Goal: Task Accomplishment & Management: Manage account settings

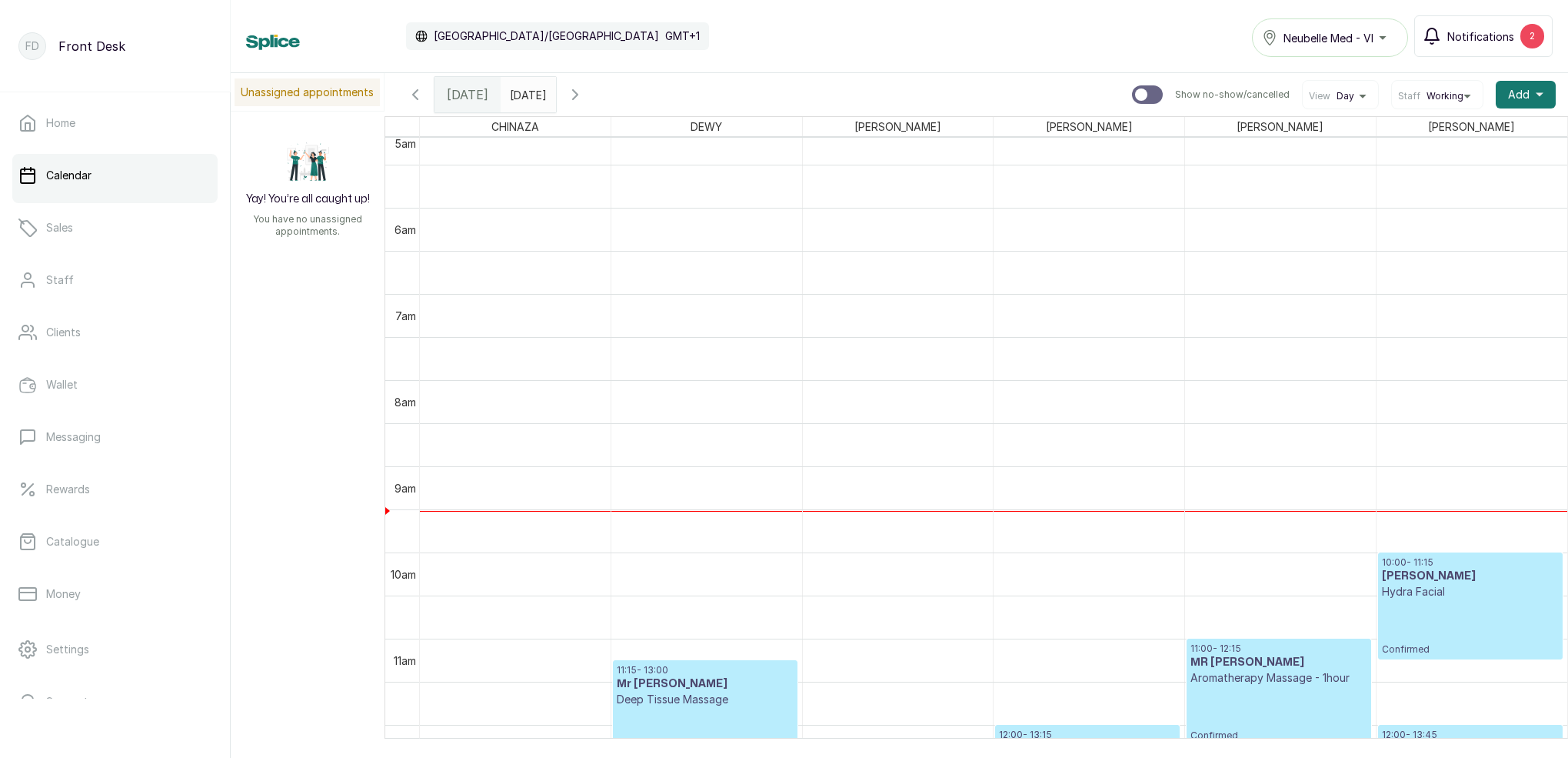
scroll to position [518, 0]
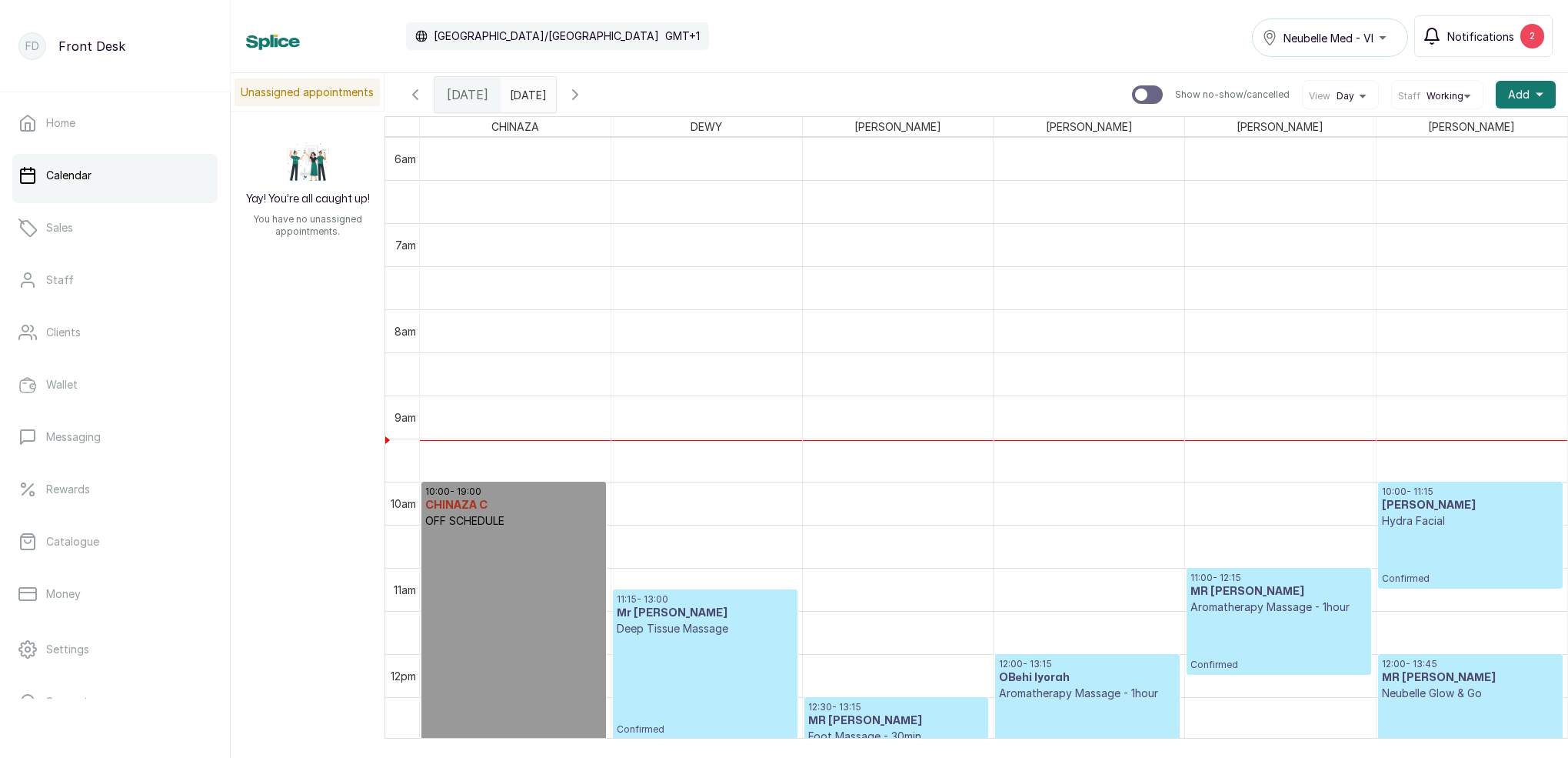
click at [1475, 39] on span "Notifications" at bounding box center [1481, 36] width 67 height 16
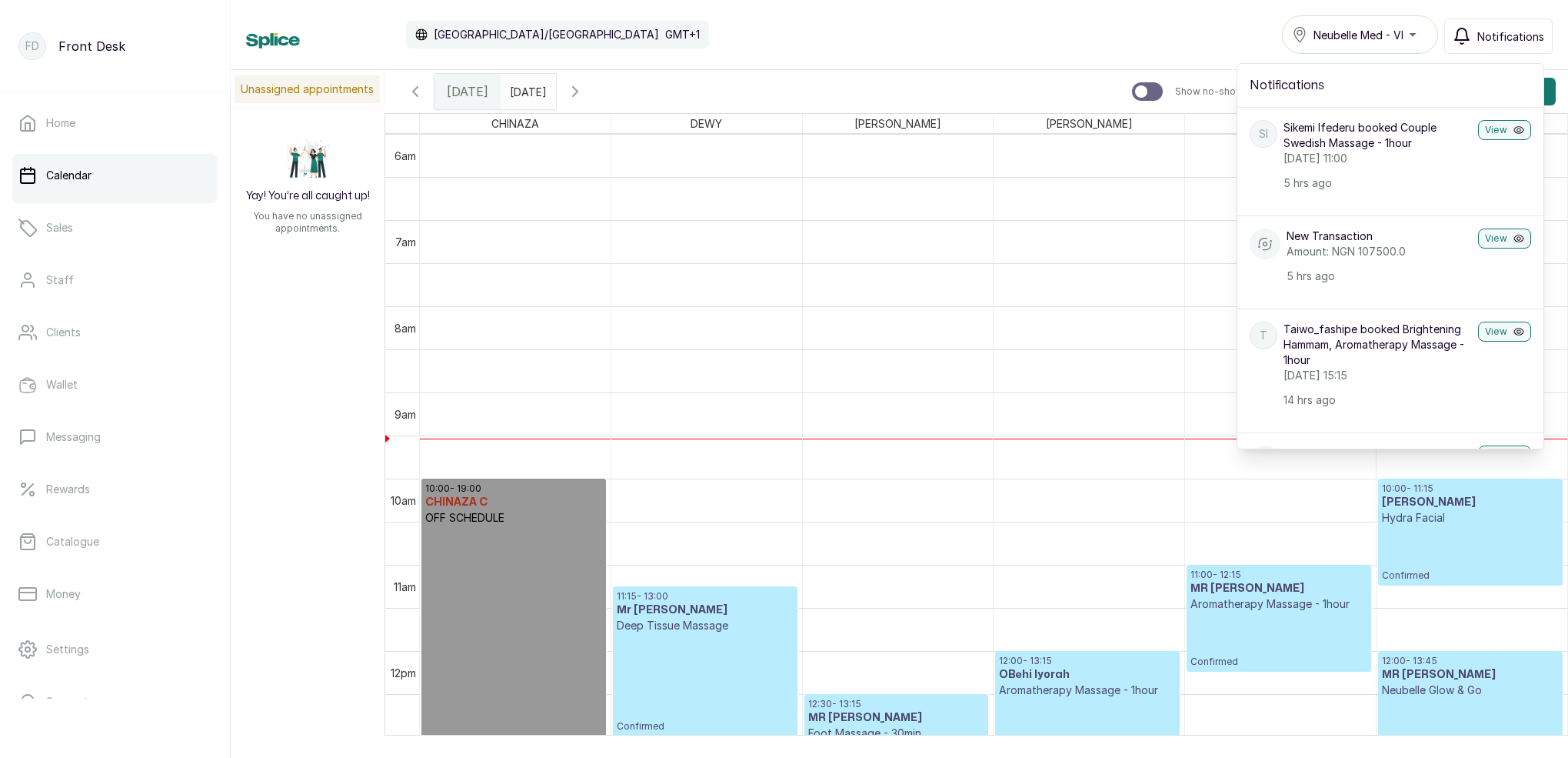
scroll to position [0, 0]
click at [1490, 38] on span "Notifications" at bounding box center [1511, 36] width 67 height 16
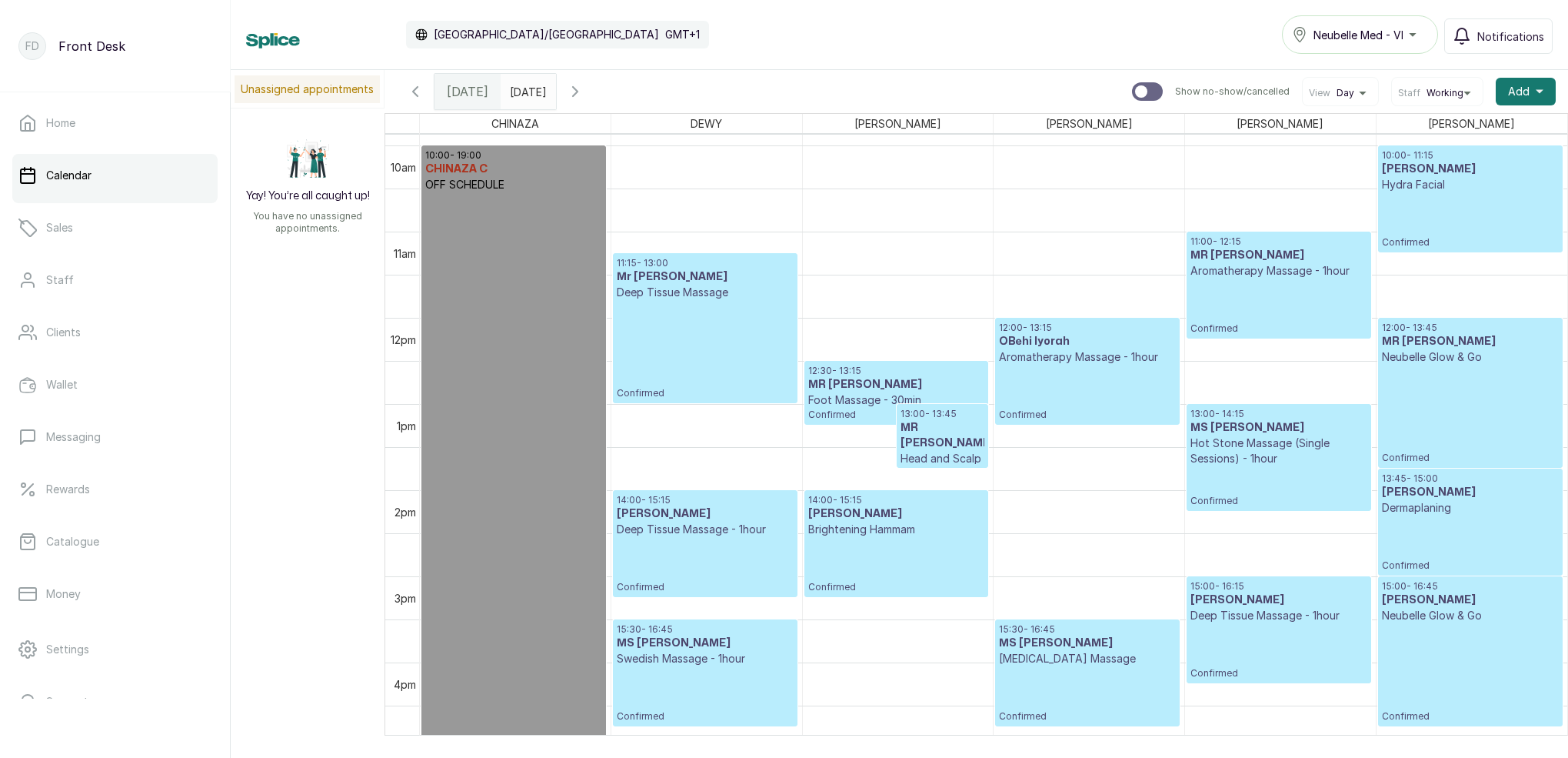
click at [961, 440] on h3 "MR SEYI ATINARO" at bounding box center [943, 435] width 84 height 30
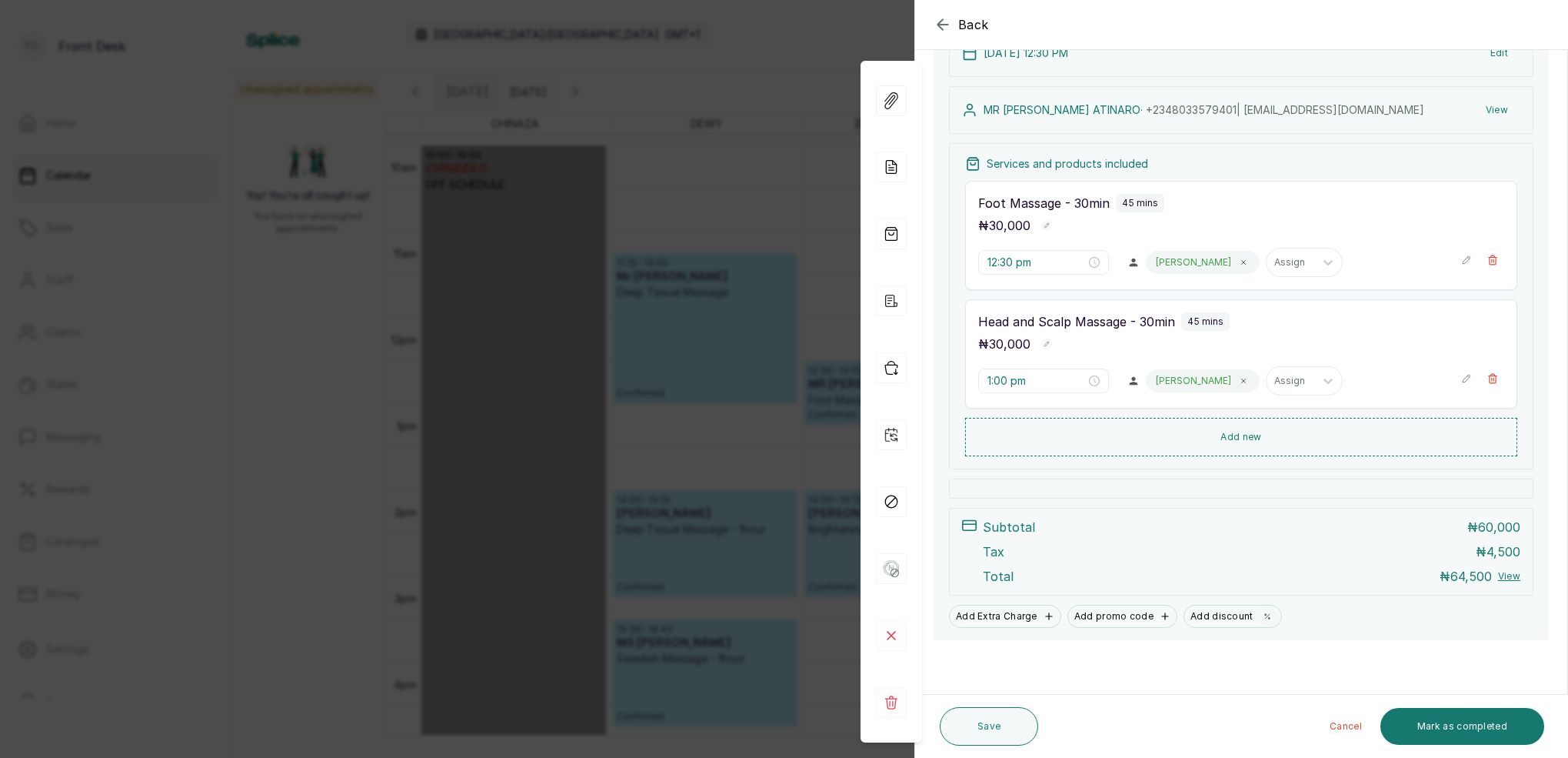
click at [822, 134] on div "Back Appointment Details Edit appointment 💻 Booked Online Make changes to appoi…" at bounding box center [784, 379] width 1568 height 758
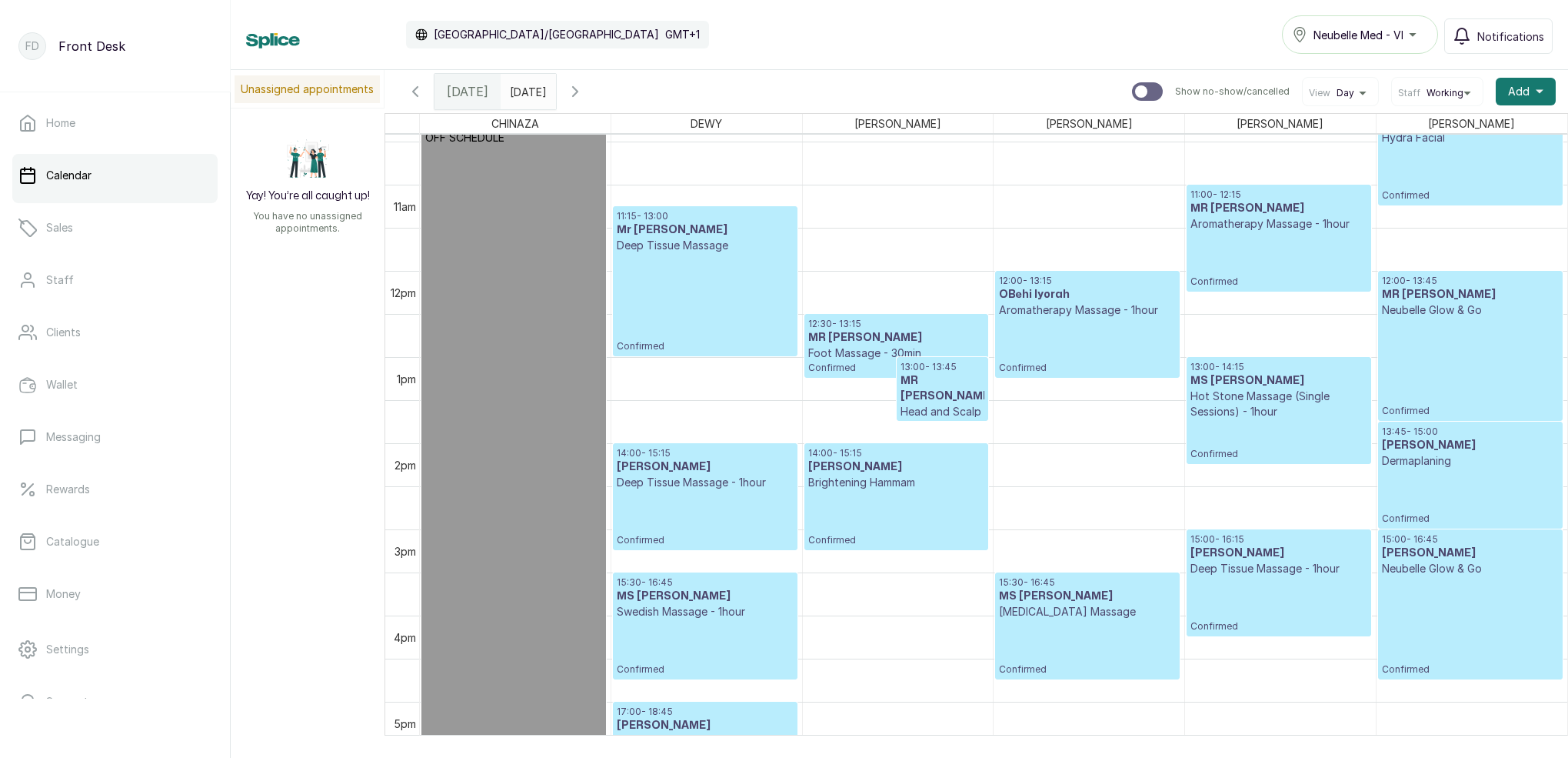
scroll to position [911, 0]
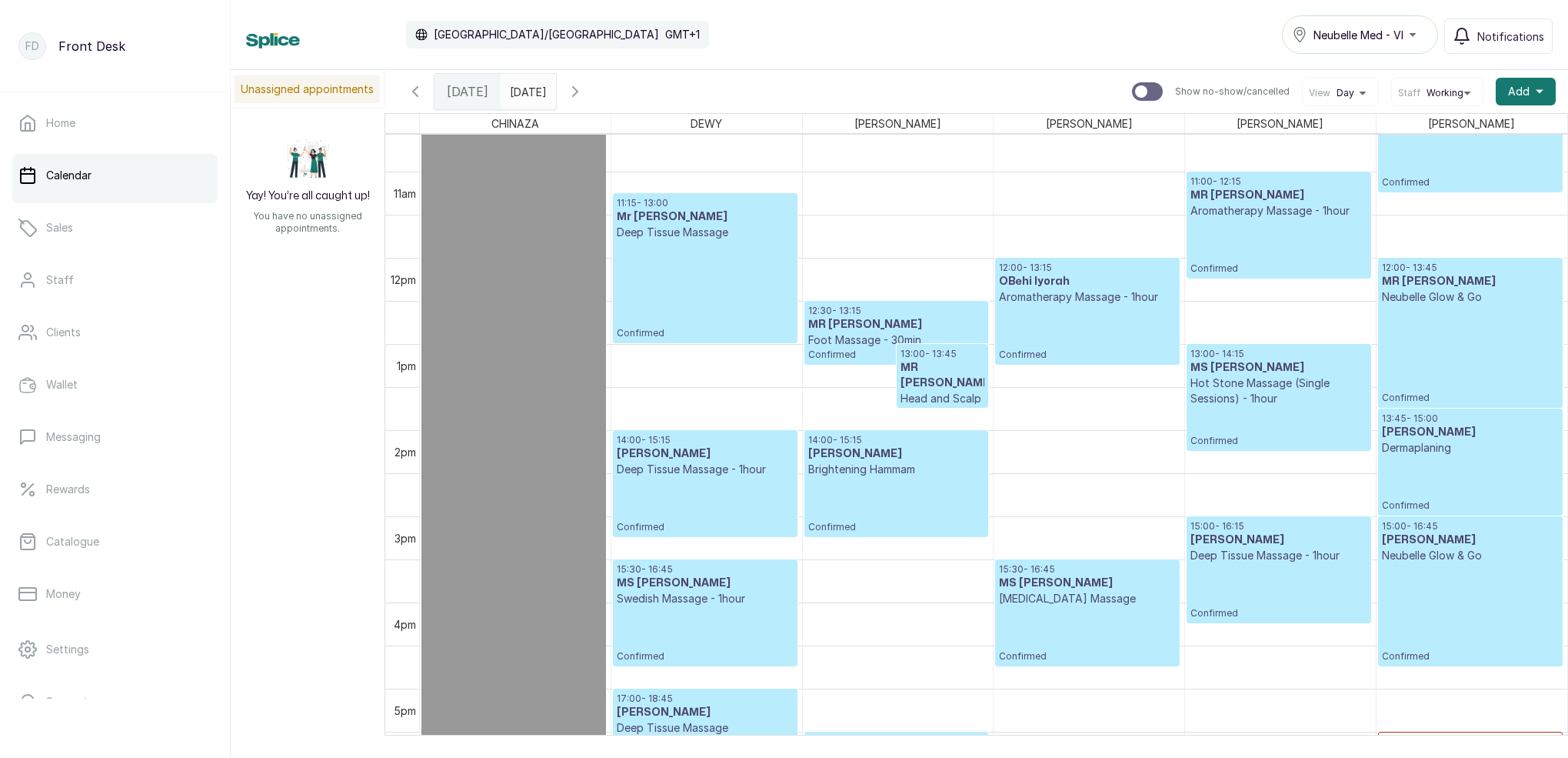
click at [1082, 293] on p "Aromatherapy Massage - 1hour" at bounding box center [1087, 297] width 176 height 16
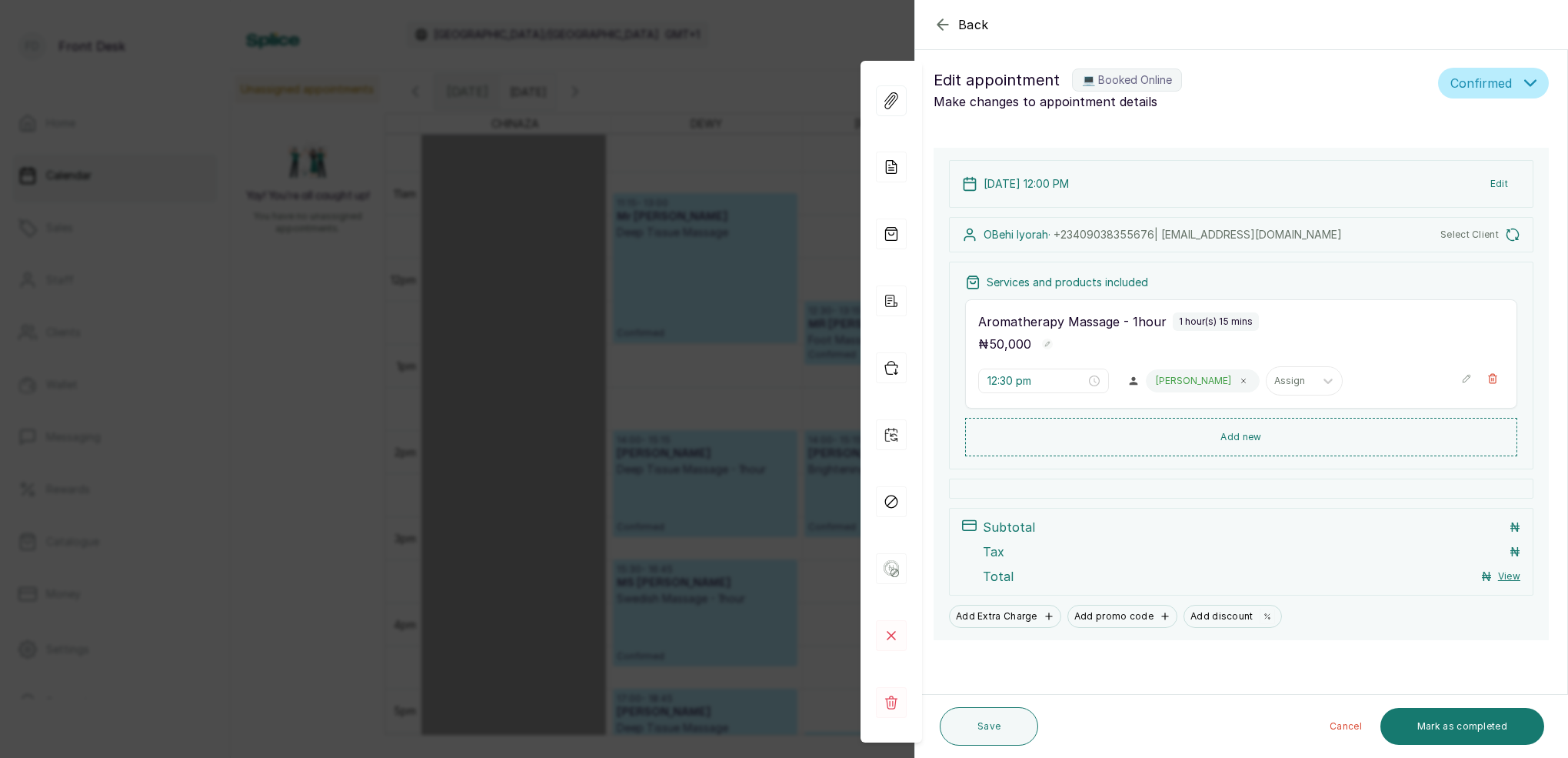
type input "12:00 pm"
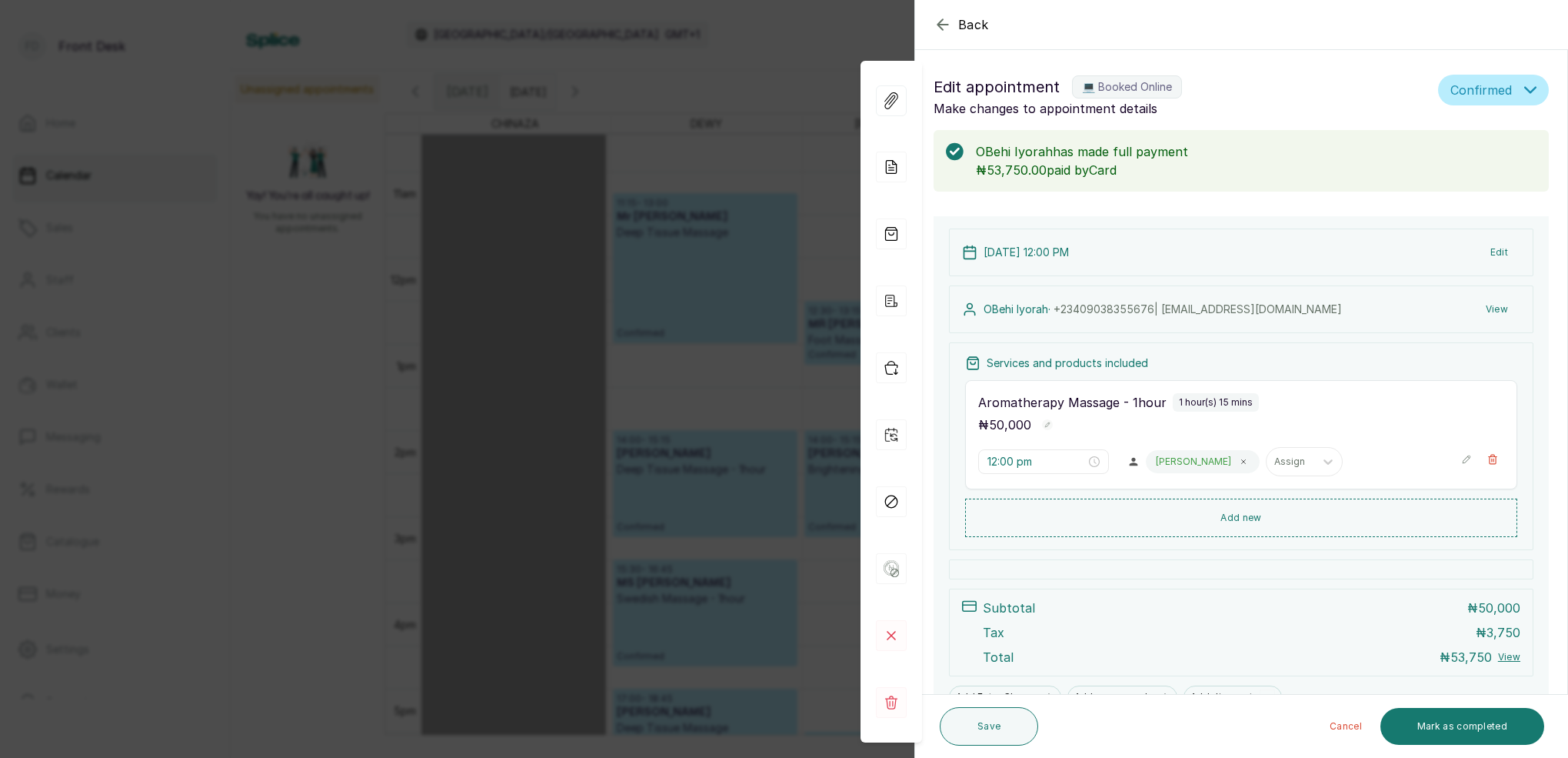
scroll to position [0, 0]
click at [704, 174] on div "Back Appointment Details Edit appointment 💻 Booked Online Make changes to appoi…" at bounding box center [784, 379] width 1568 height 758
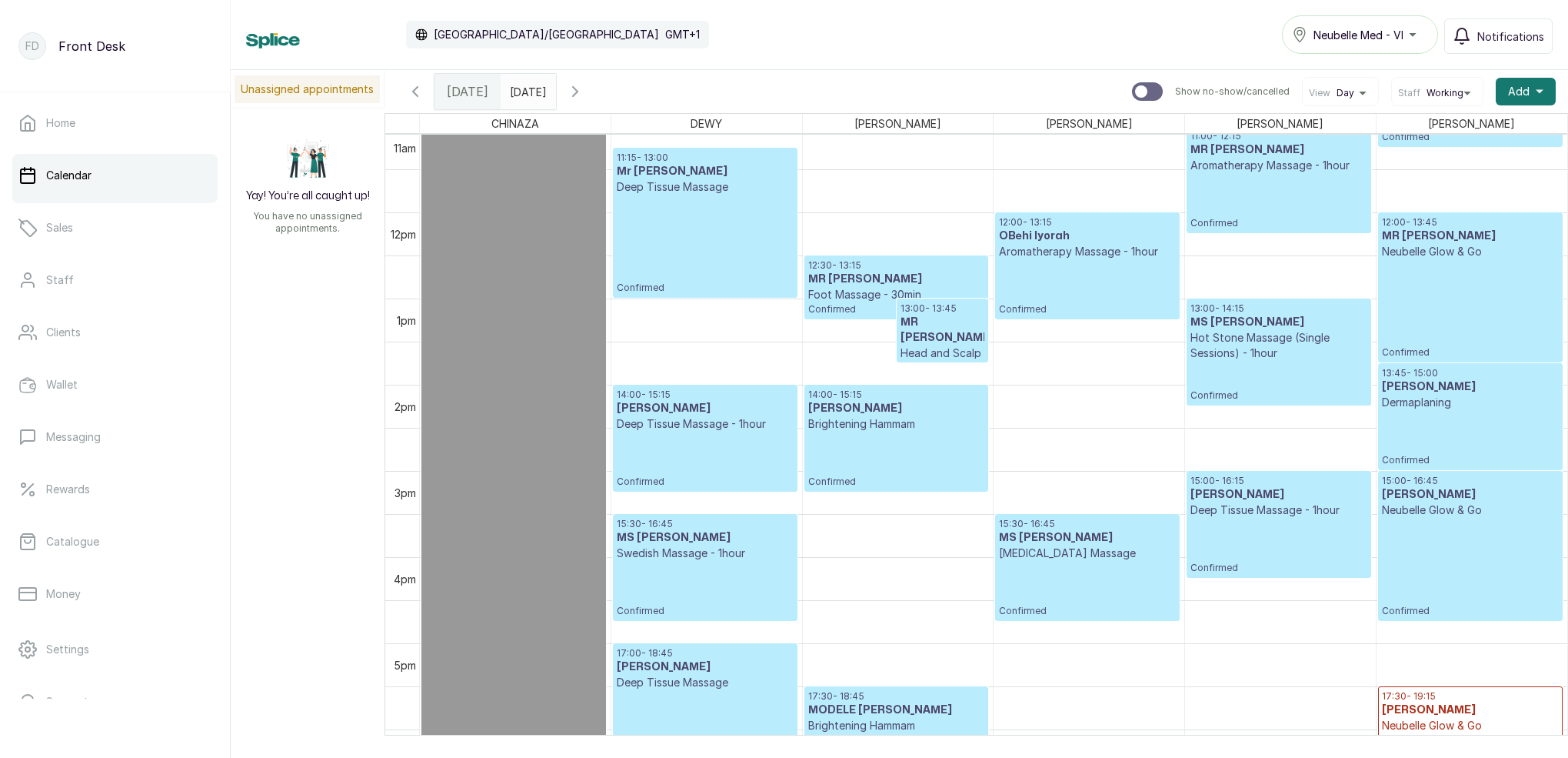
scroll to position [973, 0]
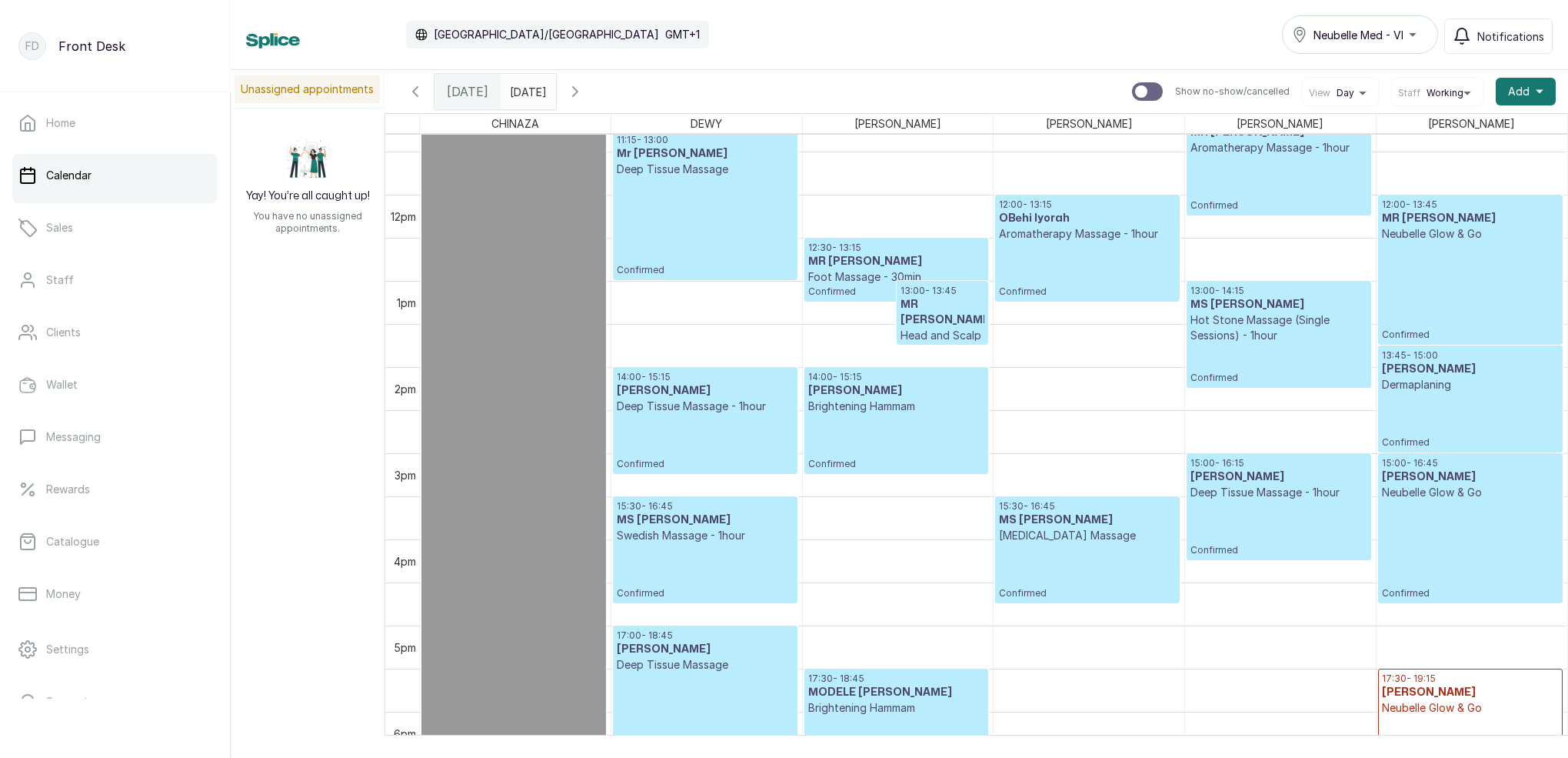
click at [927, 262] on h3 "MR SEYI ATINARO" at bounding box center [896, 261] width 176 height 16
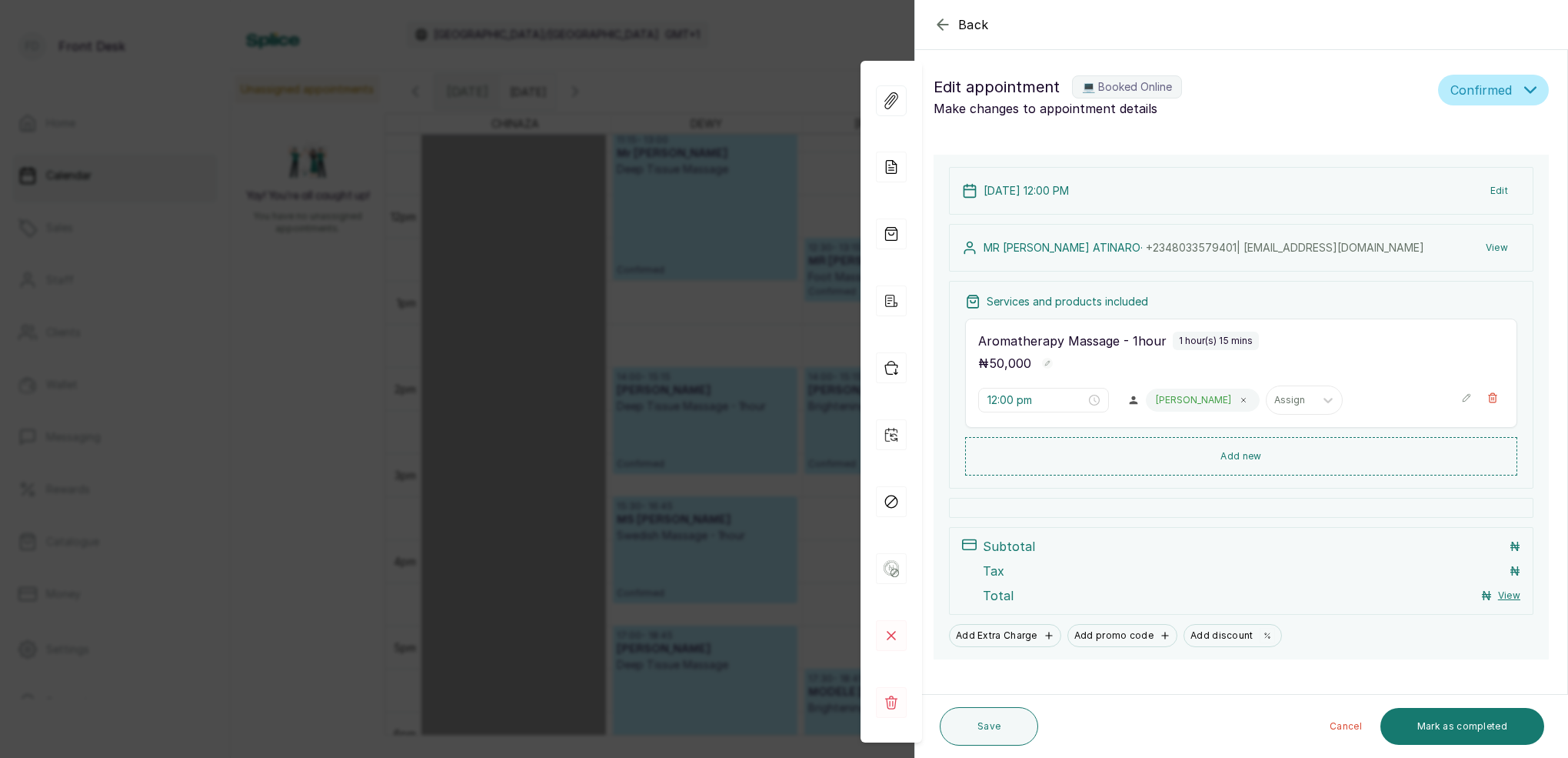
type input "12:30 pm"
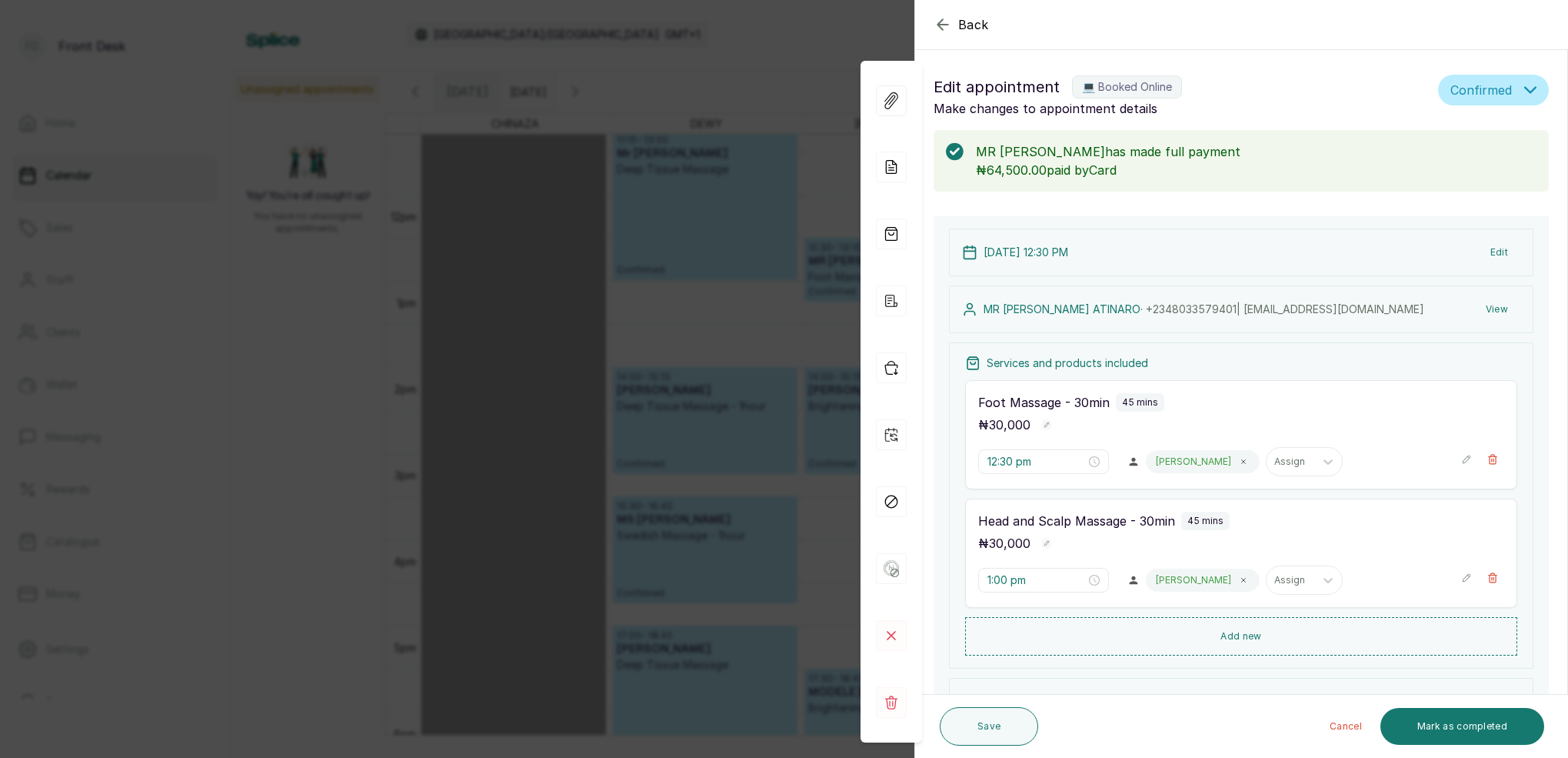
click at [754, 201] on div "Back Appointment Details Edit appointment 💻 Booked Online Make changes to appoi…" at bounding box center [784, 379] width 1568 height 758
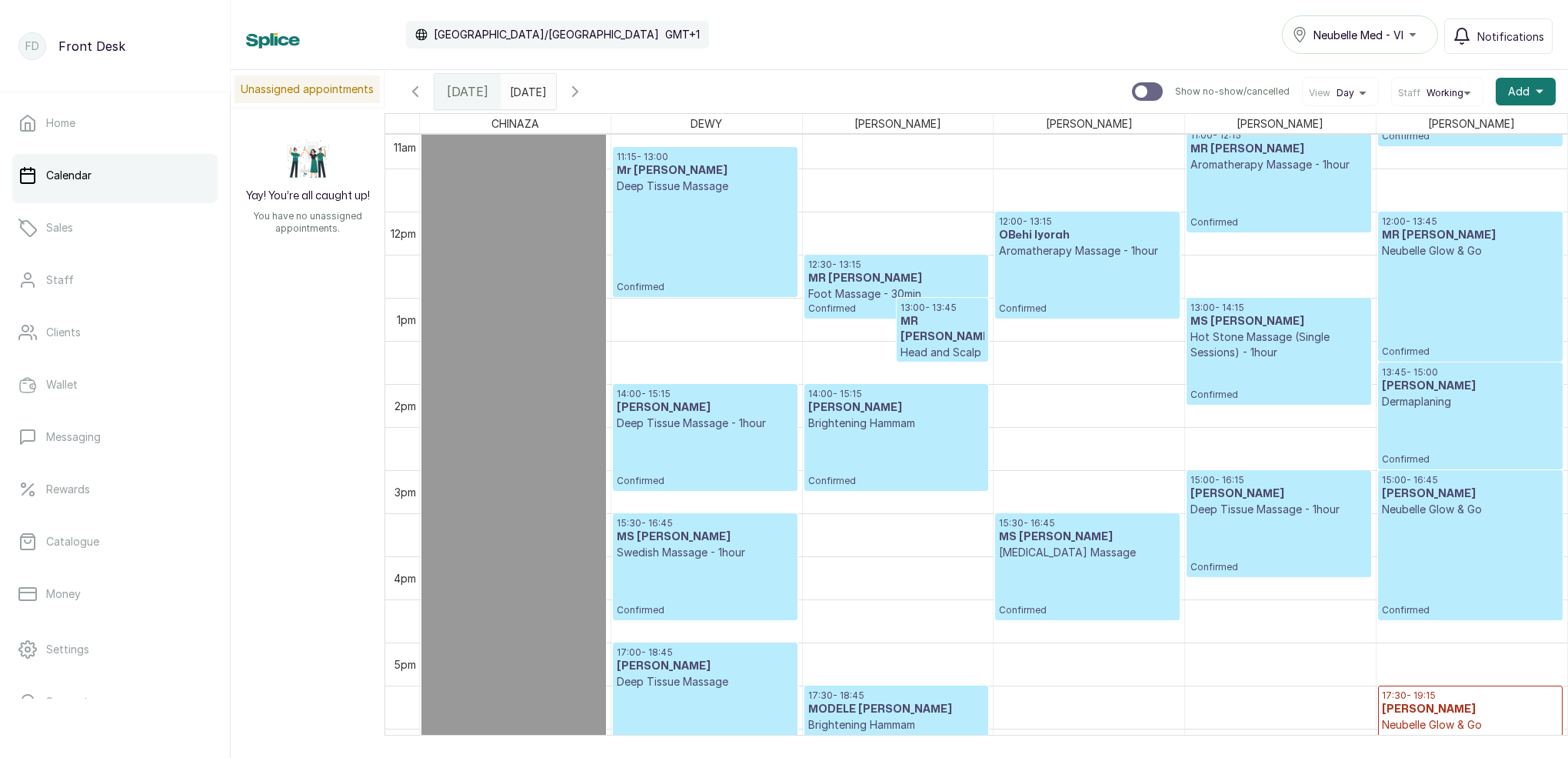
scroll to position [959, 0]
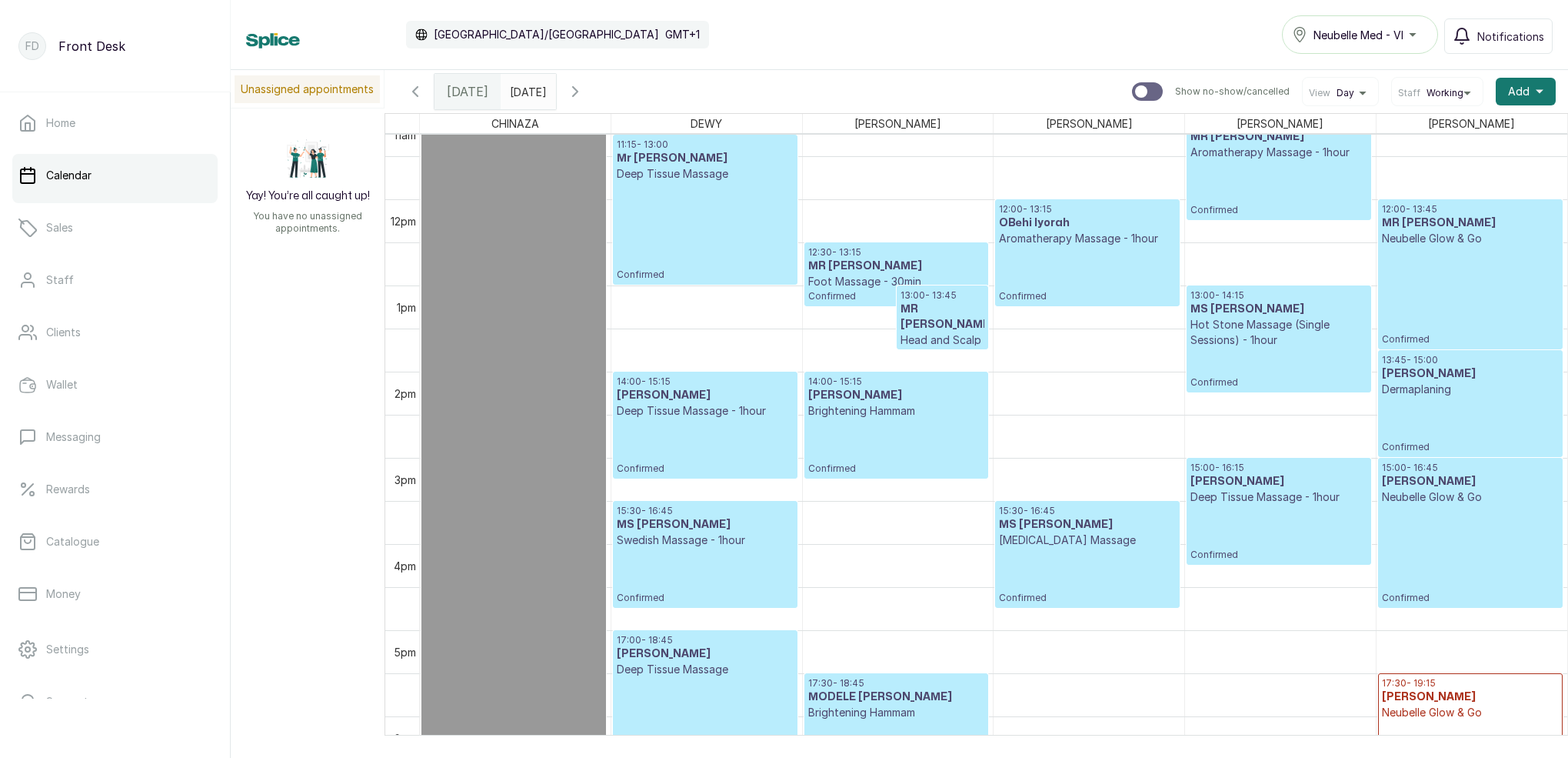
type input "dd/MM/yyyy"
click at [526, 88] on input "dd/MM/yyyy" at bounding box center [513, 87] width 24 height 26
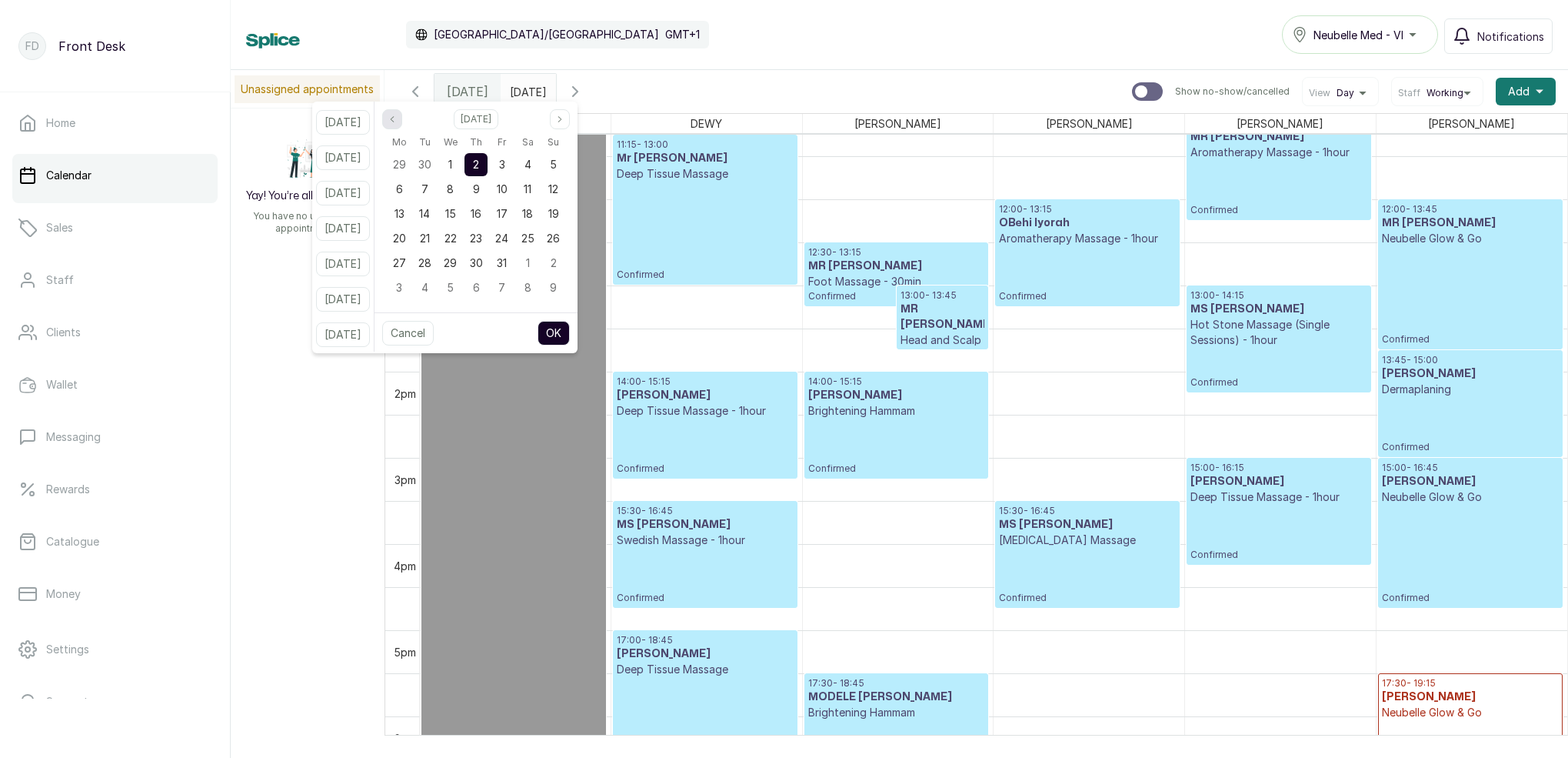
click at [402, 114] on button "Previous month" at bounding box center [392, 119] width 20 height 20
click at [535, 238] on span "27" at bounding box center [528, 237] width 13 height 13
click at [570, 339] on button "OK" at bounding box center [553, 333] width 32 height 24
type input "27/09/2025"
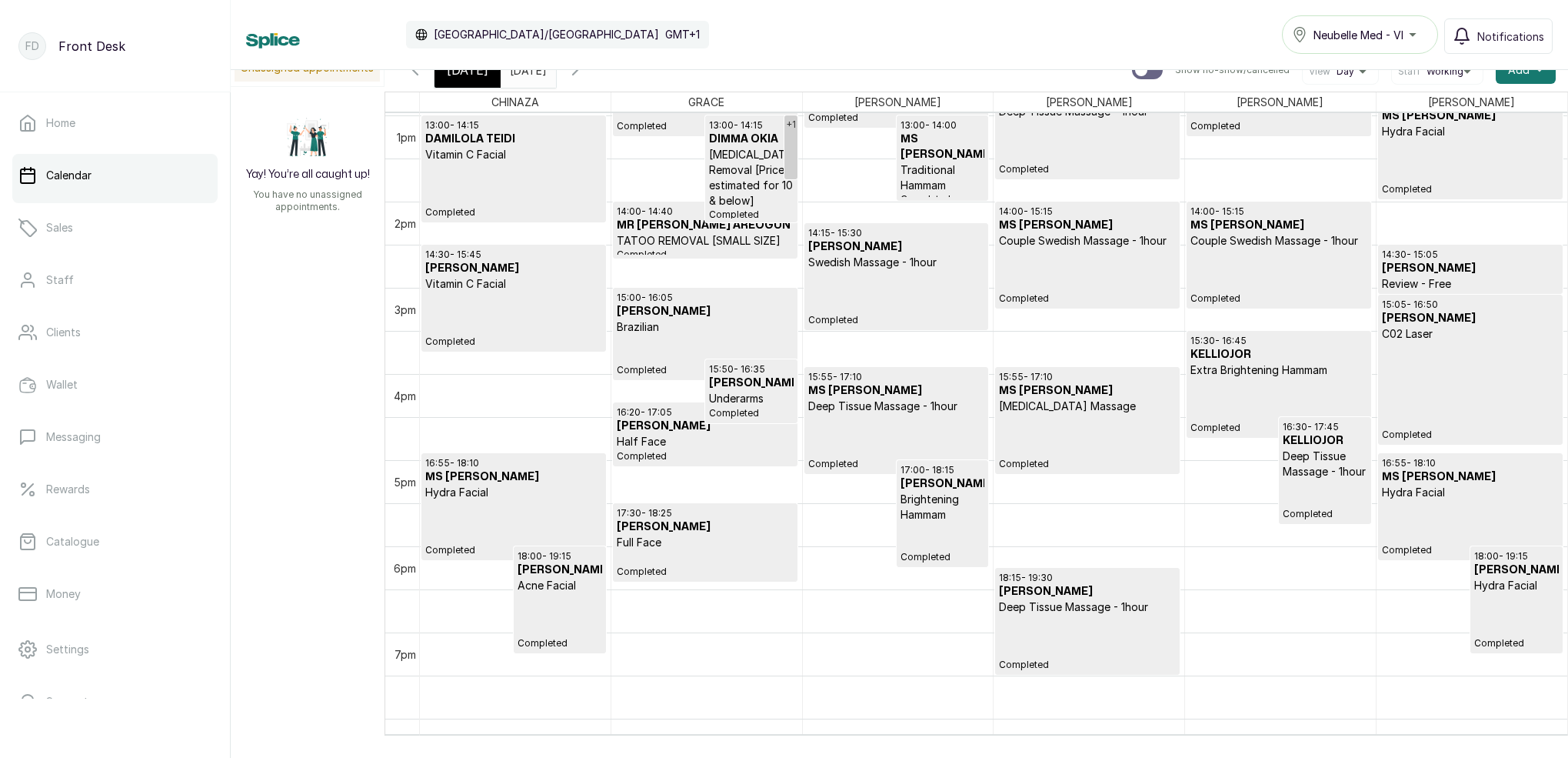
scroll to position [1135, 0]
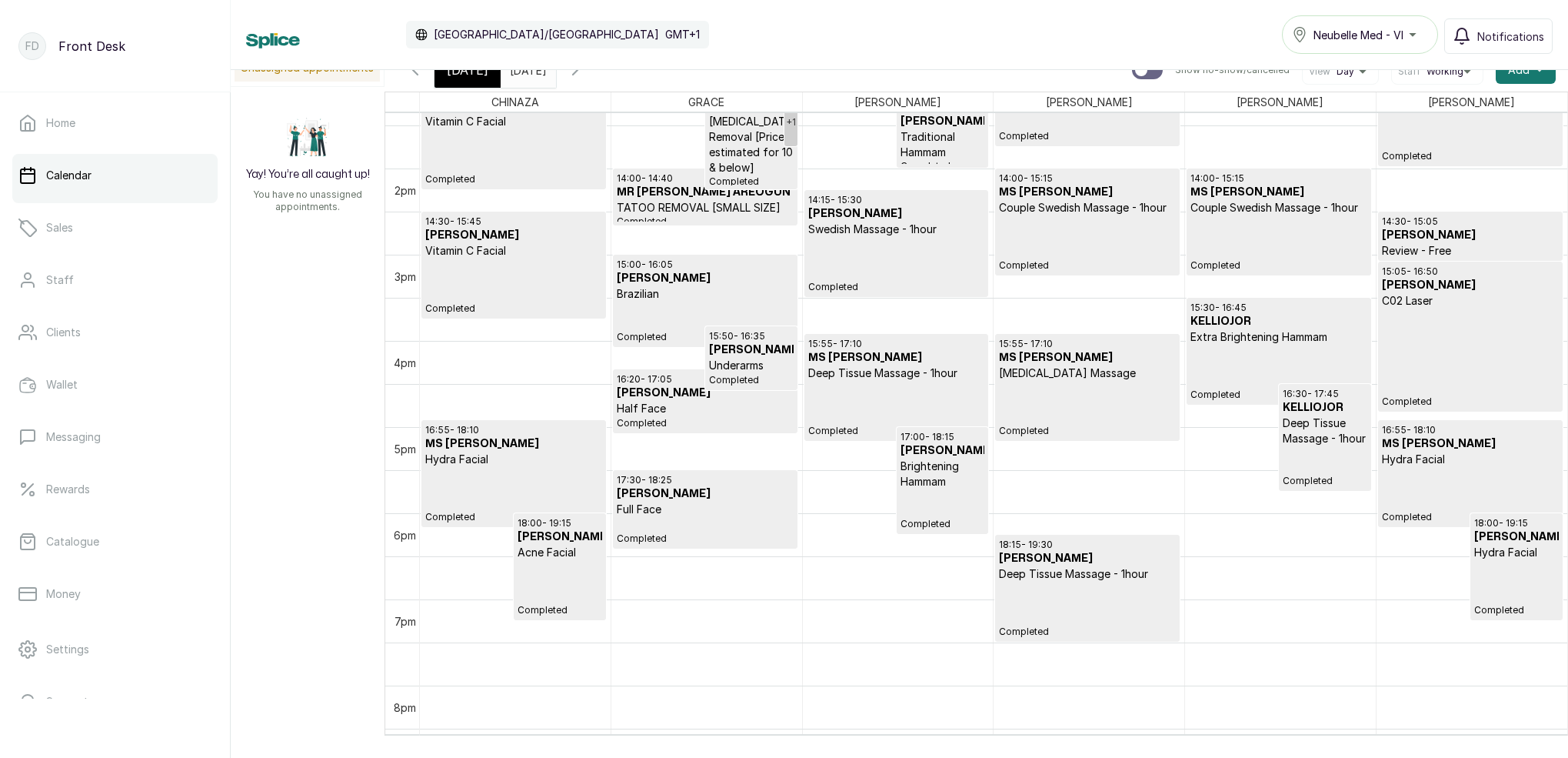
click at [419, 75] on icon "button" at bounding box center [415, 70] width 19 height 19
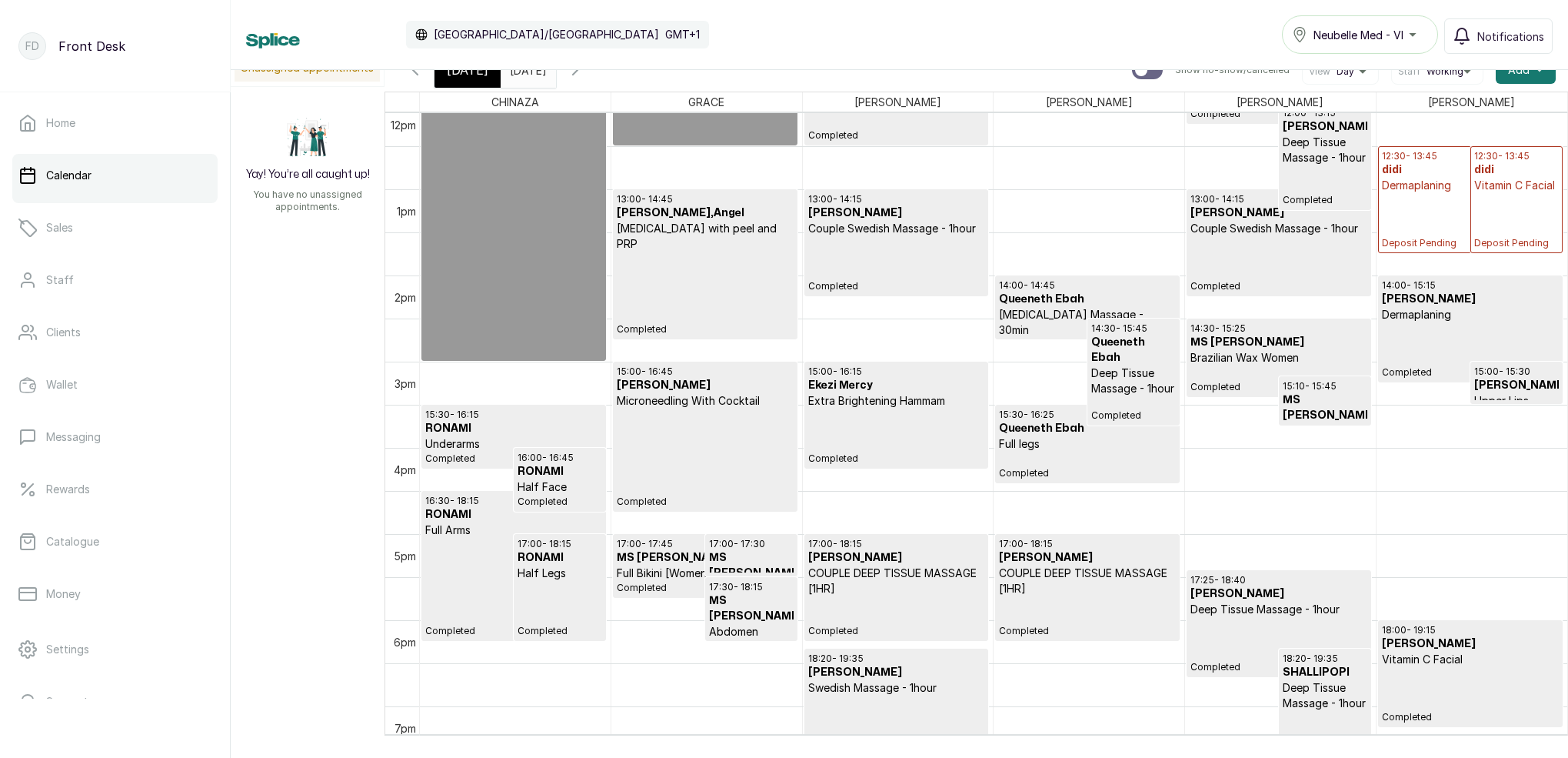
scroll to position [1049, 0]
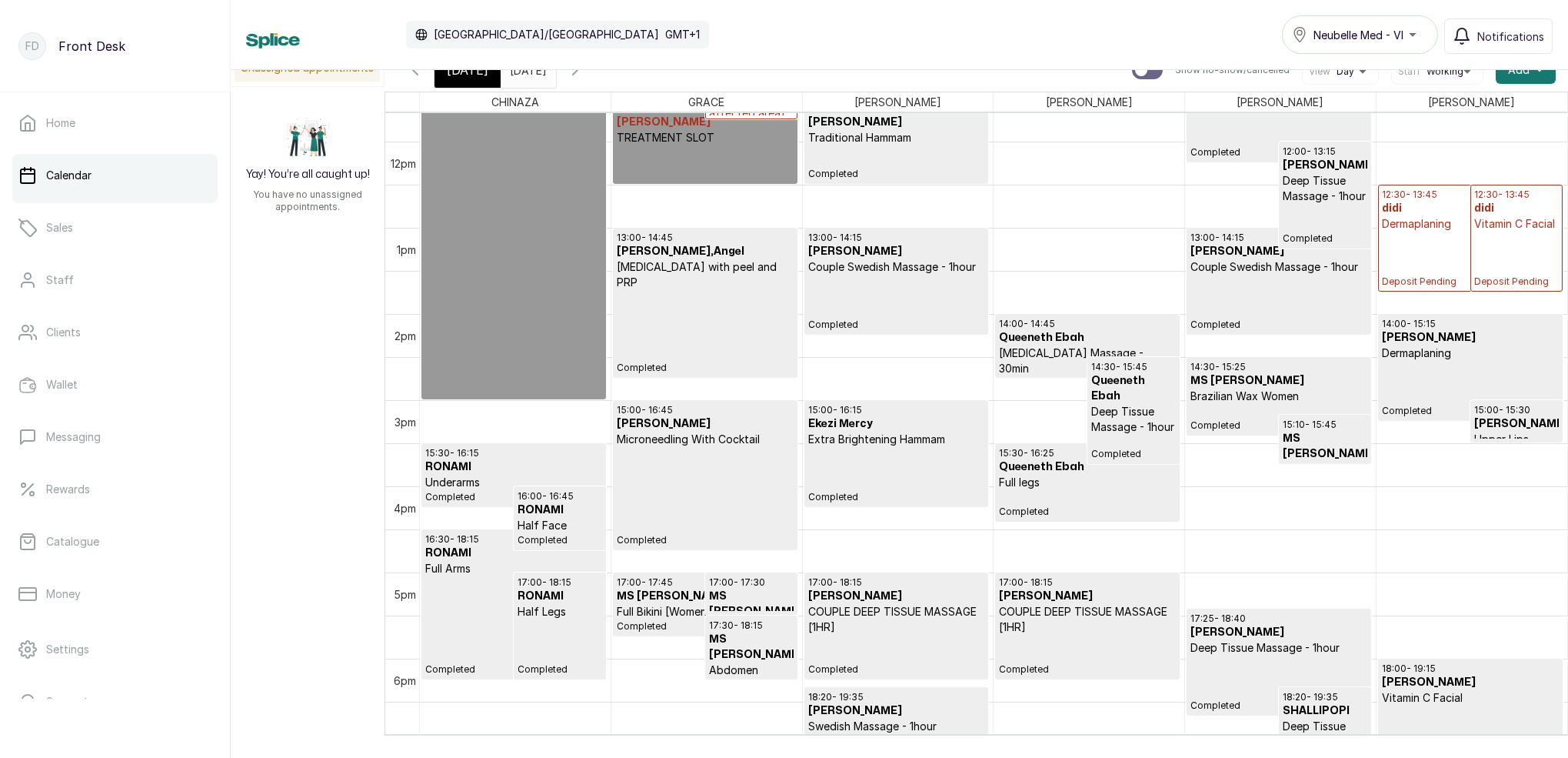
click at [585, 76] on icon "button" at bounding box center [575, 70] width 19 height 19
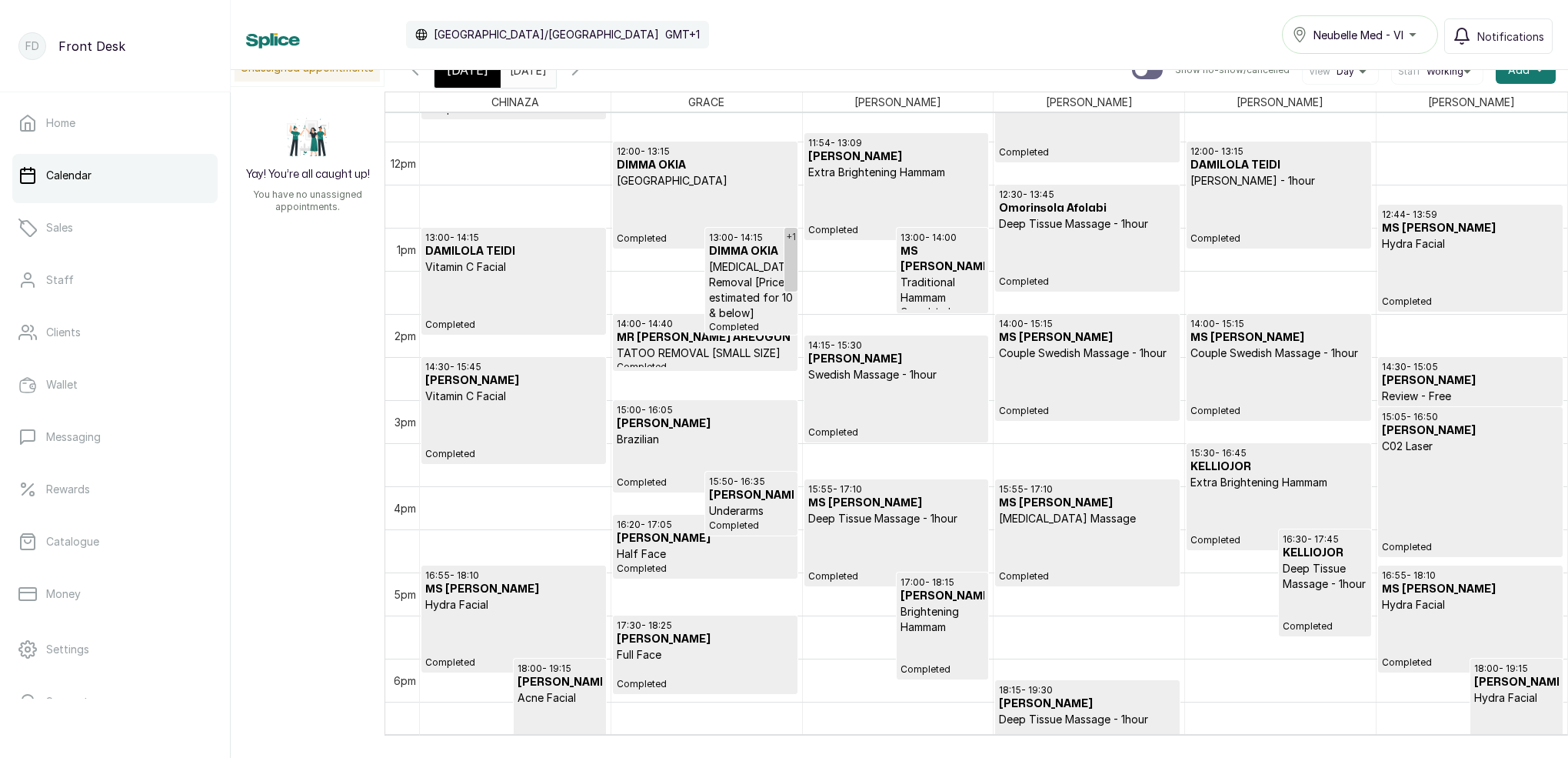
click at [419, 76] on icon "button" at bounding box center [415, 70] width 19 height 19
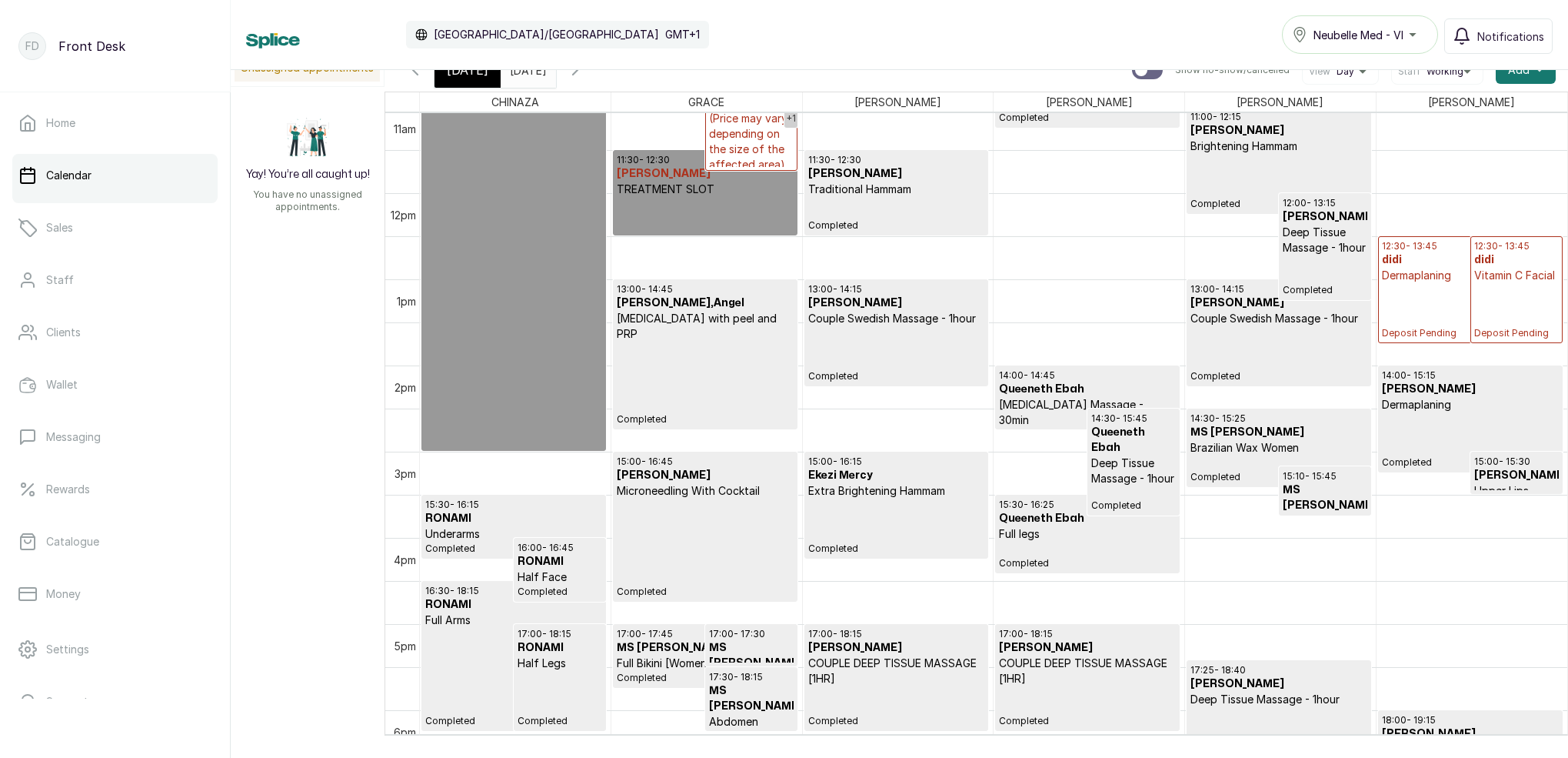
click at [418, 76] on icon "button" at bounding box center [415, 70] width 19 height 19
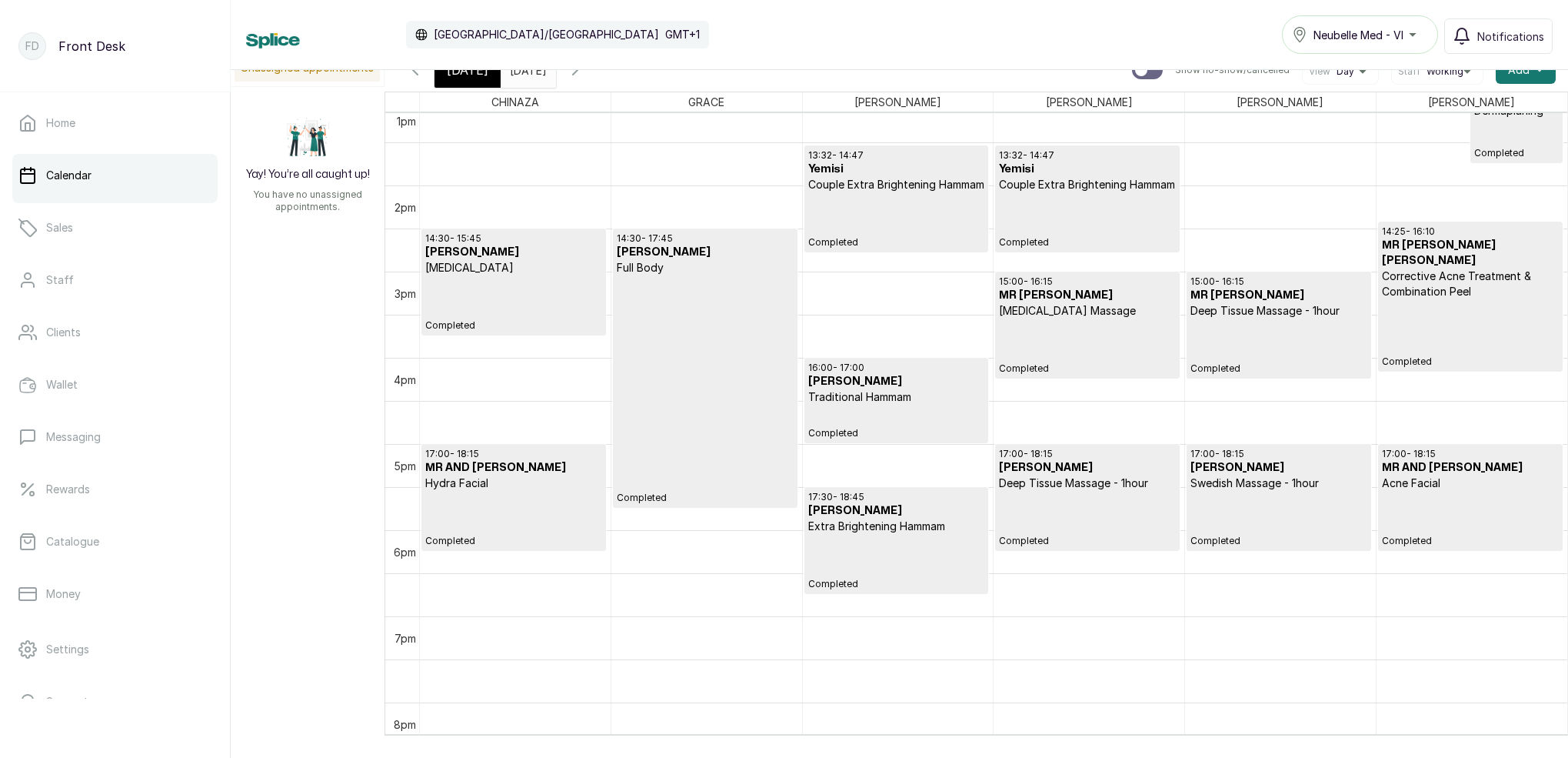
click at [578, 73] on icon "button" at bounding box center [575, 70] width 5 height 9
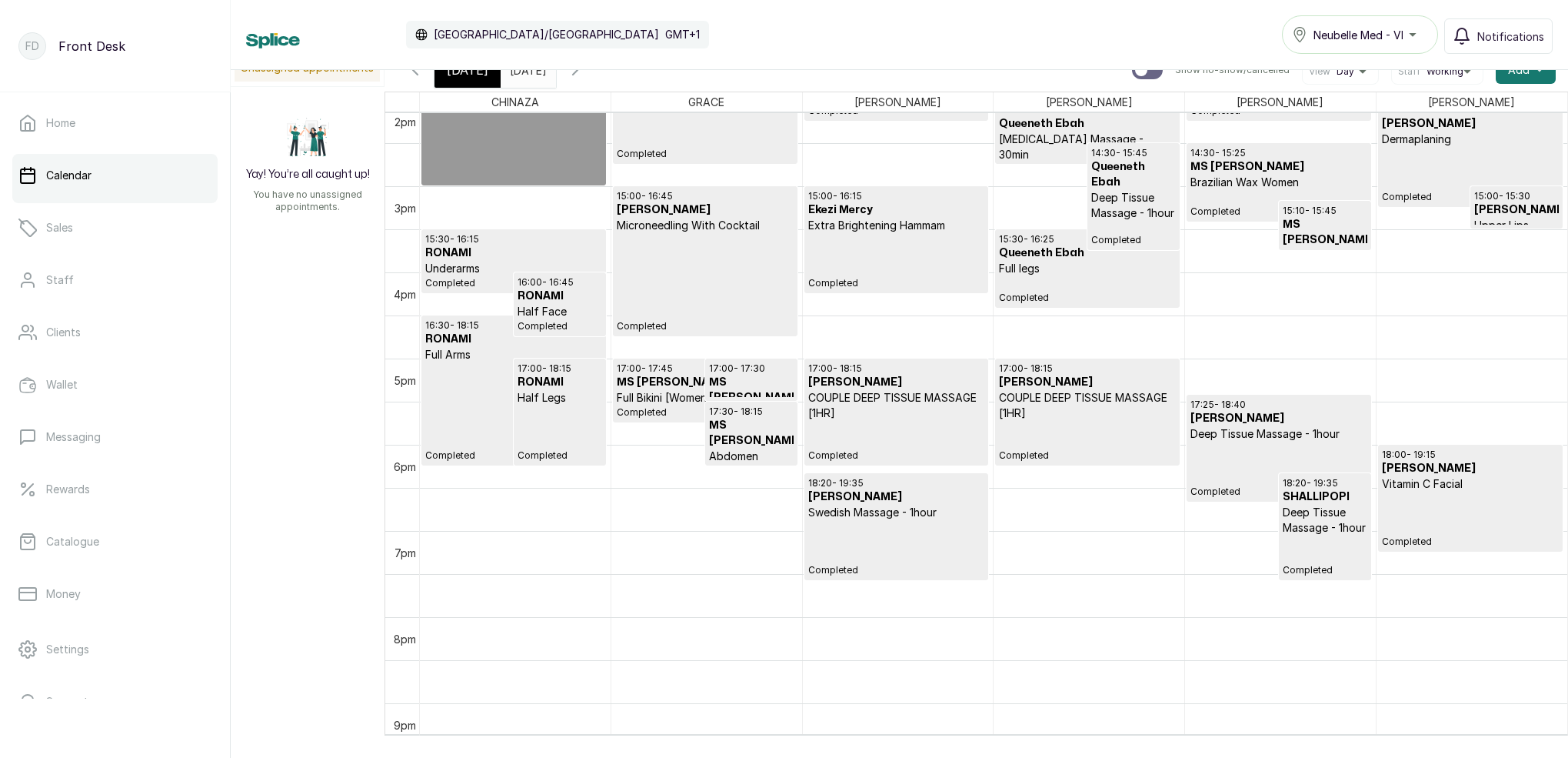
click at [421, 77] on icon "button" at bounding box center [415, 70] width 19 height 19
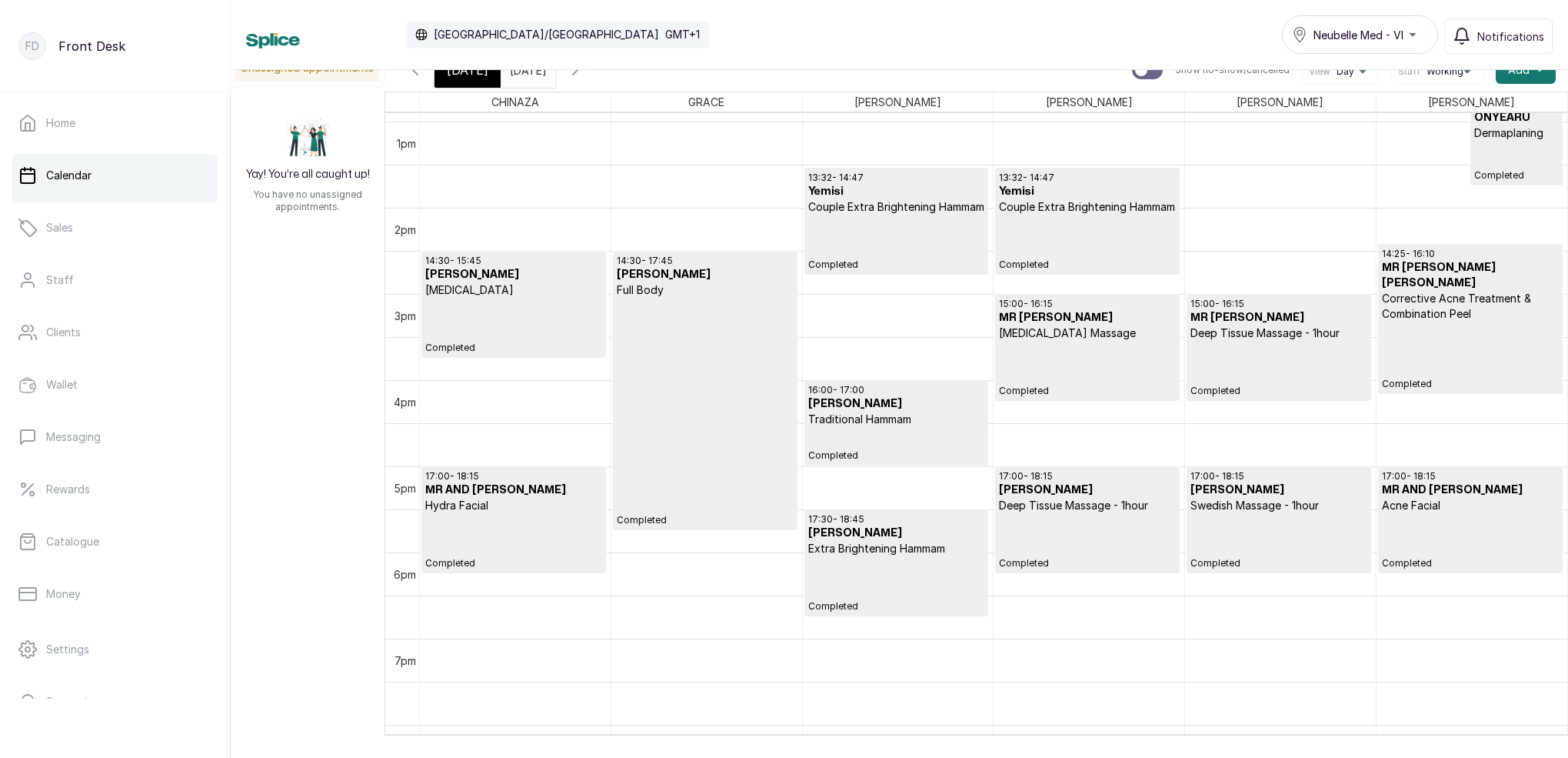
click at [490, 80] on div "[DATE]" at bounding box center [468, 70] width 67 height 35
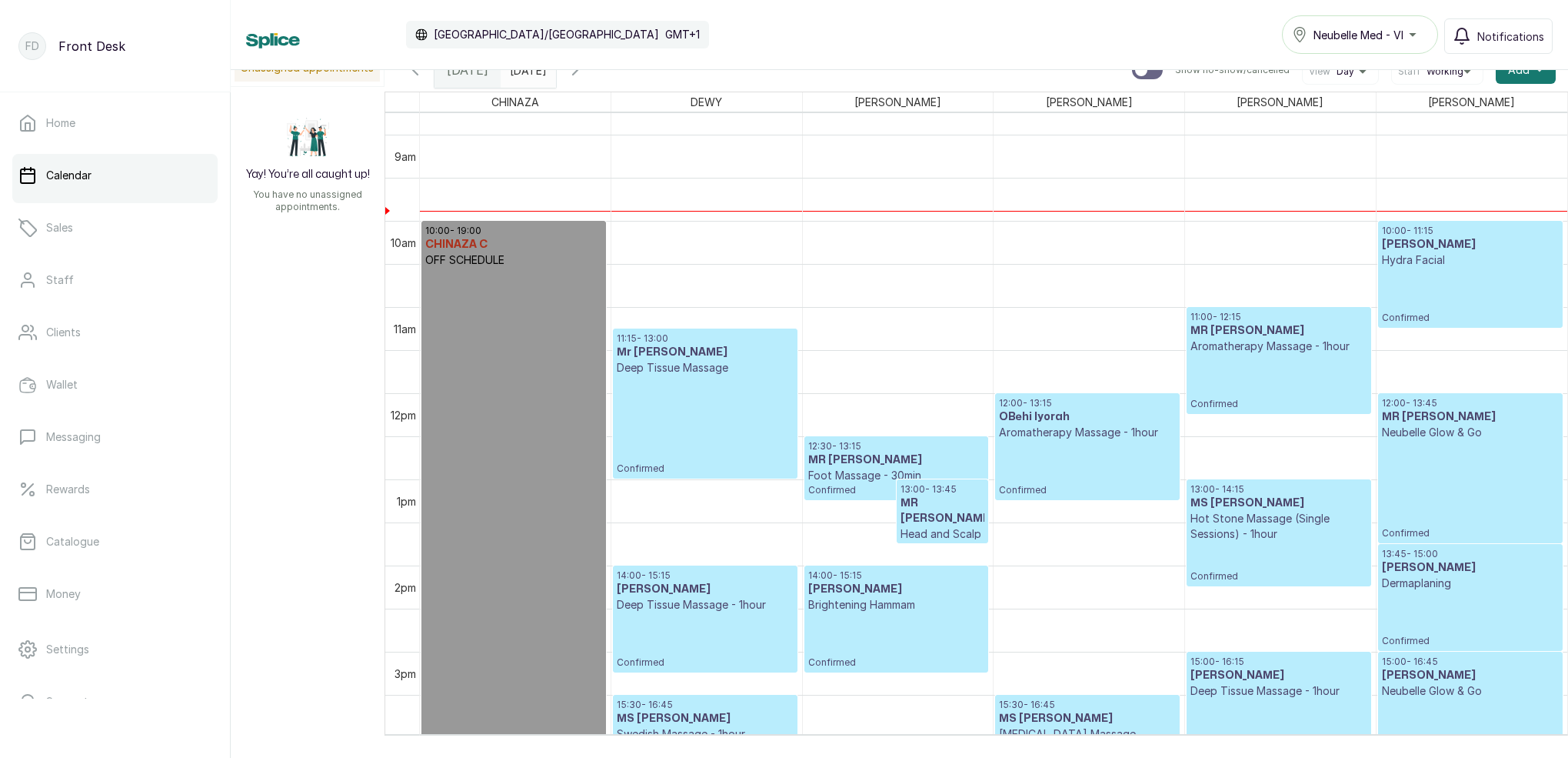
click at [585, 70] on icon "button" at bounding box center [575, 70] width 19 height 19
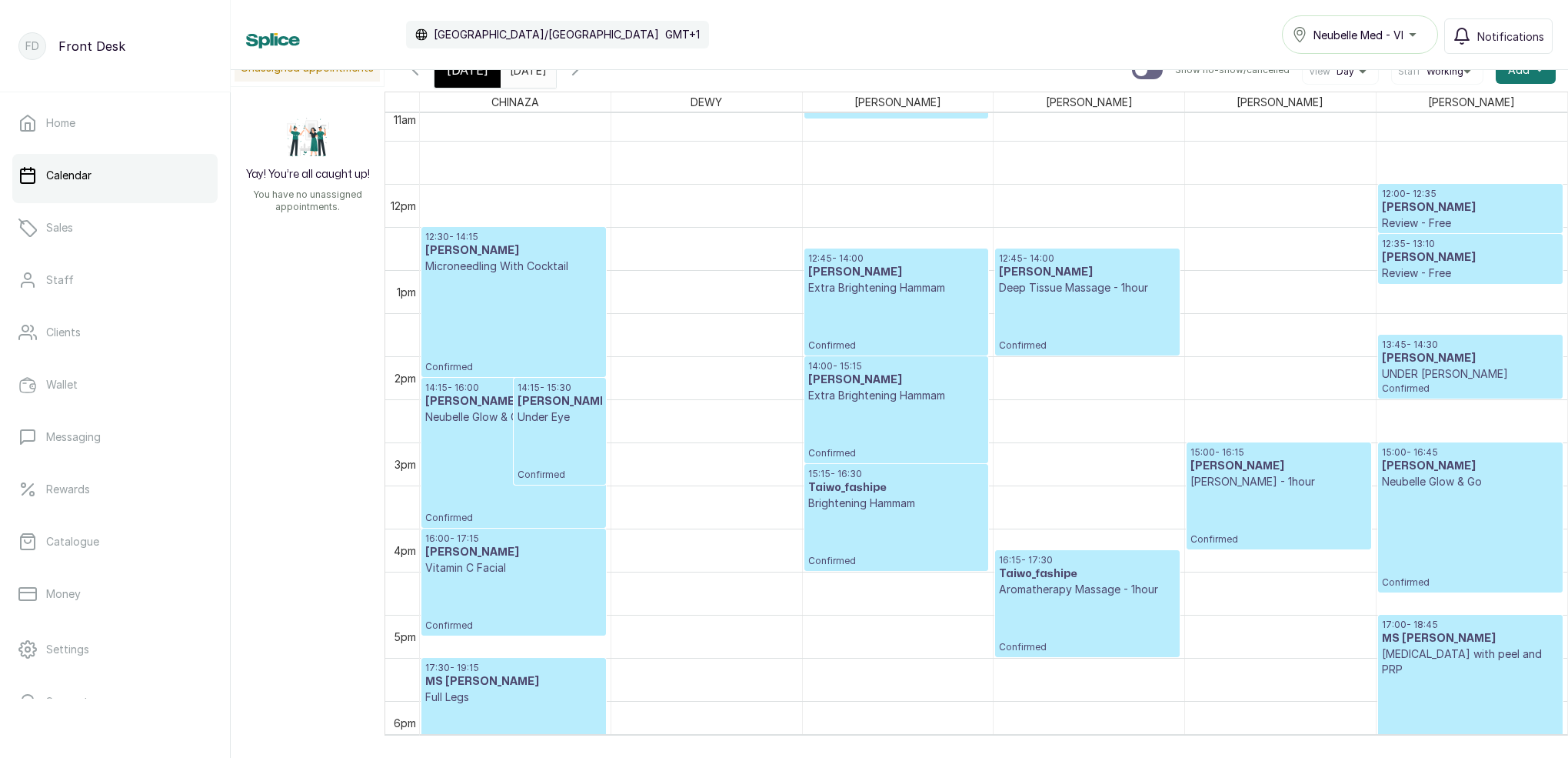
scroll to position [991, 0]
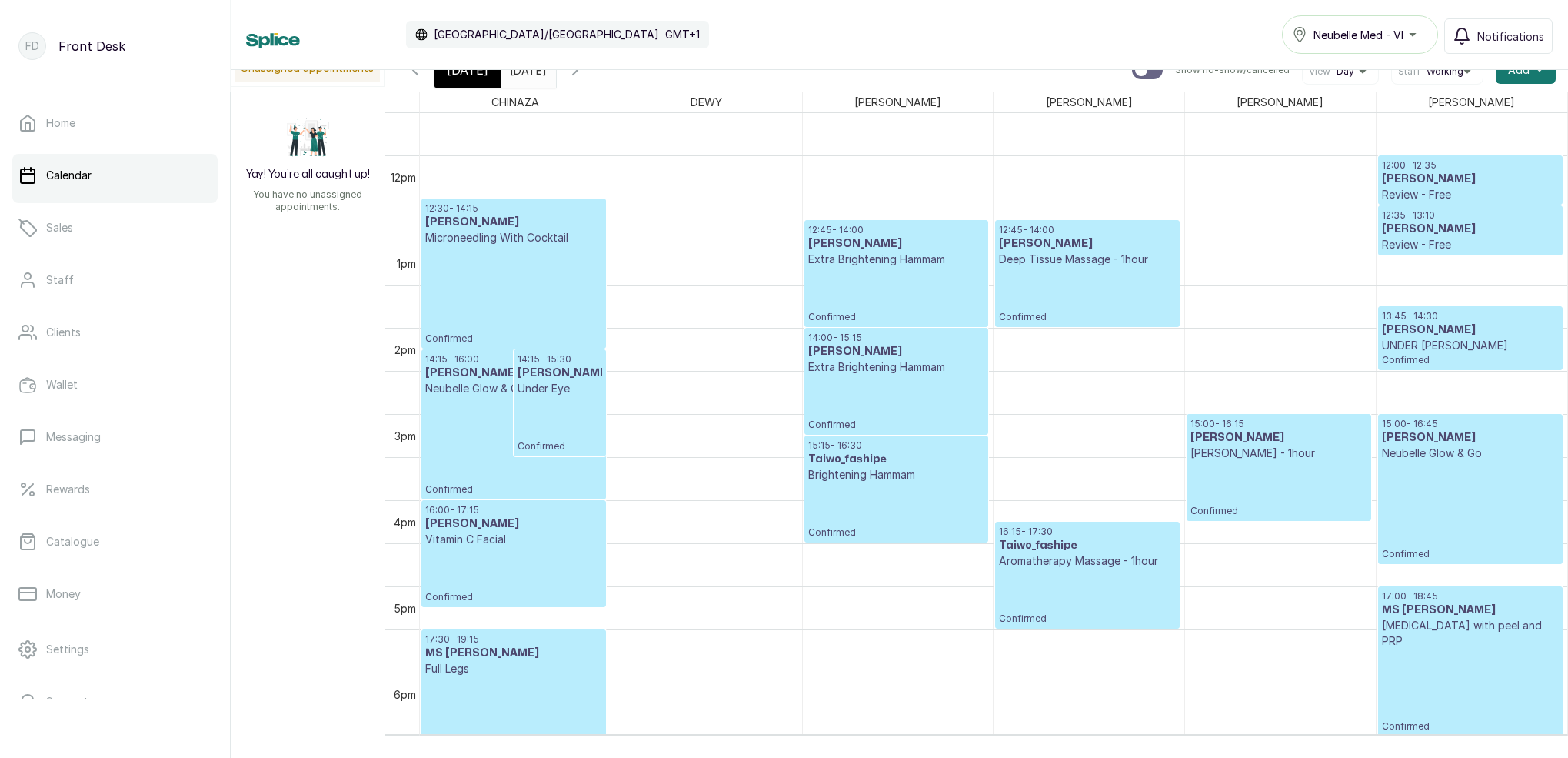
click at [1083, 600] on p "Confirmed" at bounding box center [1087, 595] width 176 height 56
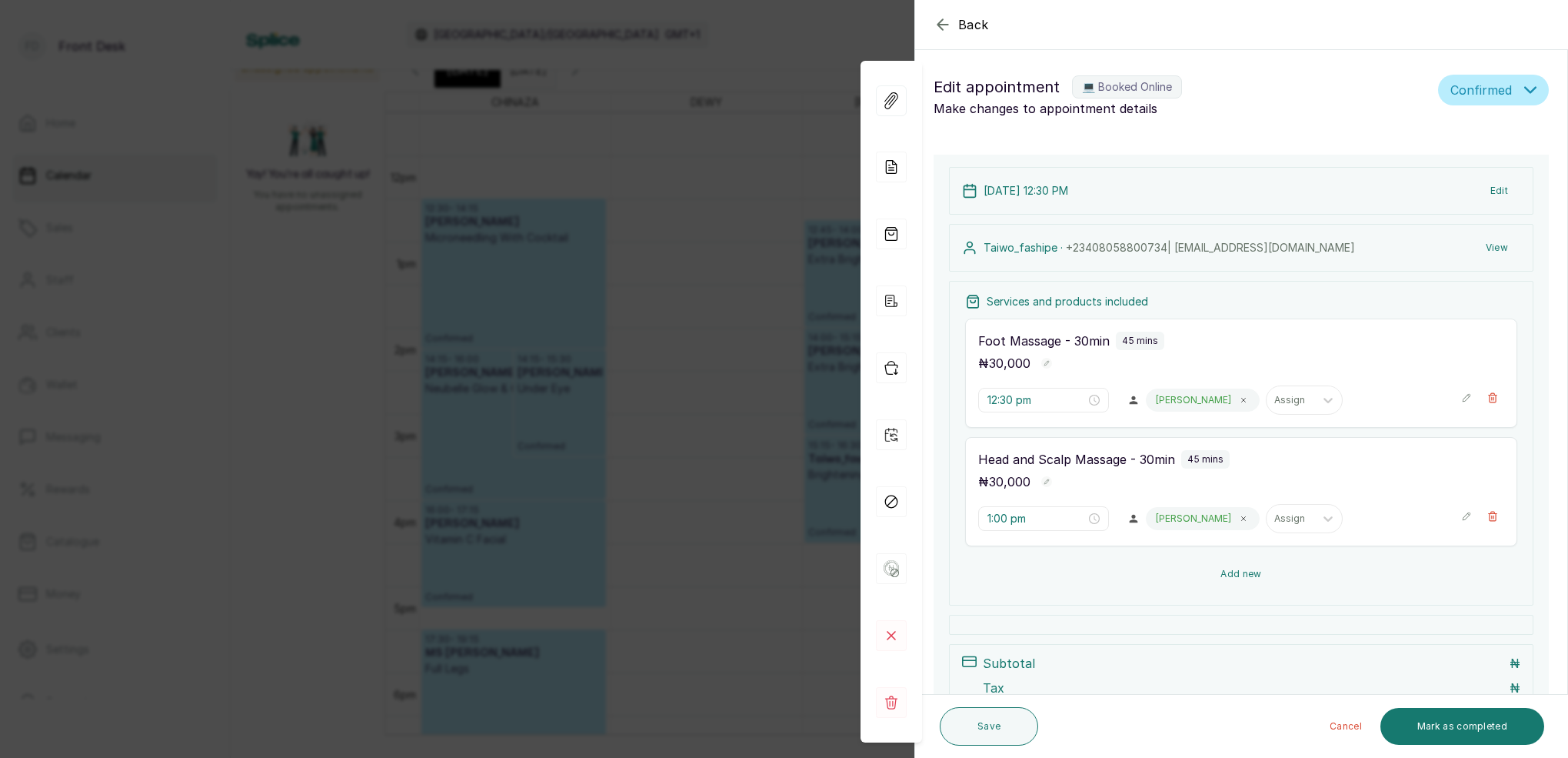
type input "3:15 pm"
type input "4:15 pm"
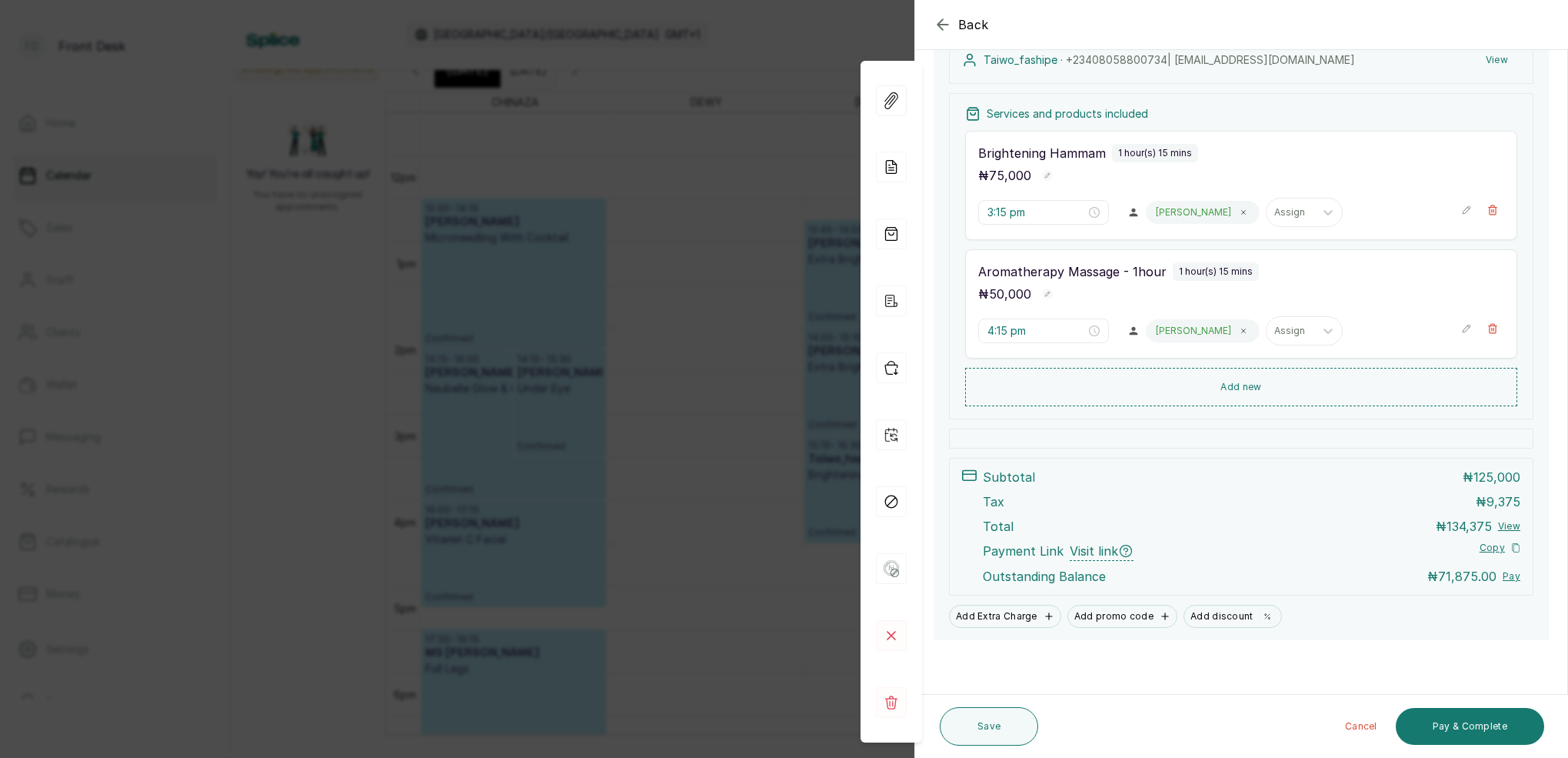
scroll to position [249, 0]
click at [809, 48] on div "Back Appointment Details Edit appointment 💻 Booked Online Make changes to appoi…" at bounding box center [784, 379] width 1568 height 758
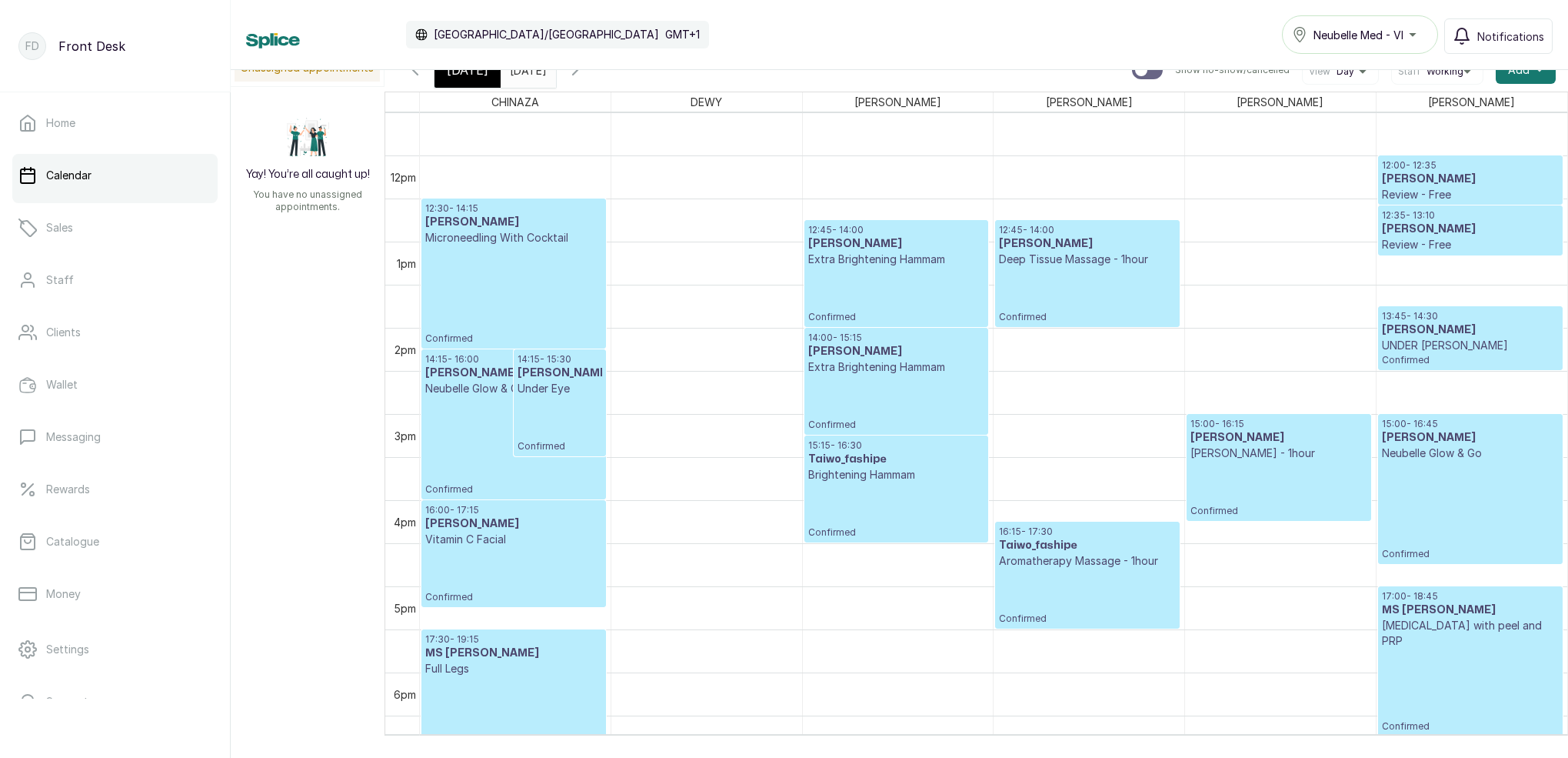
click at [526, 71] on input "27/09/2025" at bounding box center [513, 66] width 24 height 26
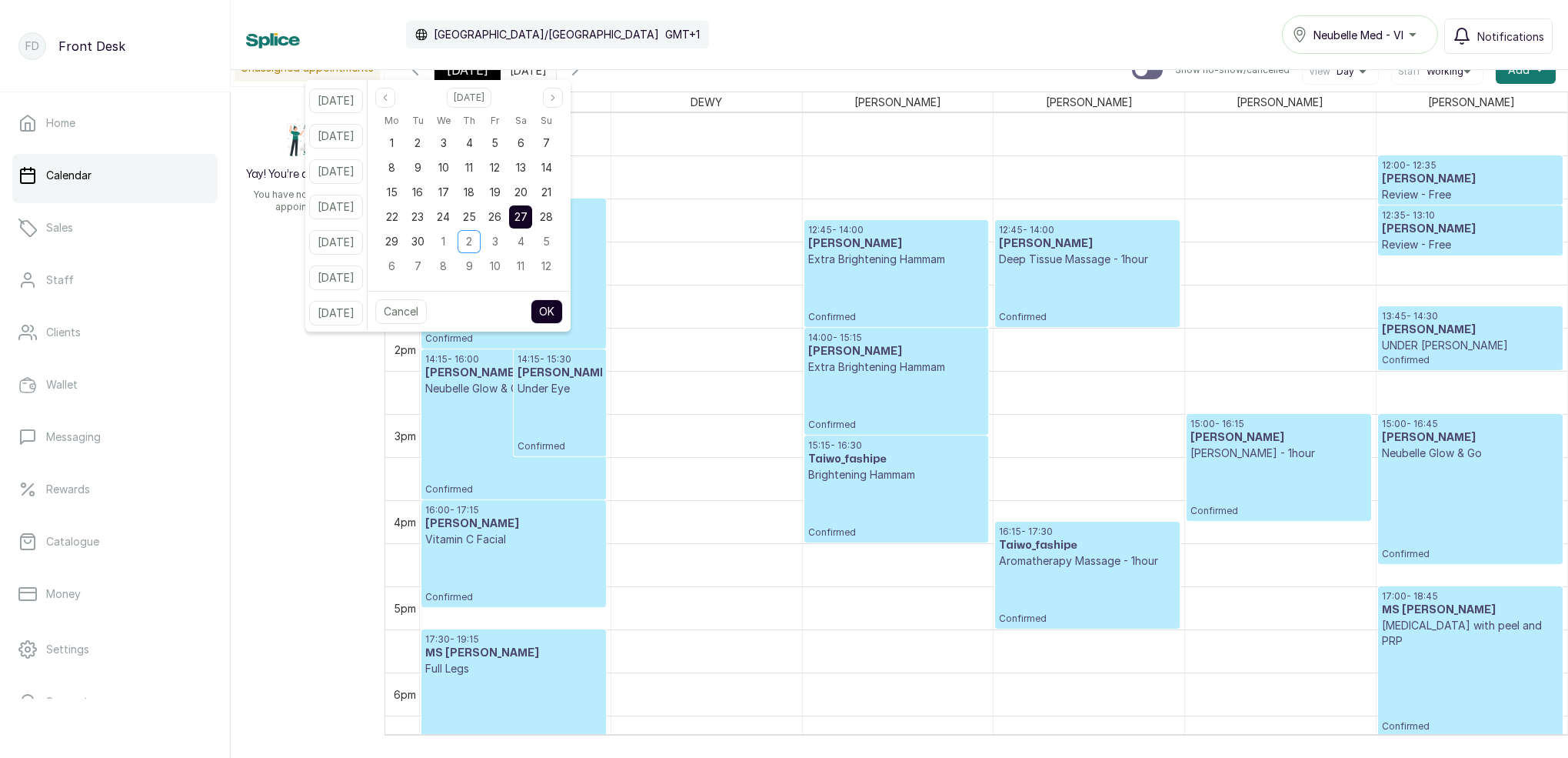
click at [578, 71] on icon "button" at bounding box center [575, 70] width 5 height 9
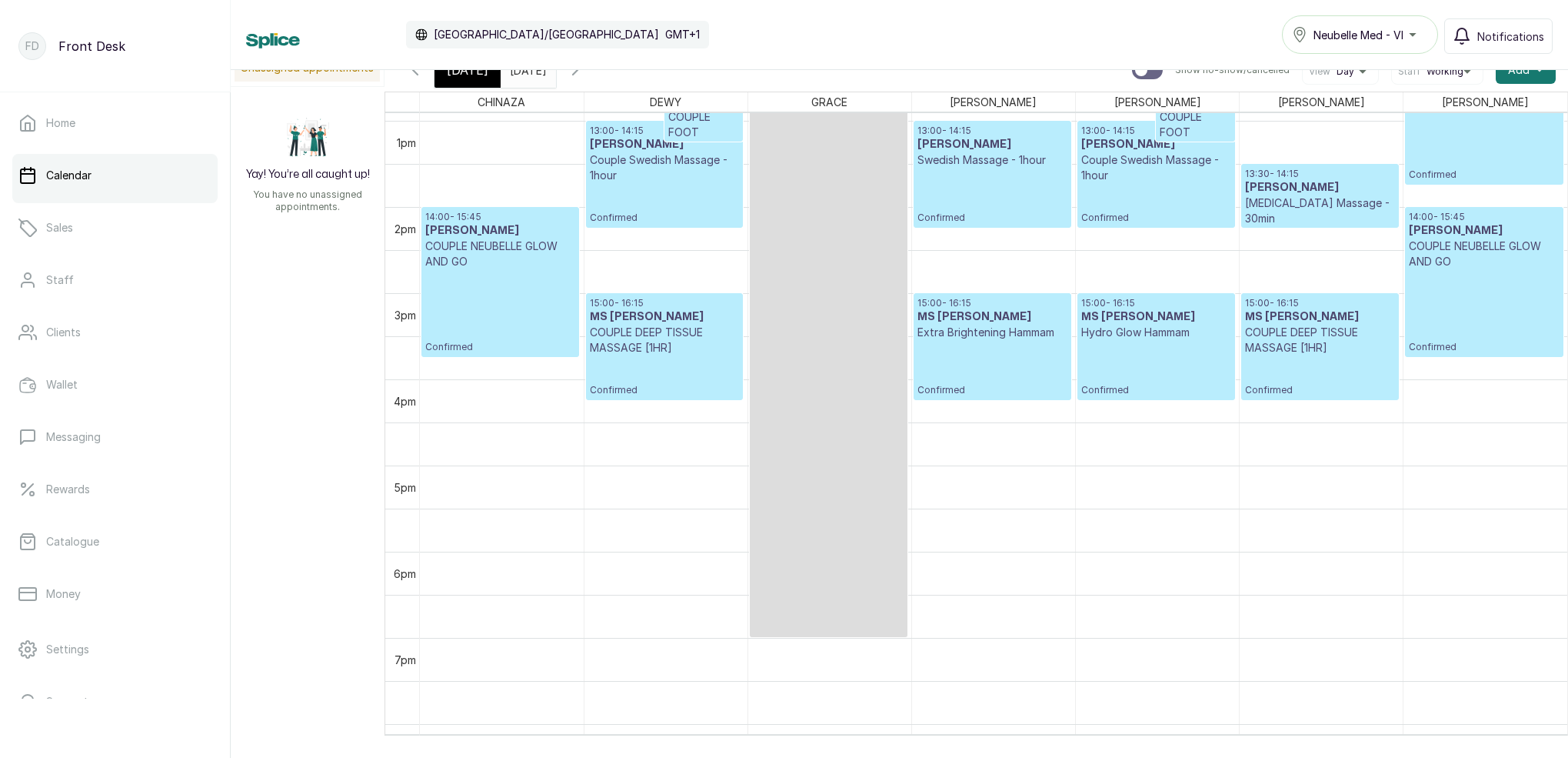
scroll to position [1102, 0]
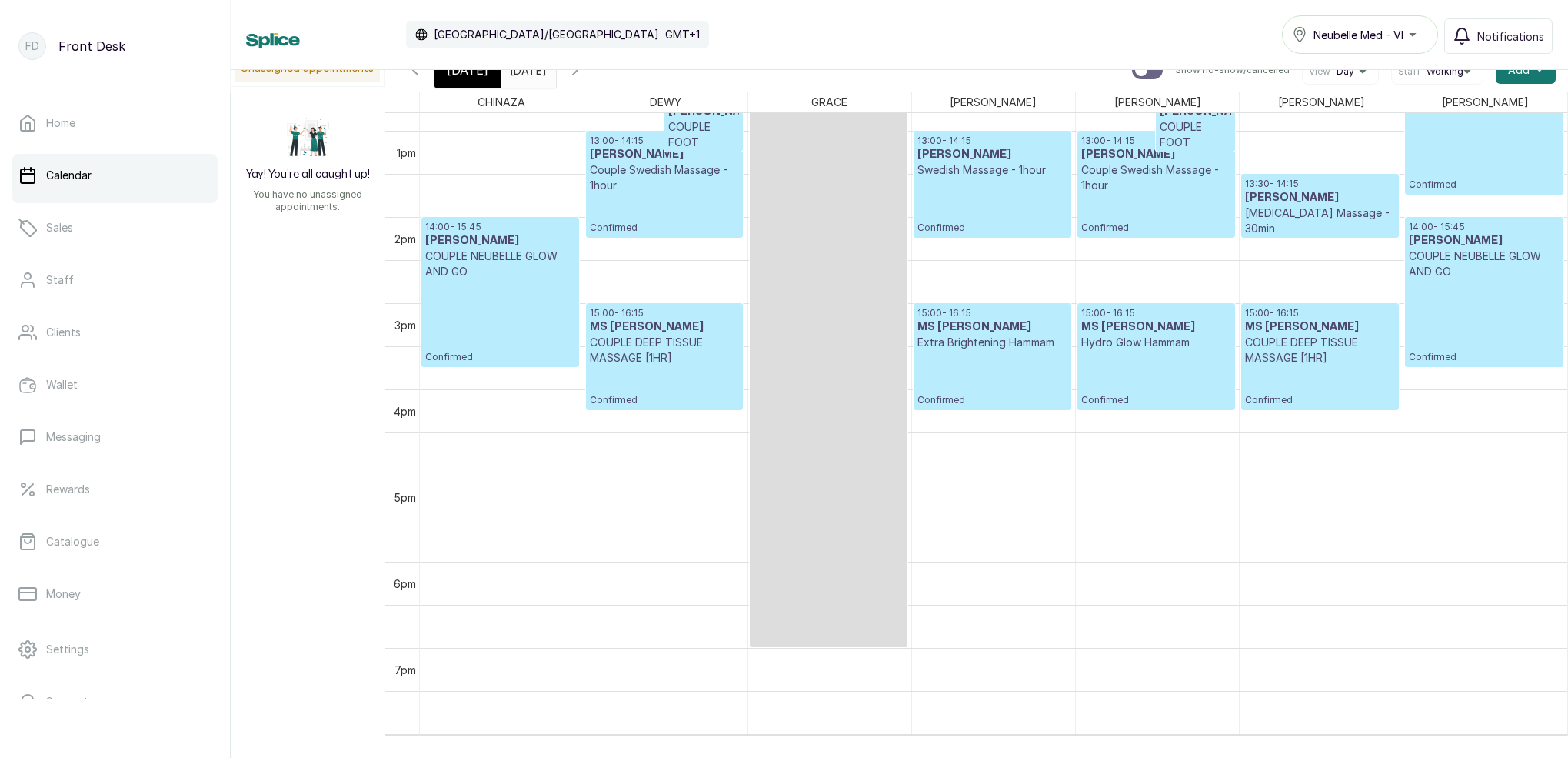
click at [417, 80] on button "Show no-show/cancelled" at bounding box center [415, 71] width 37 height 37
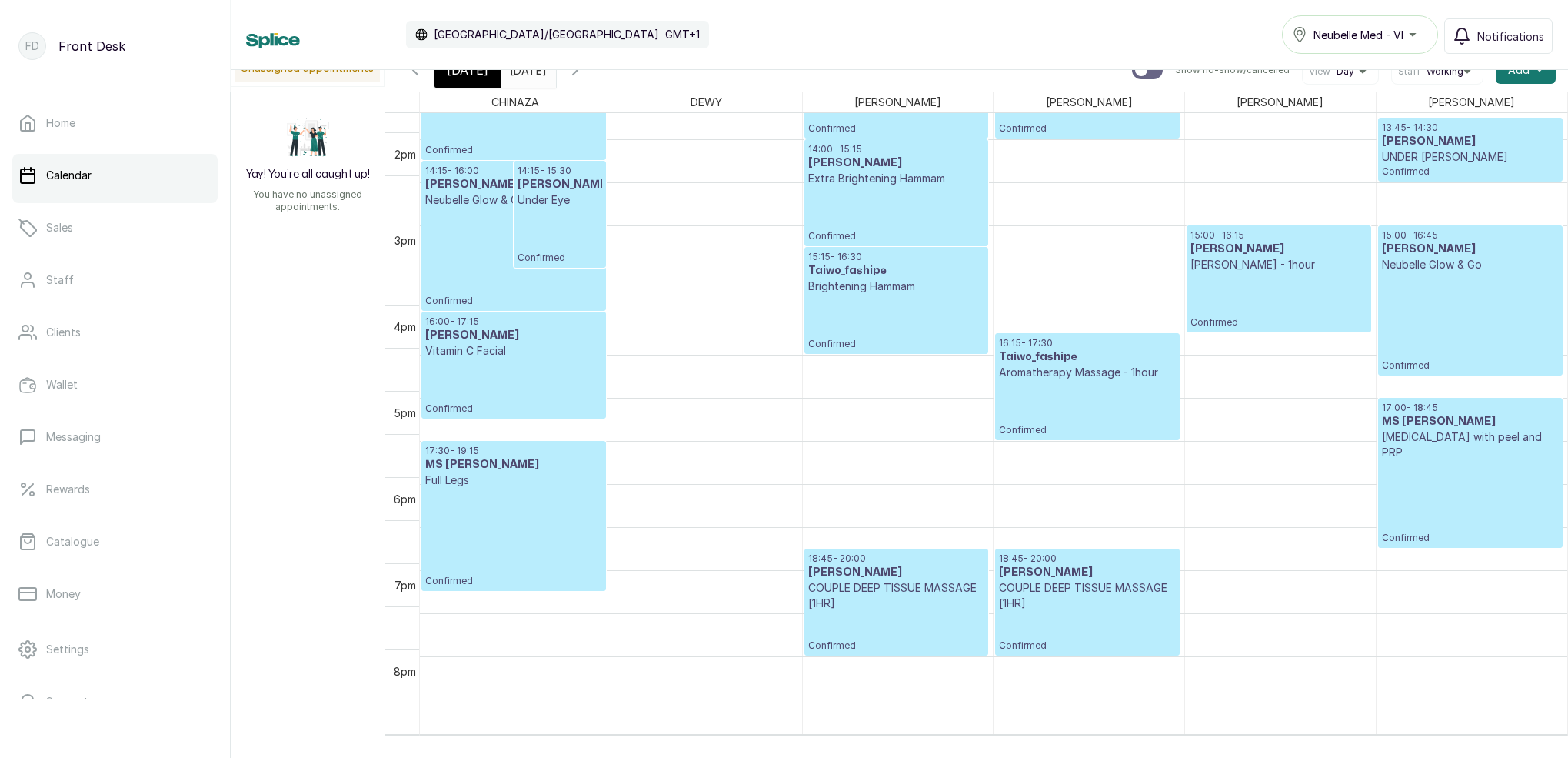
scroll to position [1187, 0]
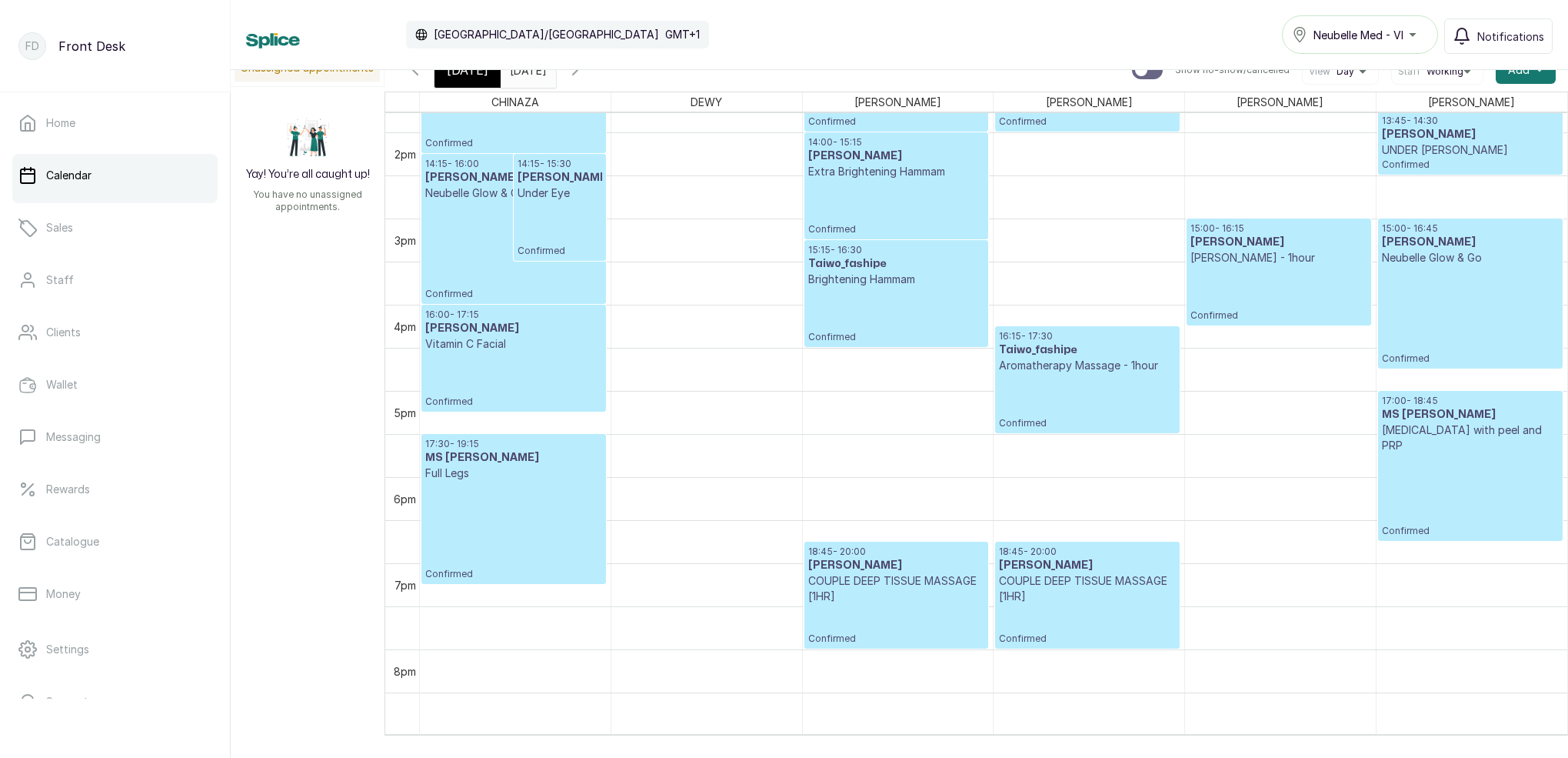
click at [425, 79] on button "Show no-show/cancelled" at bounding box center [415, 71] width 37 height 37
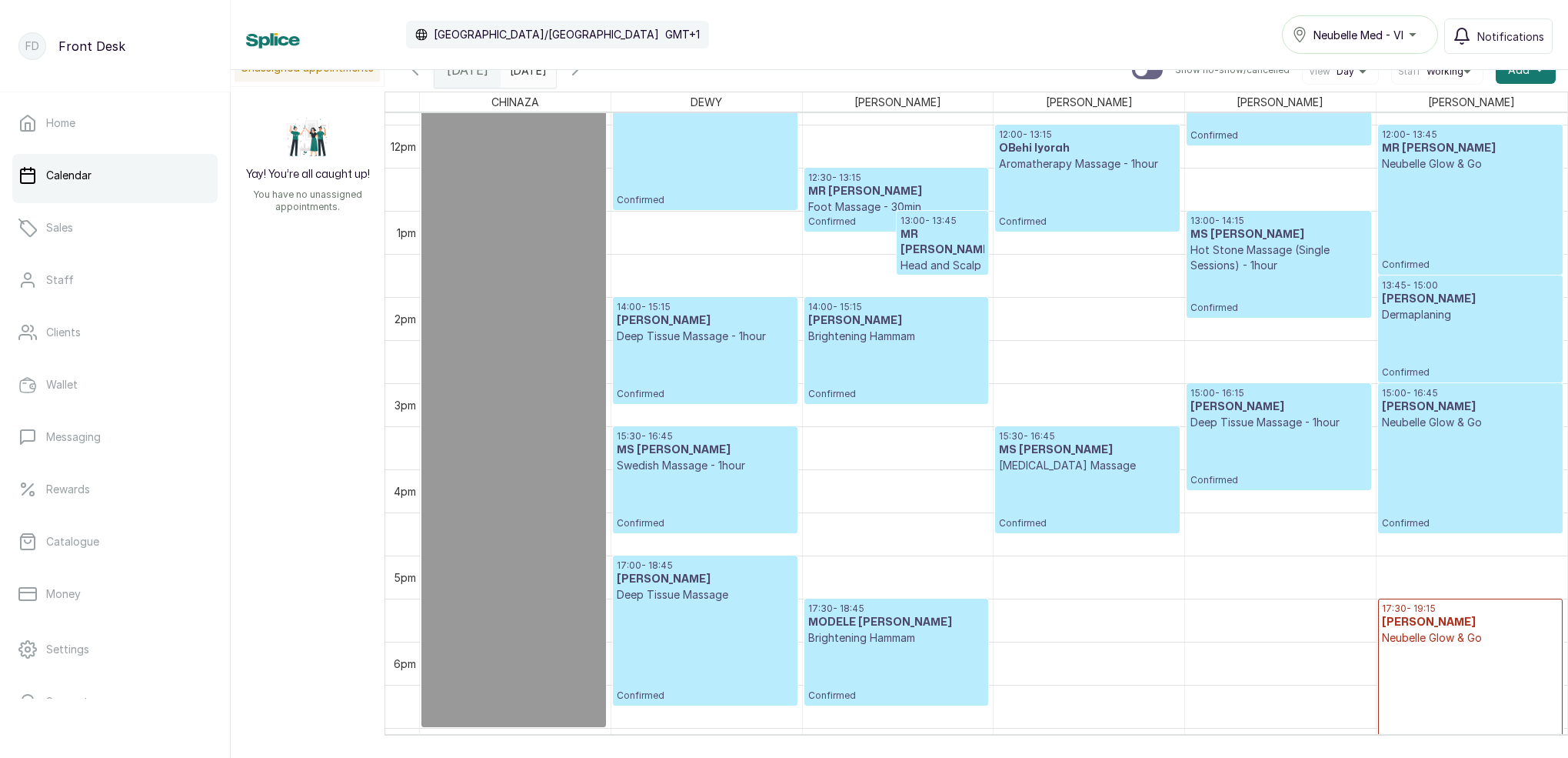
scroll to position [1006, 0]
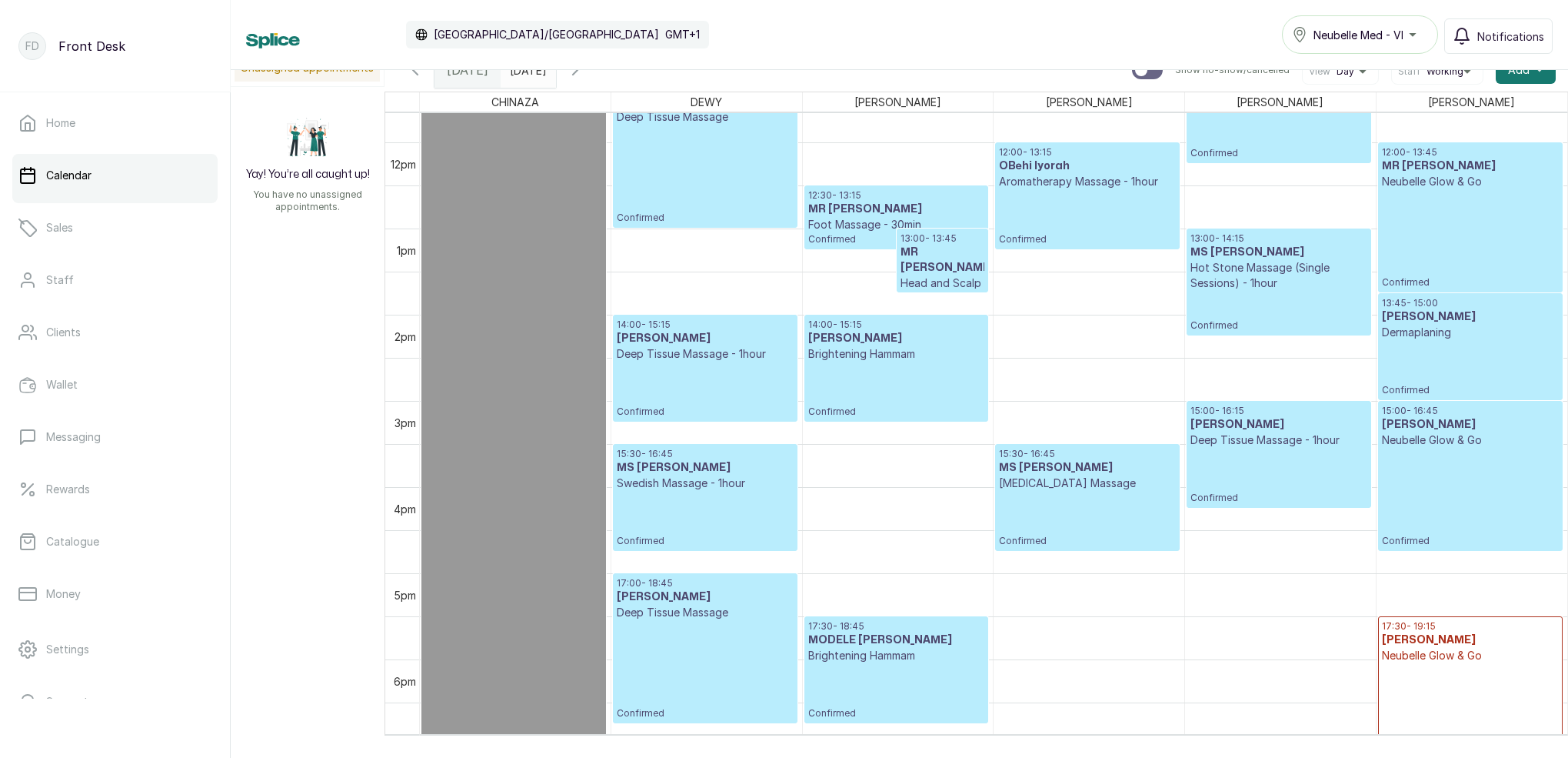
click at [526, 74] on input "27/09/2025" at bounding box center [513, 66] width 24 height 26
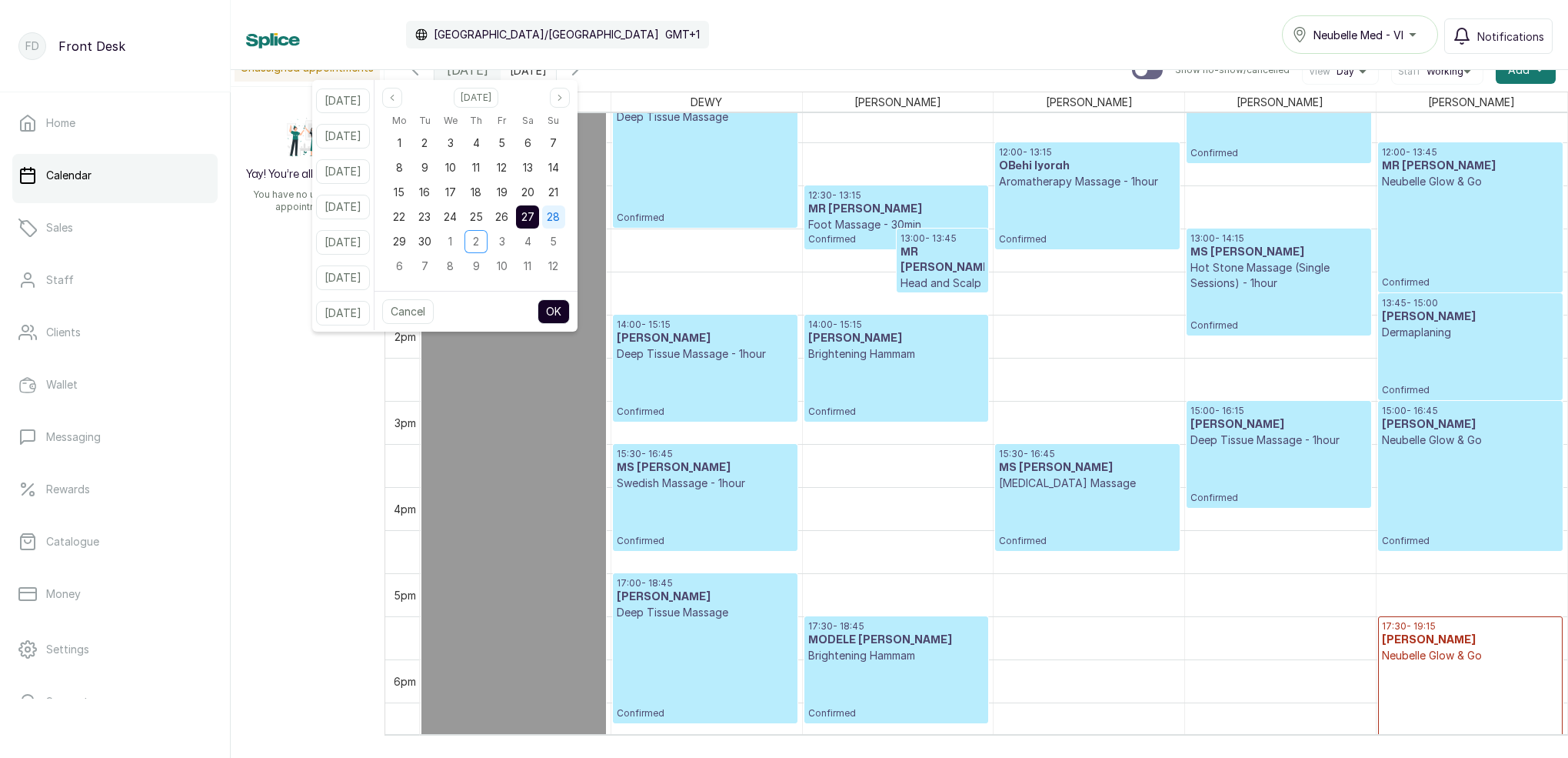
click at [560, 215] on span "28" at bounding box center [552, 215] width 13 height 13
click at [569, 317] on button "OK" at bounding box center [553, 311] width 32 height 24
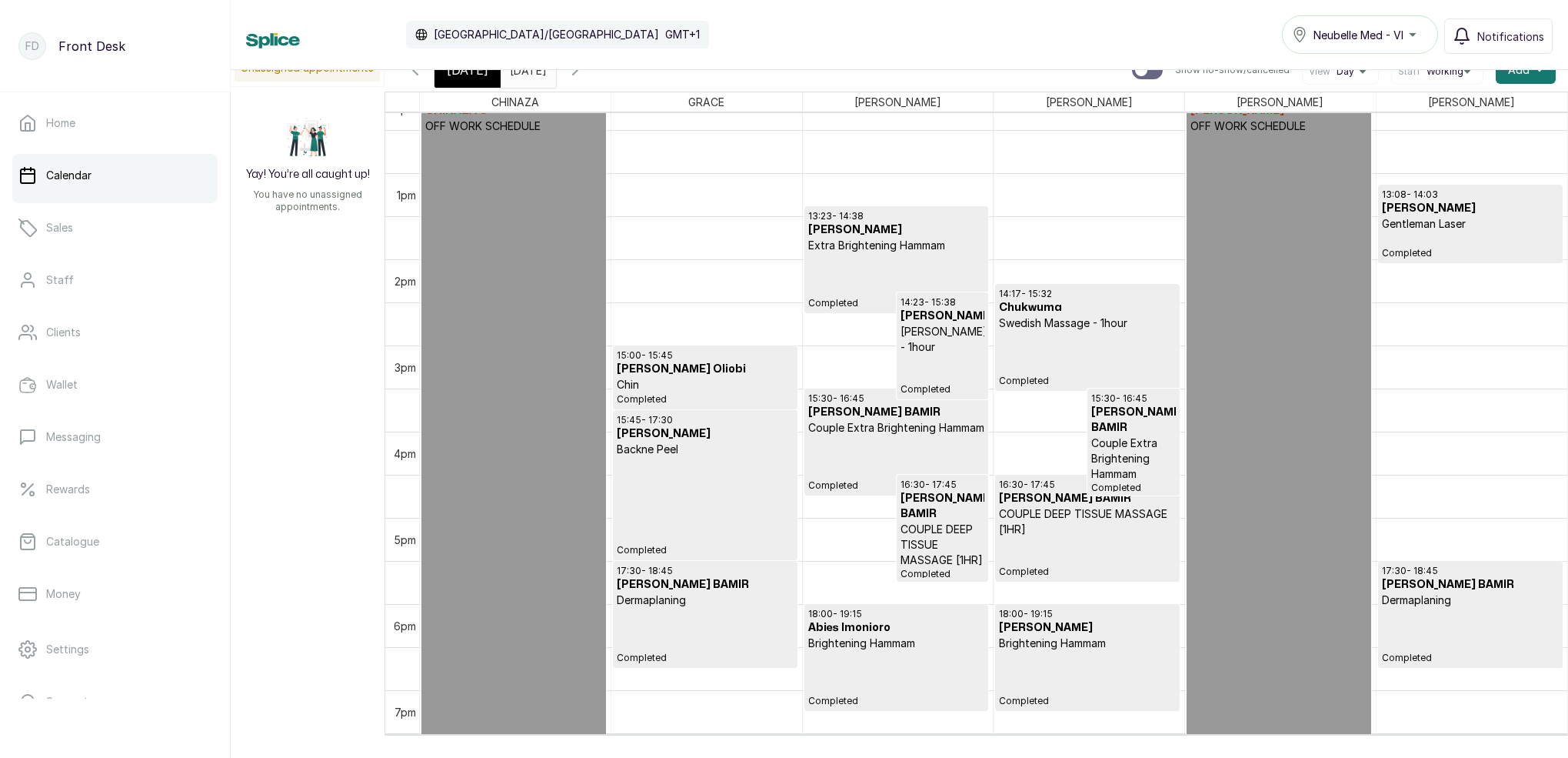
scroll to position [1058, 0]
click at [526, 77] on input "28/09/2025" at bounding box center [513, 66] width 24 height 26
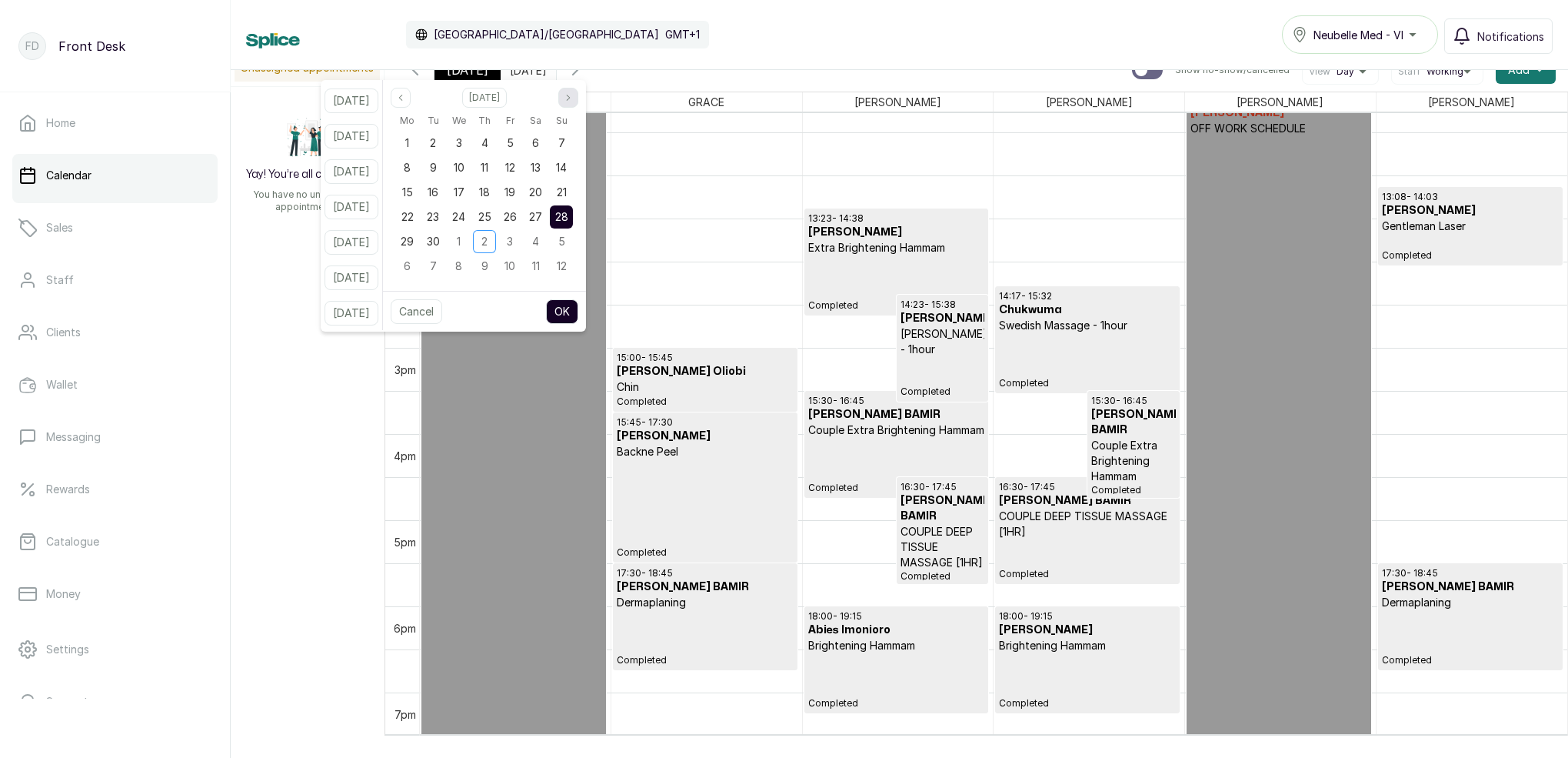
click at [573, 101] on icon "page next" at bounding box center [568, 97] width 9 height 9
drag, startPoint x: 579, startPoint y: 150, endPoint x: 577, endPoint y: 160, distance: 10.2
click at [573, 150] on div "5" at bounding box center [562, 143] width 24 height 24
click at [579, 308] on button "OK" at bounding box center [562, 311] width 32 height 24
type input "[DATE]"
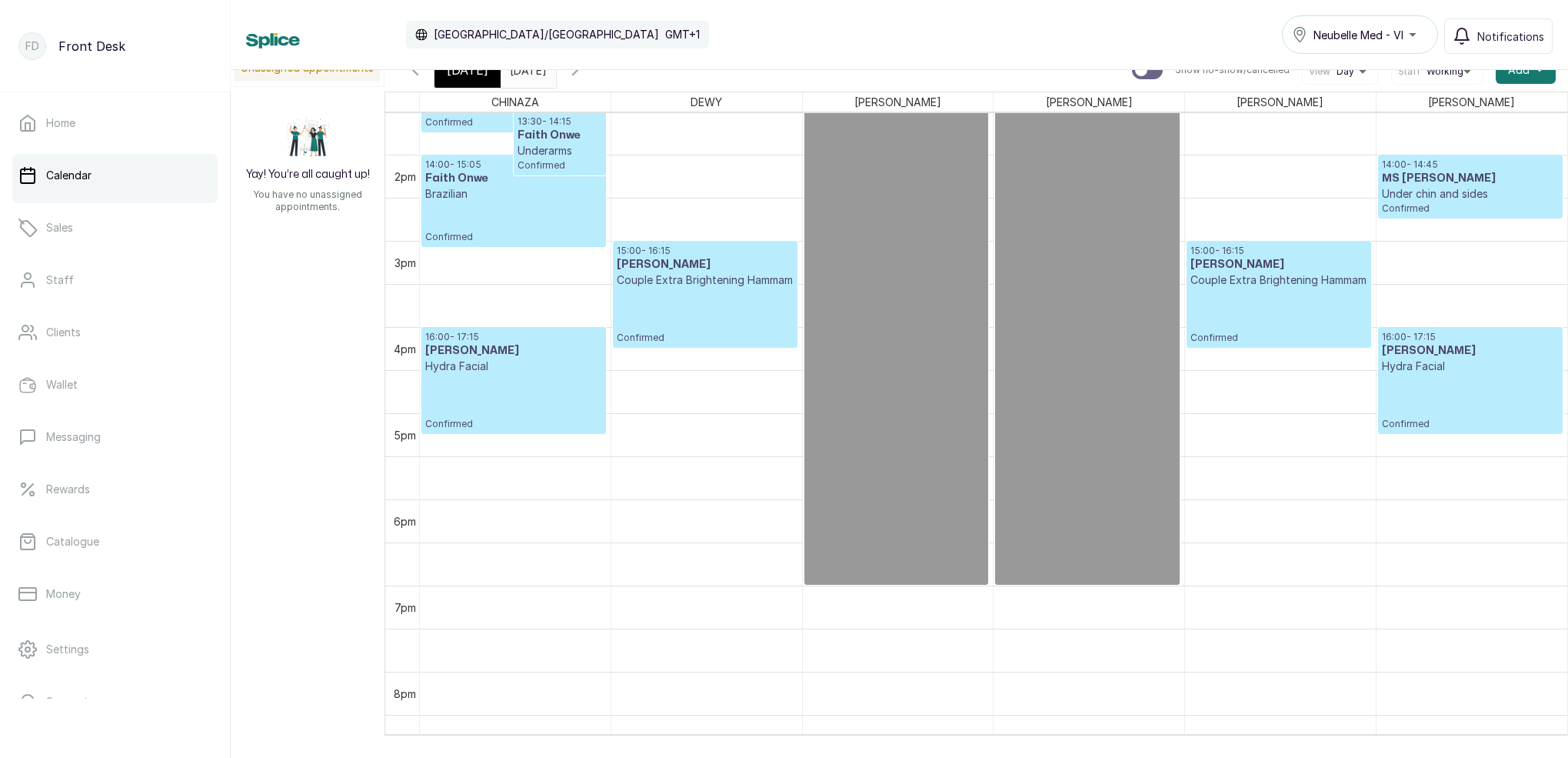
scroll to position [1180, 0]
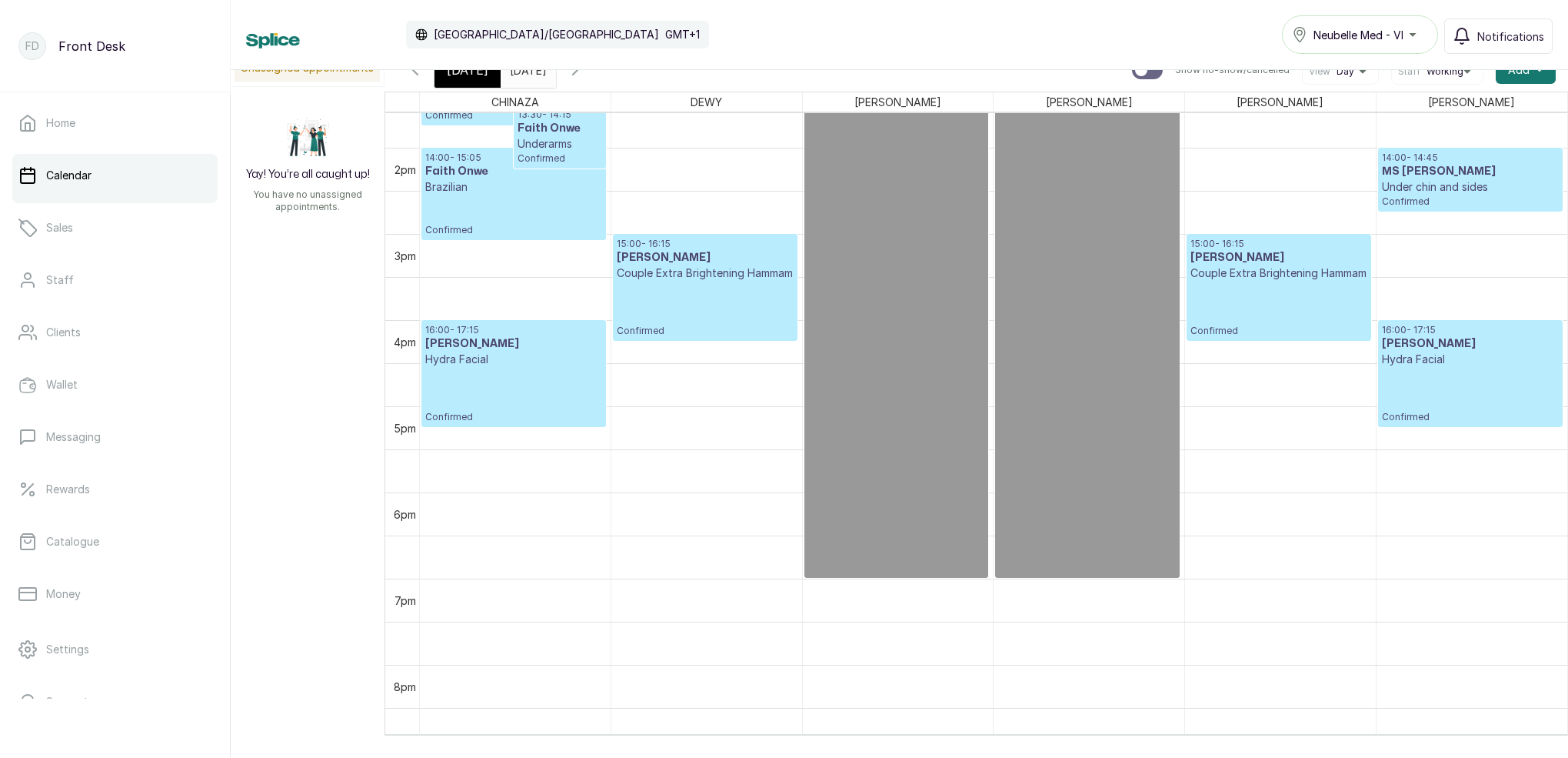
click at [417, 75] on icon "button" at bounding box center [415, 70] width 19 height 19
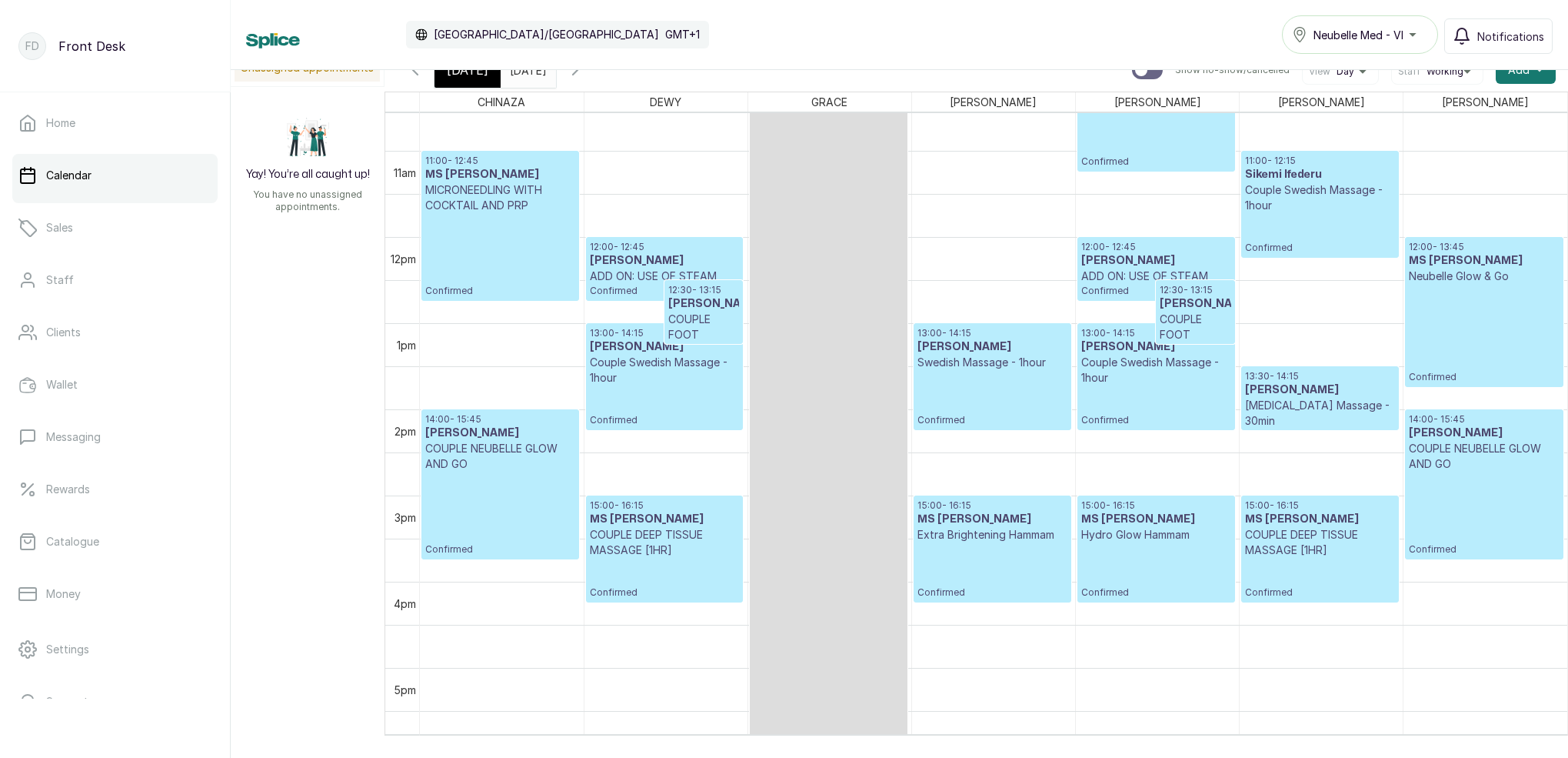
scroll to position [955, 0]
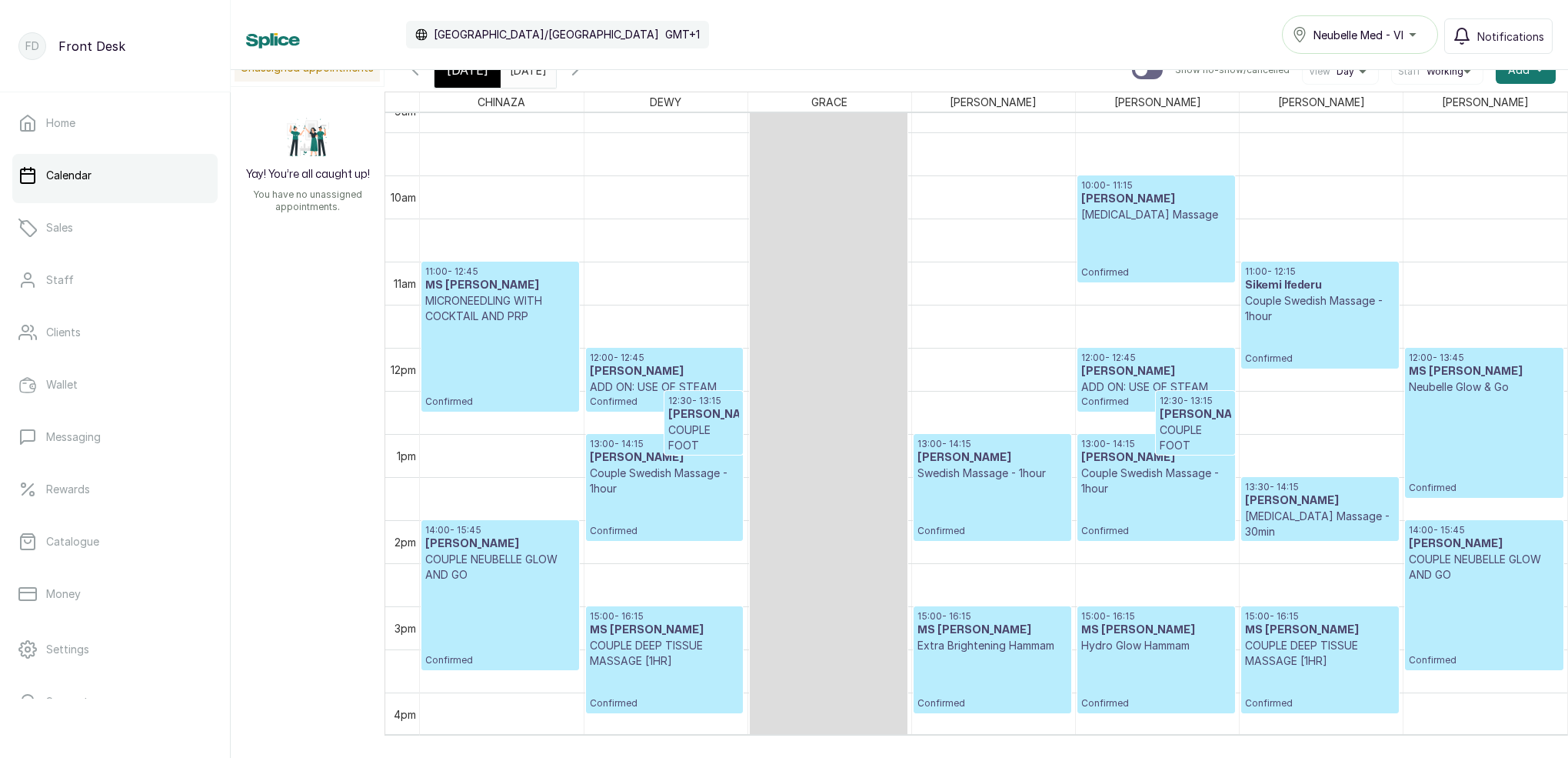
click at [425, 79] on button "Show no-show/cancelled" at bounding box center [415, 71] width 37 height 37
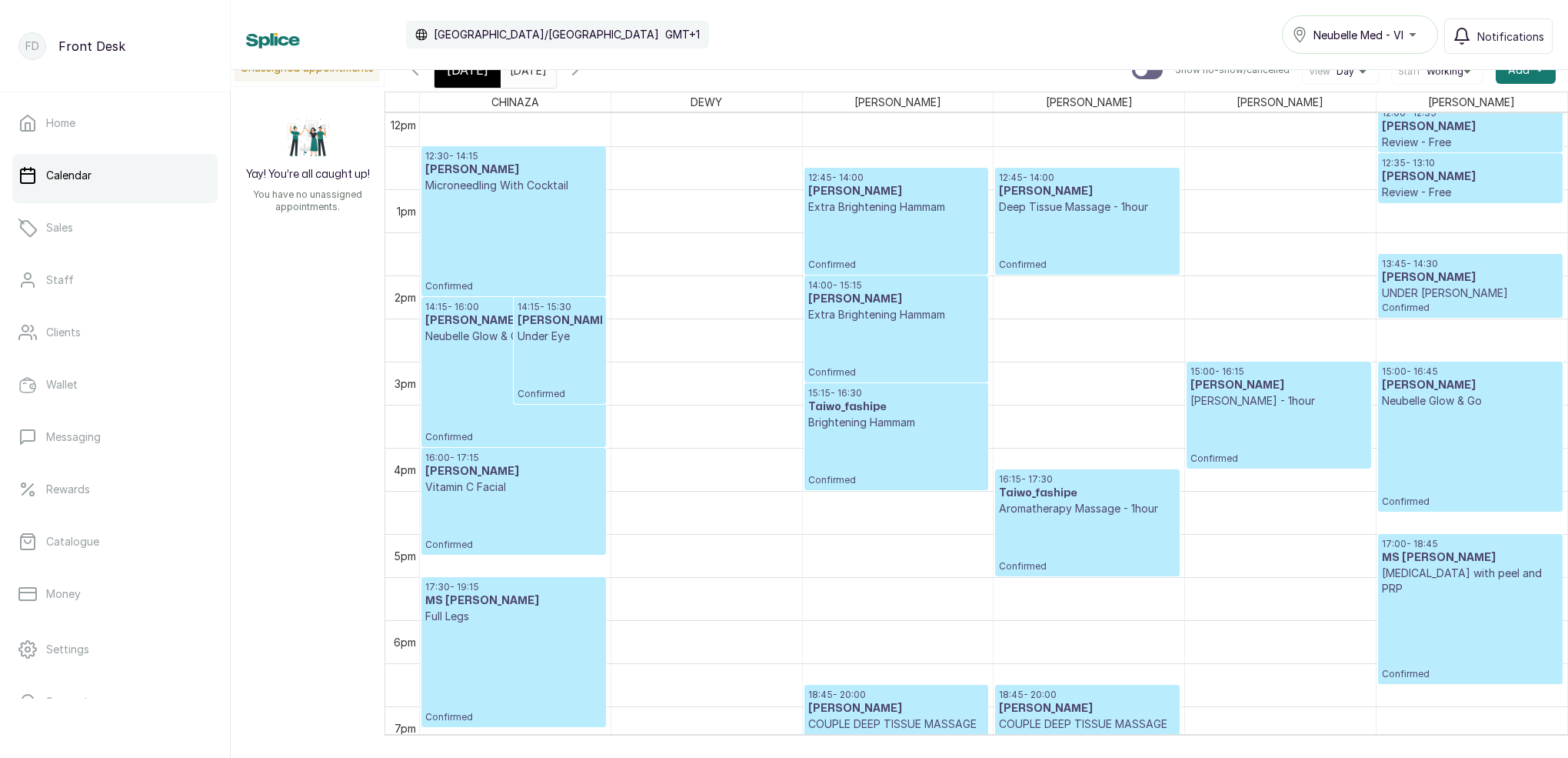
click at [1085, 502] on p "Aromatherapy Massage - 1hour" at bounding box center [1087, 508] width 176 height 16
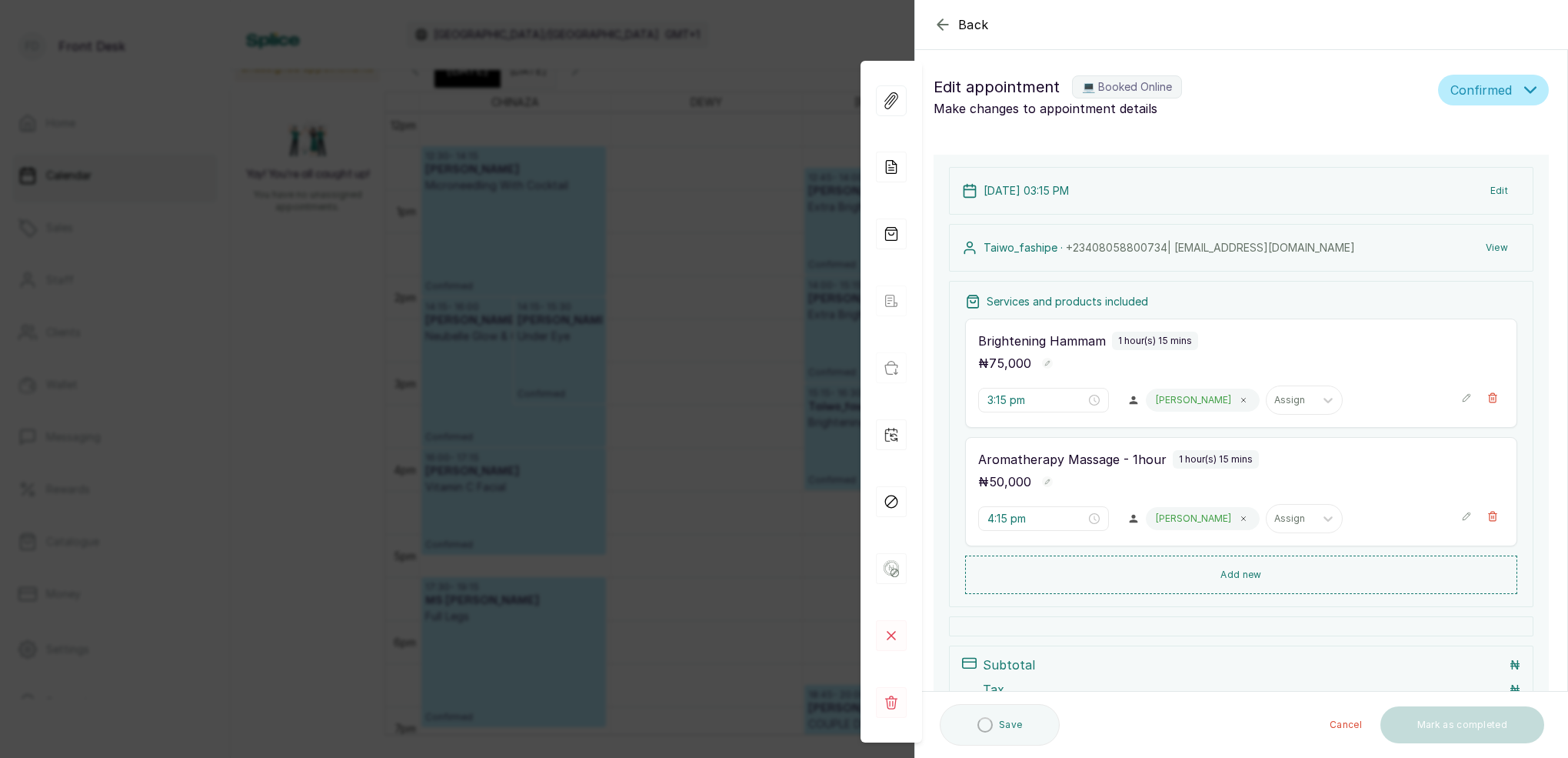
click at [802, 31] on div "Back Appointment Details Edit appointment 💻 Booked Online Make changes to appoi…" at bounding box center [784, 379] width 1568 height 758
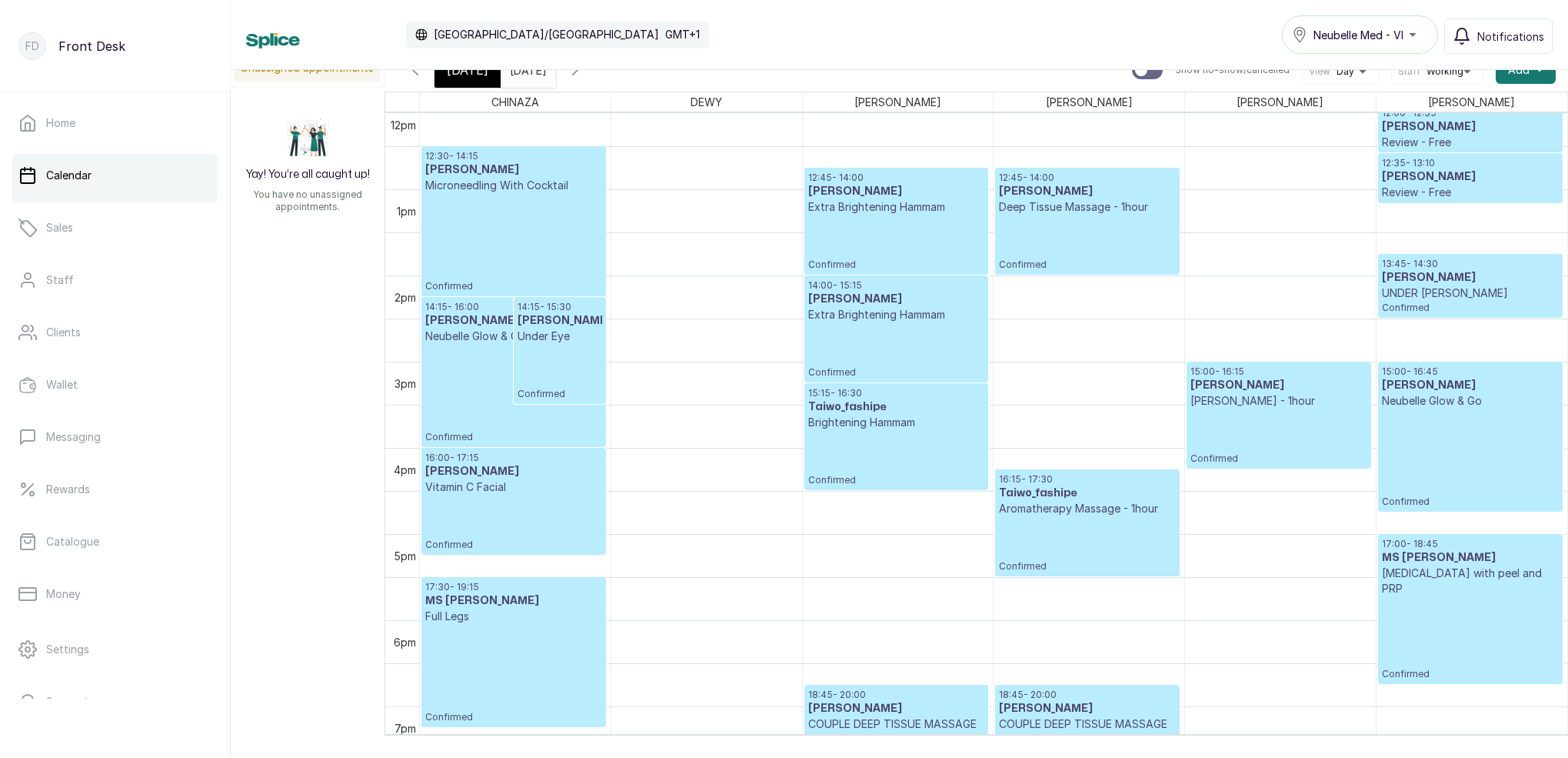
click at [585, 71] on icon "button" at bounding box center [575, 70] width 19 height 19
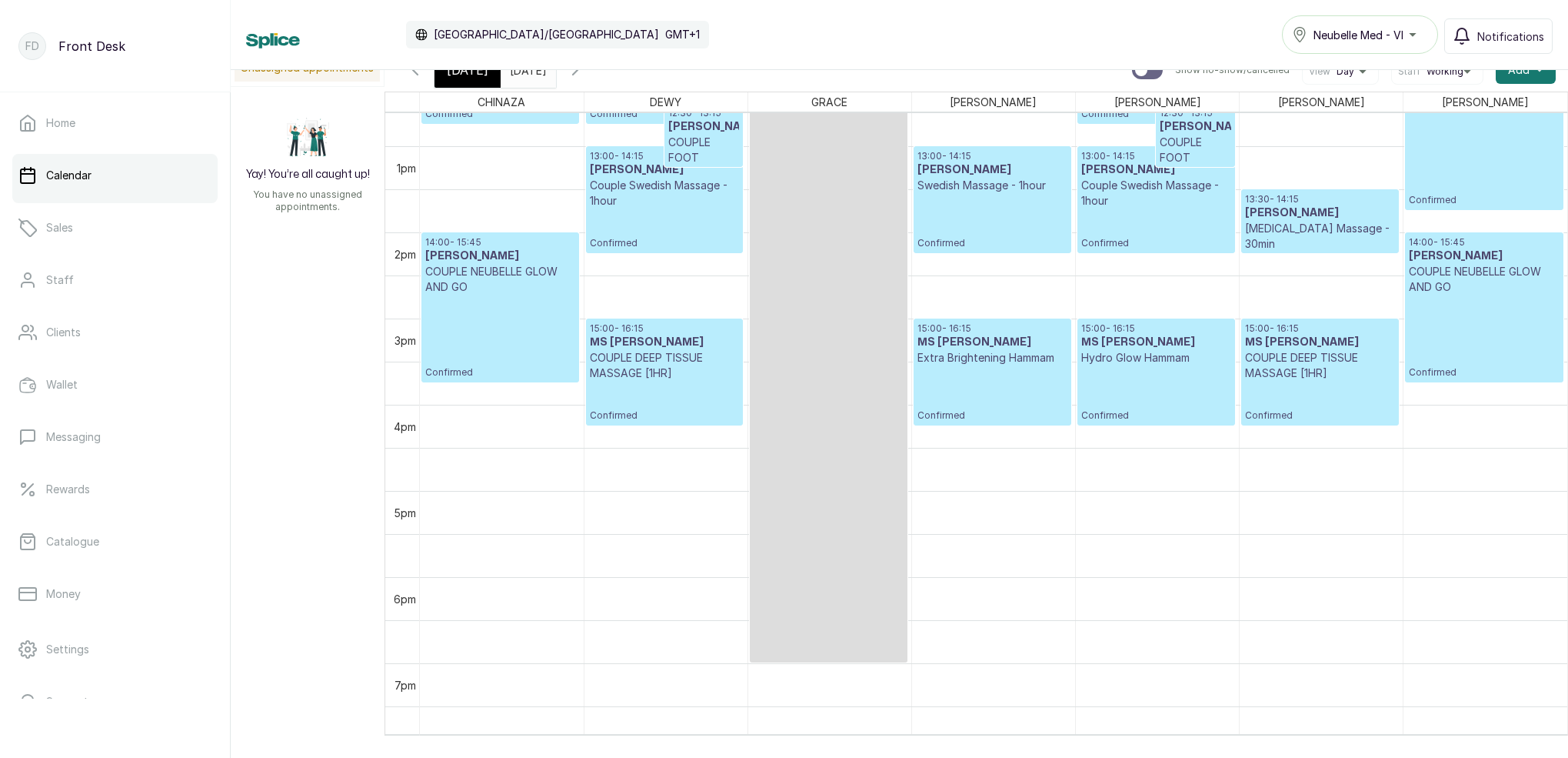
click at [479, 78] on div "[DATE]" at bounding box center [468, 70] width 67 height 35
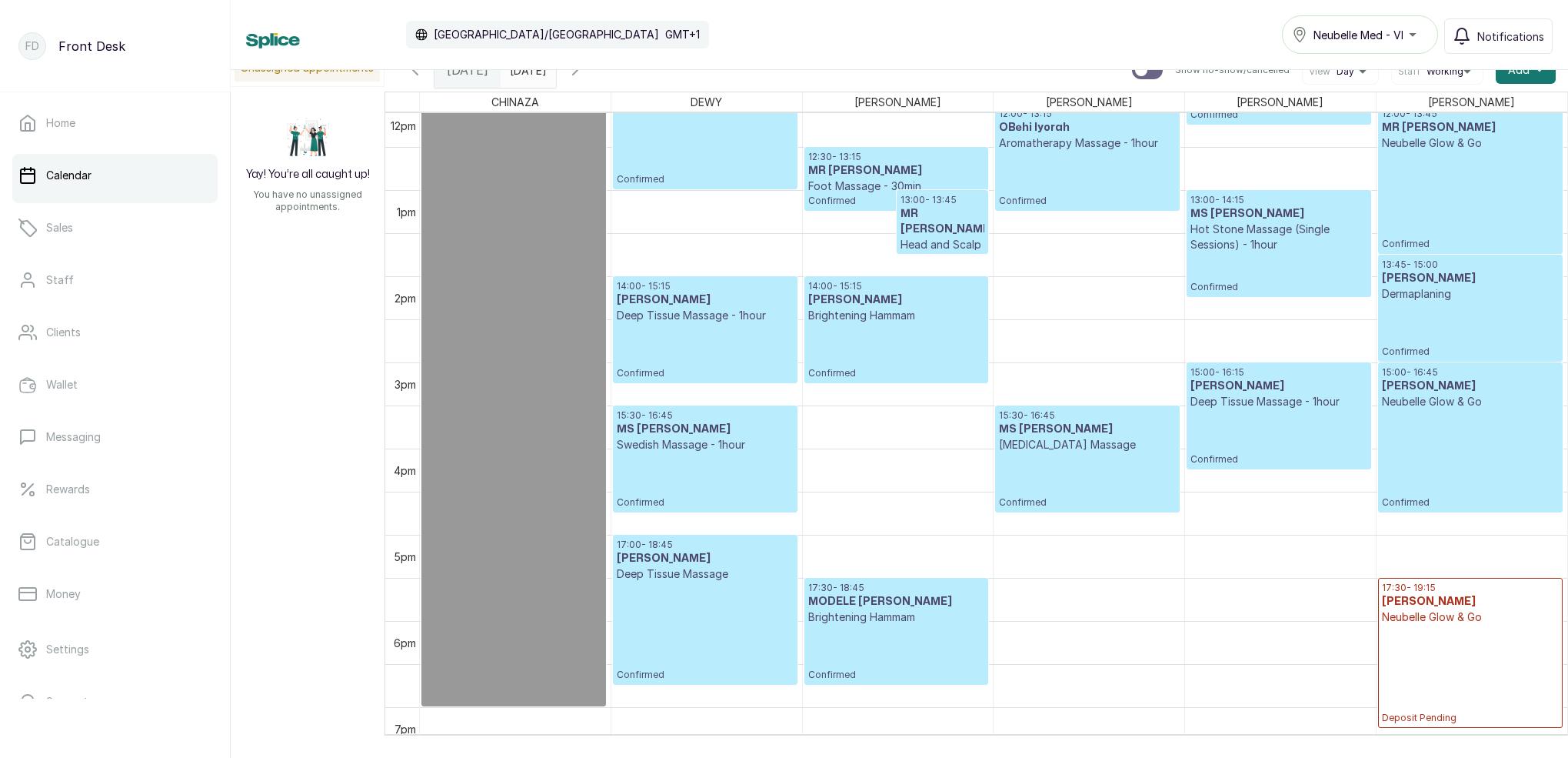
click at [585, 73] on icon "button" at bounding box center [575, 70] width 19 height 19
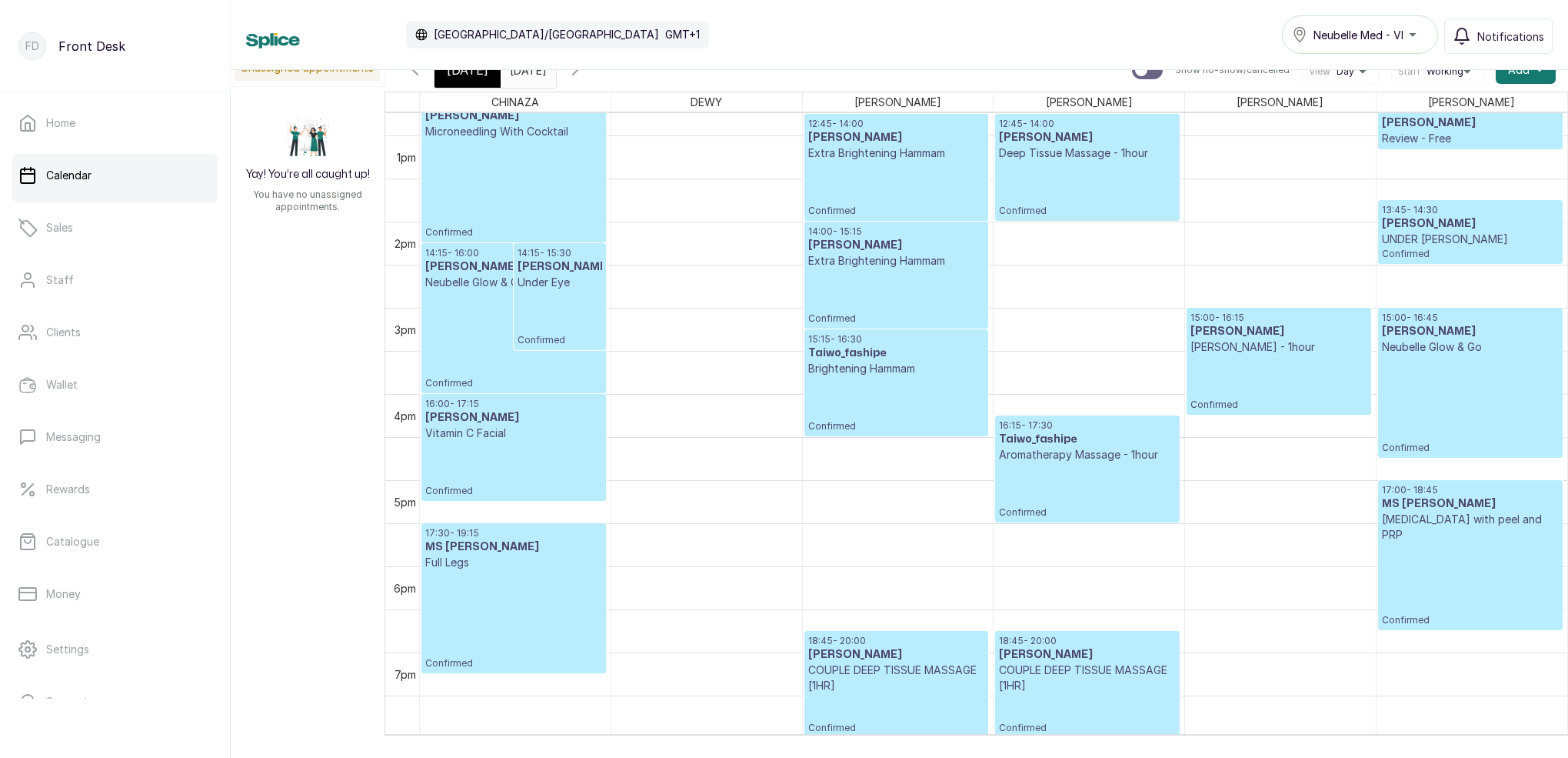
click at [471, 78] on span "[DATE]" at bounding box center [467, 70] width 41 height 19
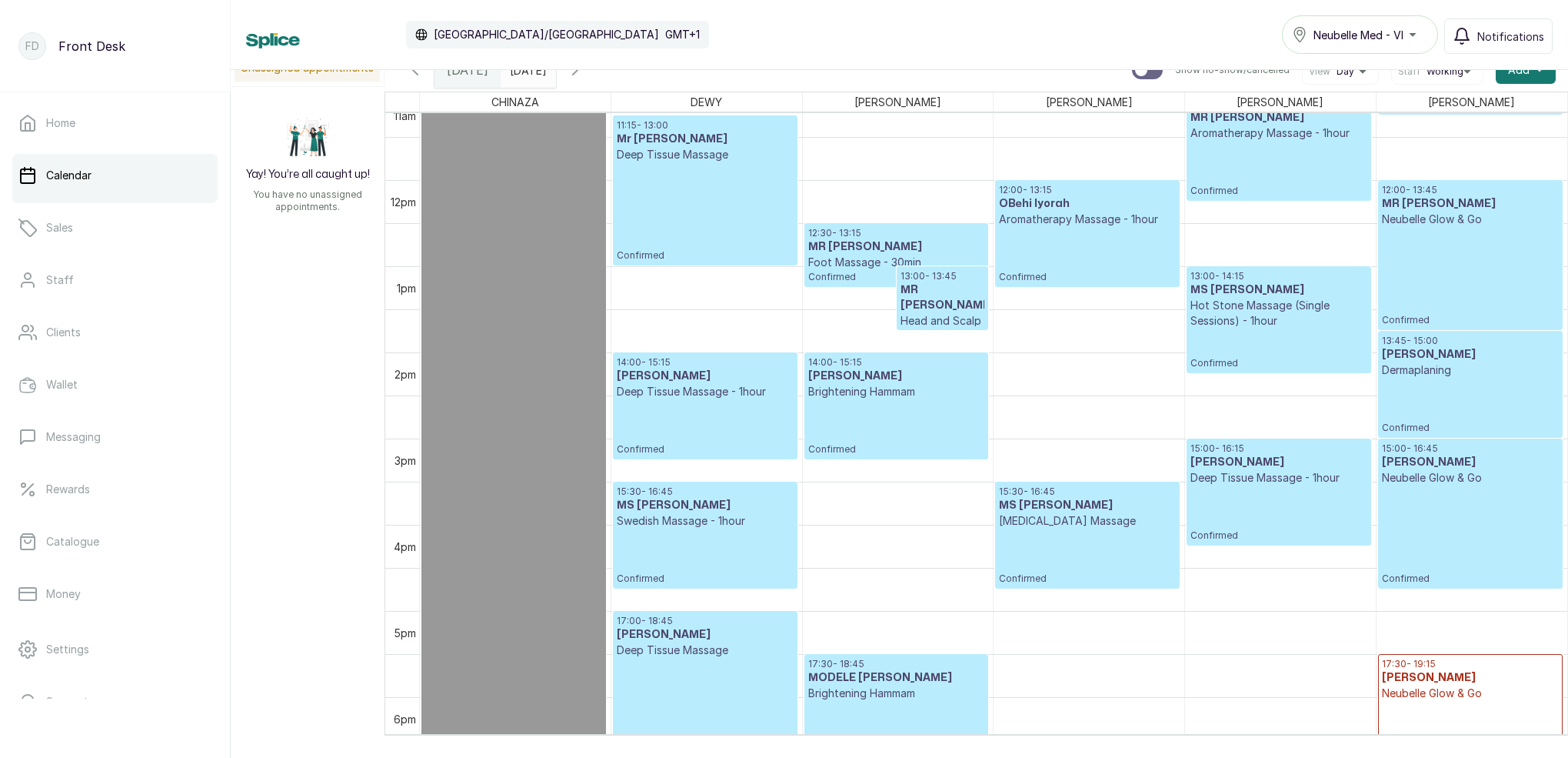
click at [935, 285] on h3 "MR SEYI ATINARO" at bounding box center [943, 297] width 84 height 30
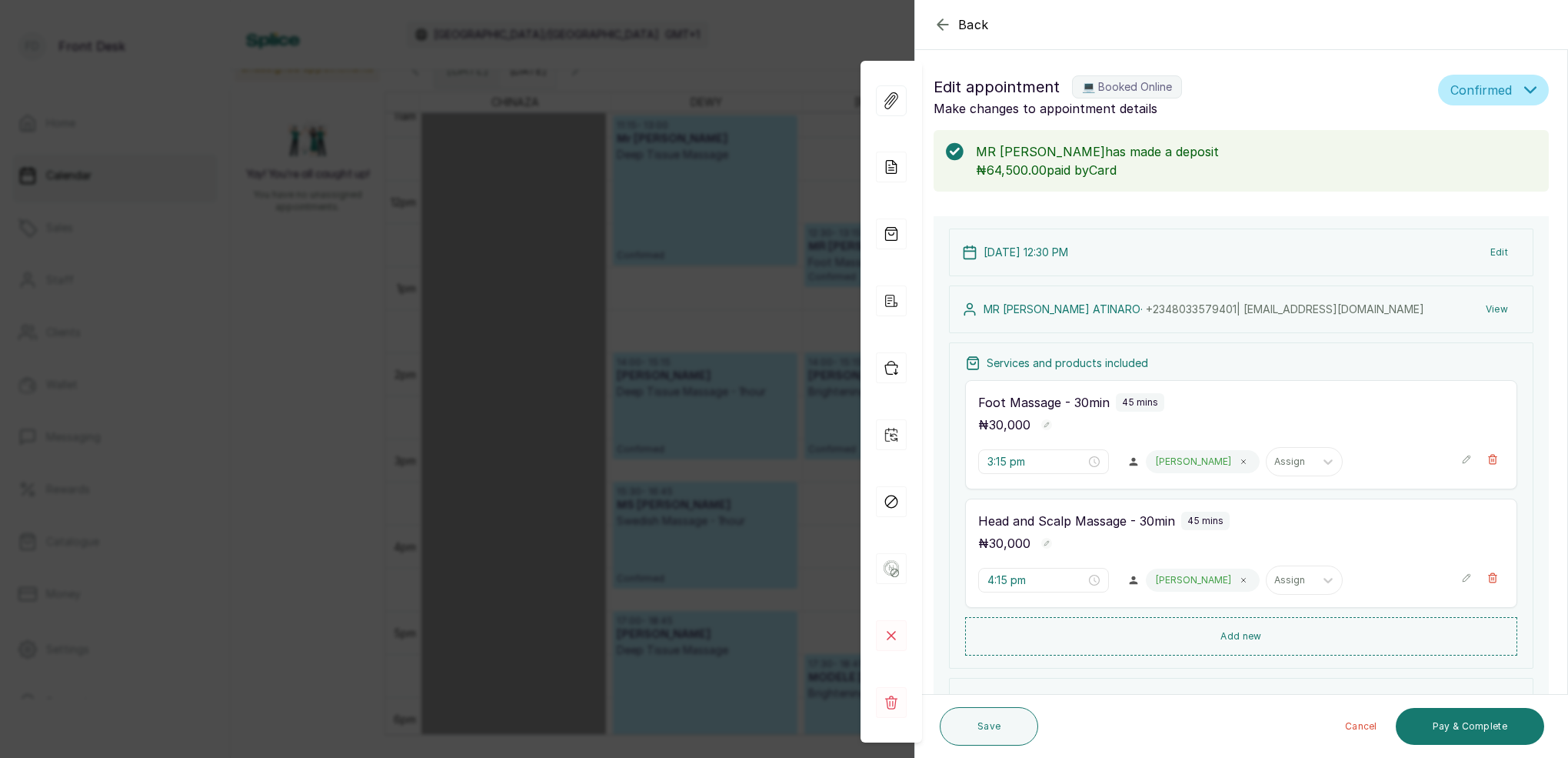
type input "12:30 pm"
type input "1:00 pm"
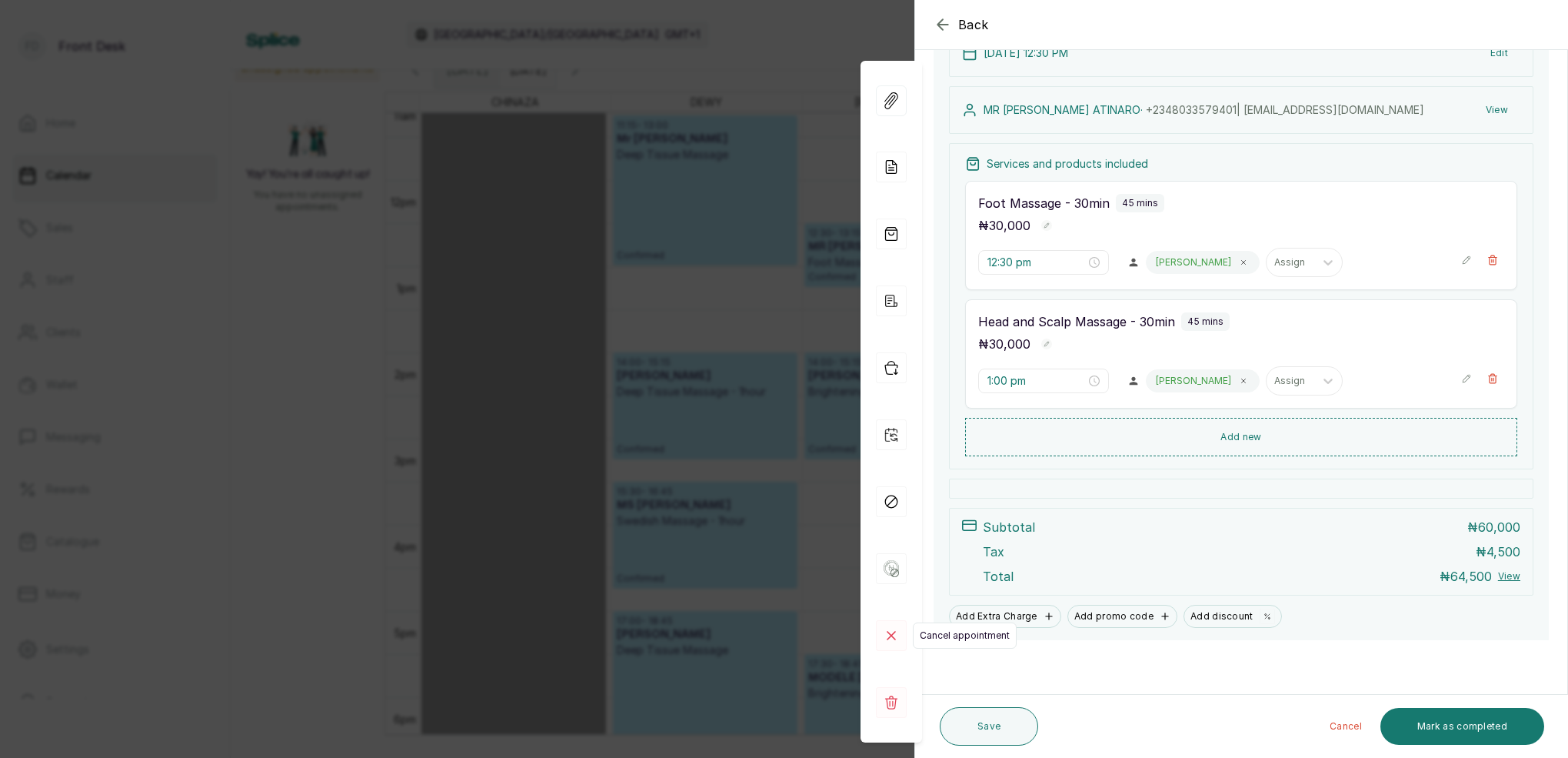
click at [895, 637] on rect at bounding box center [891, 635] width 30 height 30
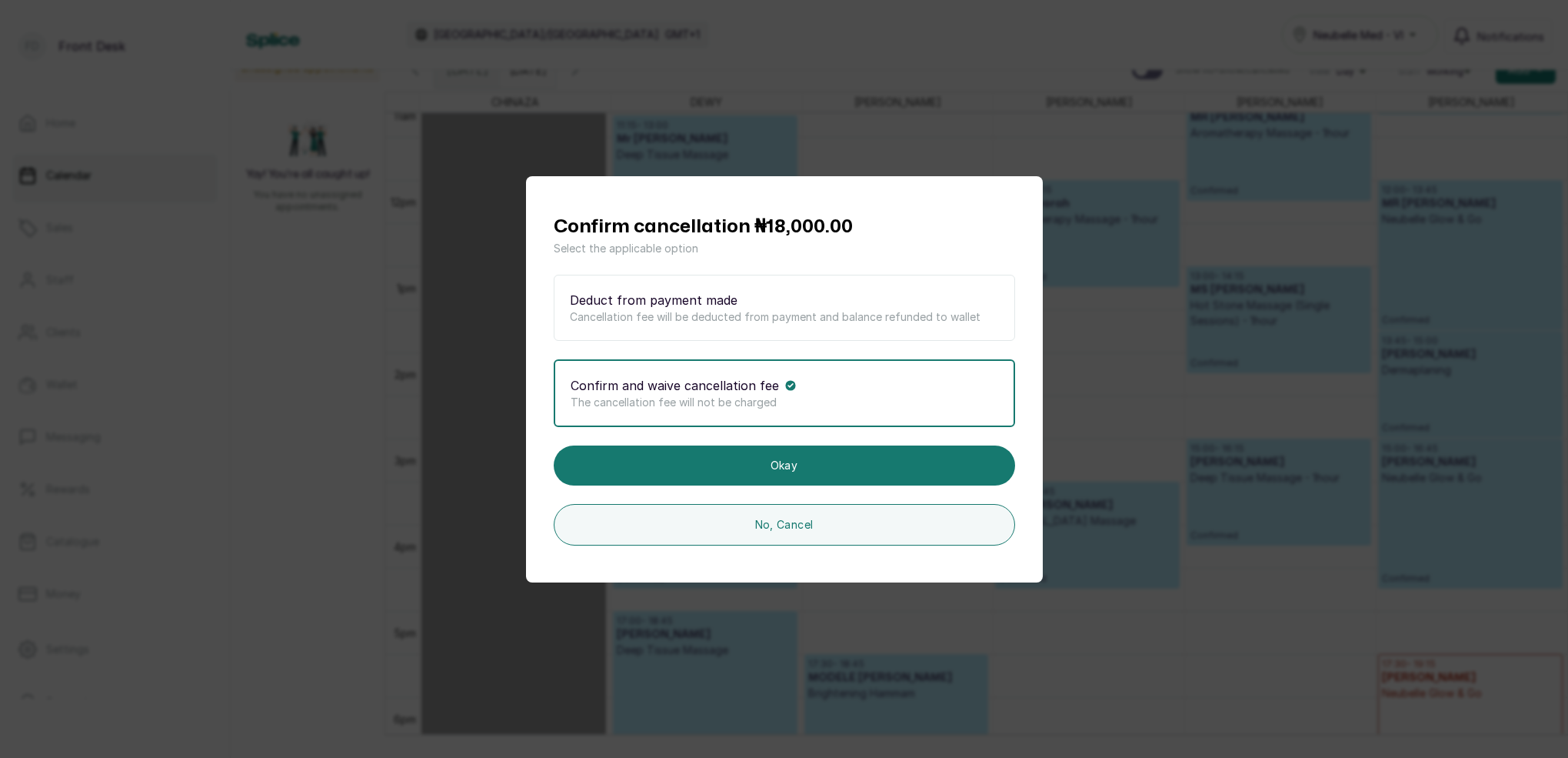
click at [775, 317] on p "Cancellation fee will be deducted from payment and balance refunded to wallet" at bounding box center [784, 317] width 429 height 16
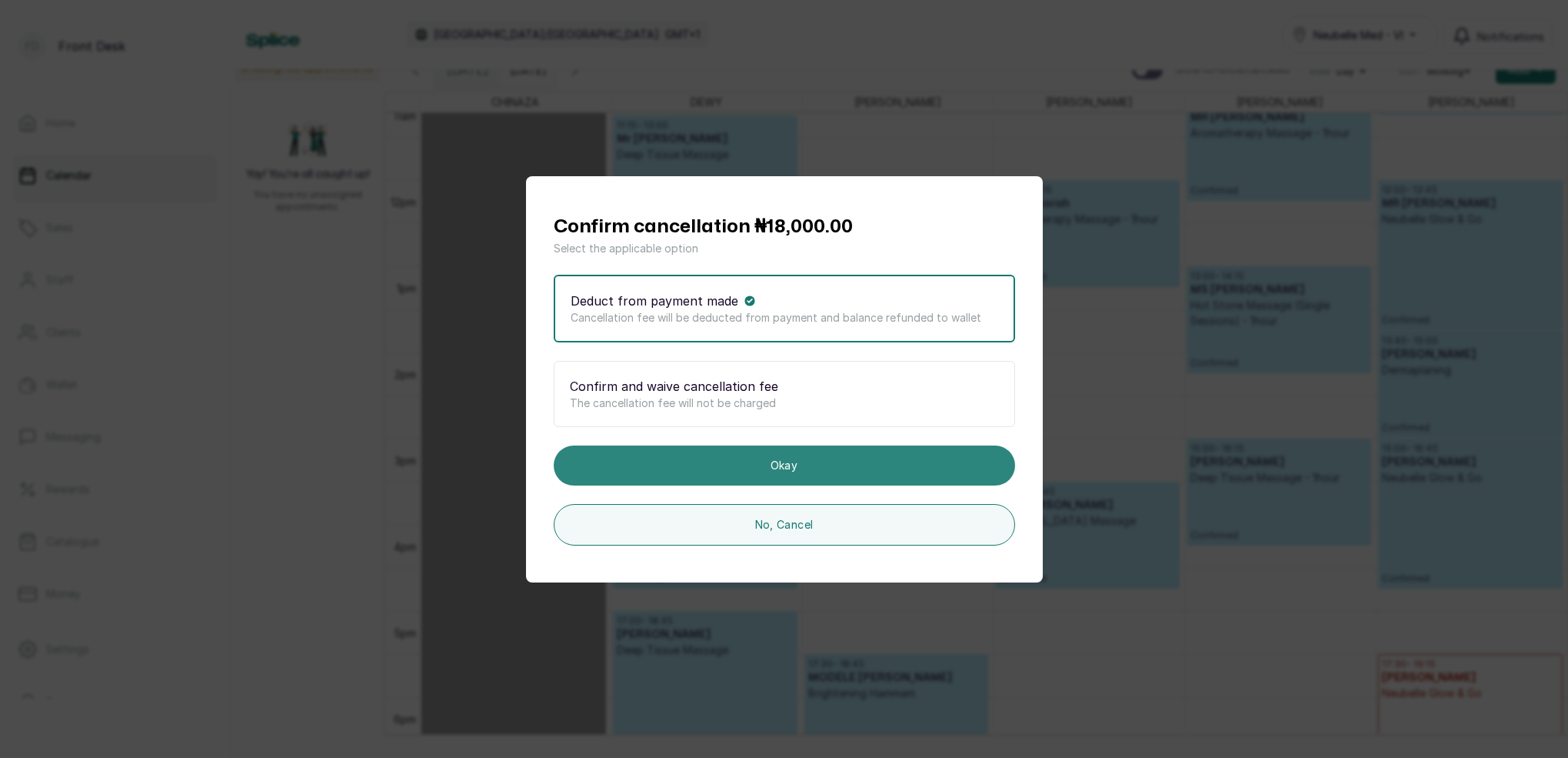
click at [810, 466] on button "Okay" at bounding box center [784, 465] width 461 height 40
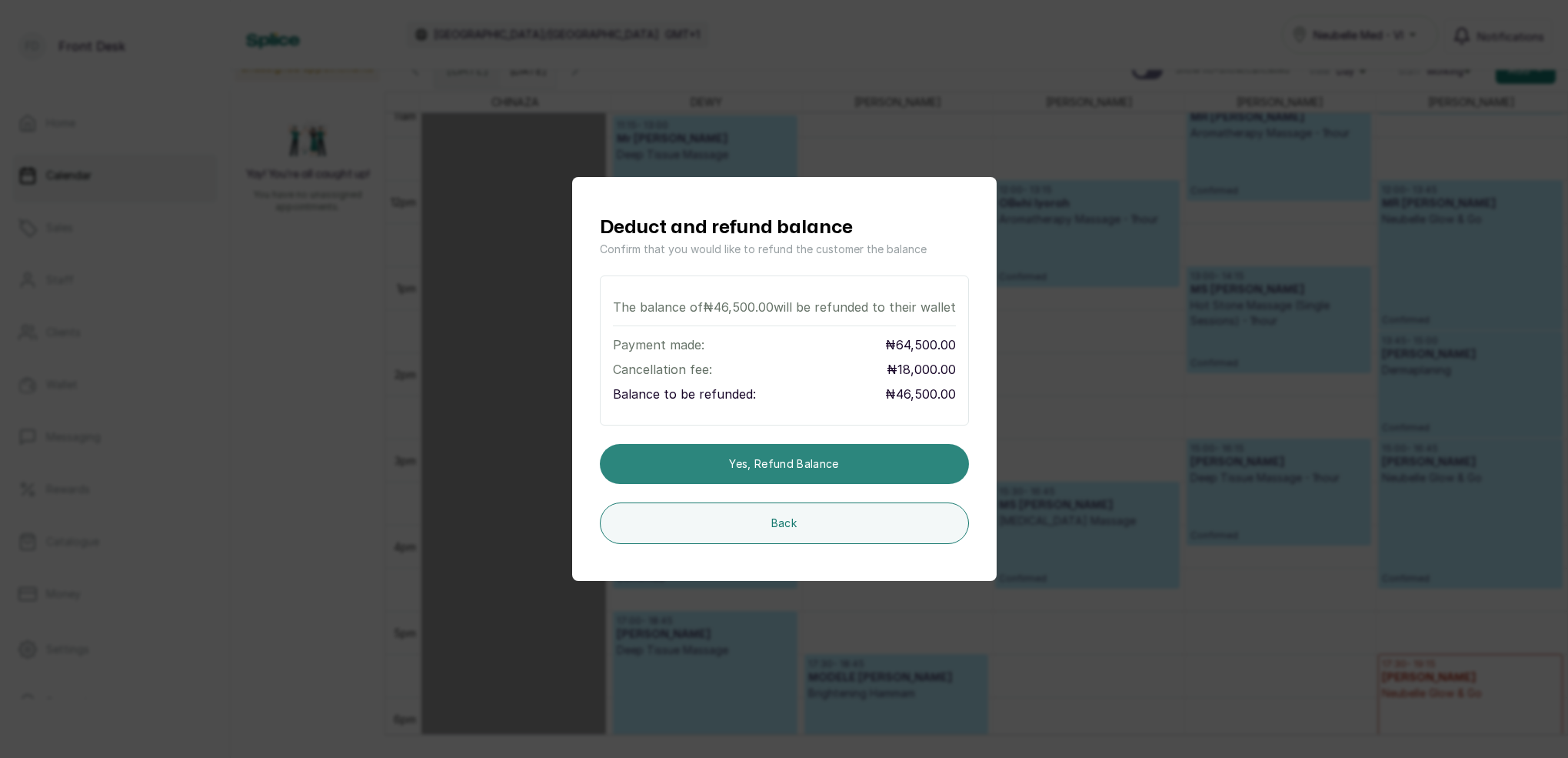
click at [811, 466] on button "Yes, refund balance" at bounding box center [784, 463] width 369 height 40
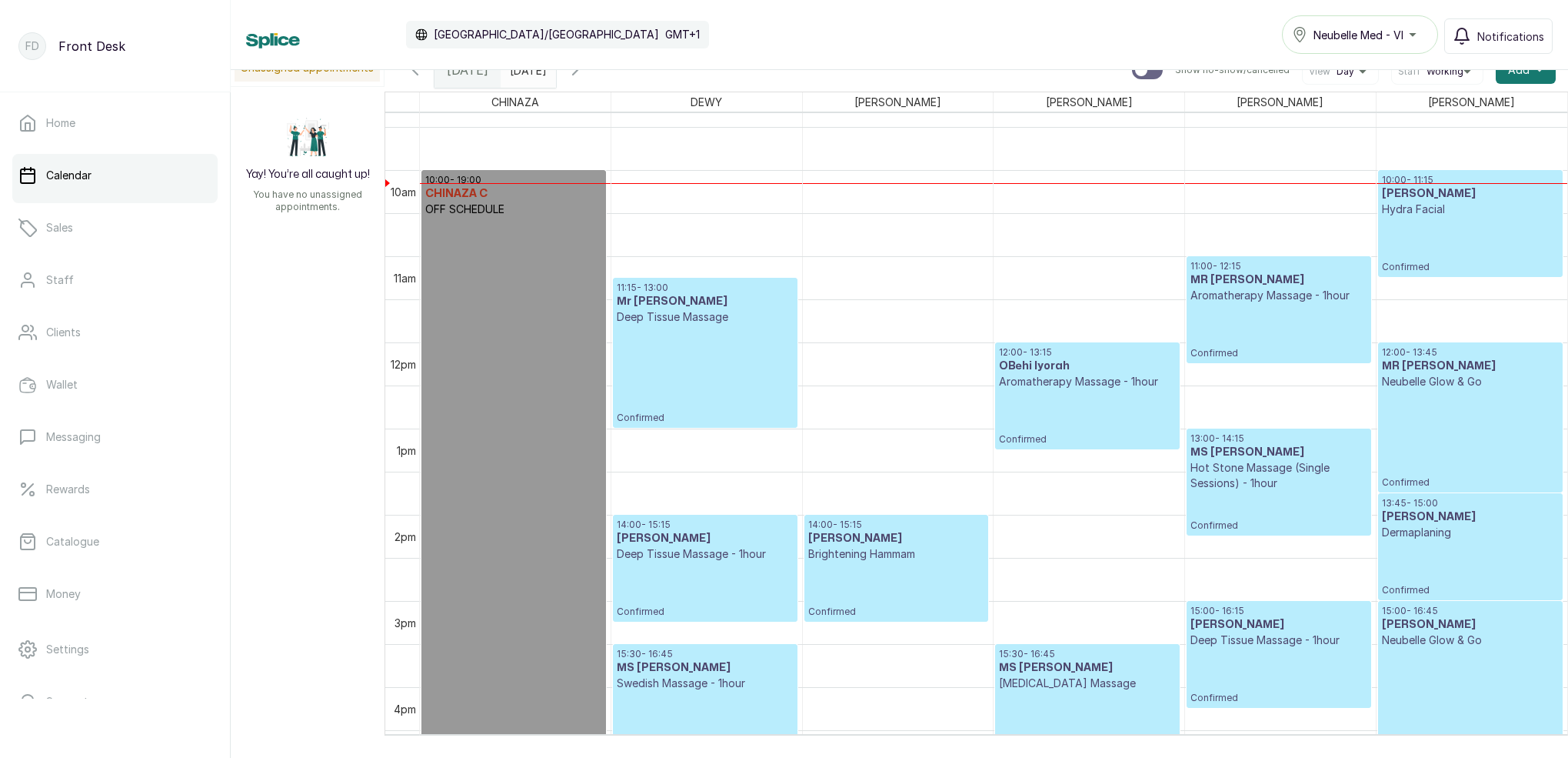
scroll to position [822, 0]
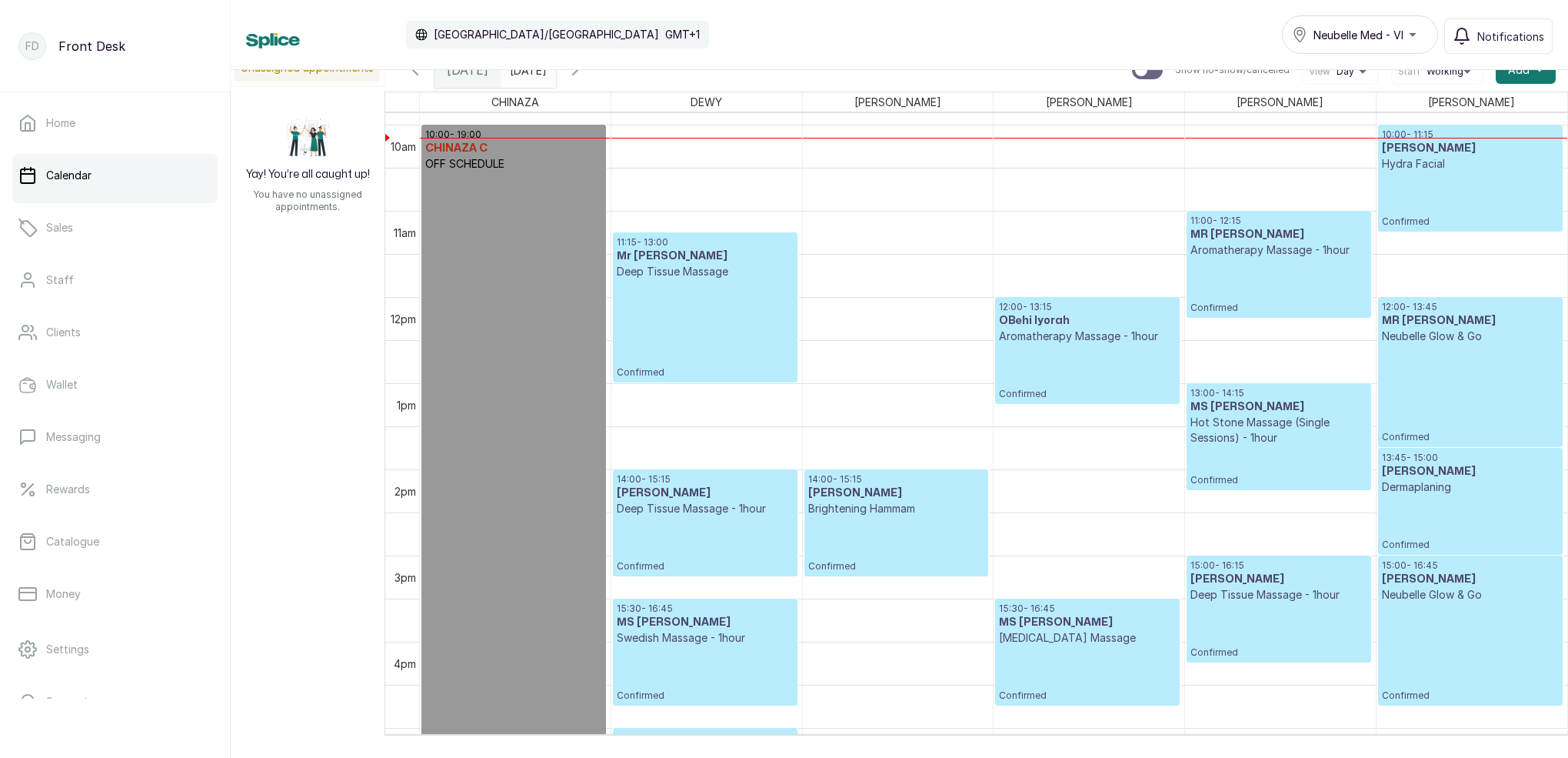
click at [585, 71] on icon "button" at bounding box center [575, 70] width 19 height 19
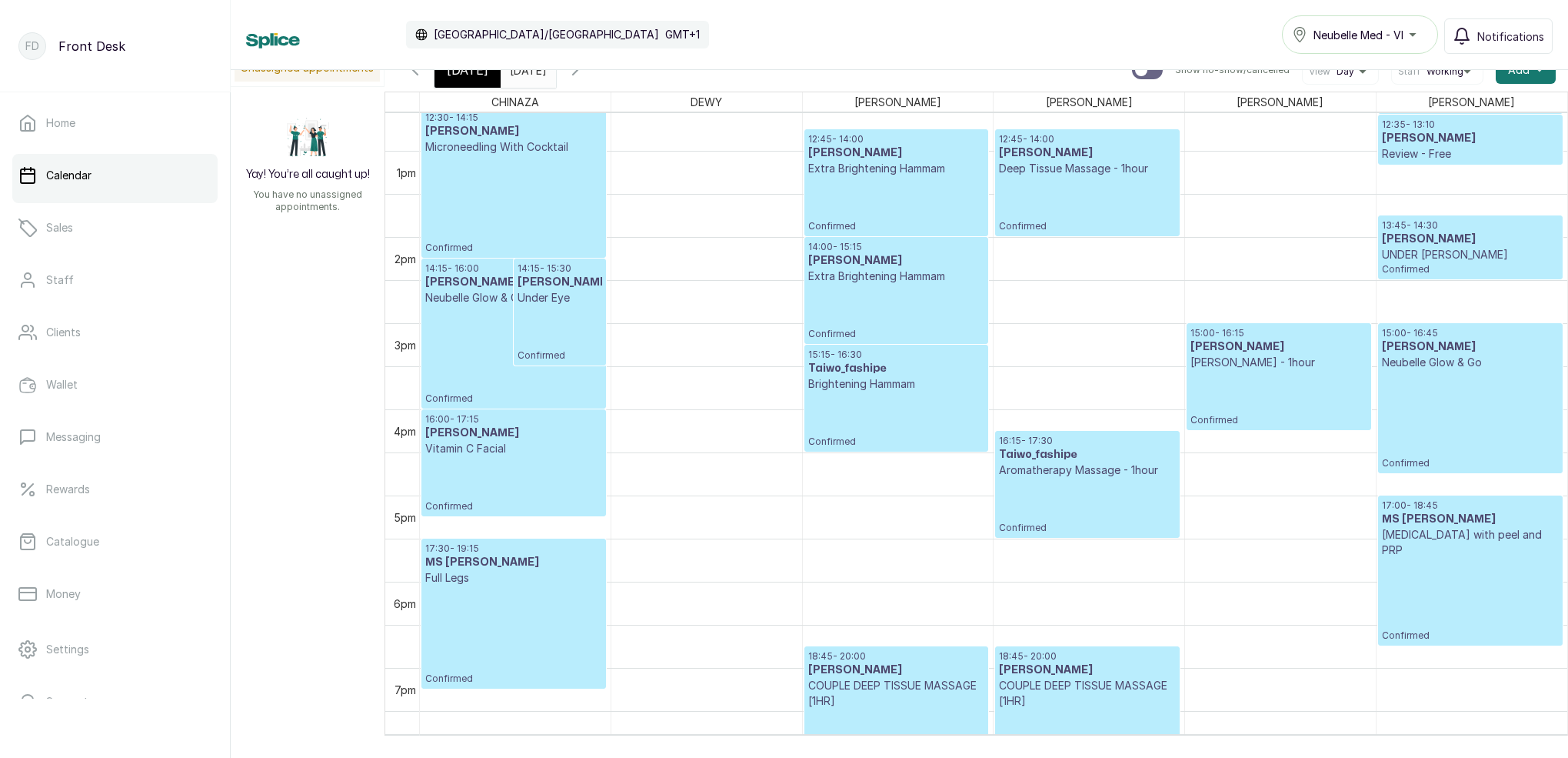
click at [585, 72] on icon "button" at bounding box center [575, 70] width 19 height 19
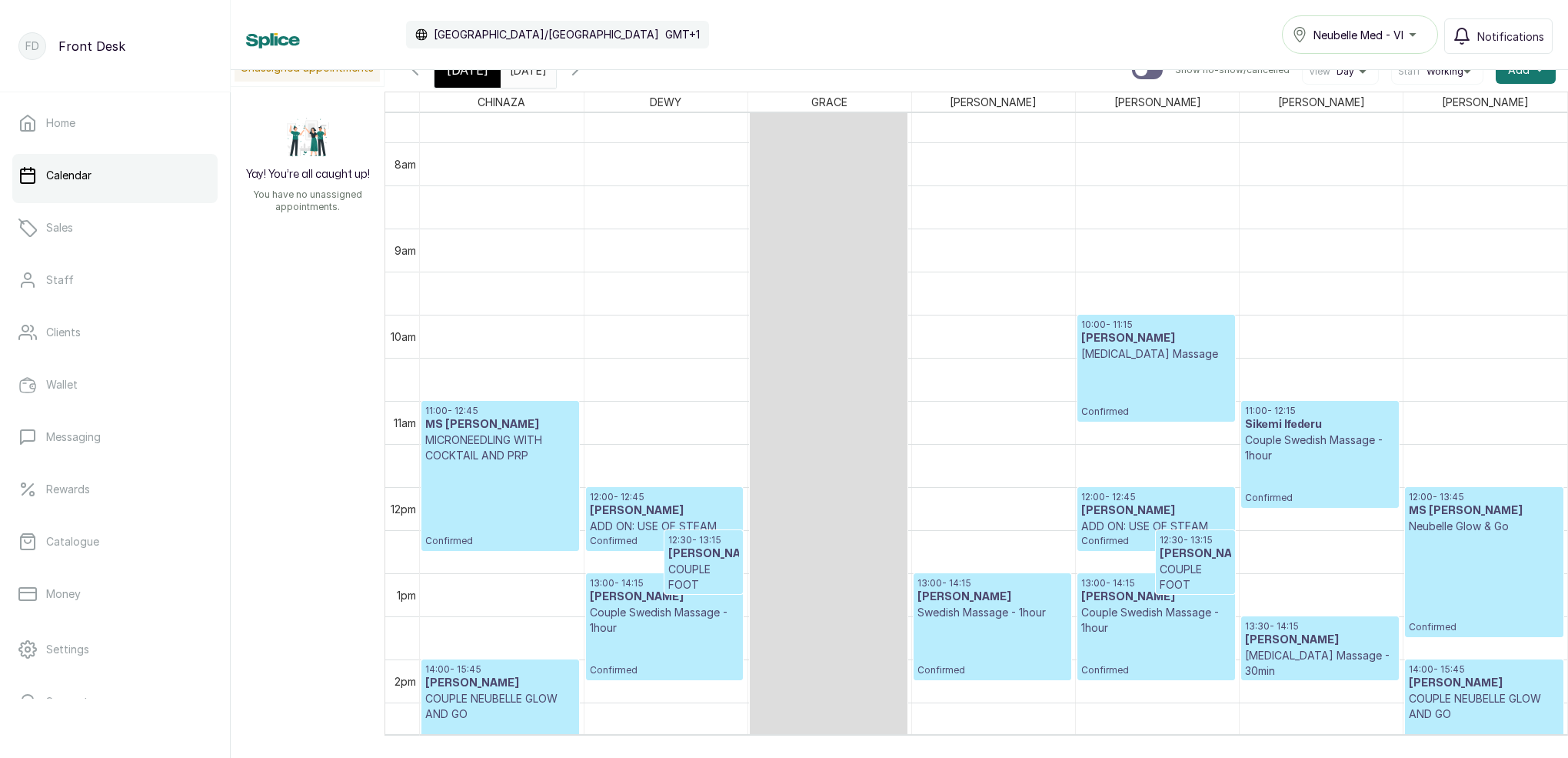
drag, startPoint x: 482, startPoint y: 78, endPoint x: 635, endPoint y: 98, distance: 154.3
click at [482, 78] on span "[DATE]" at bounding box center [467, 70] width 41 height 19
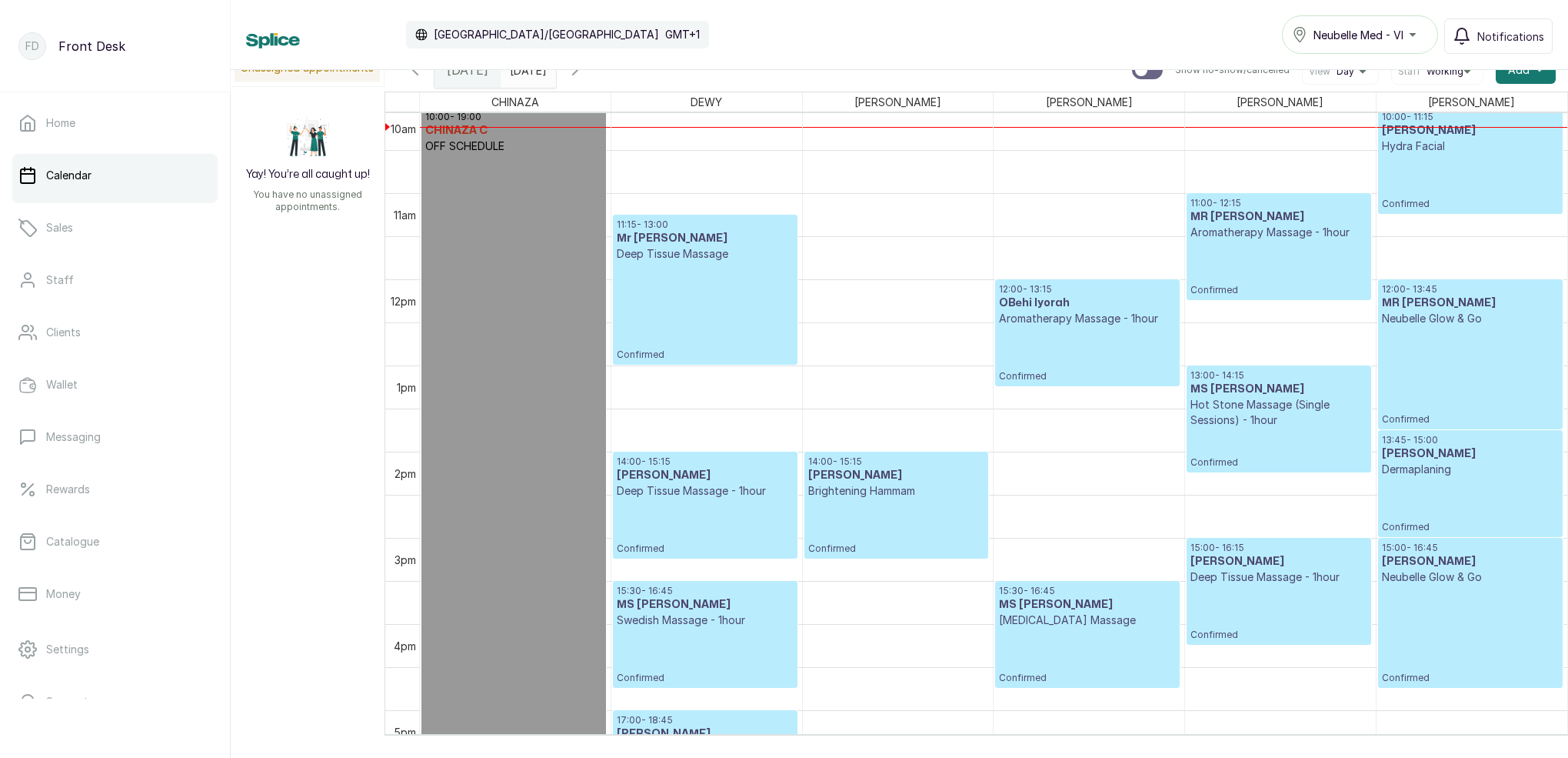
click at [585, 77] on icon "button" at bounding box center [575, 70] width 19 height 19
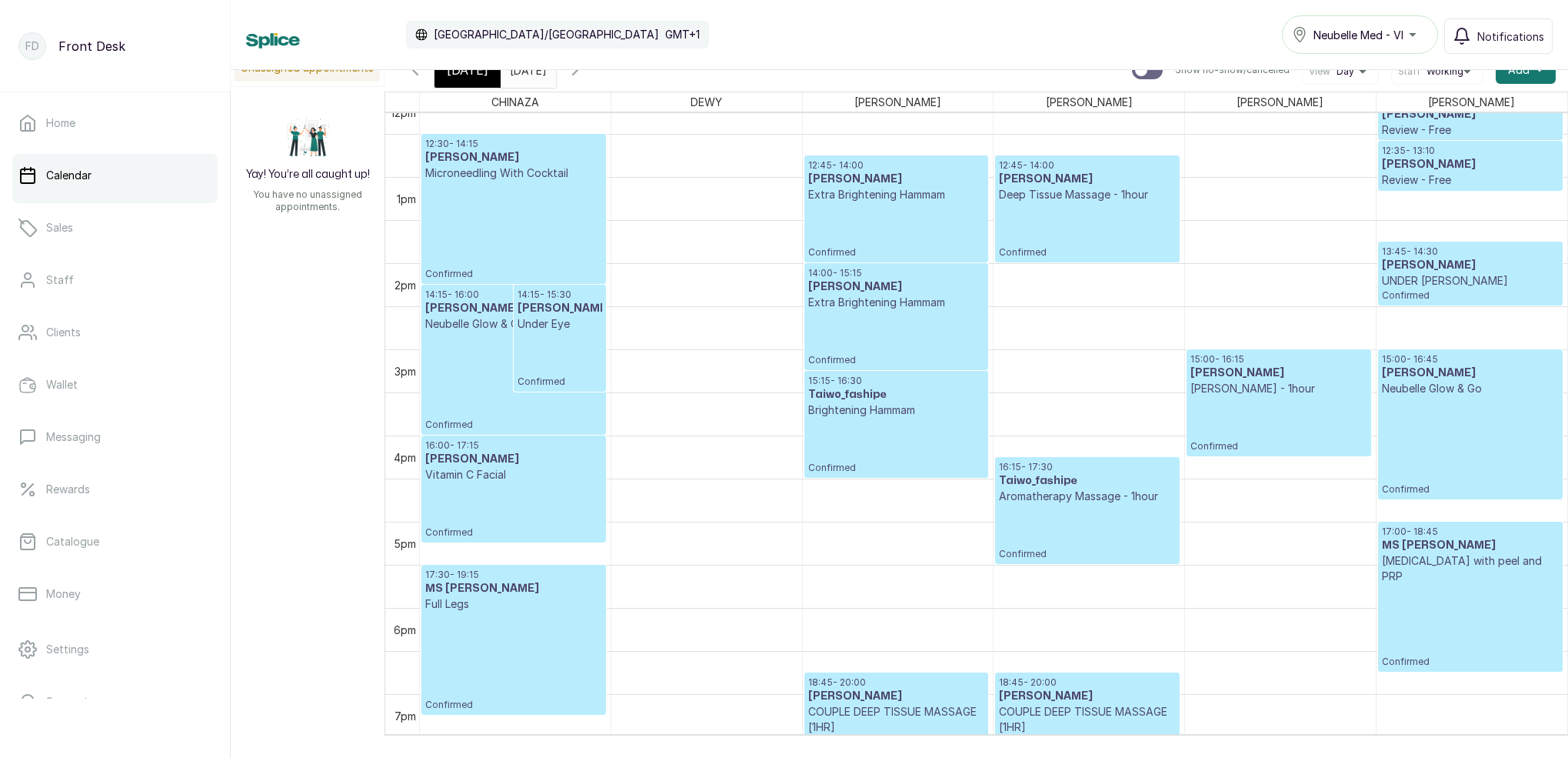
scroll to position [1279, 0]
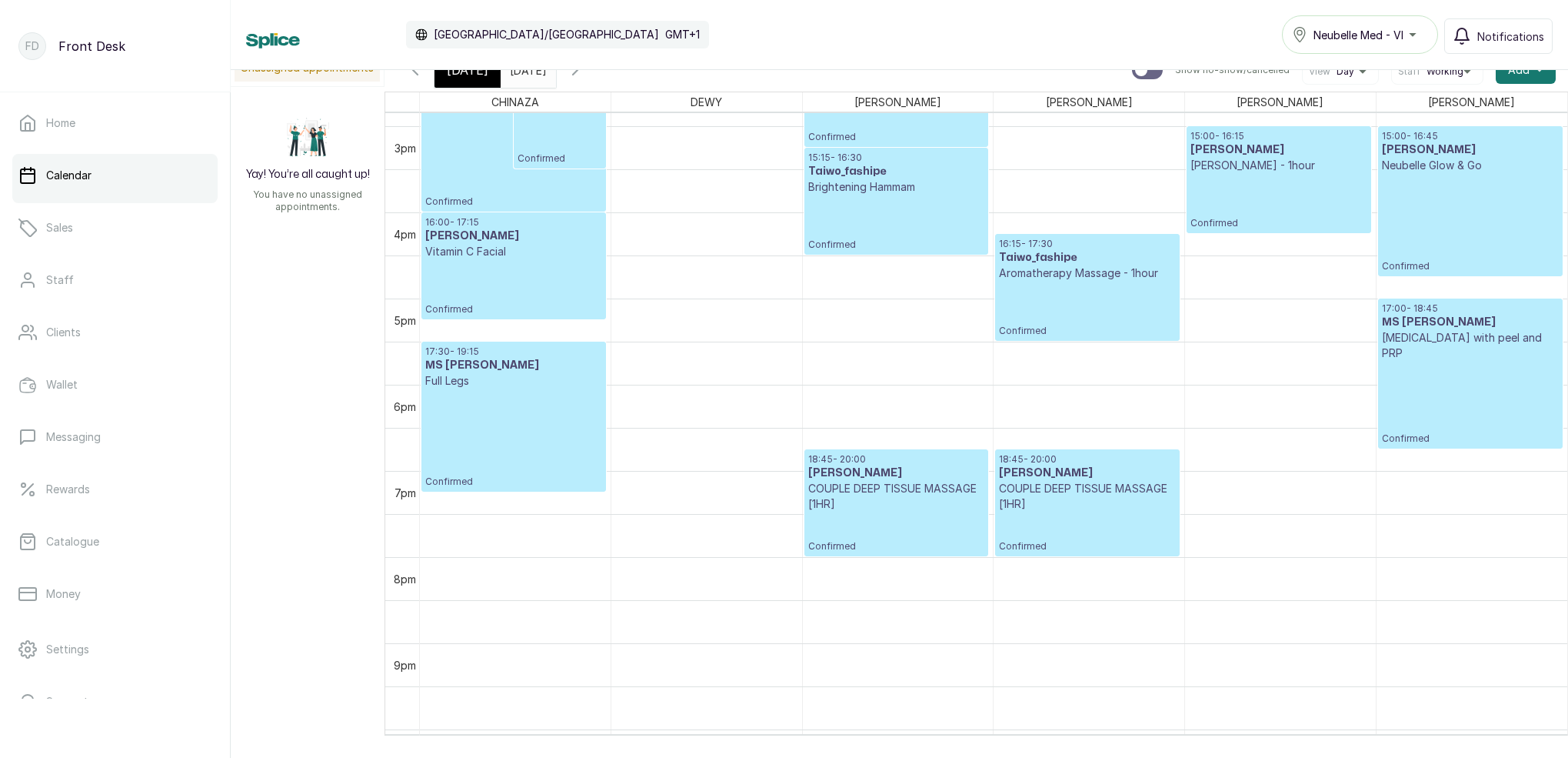
click at [1050, 282] on p "Confirmed" at bounding box center [1087, 308] width 176 height 56
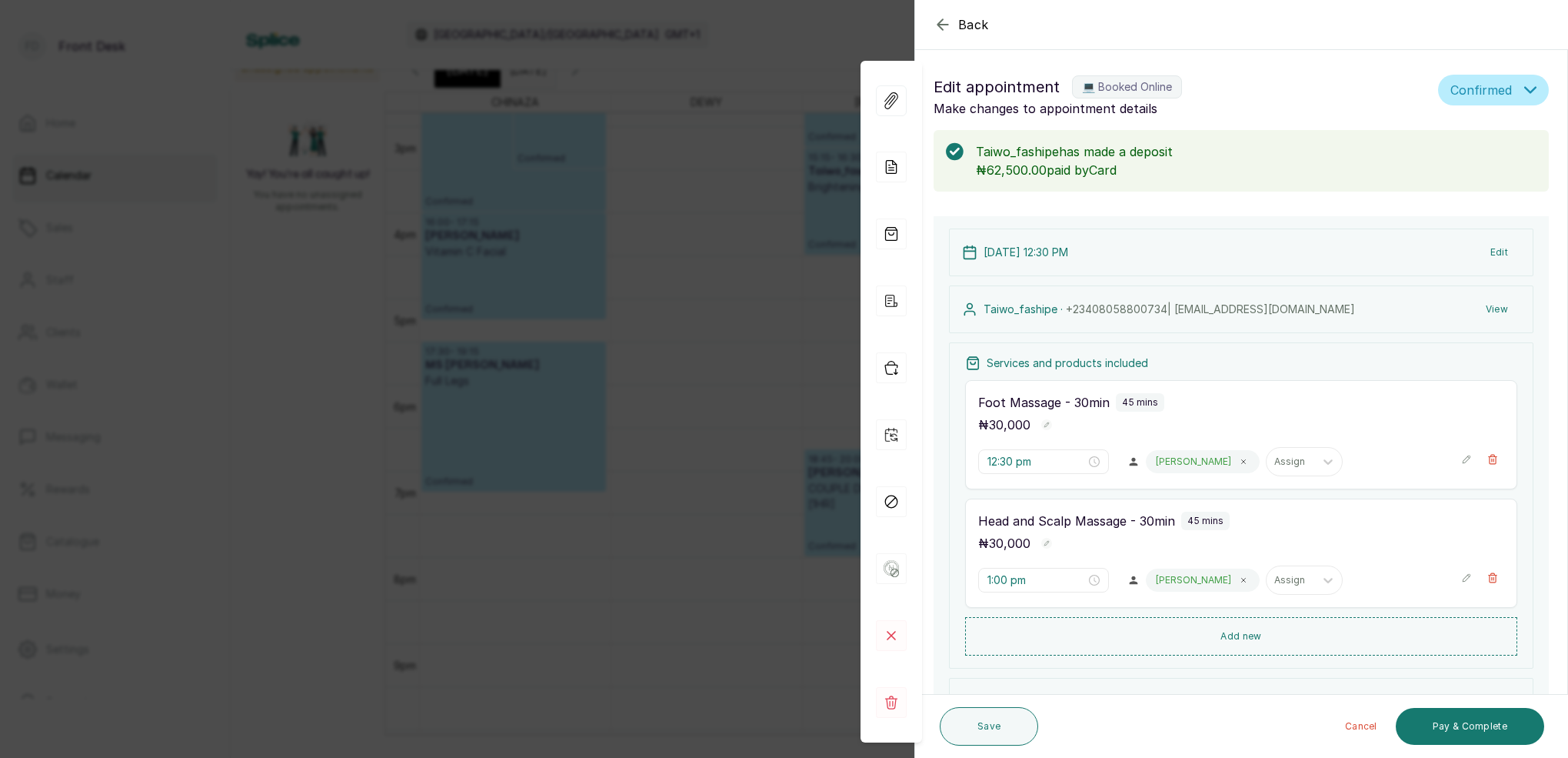
type input "3:15 pm"
type input "4:15 pm"
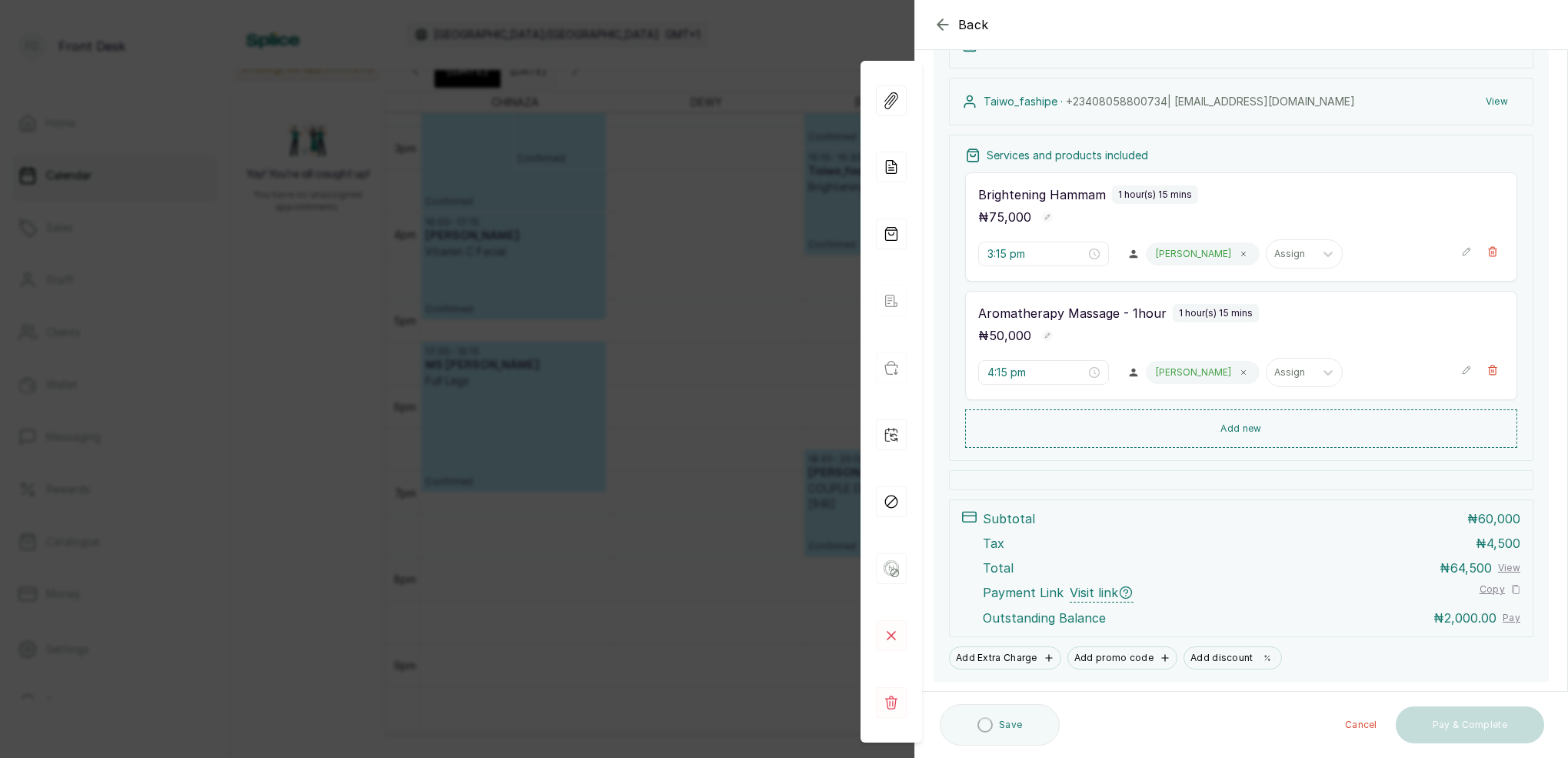
scroll to position [210, 0]
click at [807, 25] on div "Back Appointment Details Edit appointment 💻 Booked Online Make changes to appoi…" at bounding box center [784, 379] width 1568 height 758
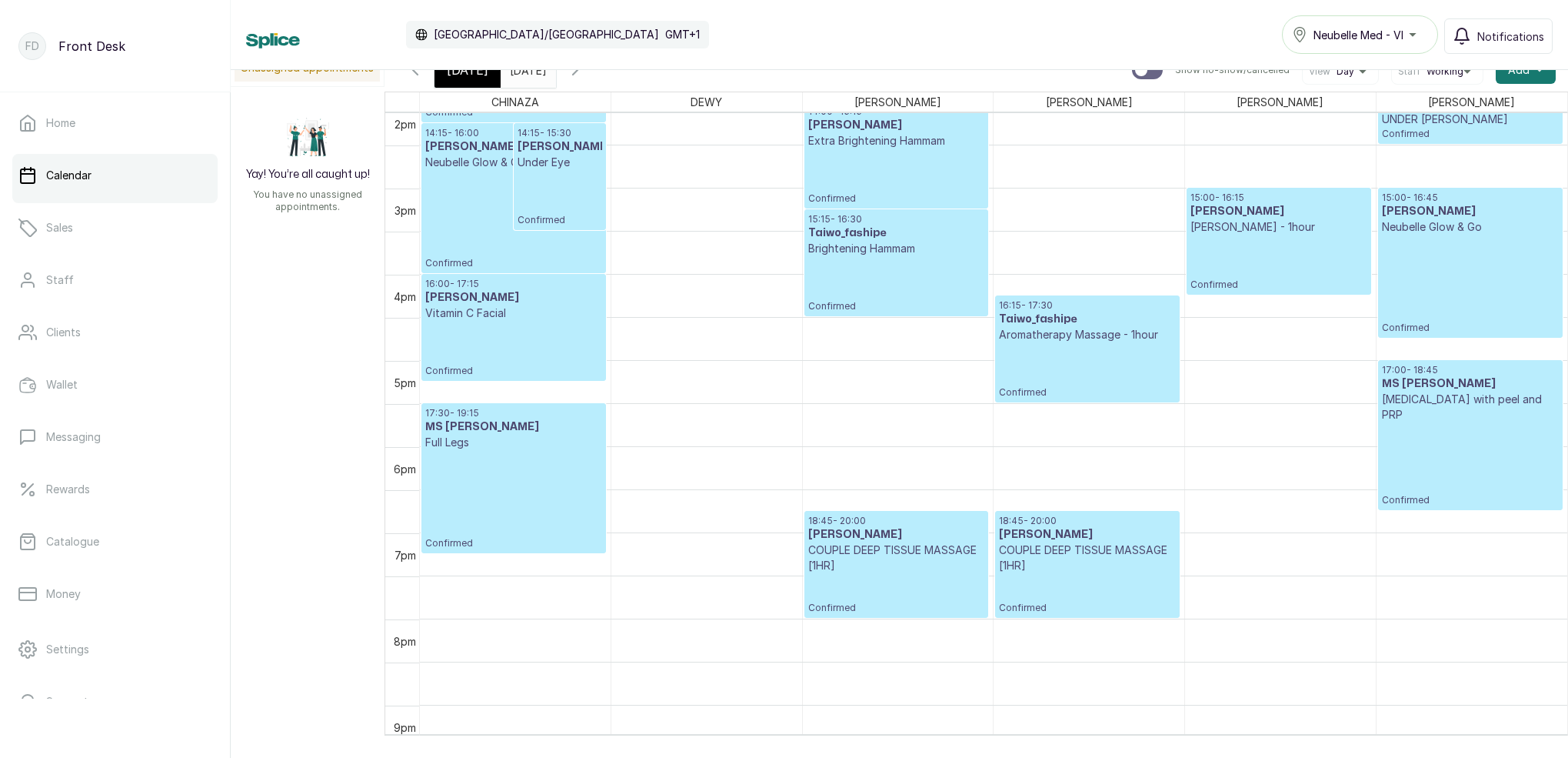
scroll to position [1217, 0]
click at [890, 256] on p "Brightening Hammam" at bounding box center [896, 250] width 176 height 16
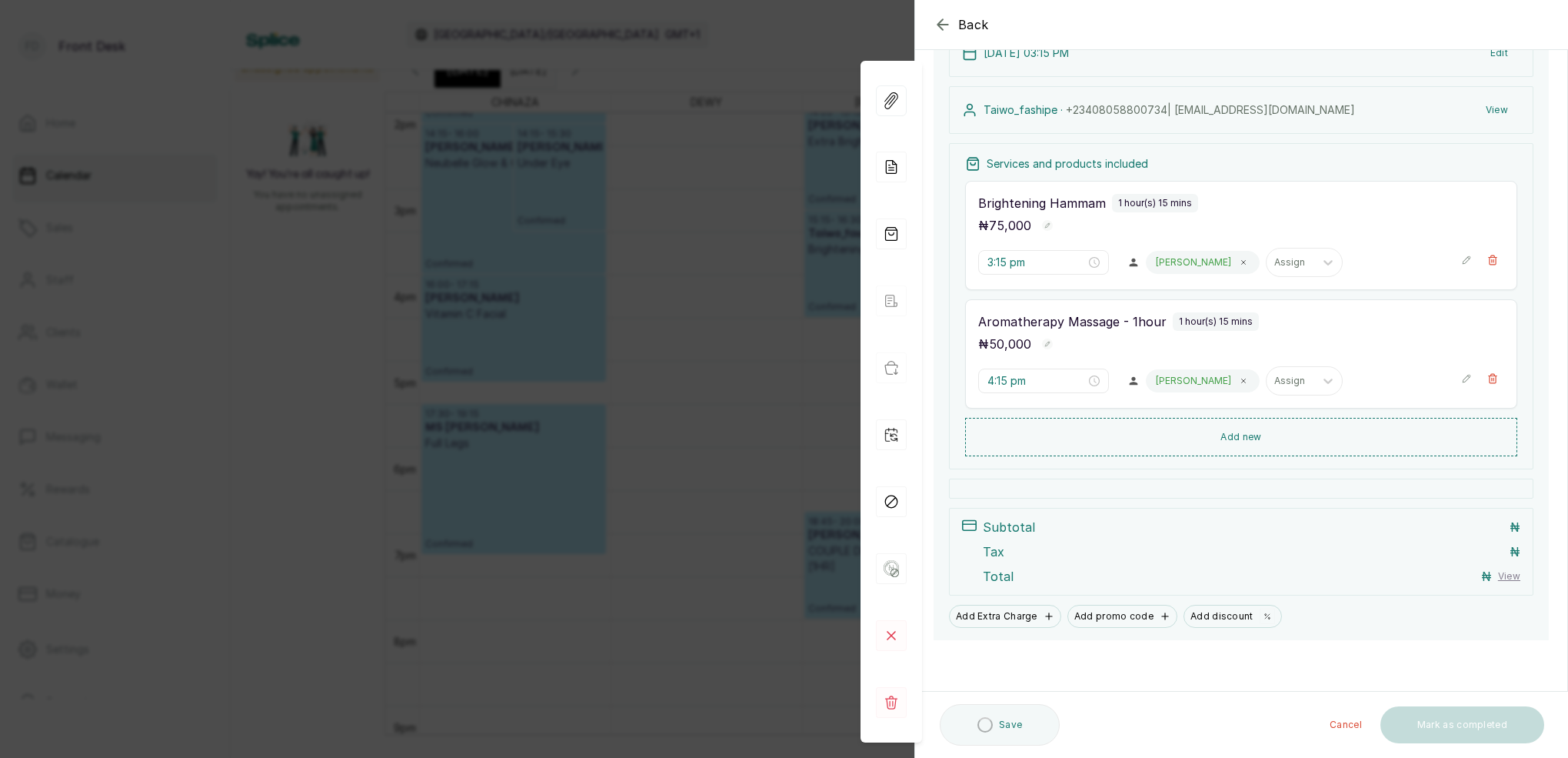
scroll to position [138, 0]
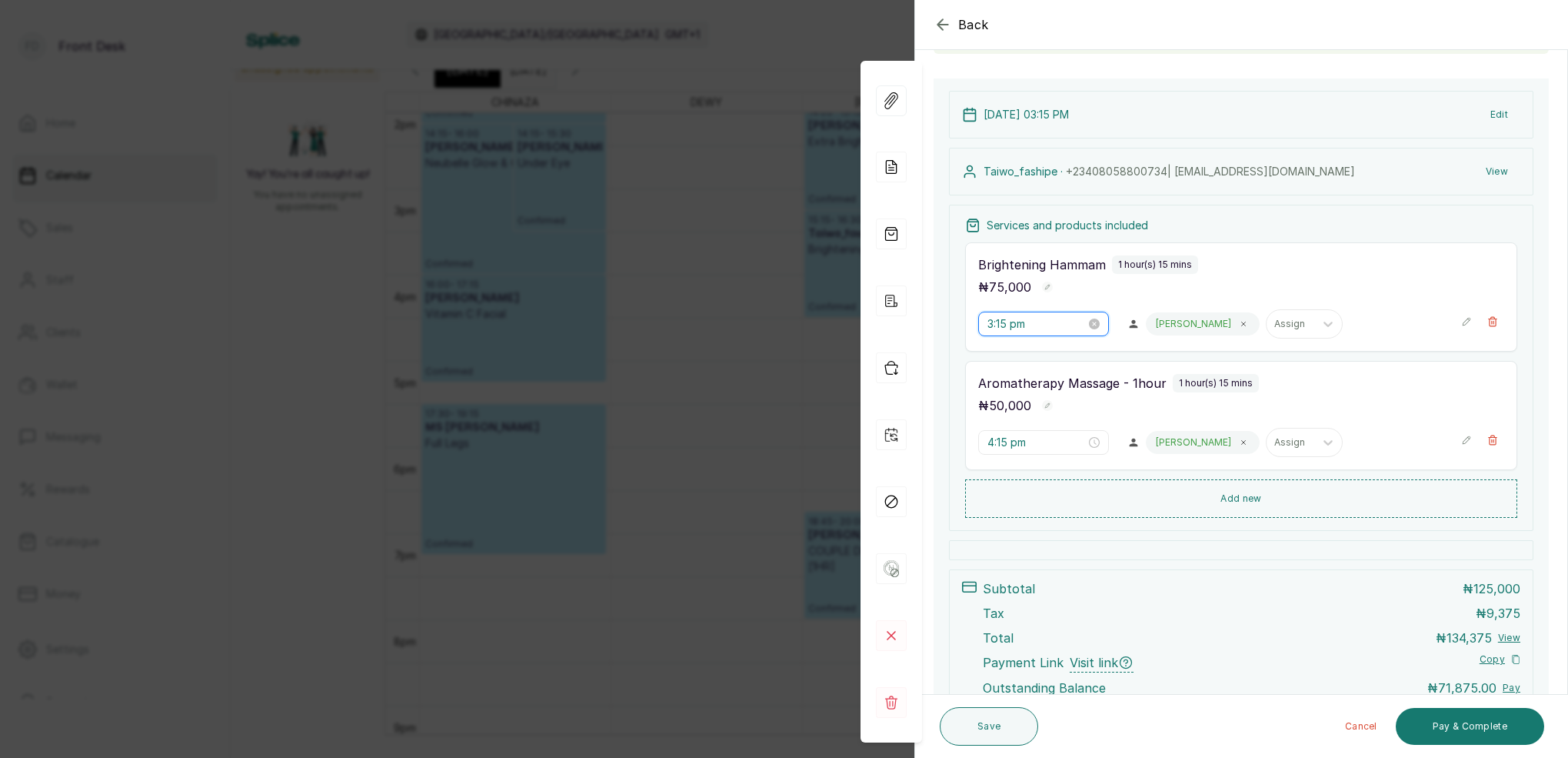
click at [1002, 324] on input "3:15 pm" at bounding box center [1036, 323] width 99 height 17
click at [1006, 382] on div "04" at bounding box center [1000, 379] width 37 height 22
click at [1047, 421] on div "30" at bounding box center [1044, 423] width 37 height 22
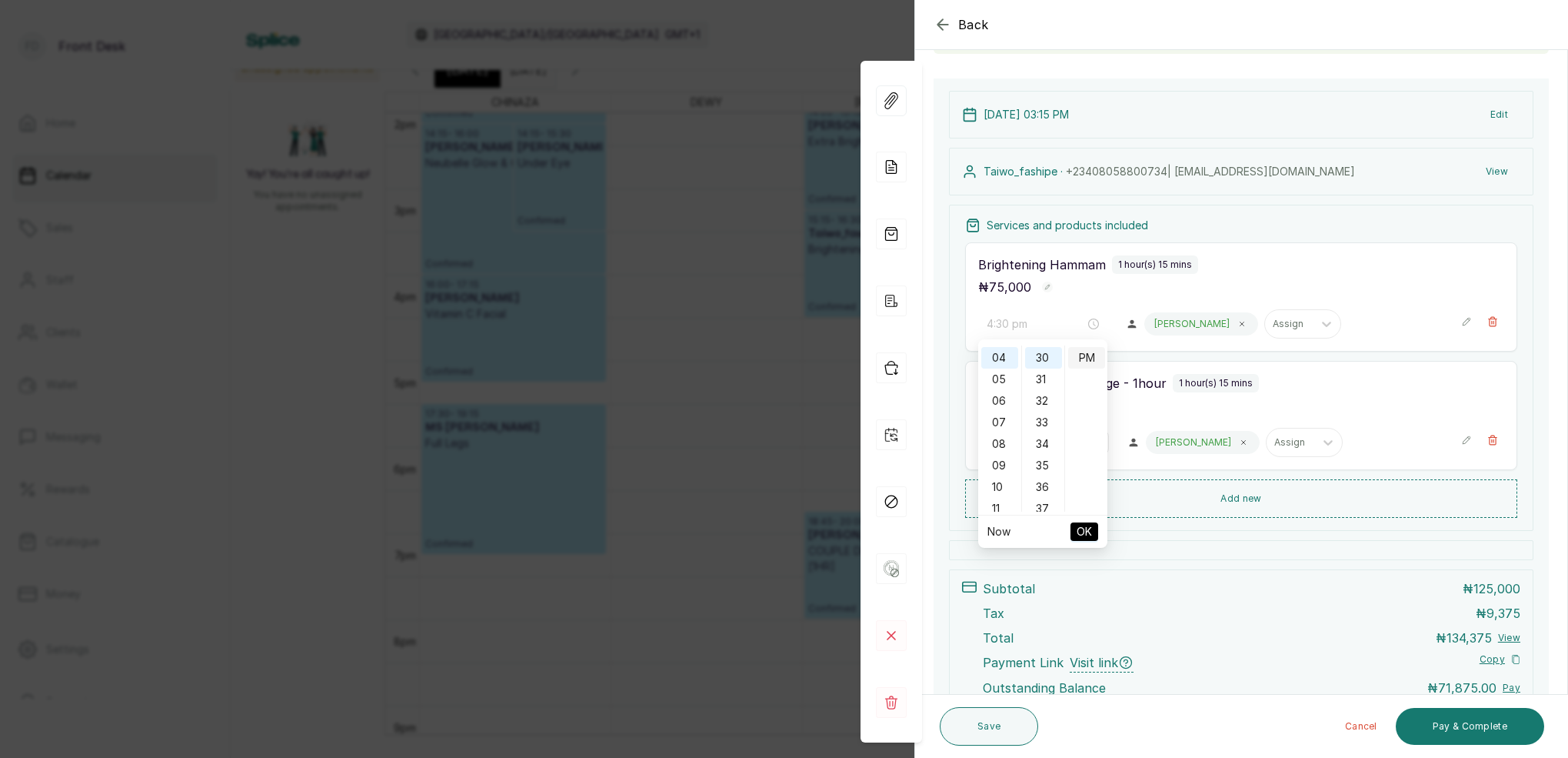
click at [1084, 361] on div "PM" at bounding box center [1087, 357] width 37 height 22
drag, startPoint x: 1093, startPoint y: 530, endPoint x: 1090, endPoint y: 518, distance: 12.4
click at [1095, 528] on button "OK" at bounding box center [1084, 531] width 27 height 19
type input "4:15 pm"
type input "4:30 pm"
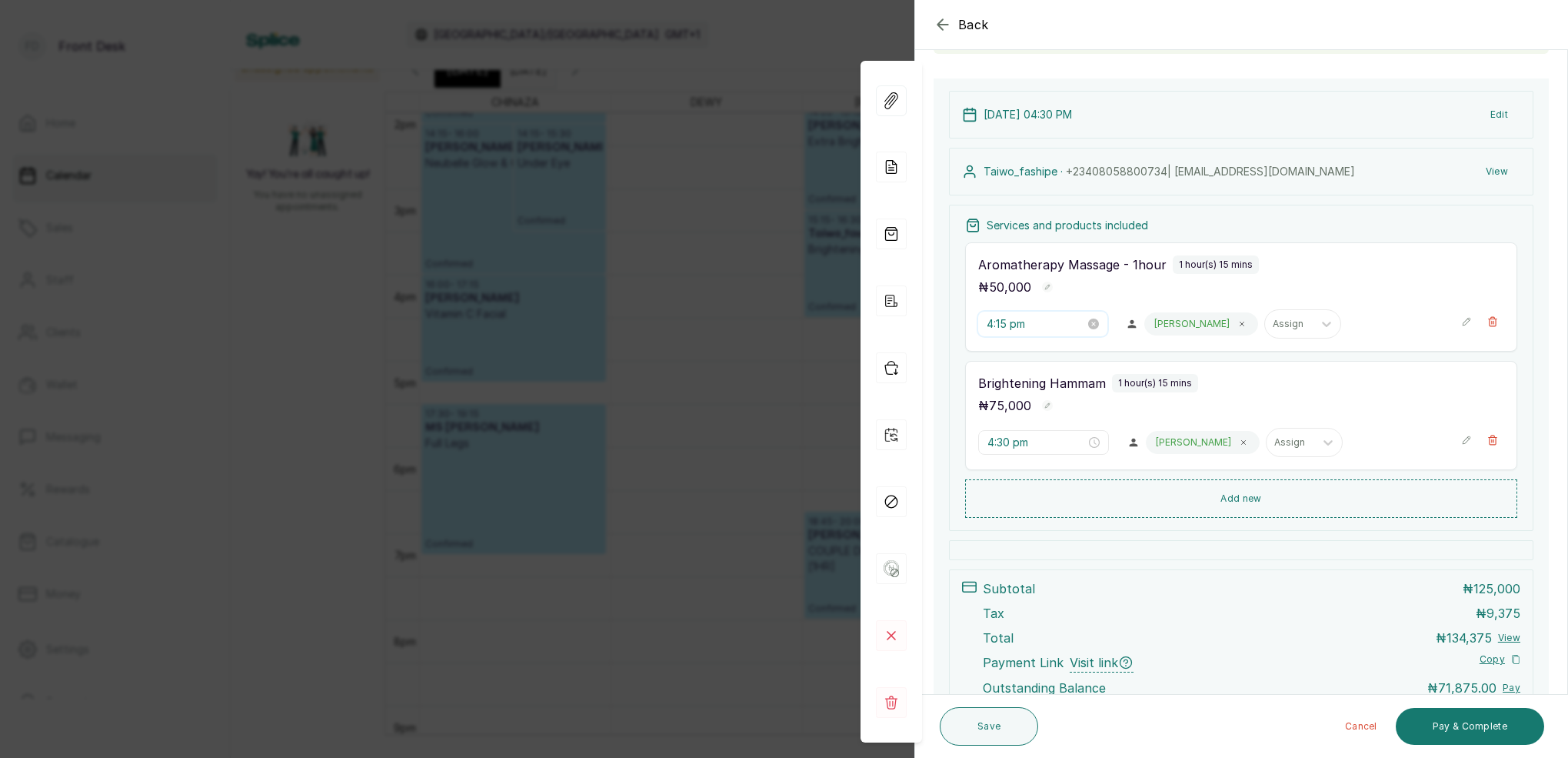
click at [1009, 326] on input "4:15 pm" at bounding box center [1036, 323] width 99 height 17
drag, startPoint x: 1045, startPoint y: 468, endPoint x: 1055, endPoint y: 447, distance: 23.3
click at [1049, 460] on div "30" at bounding box center [1044, 467] width 37 height 22
type input "4:30 pm"
drag, startPoint x: 1077, startPoint y: 355, endPoint x: 1078, endPoint y: 384, distance: 29.0
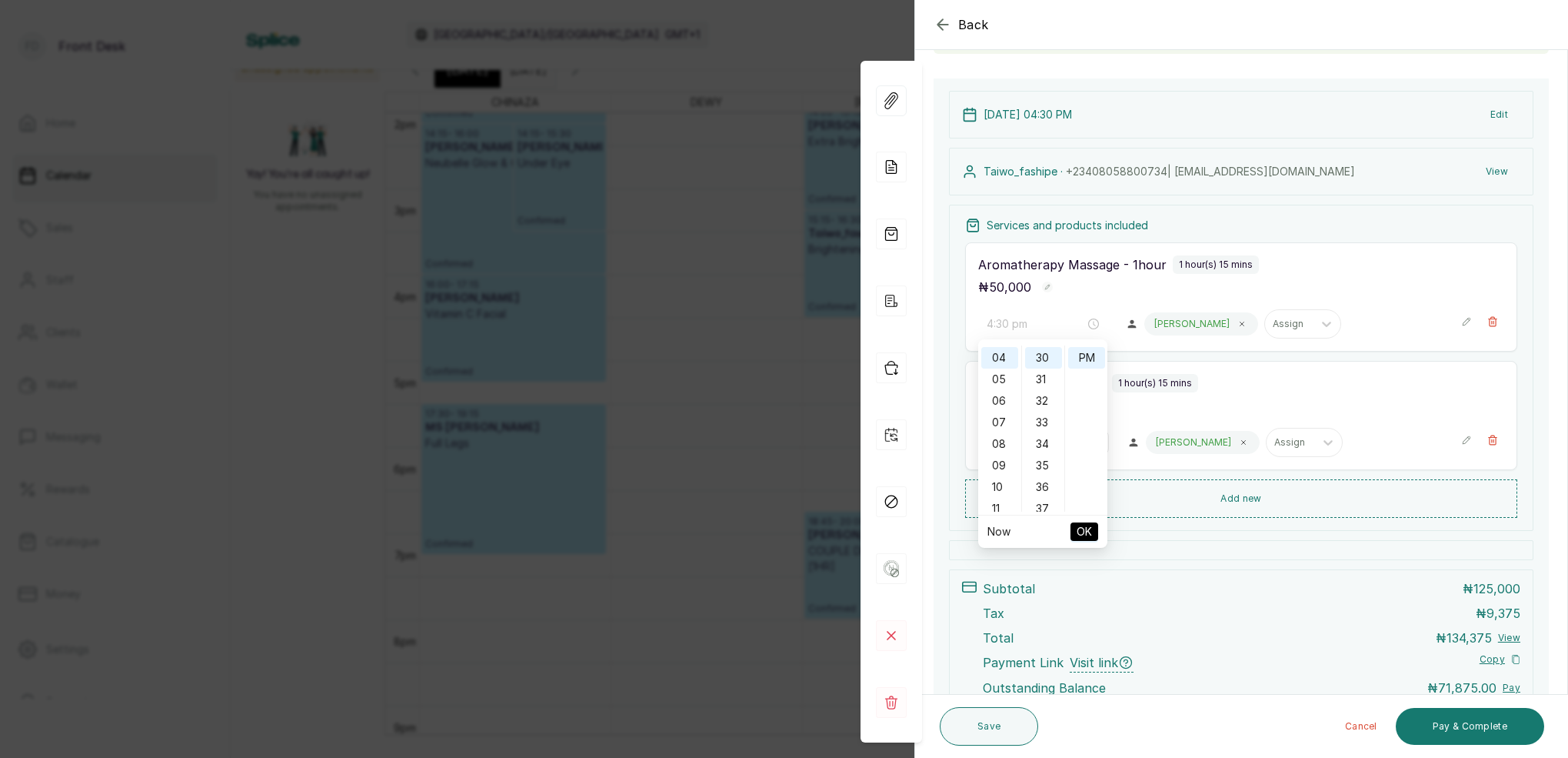
click at [1077, 355] on div "PM" at bounding box center [1087, 357] width 37 height 22
click at [1086, 524] on span "OK" at bounding box center [1085, 532] width 16 height 29
click at [1012, 445] on input "4:30 pm" at bounding box center [1036, 442] width 99 height 17
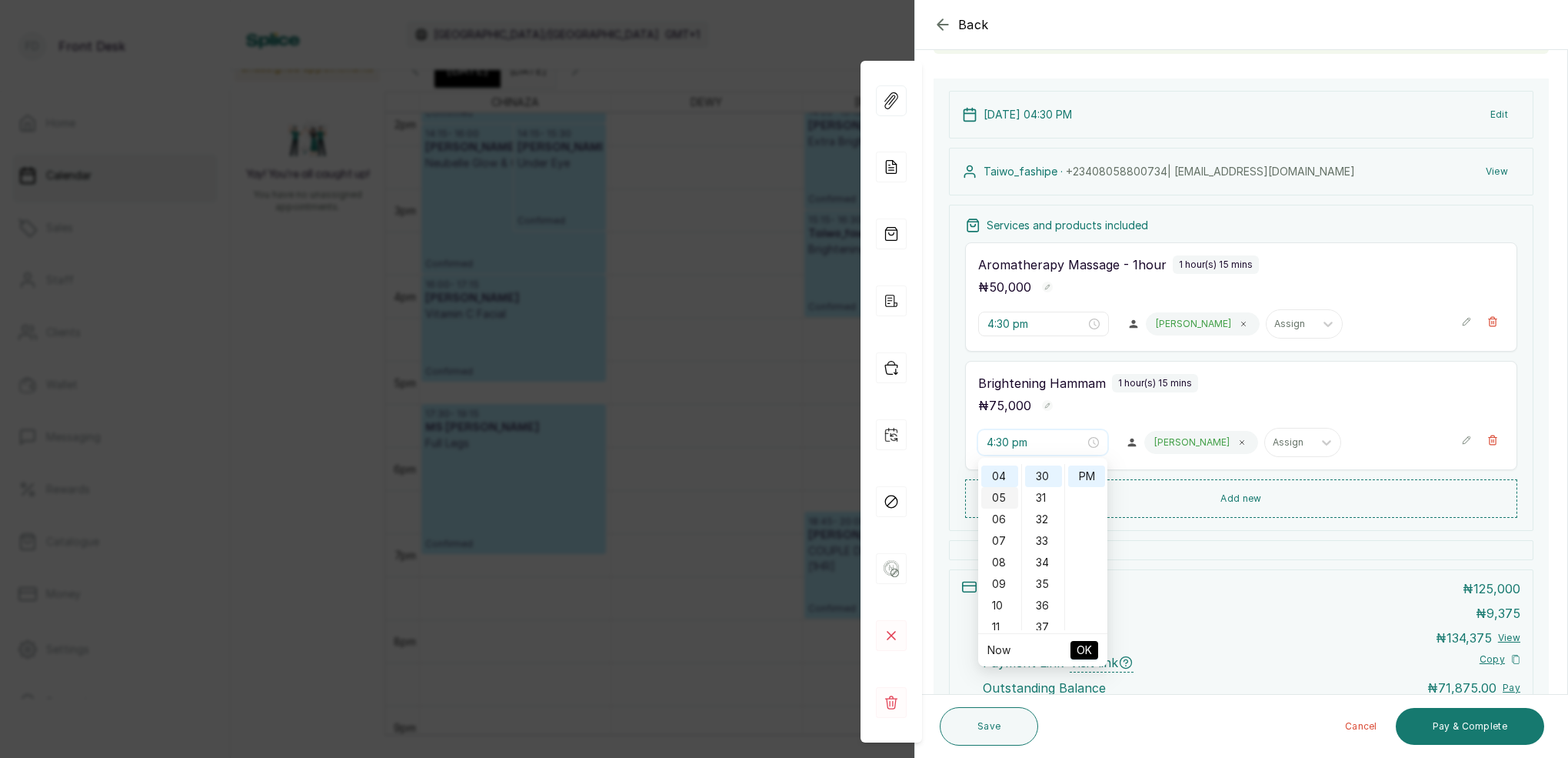
type input "5:30 pm"
drag, startPoint x: 1005, startPoint y: 492, endPoint x: 1020, endPoint y: 489, distance: 15.3
click at [1006, 492] on div "05" at bounding box center [1000, 497] width 37 height 22
click at [1041, 479] on div "30" at bounding box center [1044, 476] width 37 height 22
click at [1082, 479] on div "PM" at bounding box center [1087, 476] width 37 height 22
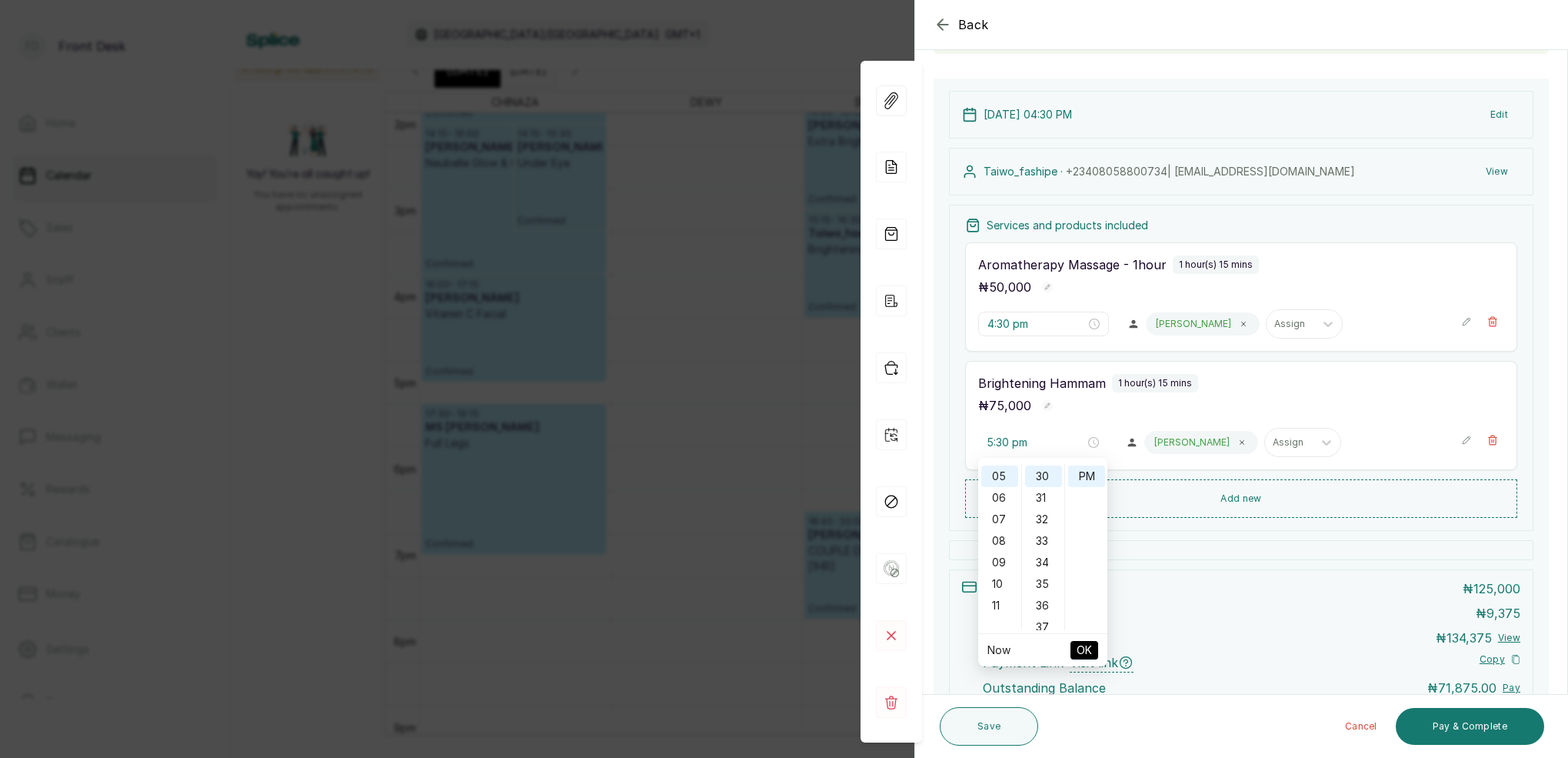
click at [1088, 647] on span "OK" at bounding box center [1085, 650] width 16 height 29
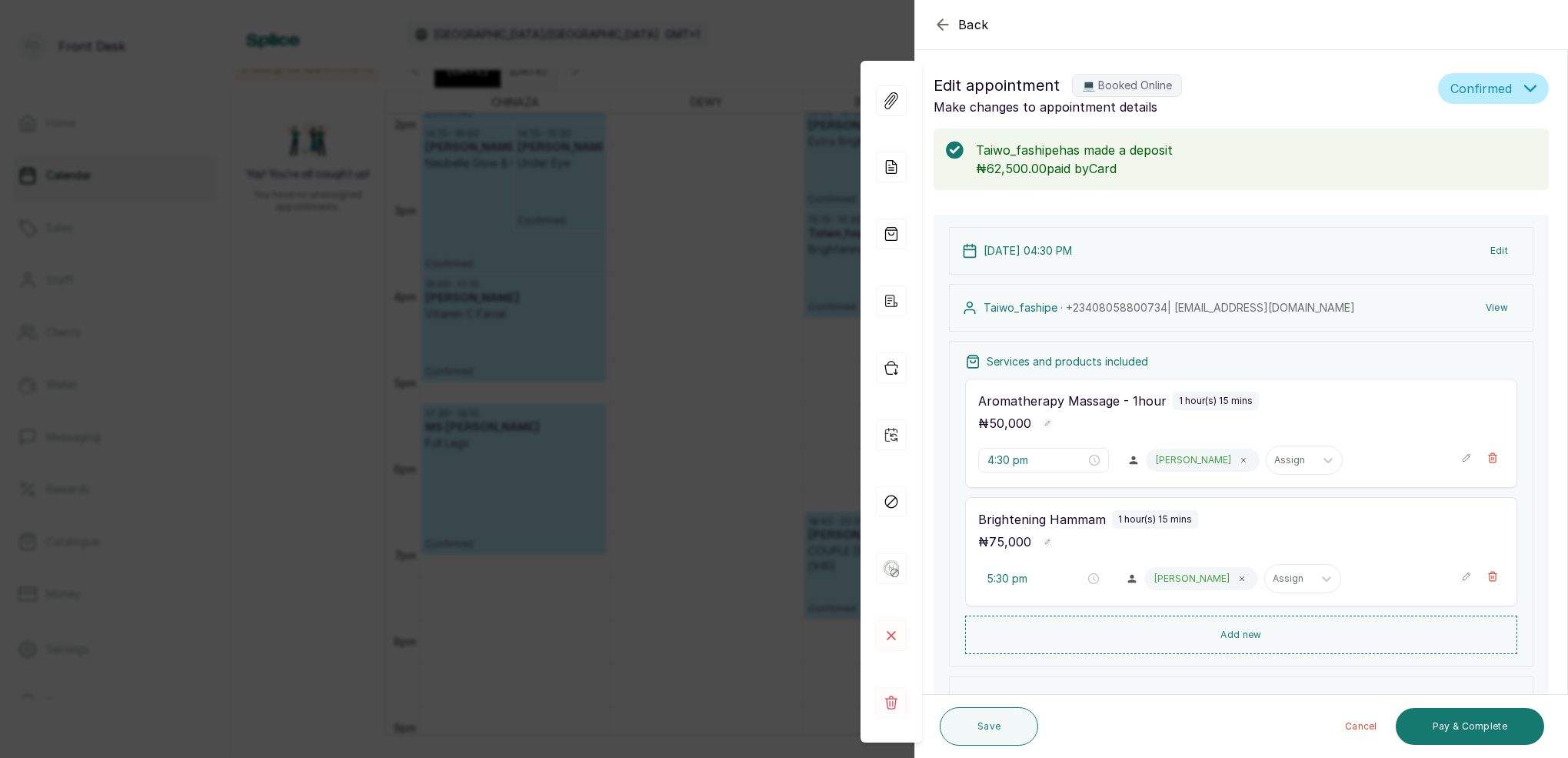
click at [1501, 253] on button "Edit" at bounding box center [1499, 251] width 42 height 27
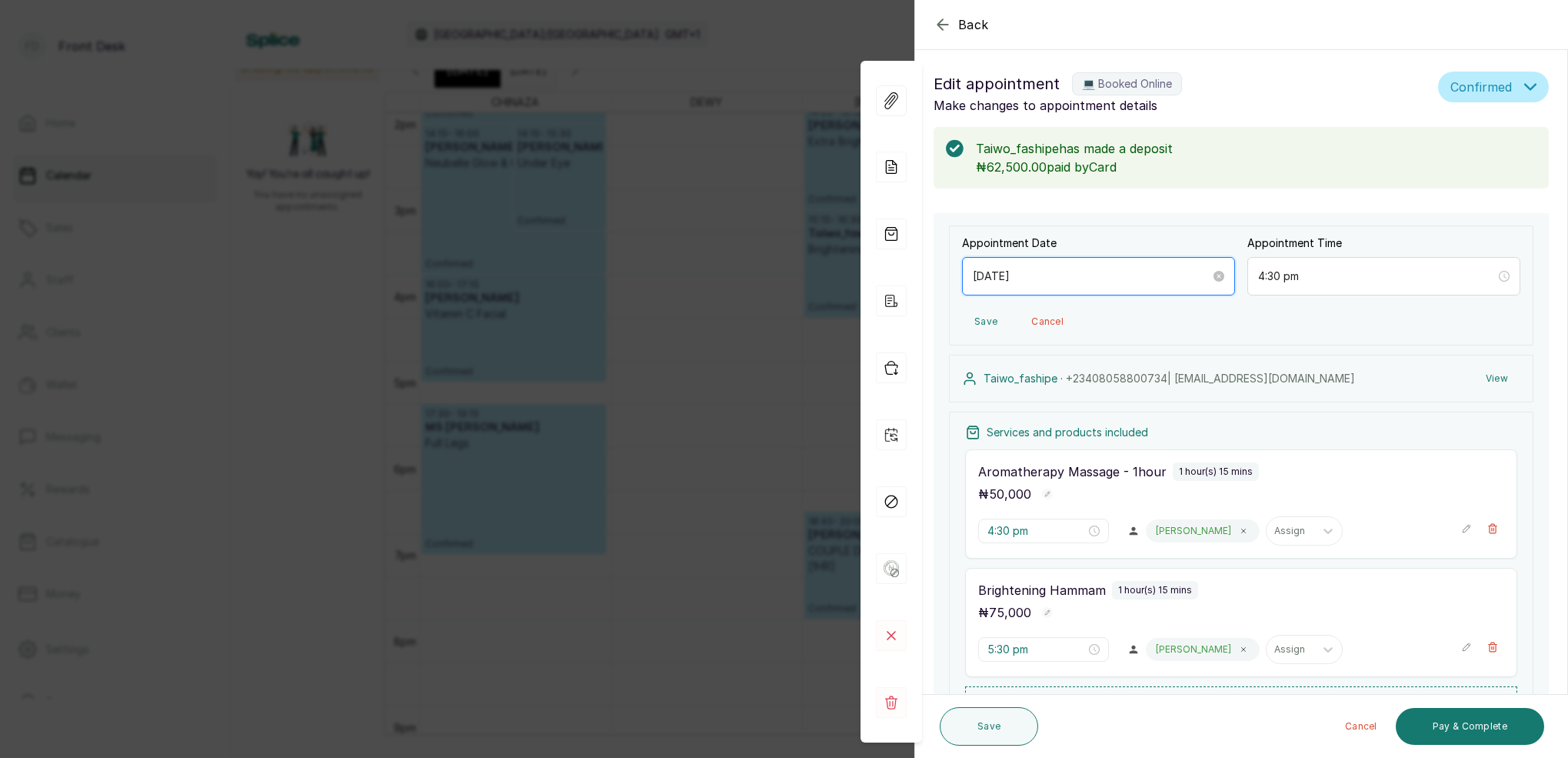
click at [1041, 275] on input "2025/10/03" at bounding box center [1092, 275] width 238 height 17
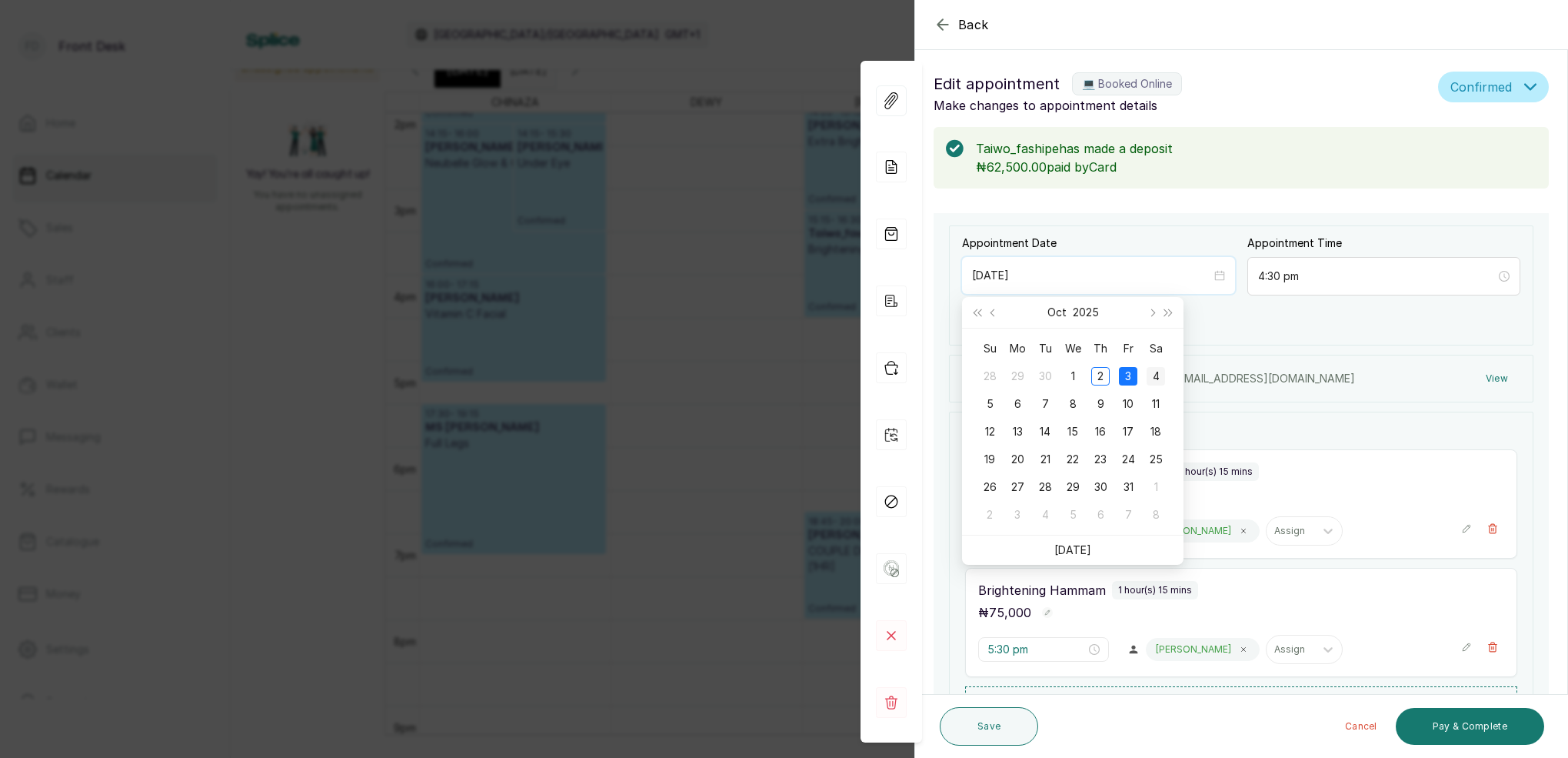
type input "2025/10/04"
click at [1157, 373] on div "4" at bounding box center [1156, 376] width 19 height 19
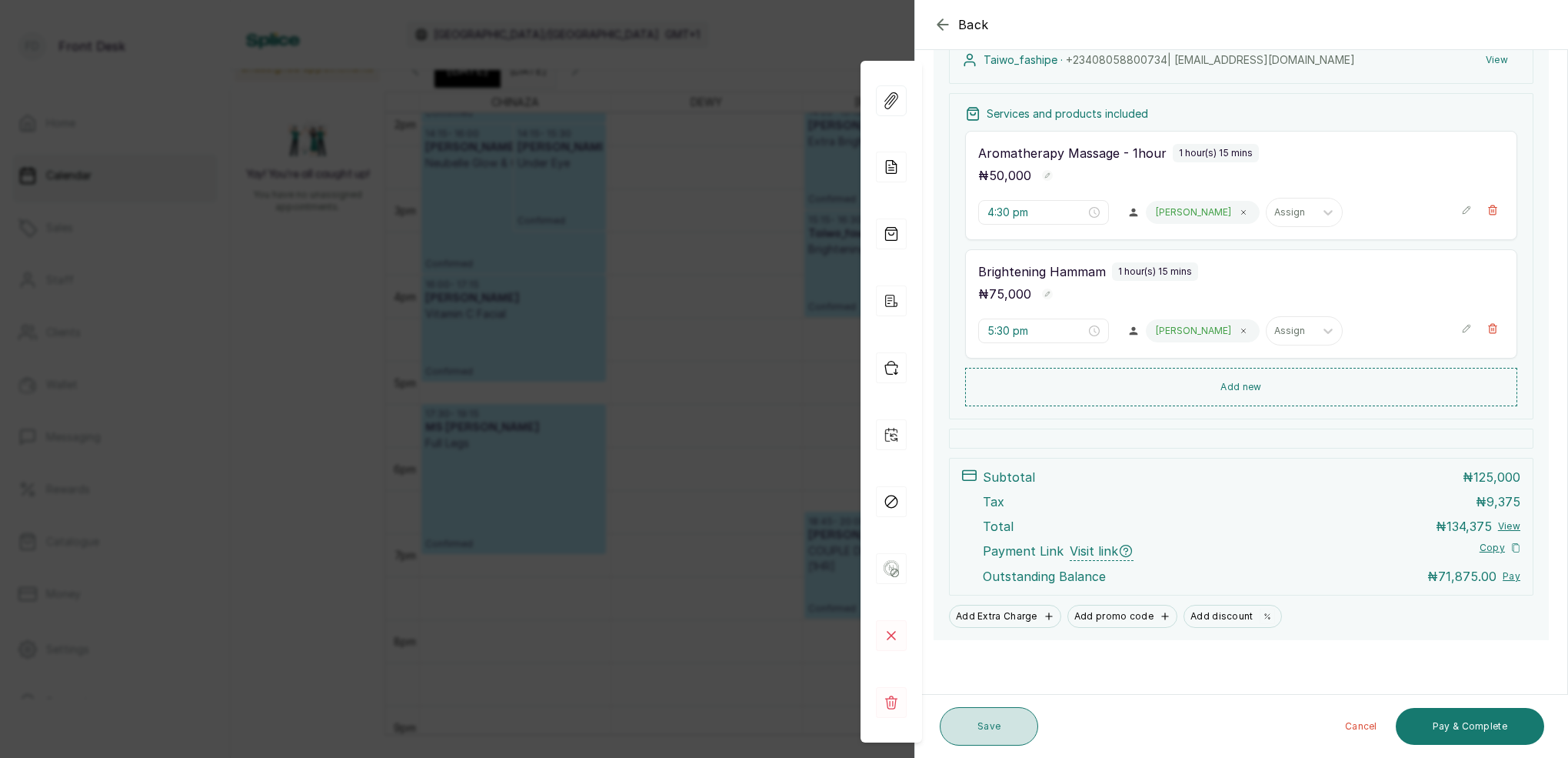
click at [995, 713] on button "Save" at bounding box center [989, 726] width 99 height 38
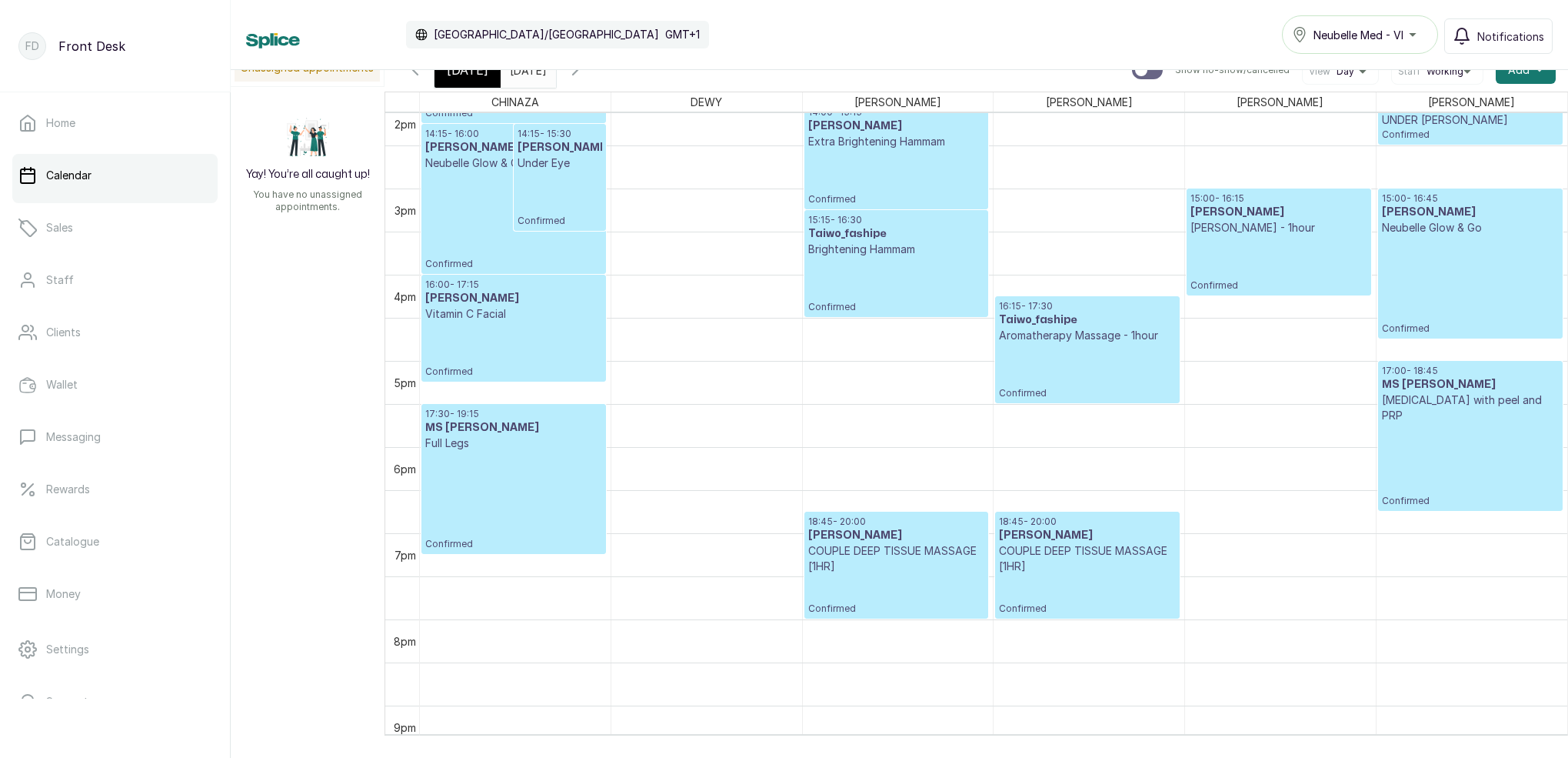
click at [585, 75] on icon "button" at bounding box center [575, 70] width 19 height 19
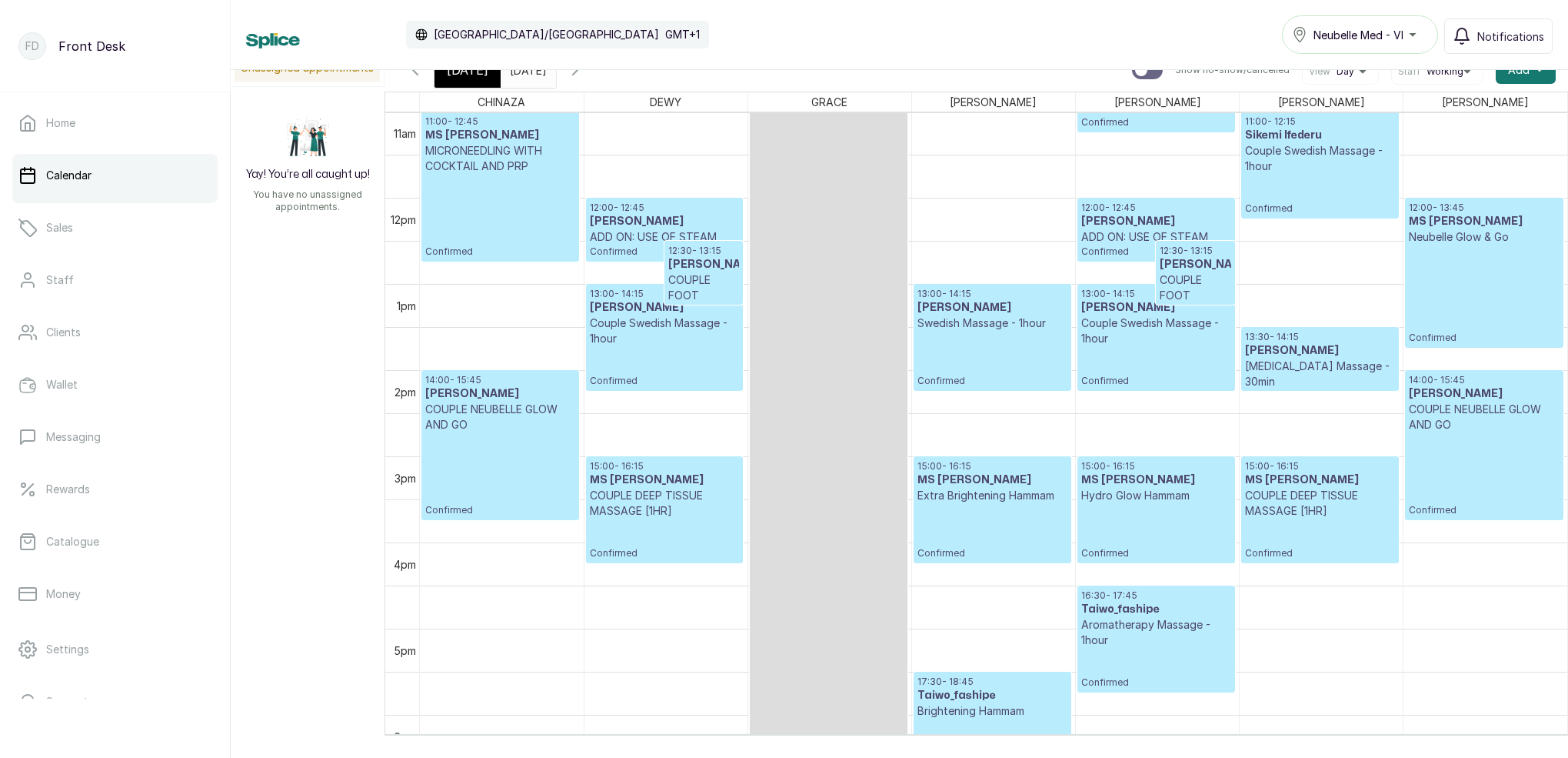
scroll to position [1003, 0]
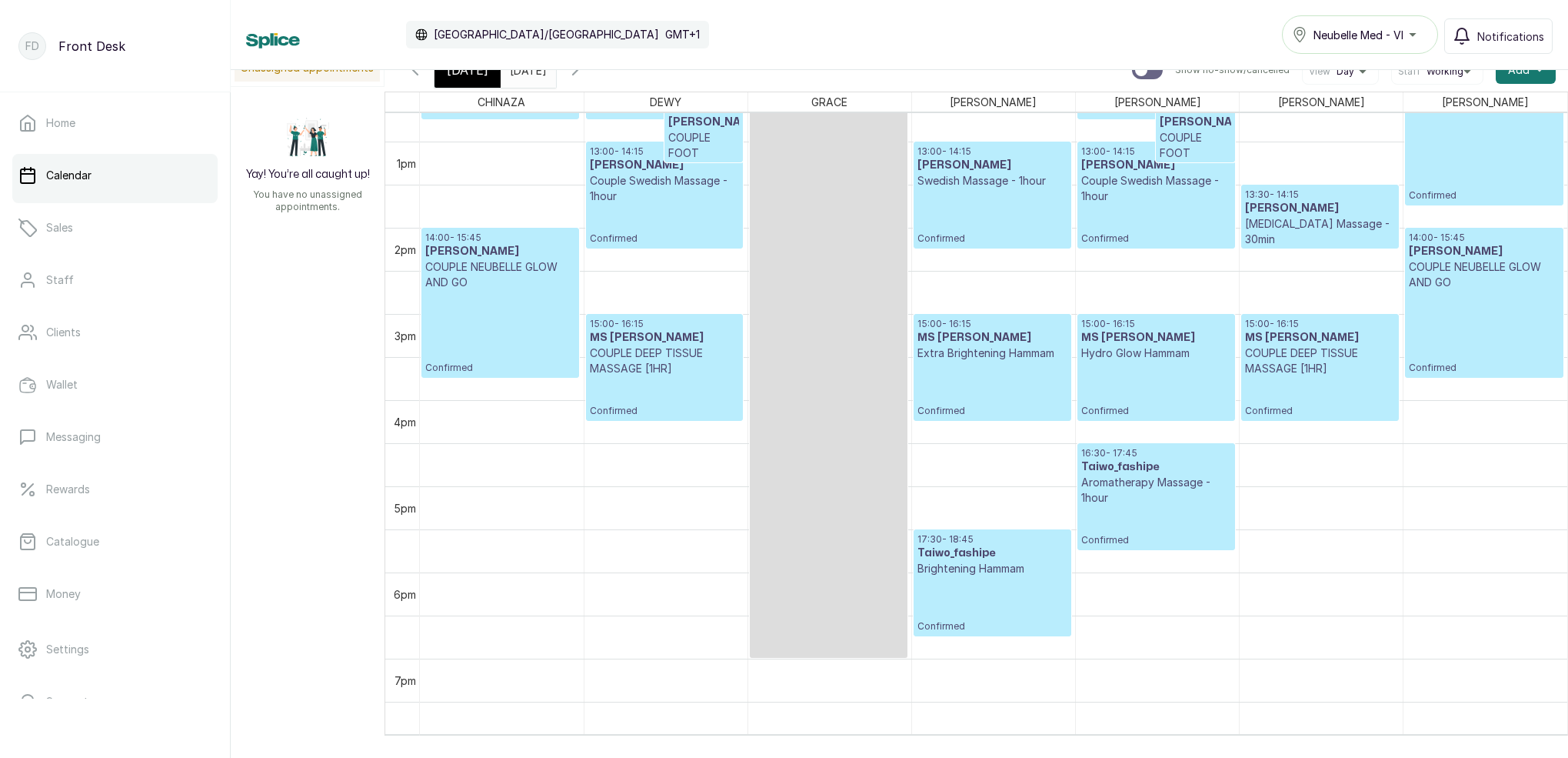
click at [1146, 514] on p "Confirmed" at bounding box center [1156, 526] width 150 height 41
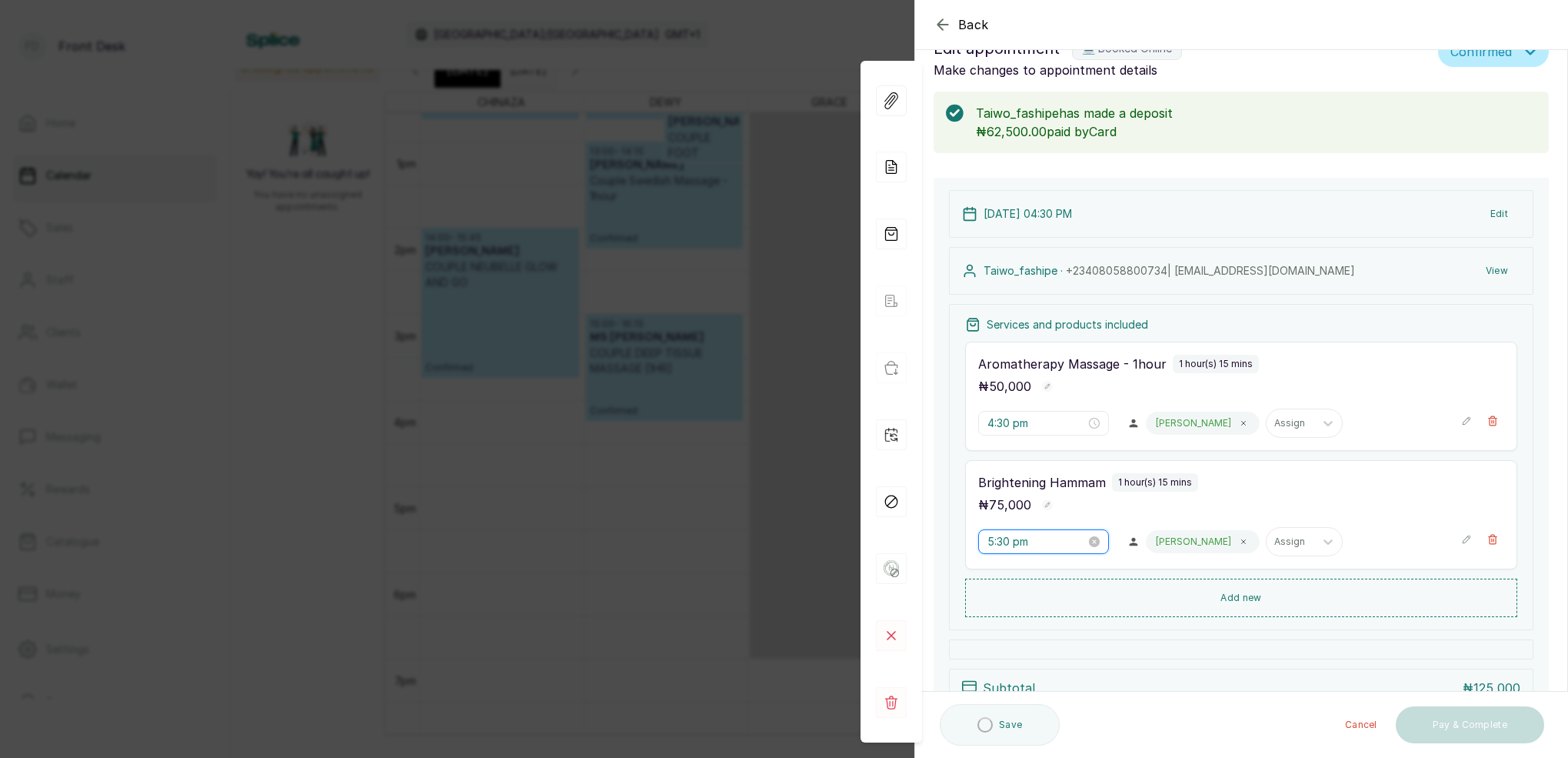
click at [995, 544] on input "5:30 pm" at bounding box center [1036, 541] width 99 height 17
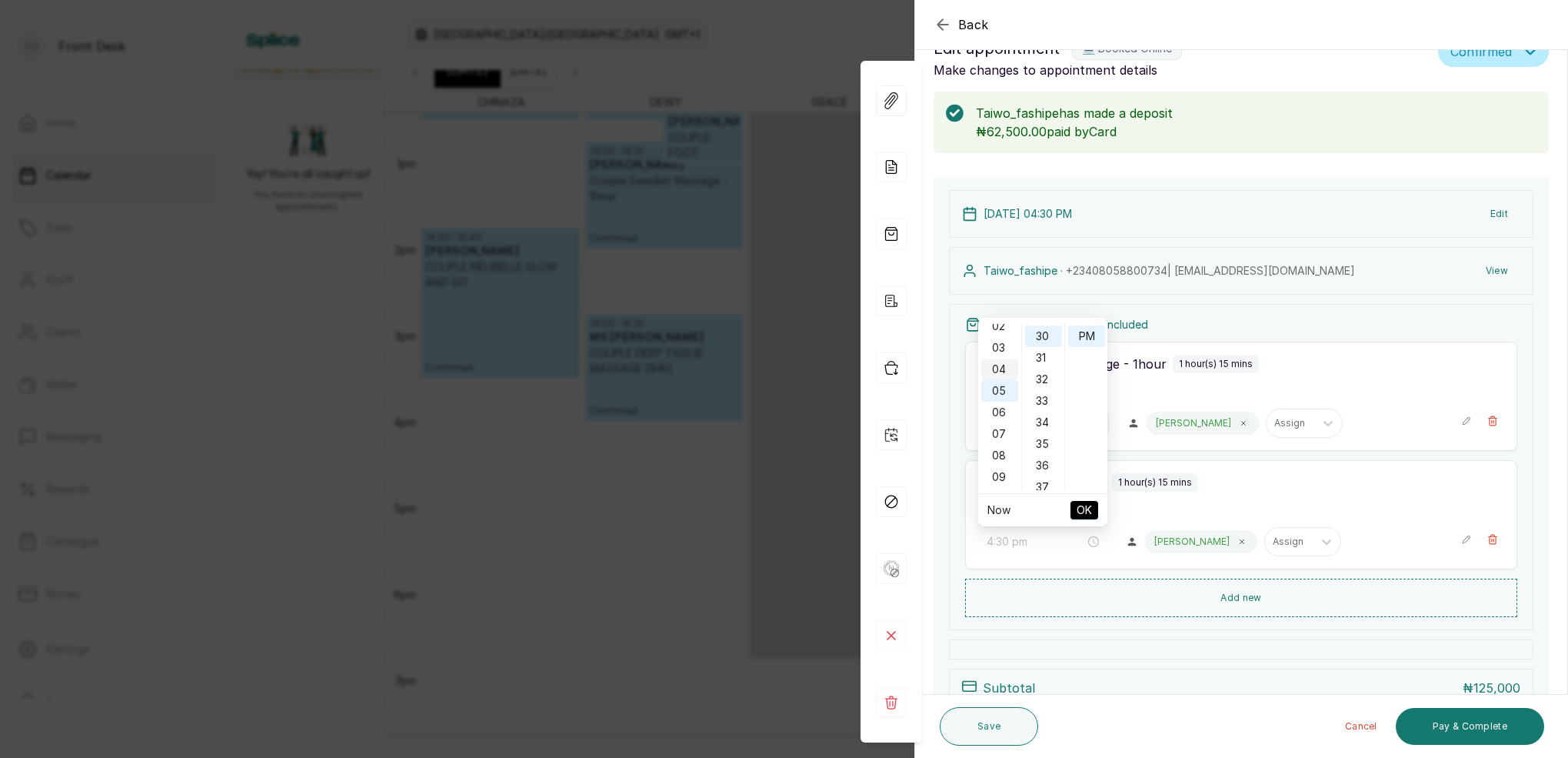
click at [1002, 367] on div "04" at bounding box center [1000, 369] width 37 height 22
type input "4:30 pm"
drag, startPoint x: 1043, startPoint y: 335, endPoint x: 1065, endPoint y: 335, distance: 22.0
click at [1043, 335] on div "30" at bounding box center [1044, 336] width 37 height 22
click at [1088, 335] on div "PM" at bounding box center [1087, 336] width 37 height 22
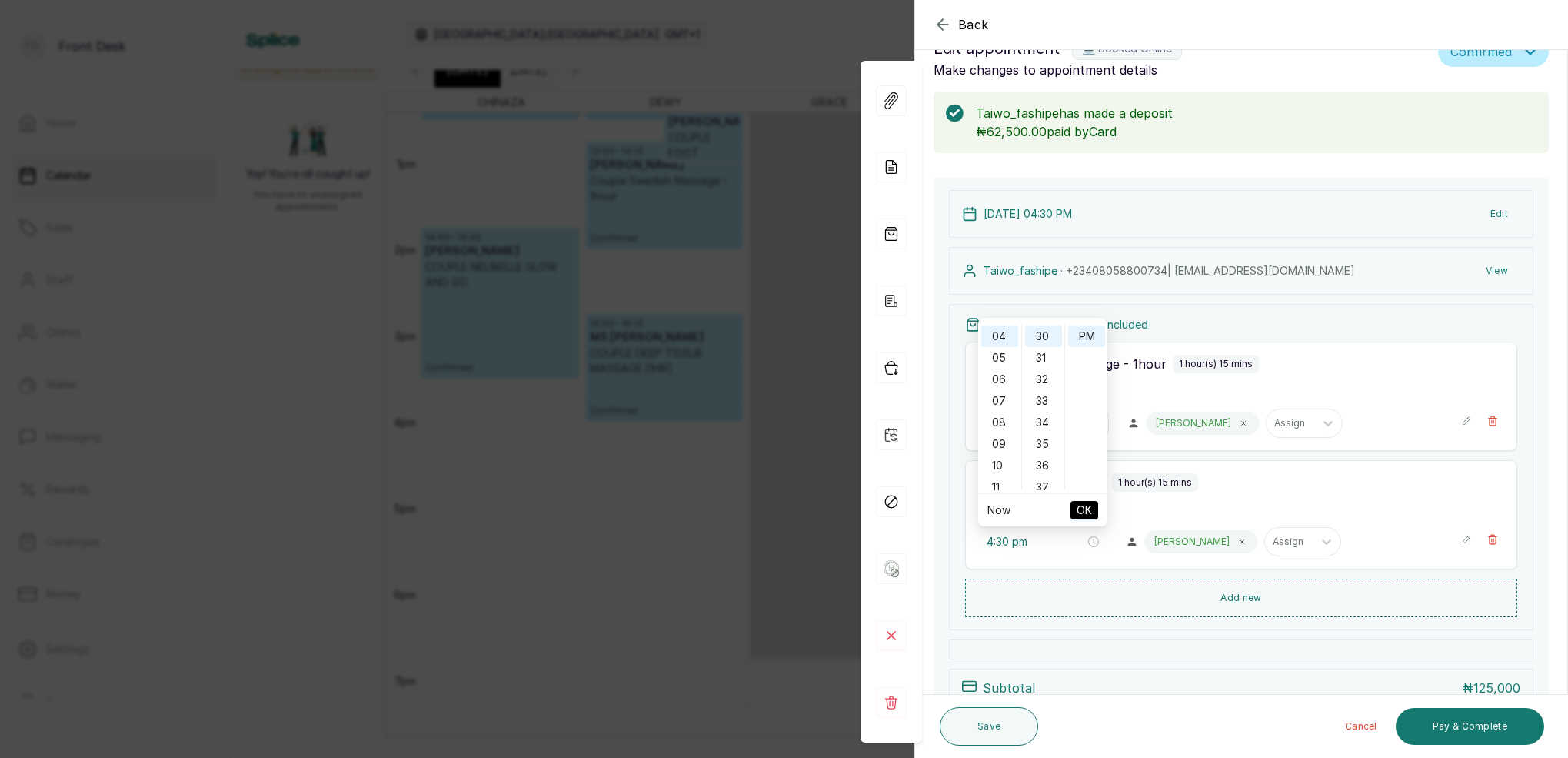
click at [1087, 505] on span "OK" at bounding box center [1085, 510] width 16 height 29
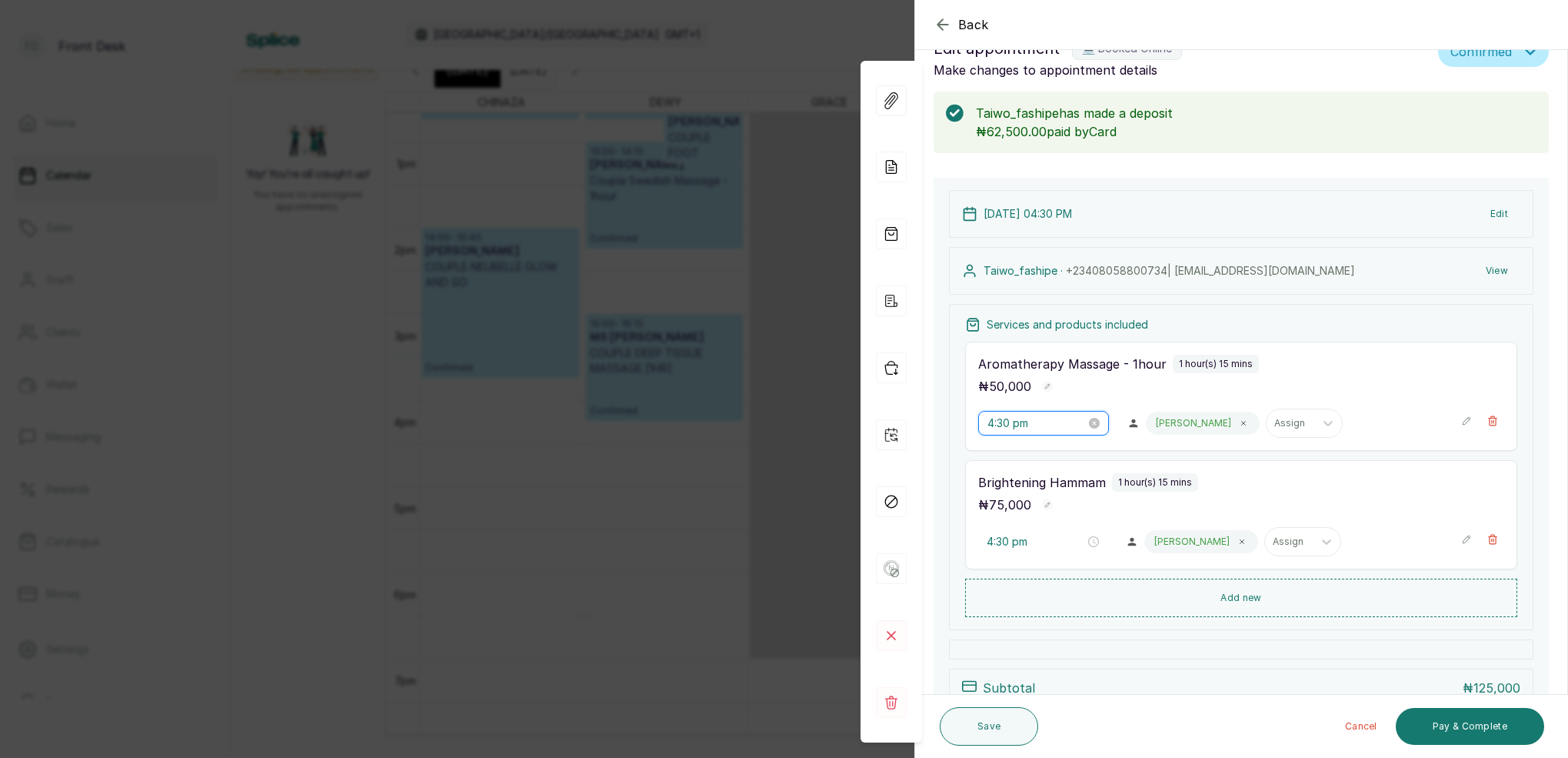
click at [996, 419] on input "4:30 pm" at bounding box center [1036, 422] width 99 height 17
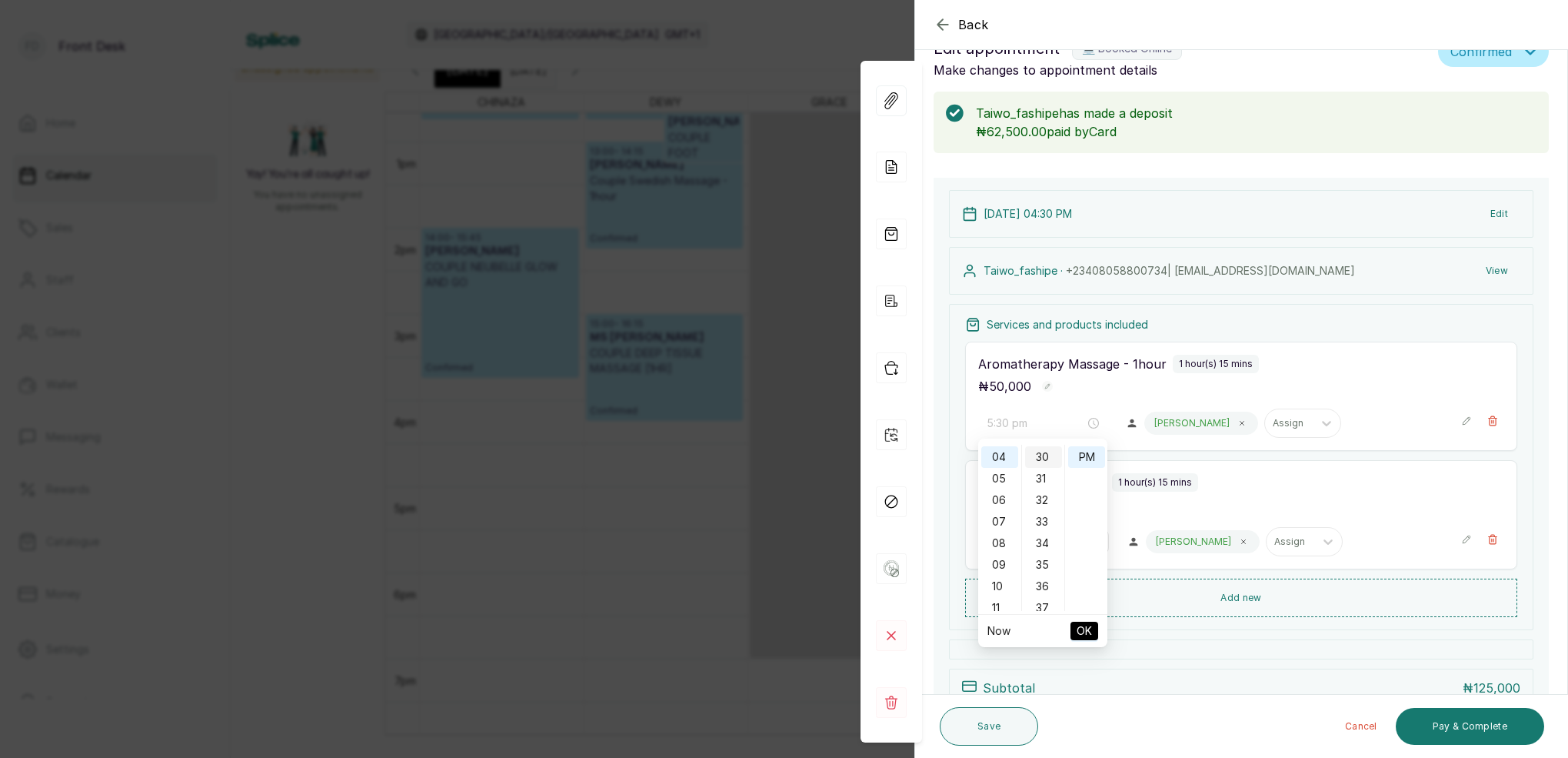
drag, startPoint x: 1003, startPoint y: 479, endPoint x: 1043, endPoint y: 460, distance: 44.3
click at [1009, 475] on div "05" at bounding box center [1000, 479] width 37 height 22
drag, startPoint x: 1043, startPoint y: 460, endPoint x: 1071, endPoint y: 457, distance: 28.2
click at [1044, 459] on div "30" at bounding box center [1044, 457] width 37 height 22
drag, startPoint x: 1084, startPoint y: 455, endPoint x: 1086, endPoint y: 576, distance: 121.0
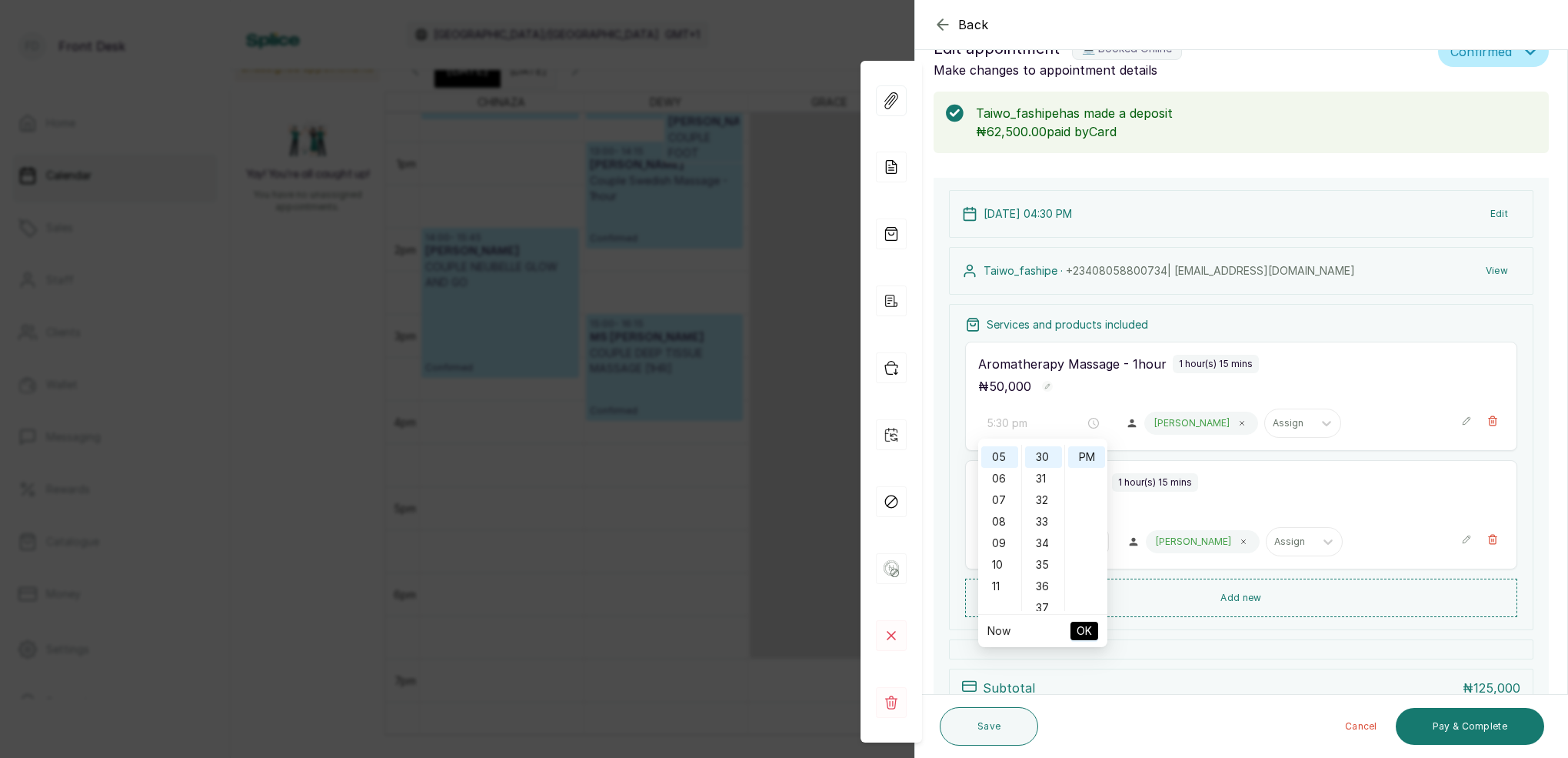
click at [1084, 455] on div "PM" at bounding box center [1087, 457] width 37 height 22
drag, startPoint x: 1089, startPoint y: 635, endPoint x: 1081, endPoint y: 633, distance: 8.2
click at [1089, 635] on span "OK" at bounding box center [1085, 631] width 16 height 29
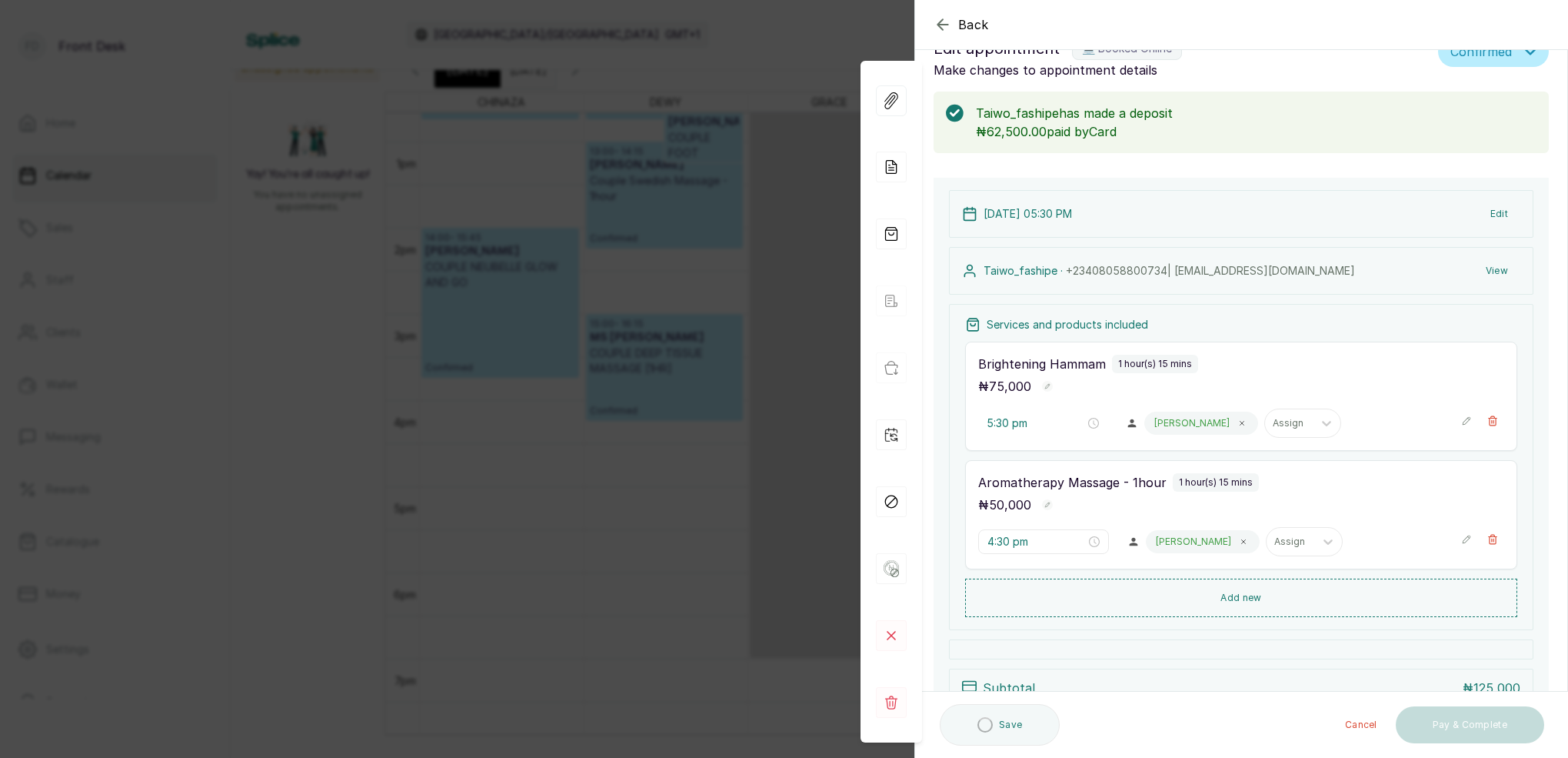
type input "4:30 pm"
type input "5:30 pm"
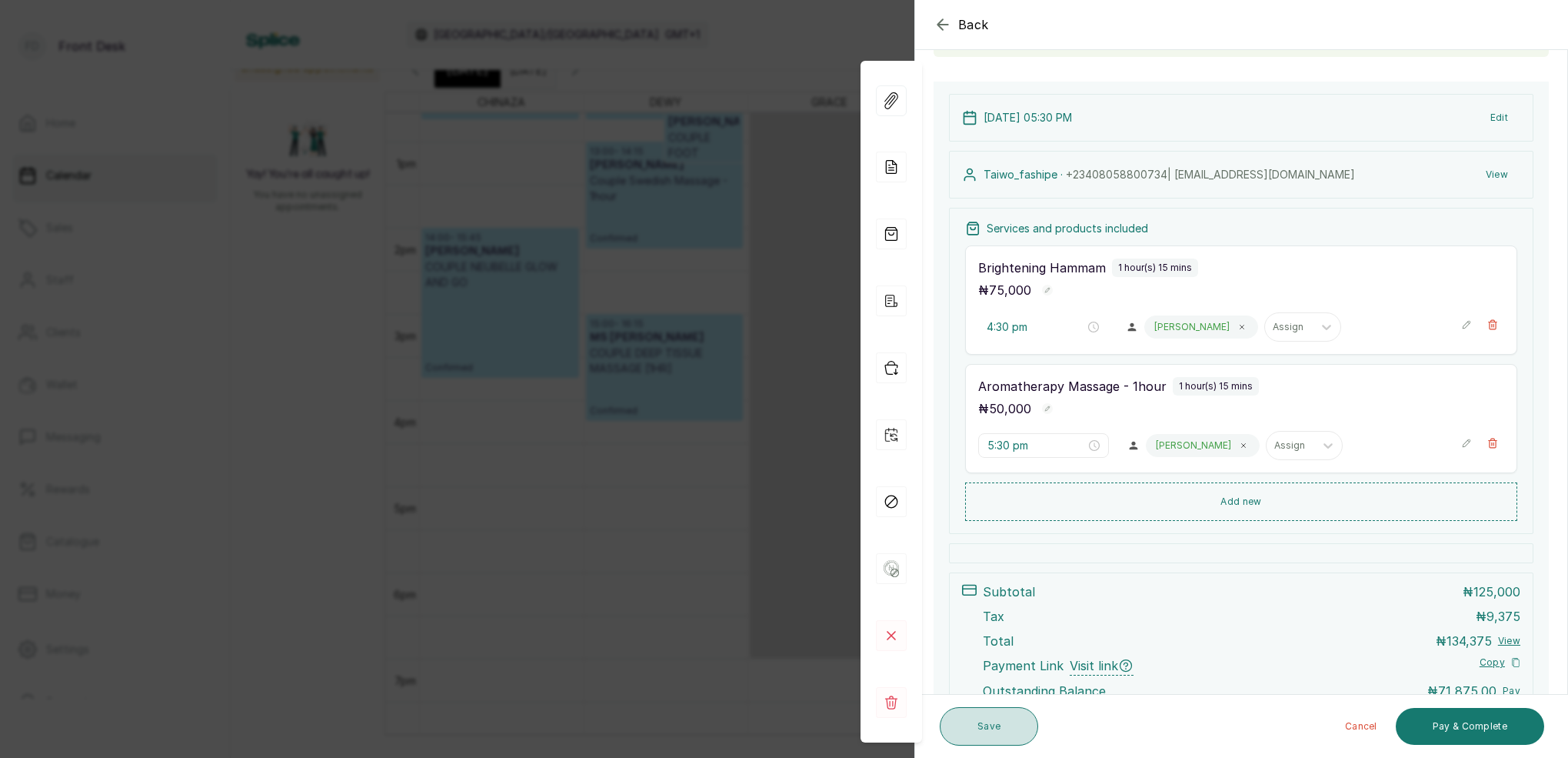
click at [983, 733] on button "Save" at bounding box center [989, 726] width 99 height 38
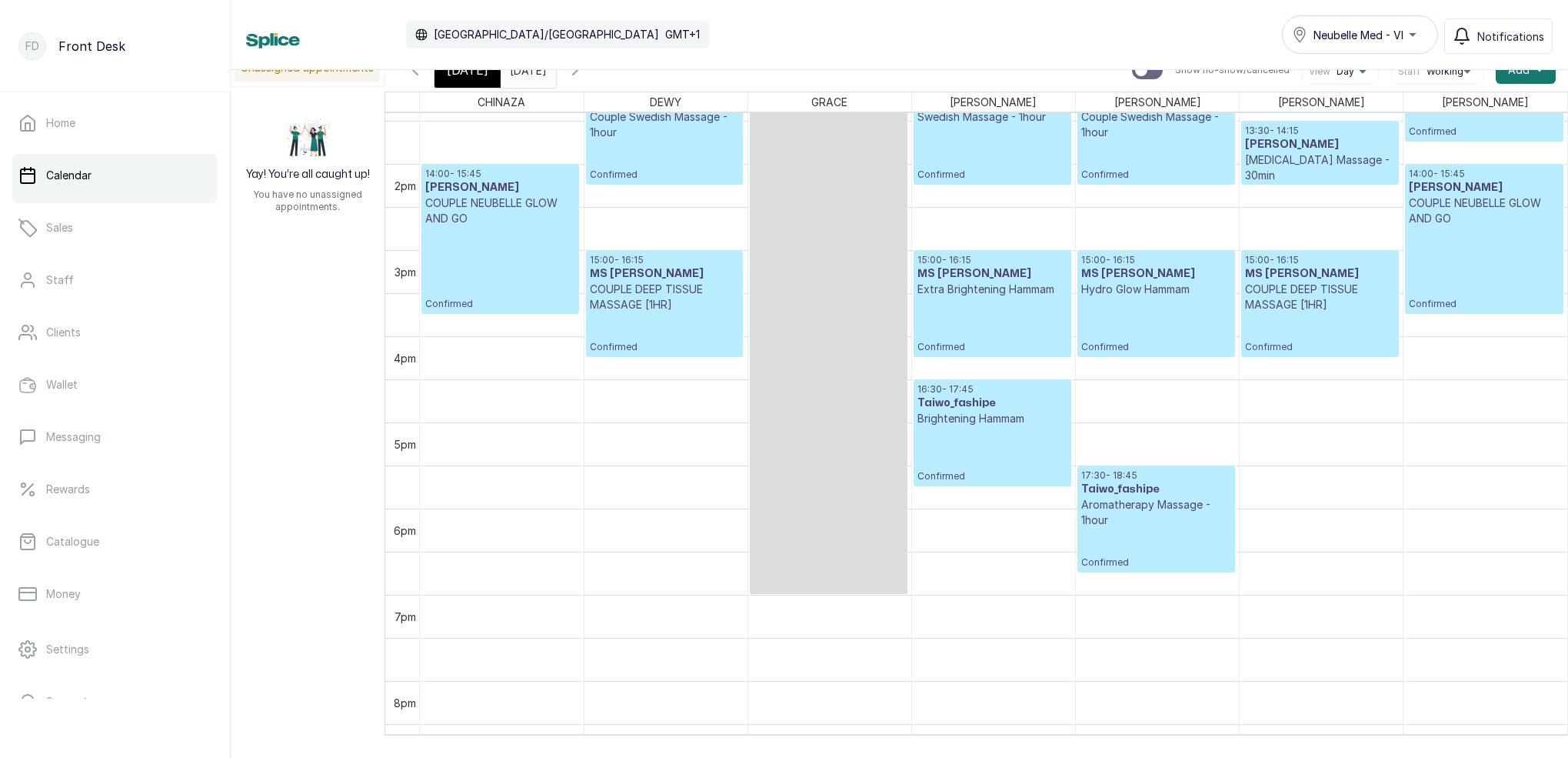
click at [417, 74] on icon "button" at bounding box center [415, 70] width 5 height 9
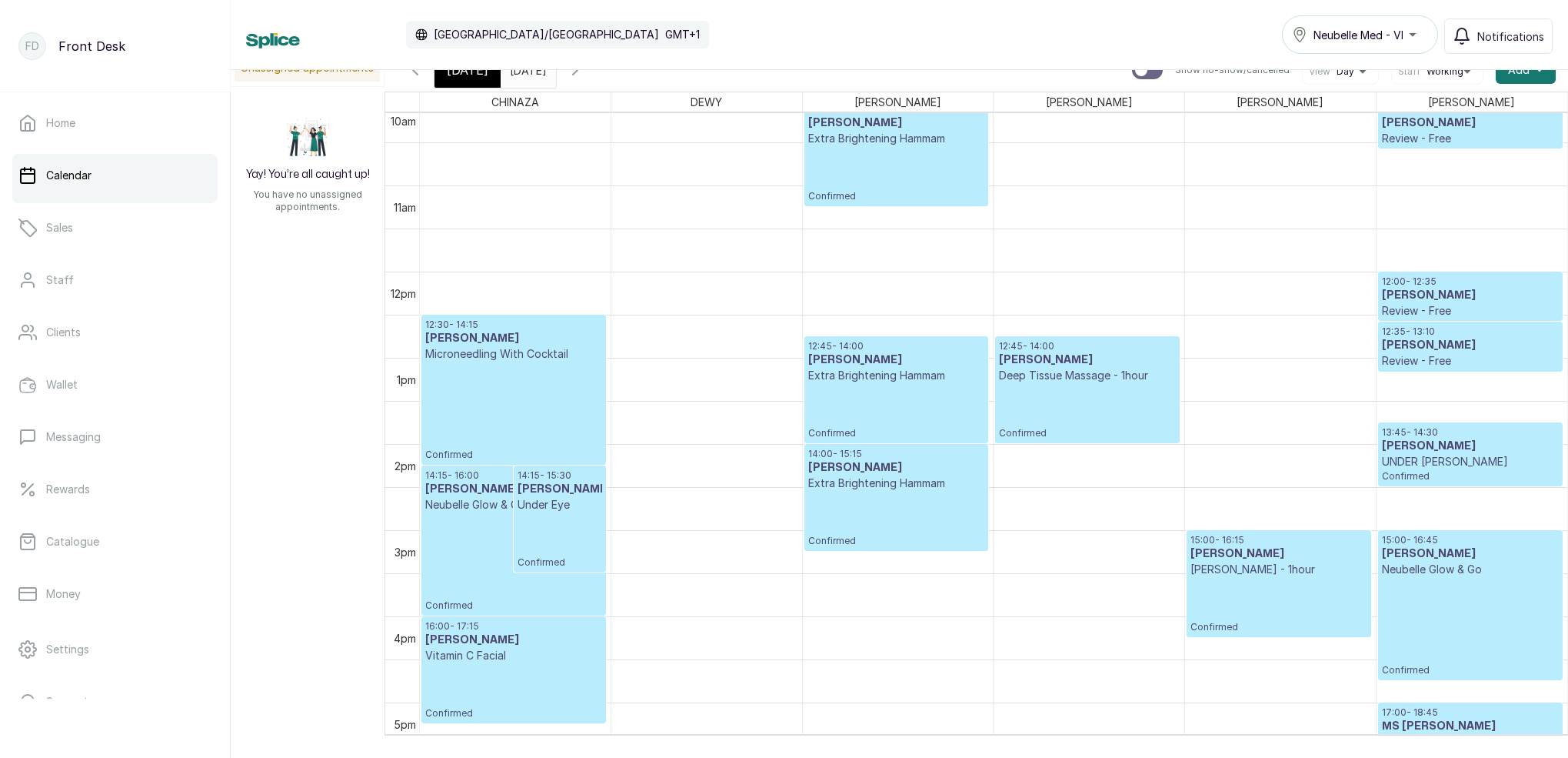
click at [585, 74] on icon "button" at bounding box center [575, 70] width 19 height 19
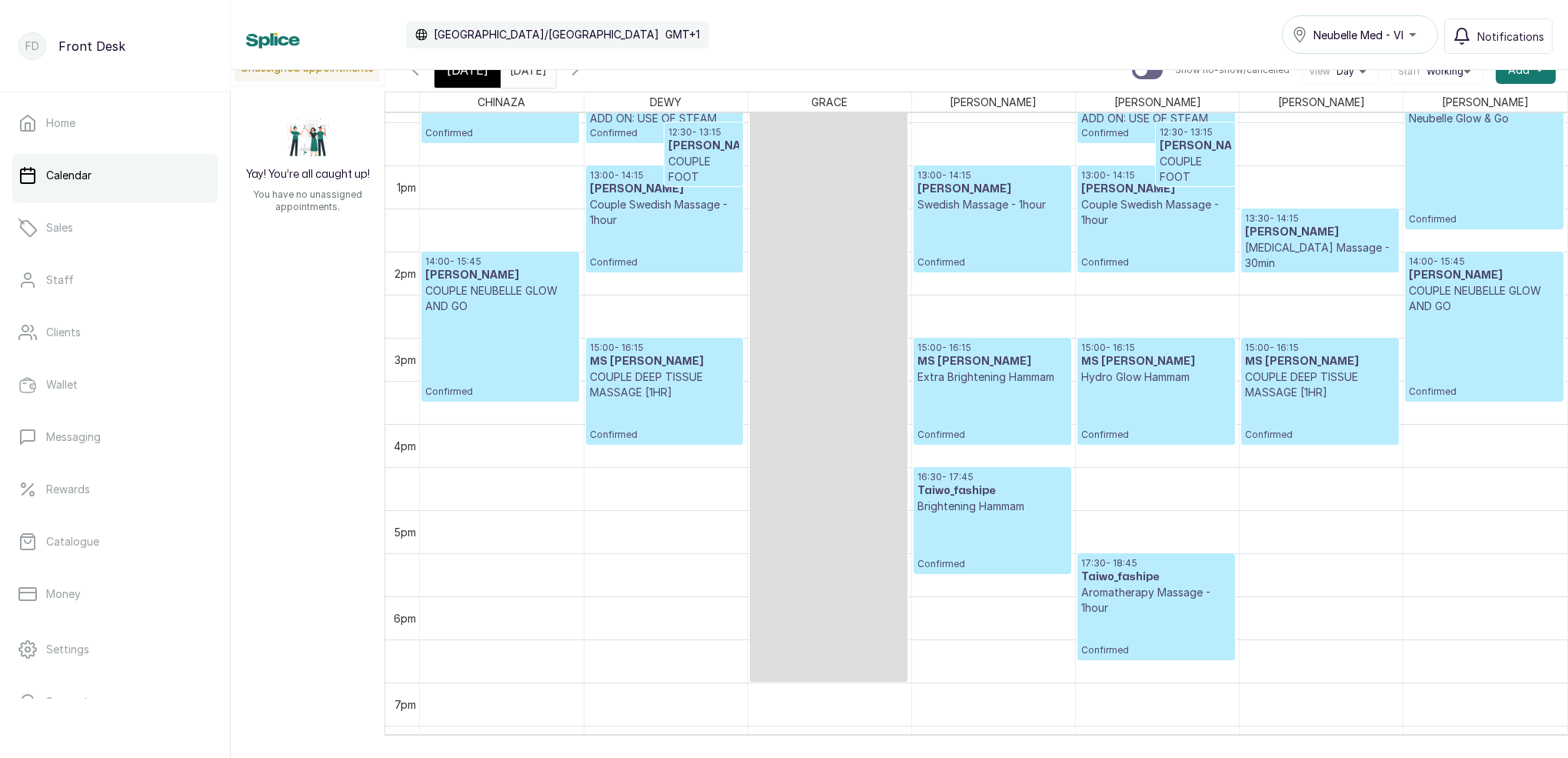
click at [931, 517] on p "Confirmed" at bounding box center [992, 542] width 150 height 56
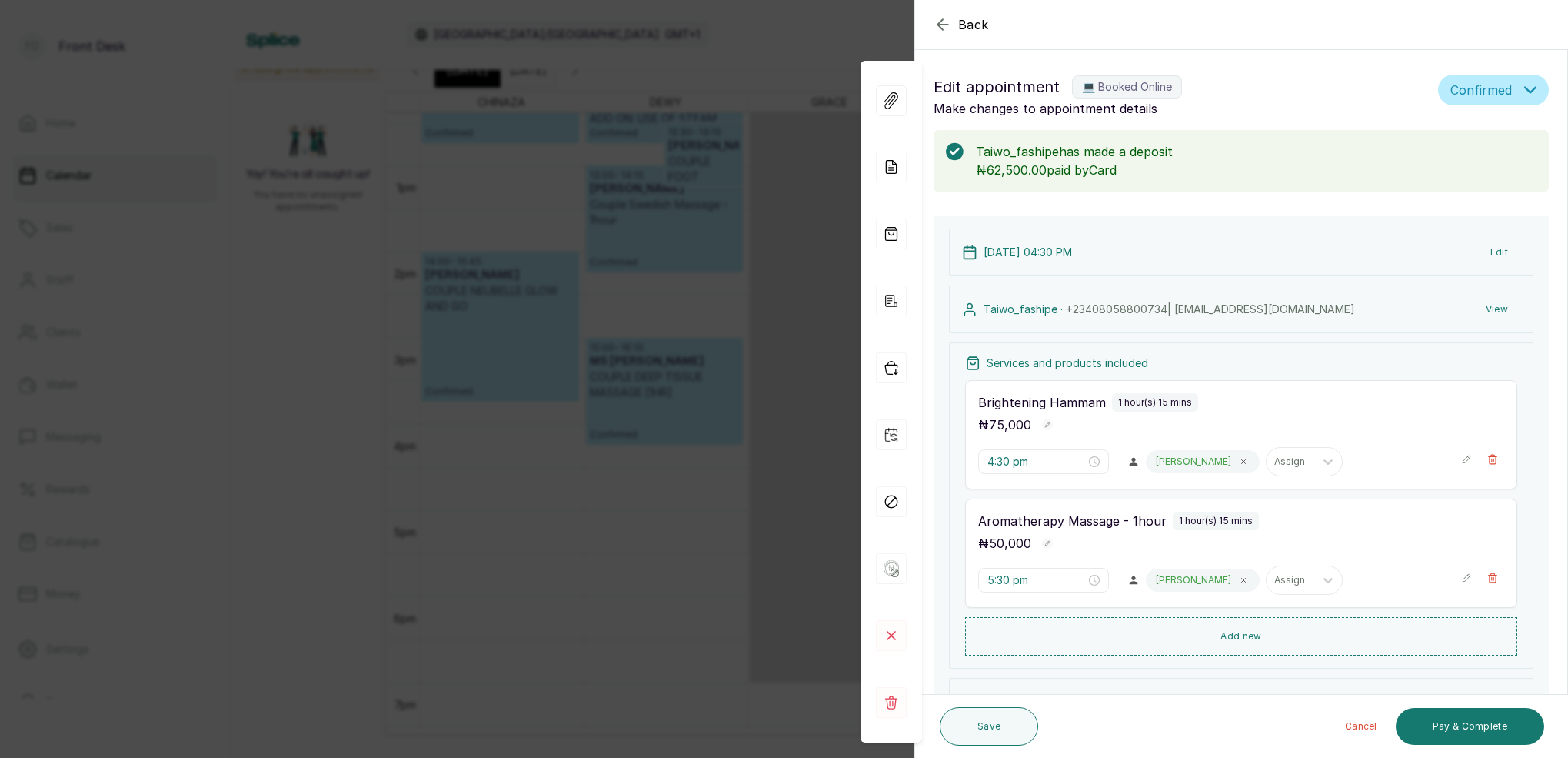
click at [758, 300] on div "Back Appointment Details Edit appointment 💻 Booked Online Make changes to appoi…" at bounding box center [784, 379] width 1568 height 758
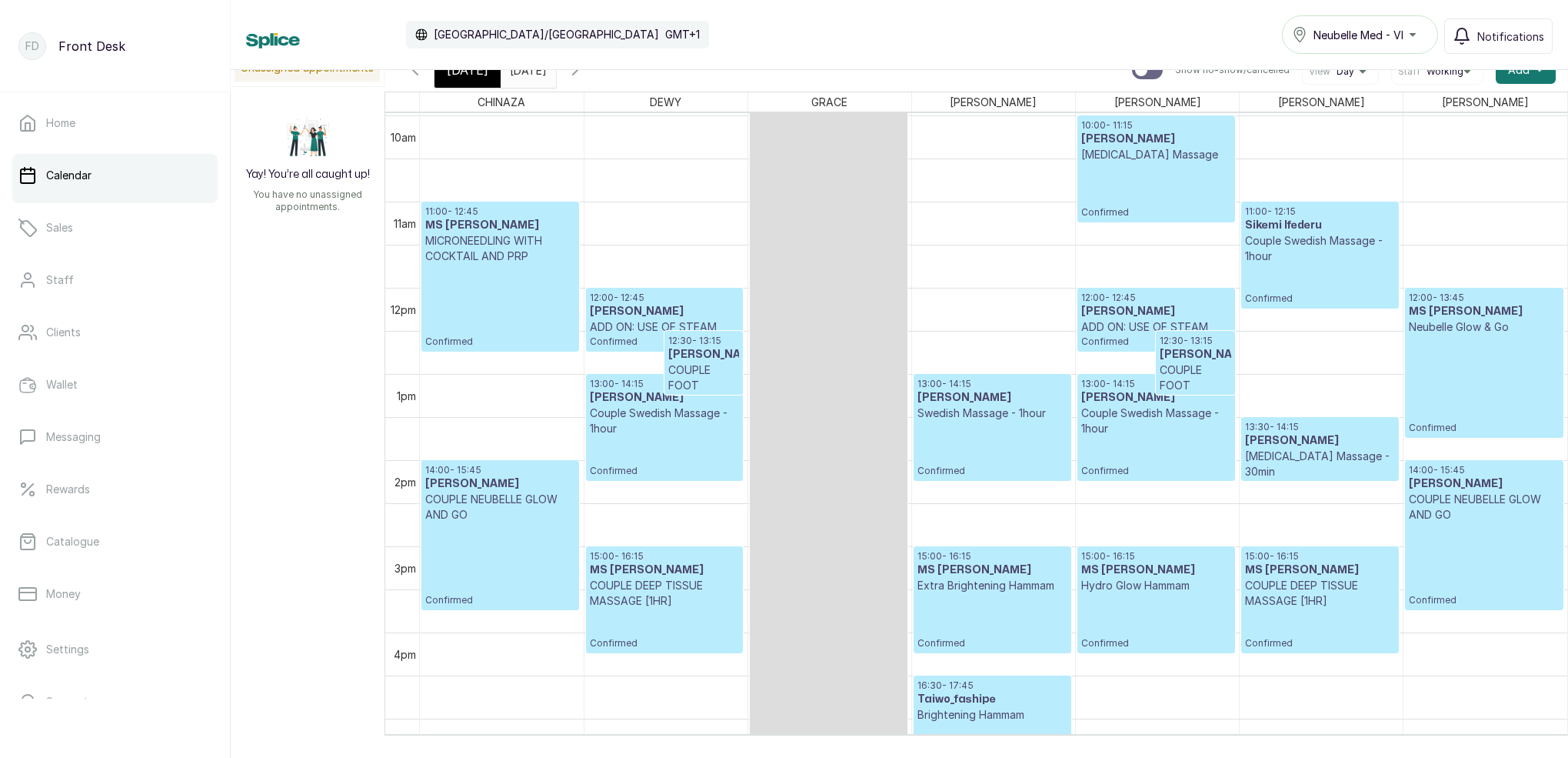
click at [482, 73] on span "[DATE]" at bounding box center [467, 70] width 41 height 19
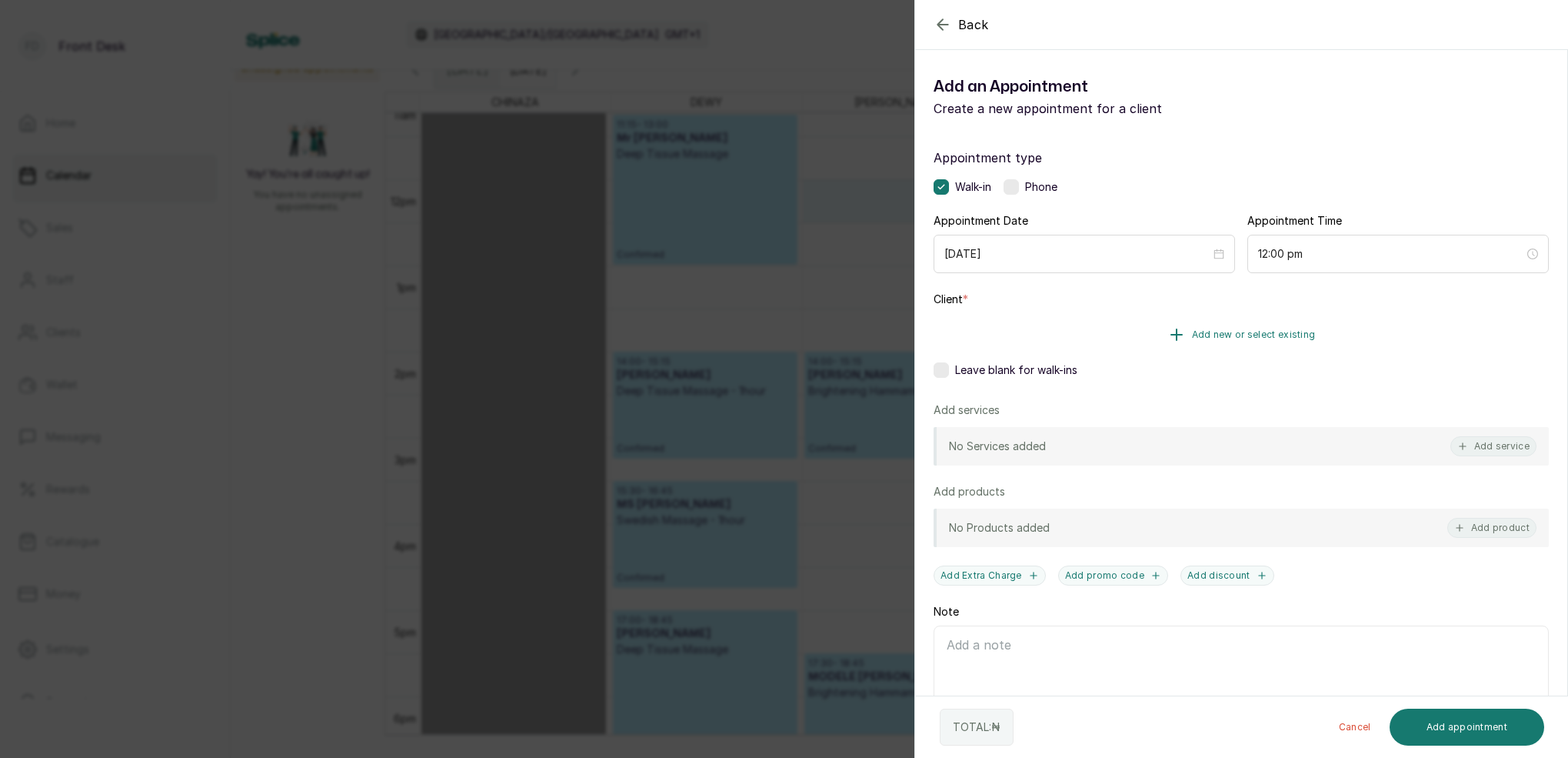
click at [1262, 327] on button "Add new or select existing" at bounding box center [1241, 335] width 615 height 43
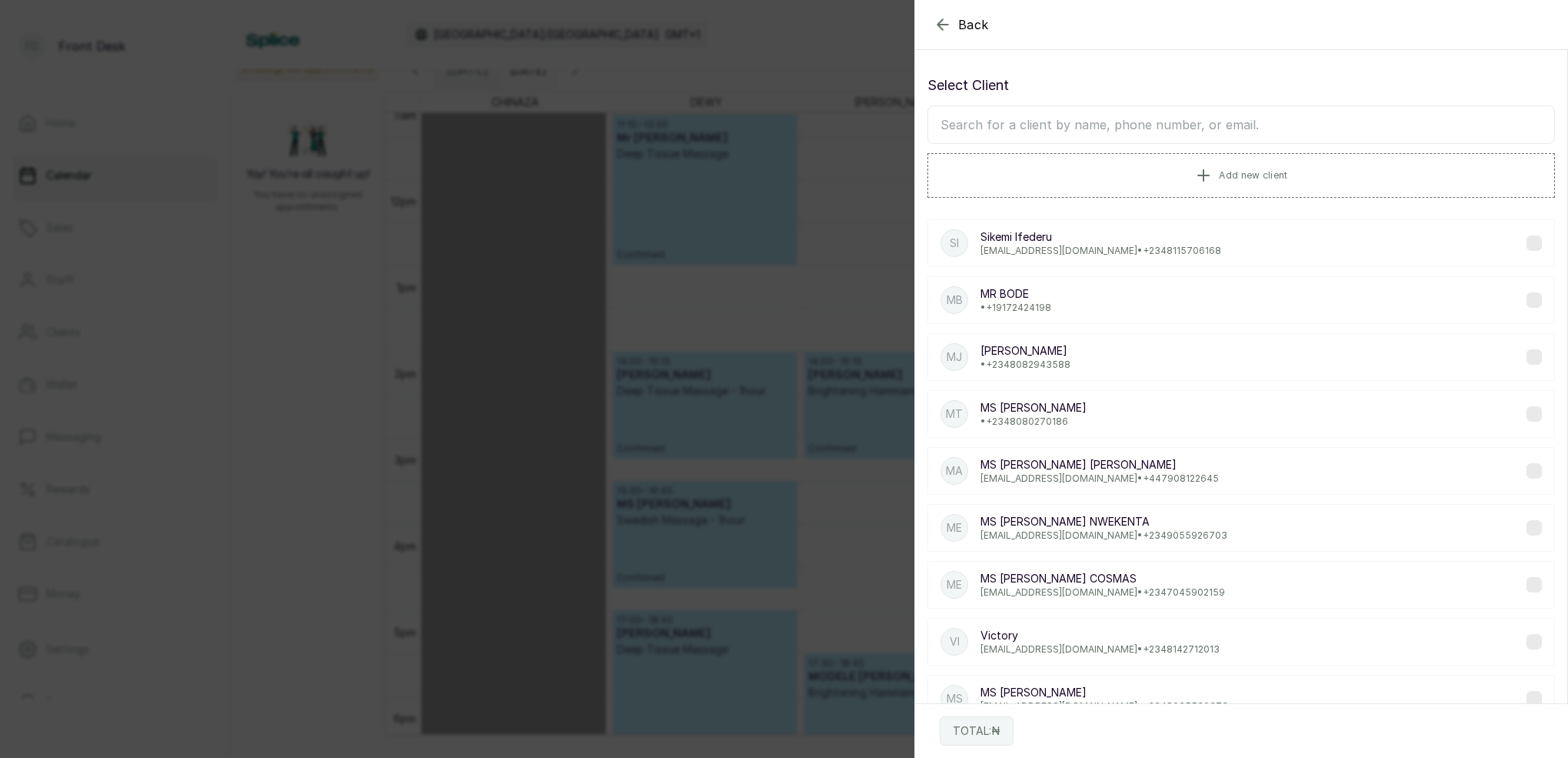
click at [1145, 127] on input "text" at bounding box center [1241, 124] width 628 height 38
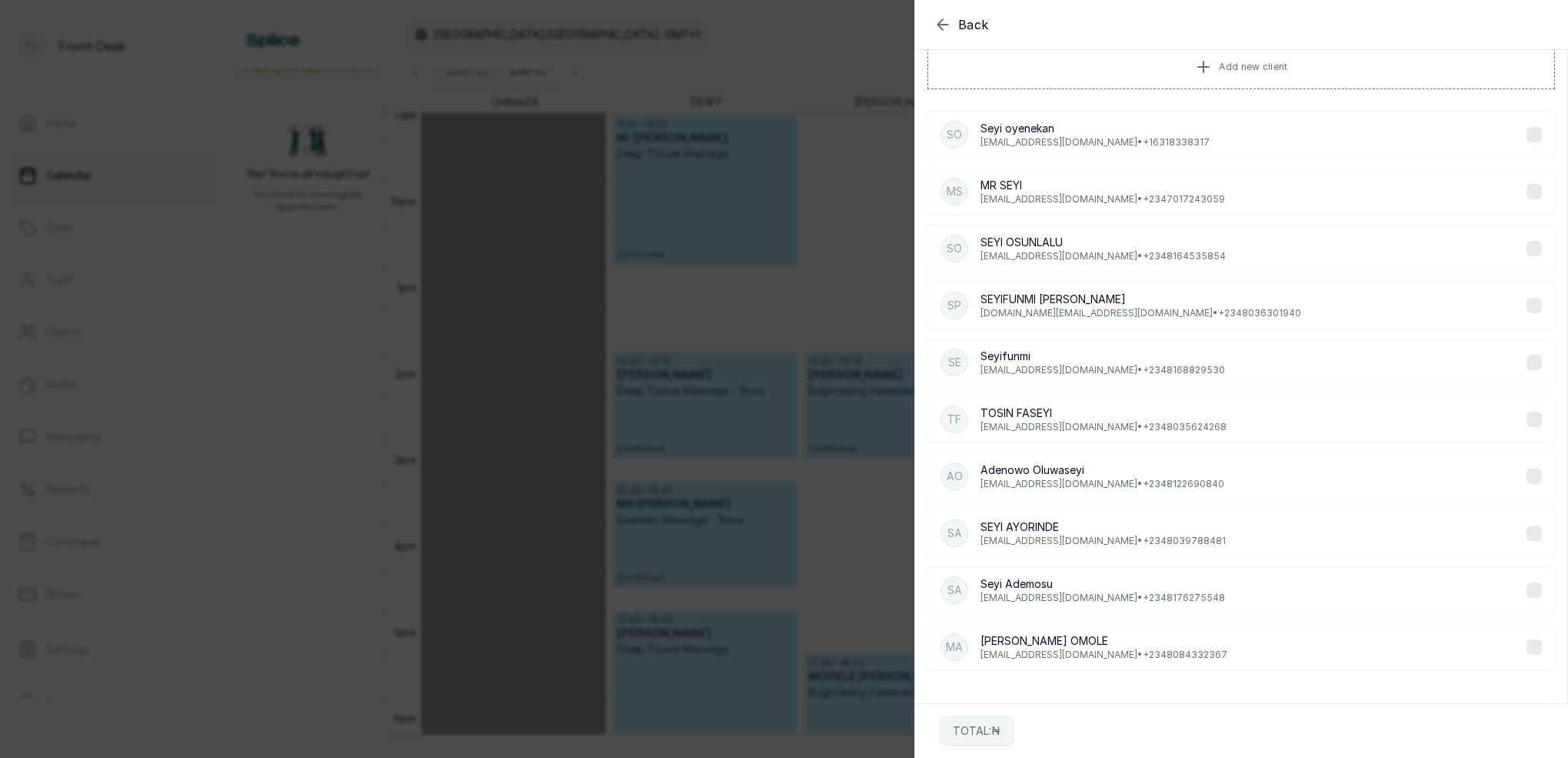
scroll to position [109, 0]
type input "S"
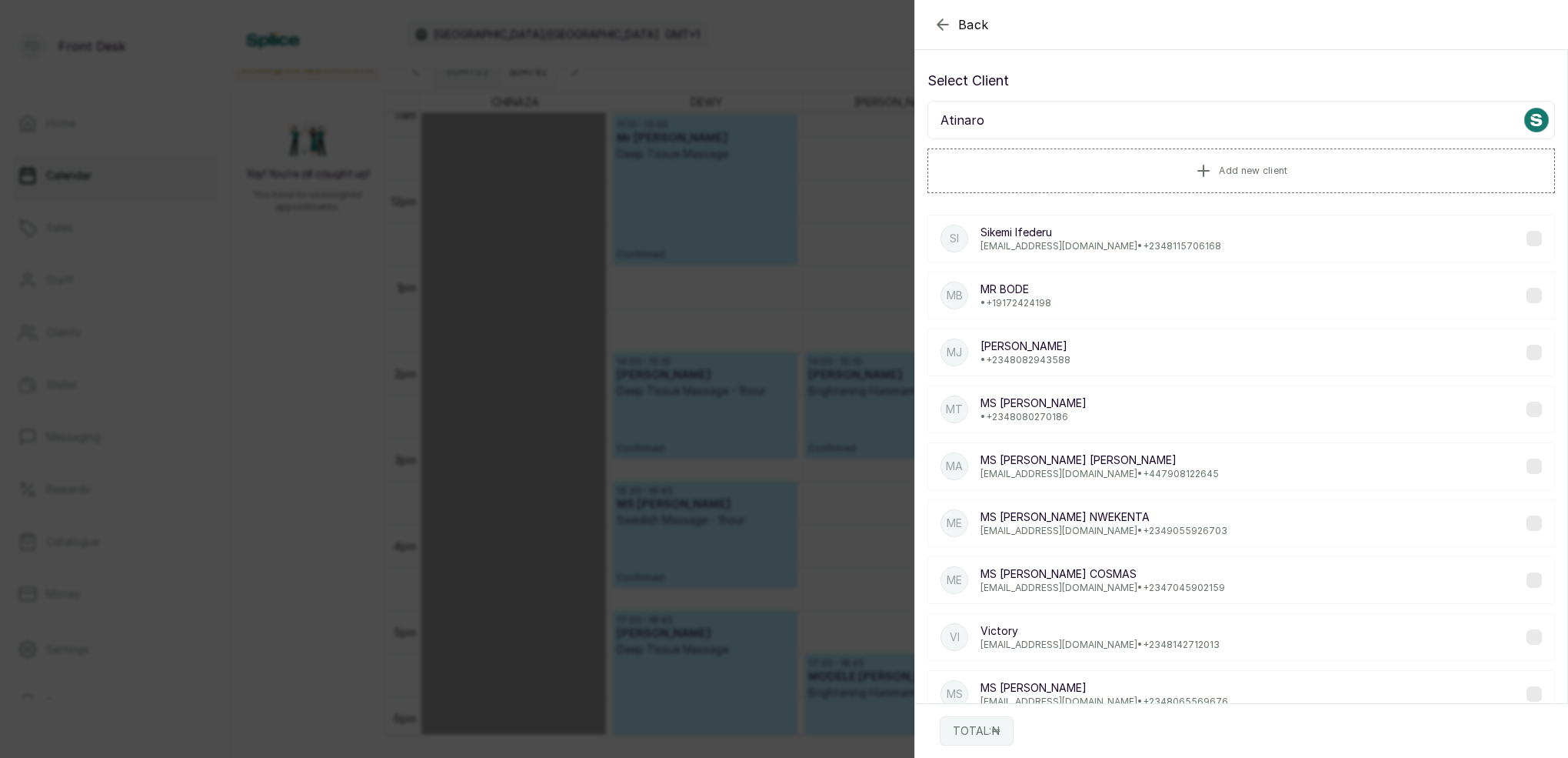
scroll to position [0, 0]
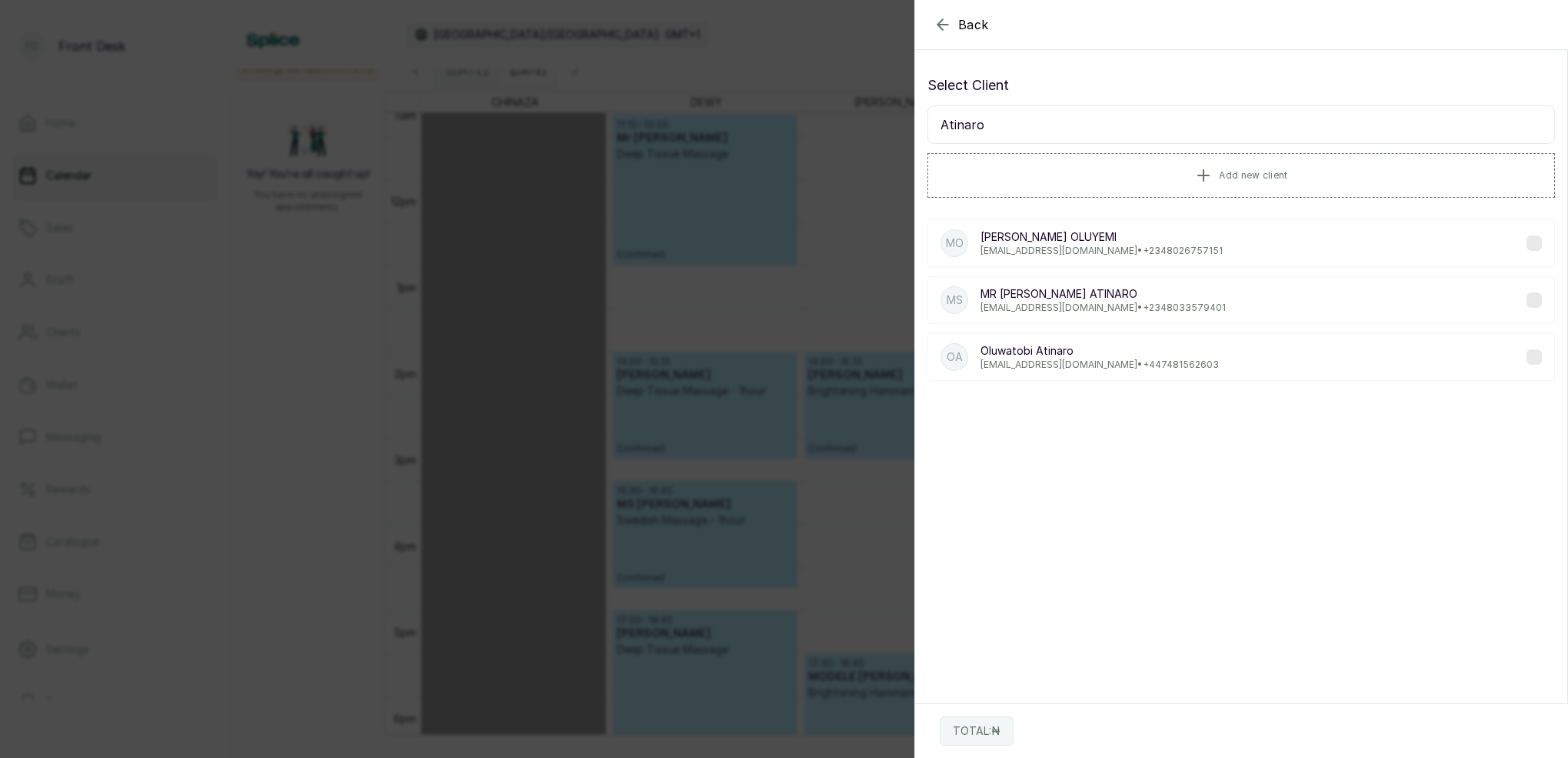
type input "Atinaro"
click at [1073, 301] on p "MR SEYI ATINARO" at bounding box center [1103, 294] width 246 height 16
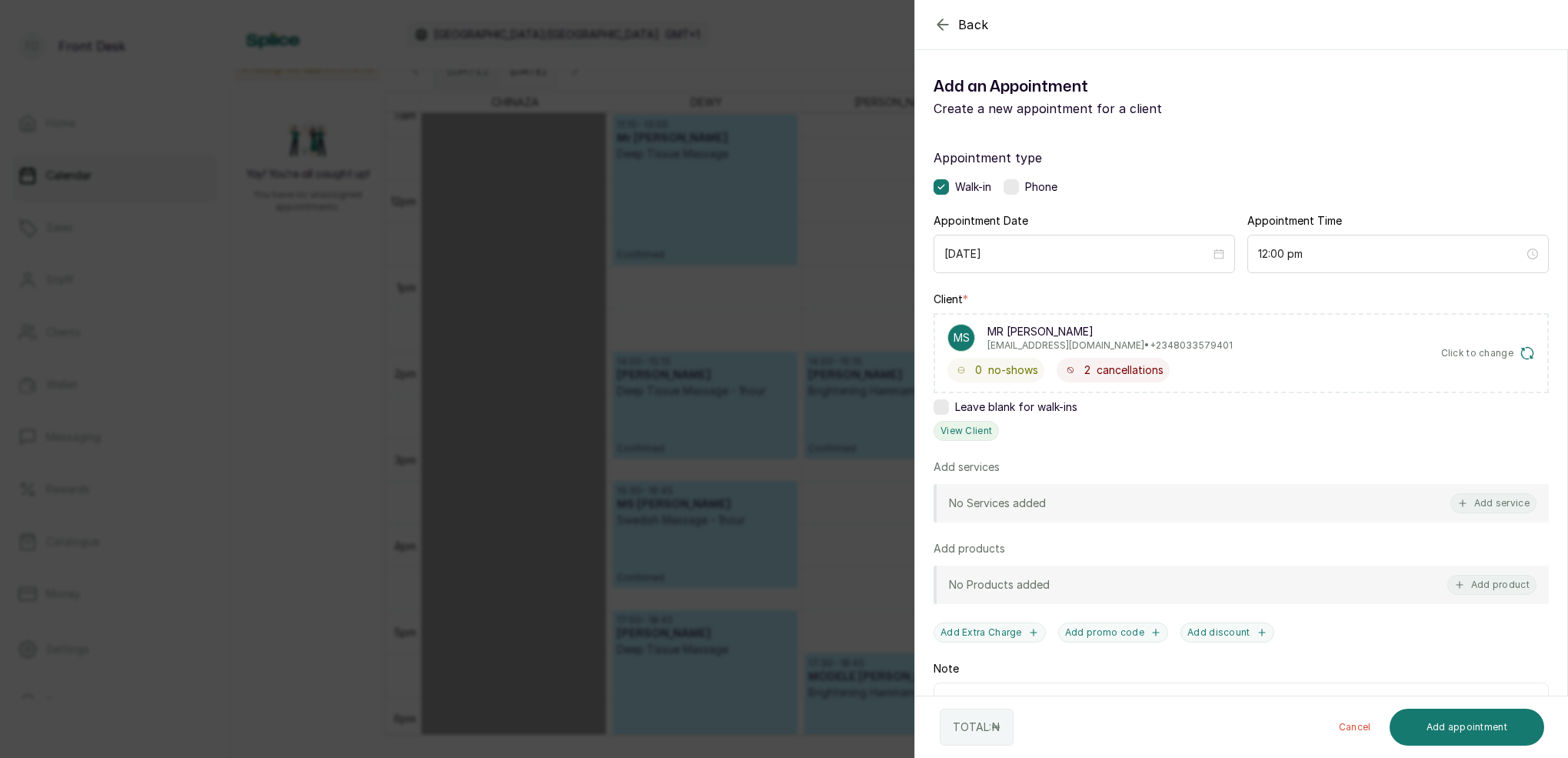
click at [970, 425] on button "View Client" at bounding box center [966, 431] width 66 height 20
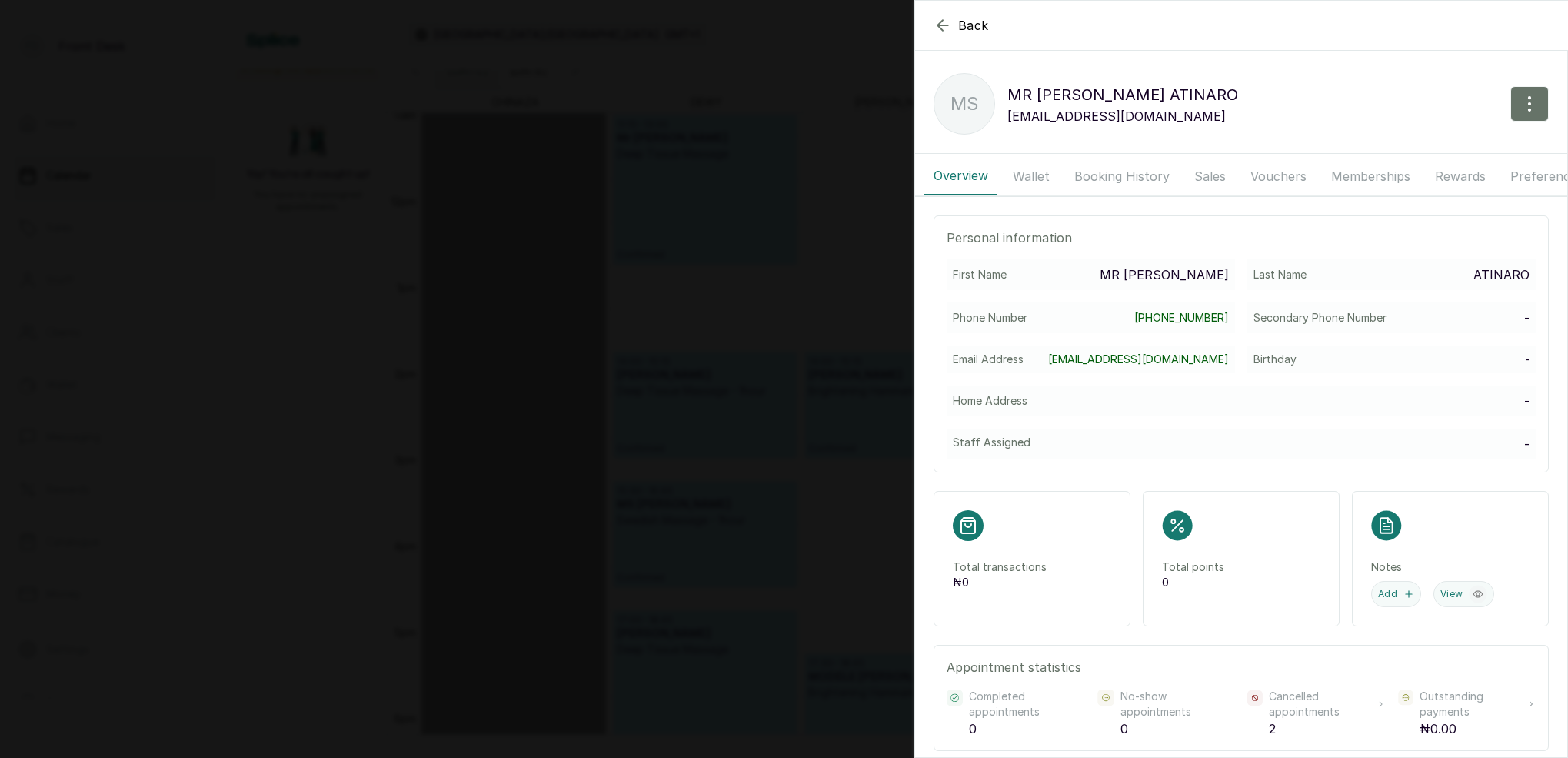
click at [1085, 175] on button "Booking History" at bounding box center [1122, 175] width 114 height 38
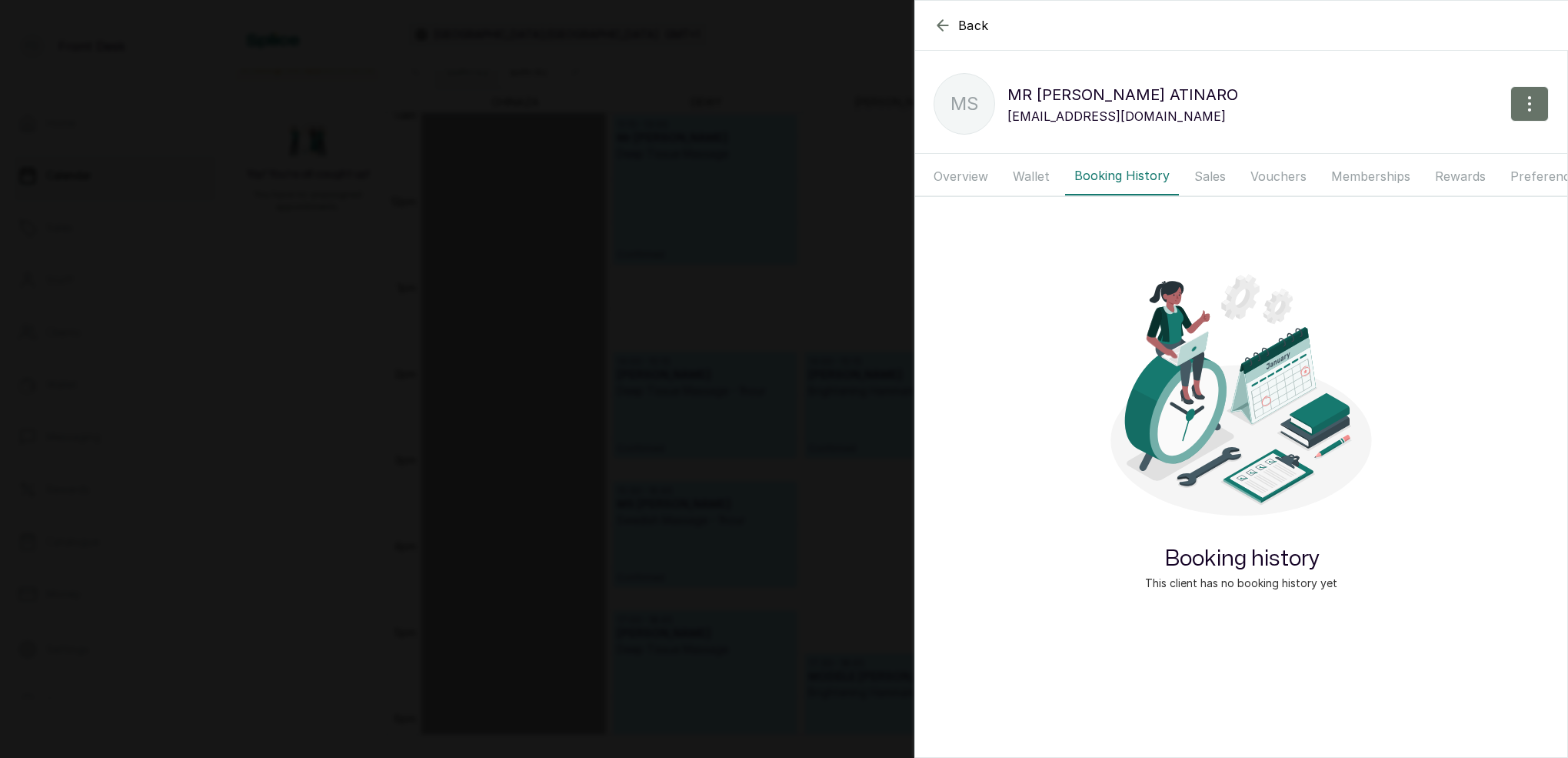
drag, startPoint x: 1043, startPoint y: 175, endPoint x: 1070, endPoint y: 174, distance: 27.0
click at [1043, 175] on button "Wallet" at bounding box center [1031, 175] width 56 height 38
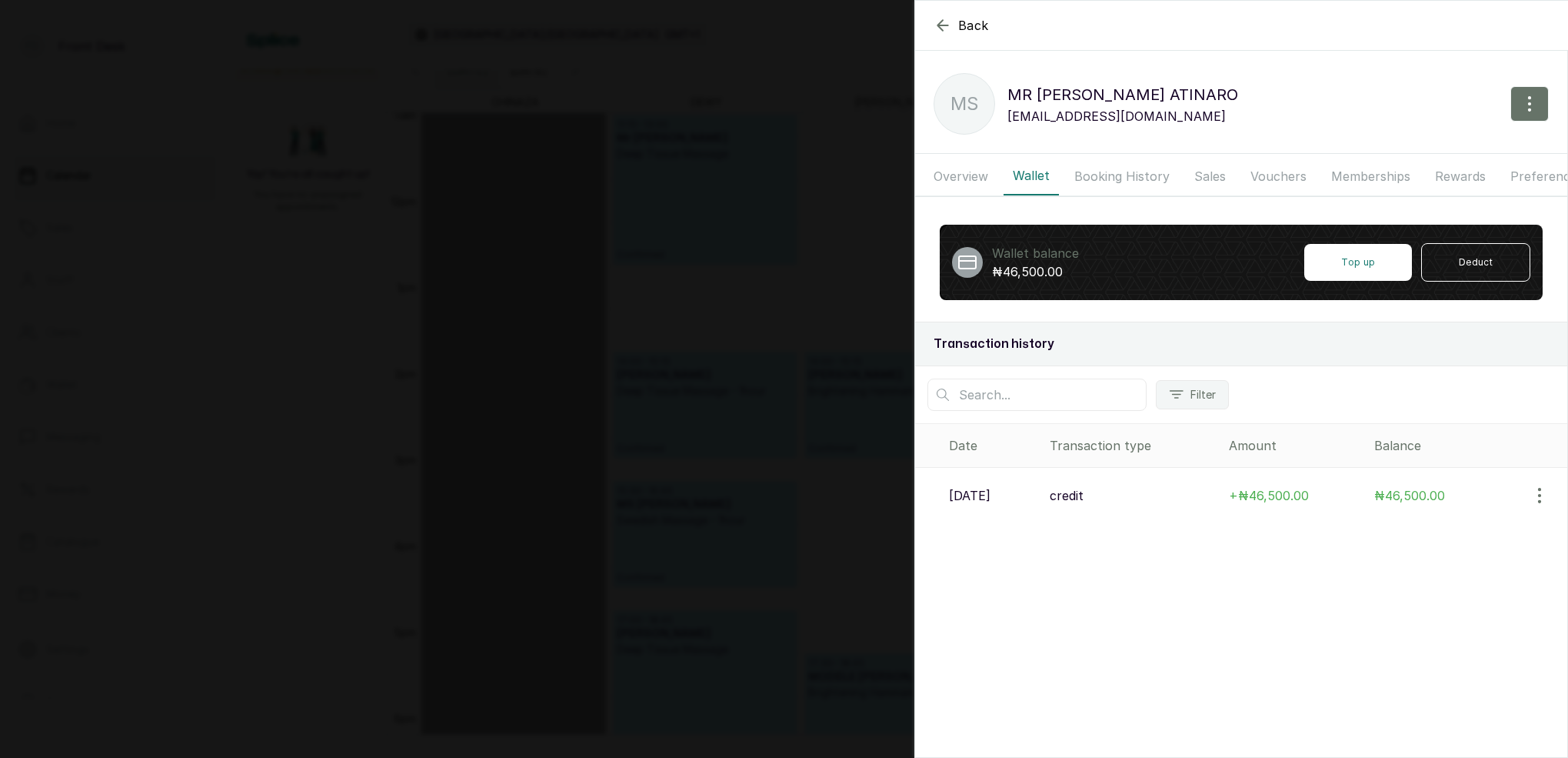
click at [680, 324] on div "Back MR SEYI ATINARO MS MR SEYI ATINARO seyiatinaro@gmail.com Overview Wallet B…" at bounding box center [784, 379] width 1568 height 758
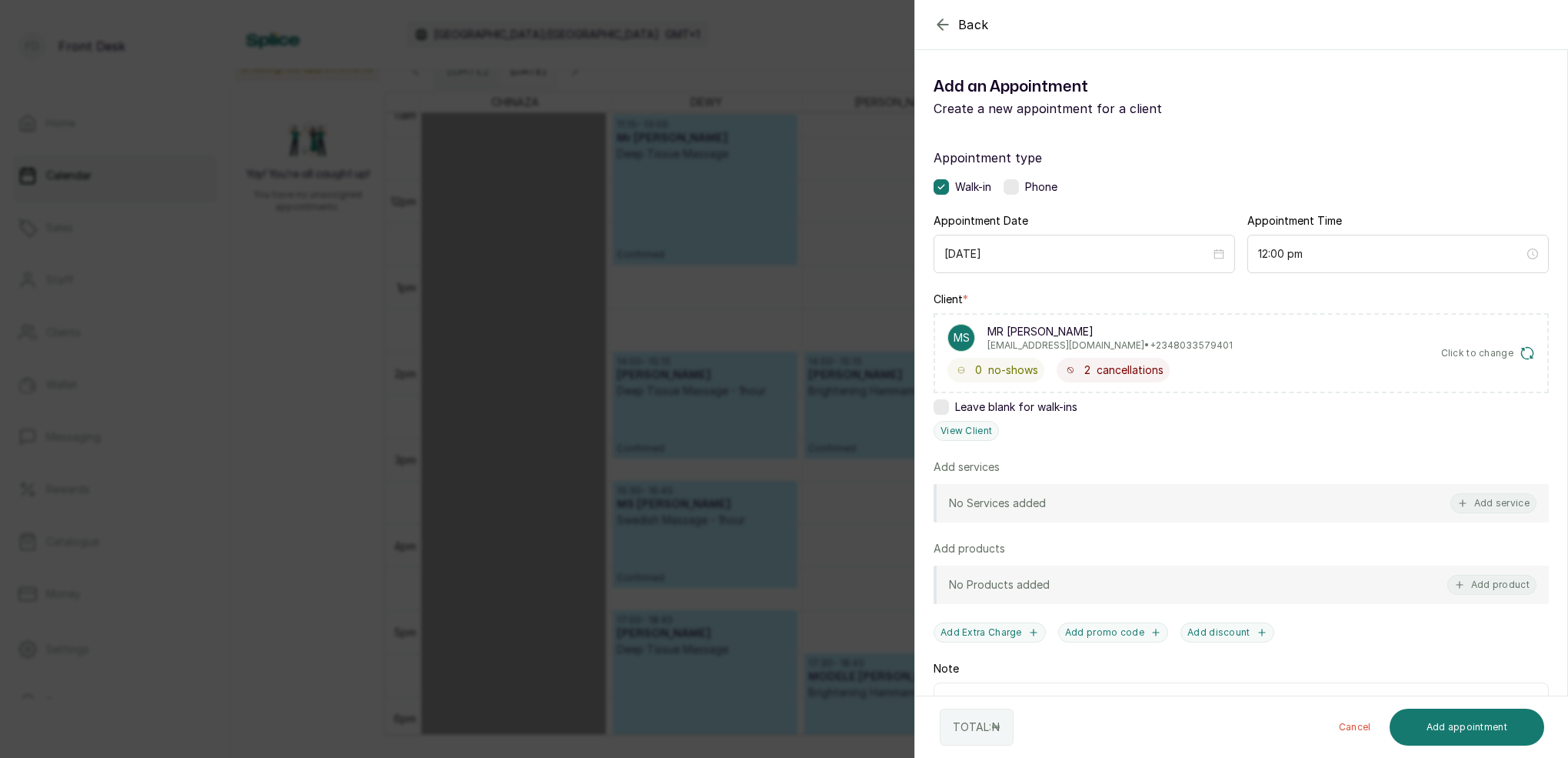
click at [694, 140] on div "Back Add Appointment Add an Appointment Create a new appointment for a client A…" at bounding box center [784, 379] width 1568 height 758
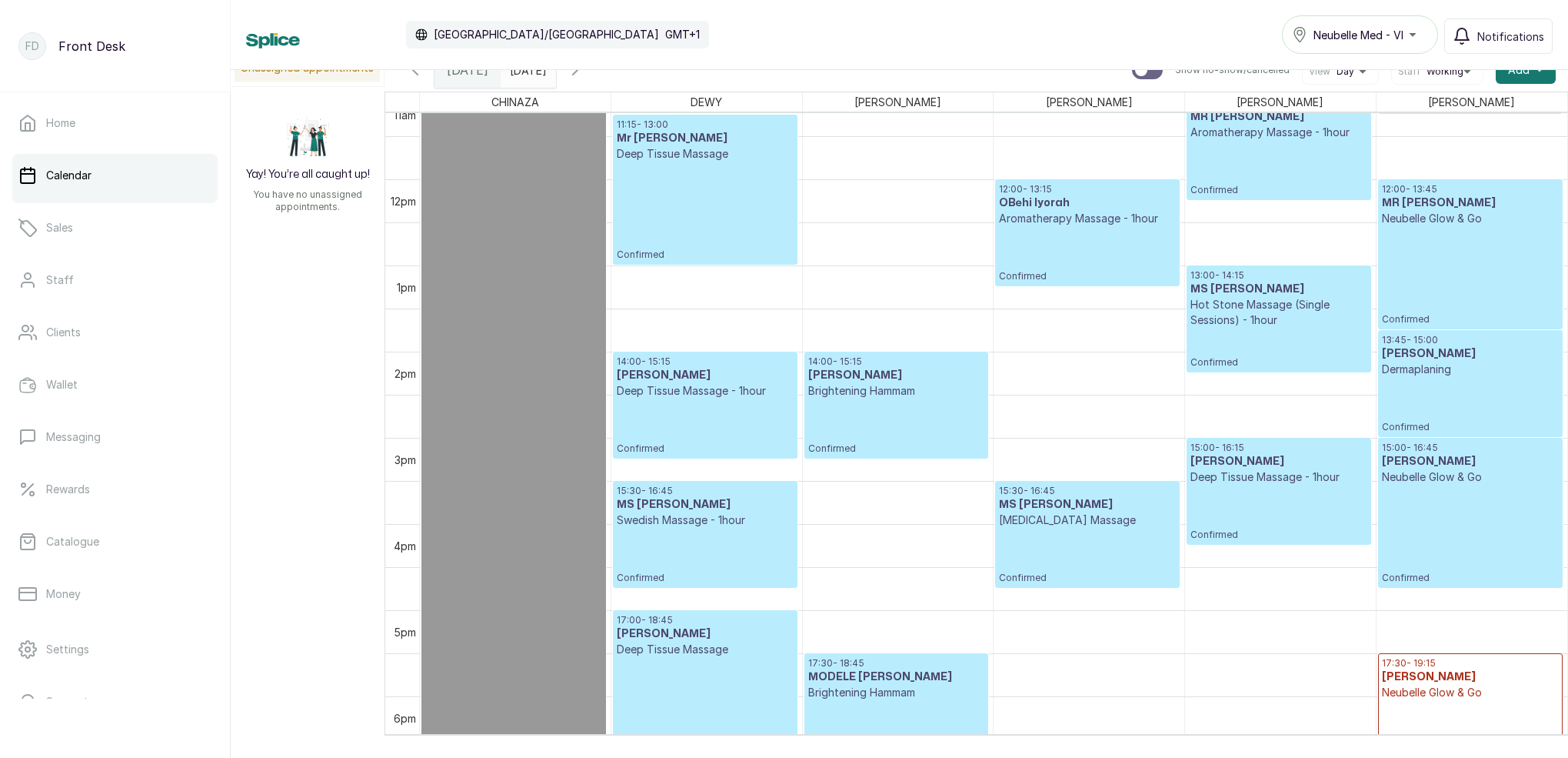
click at [526, 76] on input "[DATE]" at bounding box center [513, 66] width 24 height 26
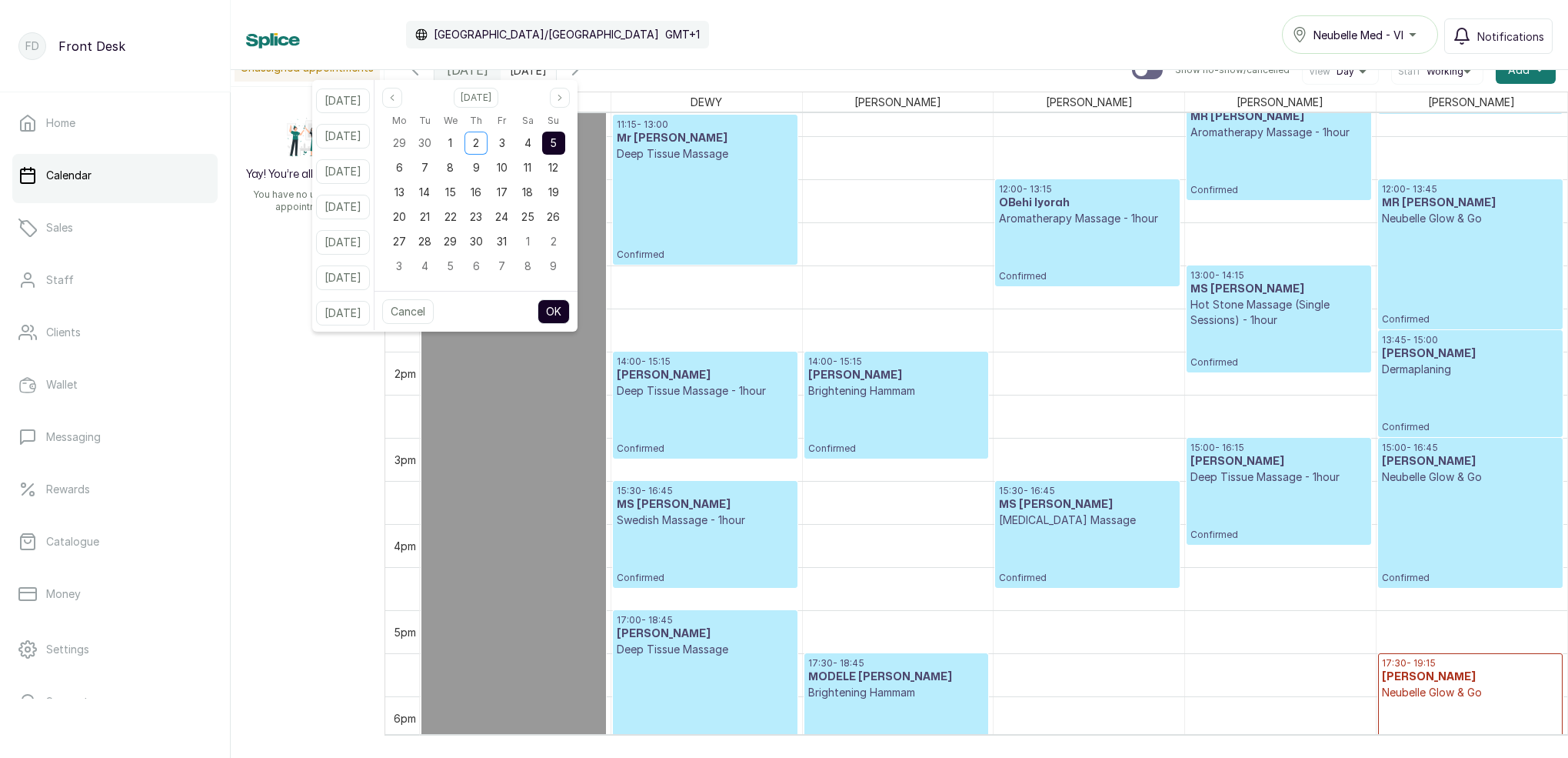
drag, startPoint x: 550, startPoint y: 145, endPoint x: 563, endPoint y: 144, distance: 13.0
click at [540, 145] on div "4" at bounding box center [528, 143] width 24 height 24
click at [557, 142] on span "5" at bounding box center [553, 142] width 7 height 13
click at [570, 304] on button "OK" at bounding box center [553, 311] width 32 height 24
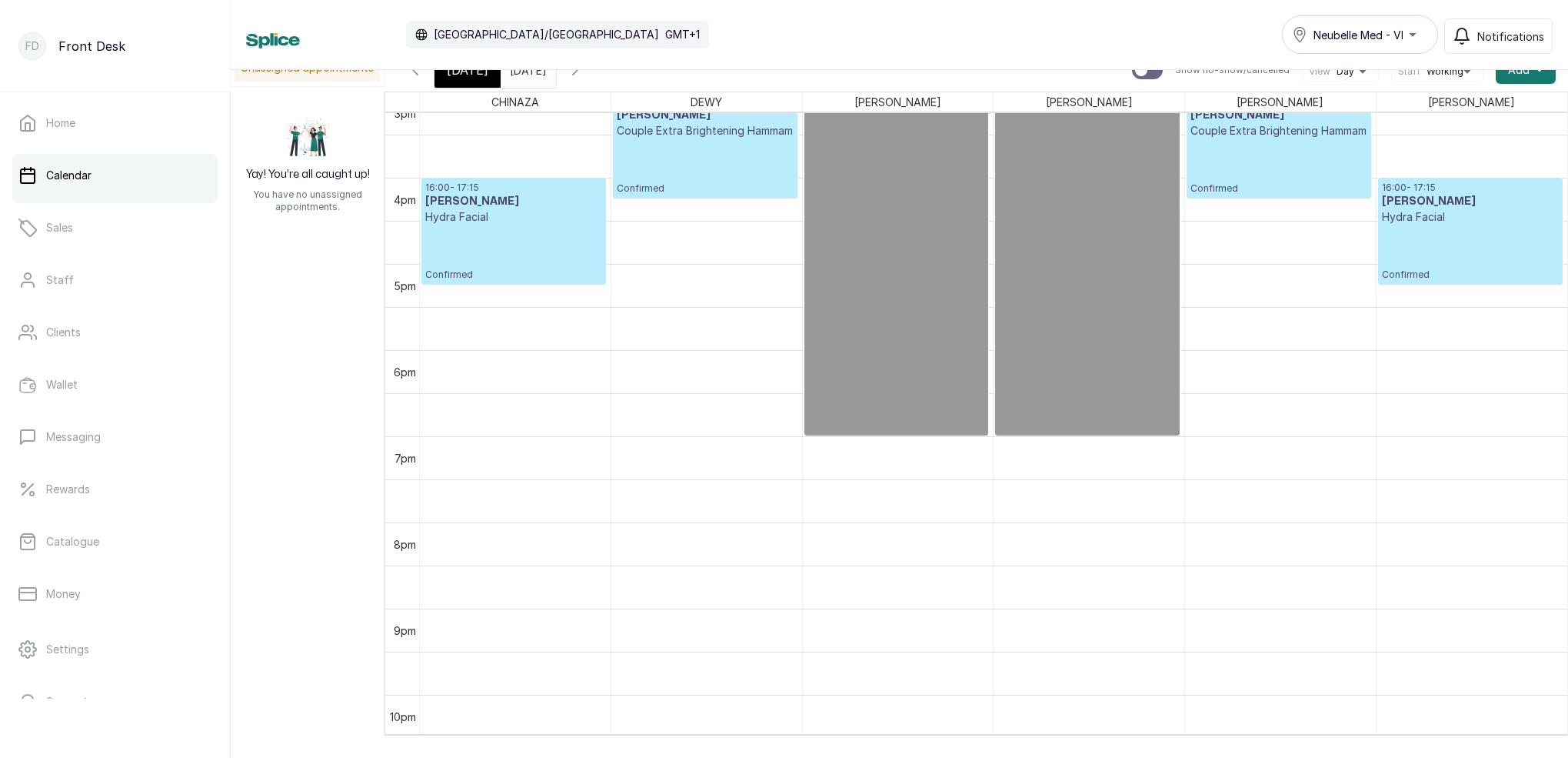
scroll to position [1313, 0]
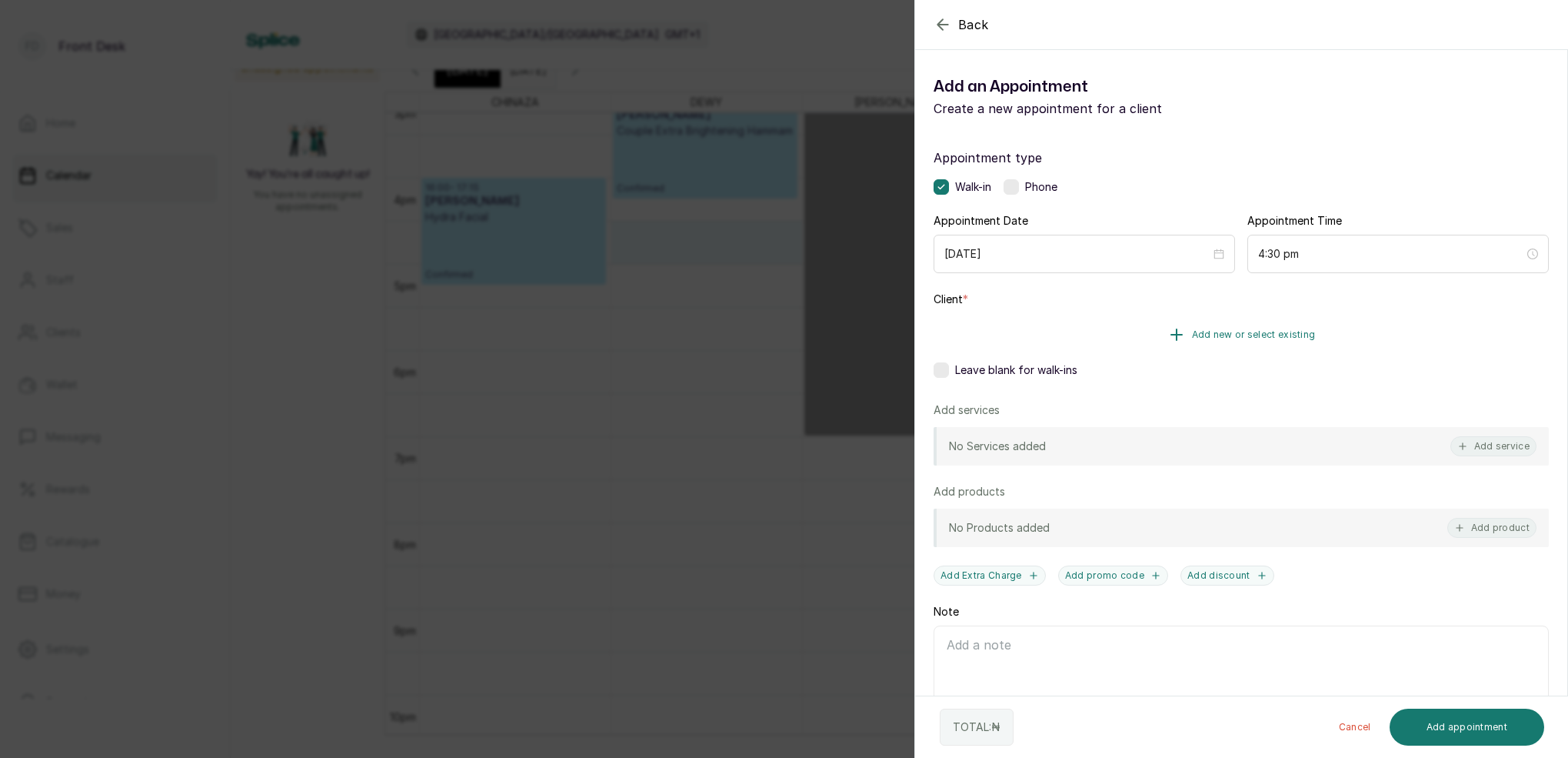
click at [1285, 330] on span "Add new or select existing" at bounding box center [1254, 334] width 123 height 13
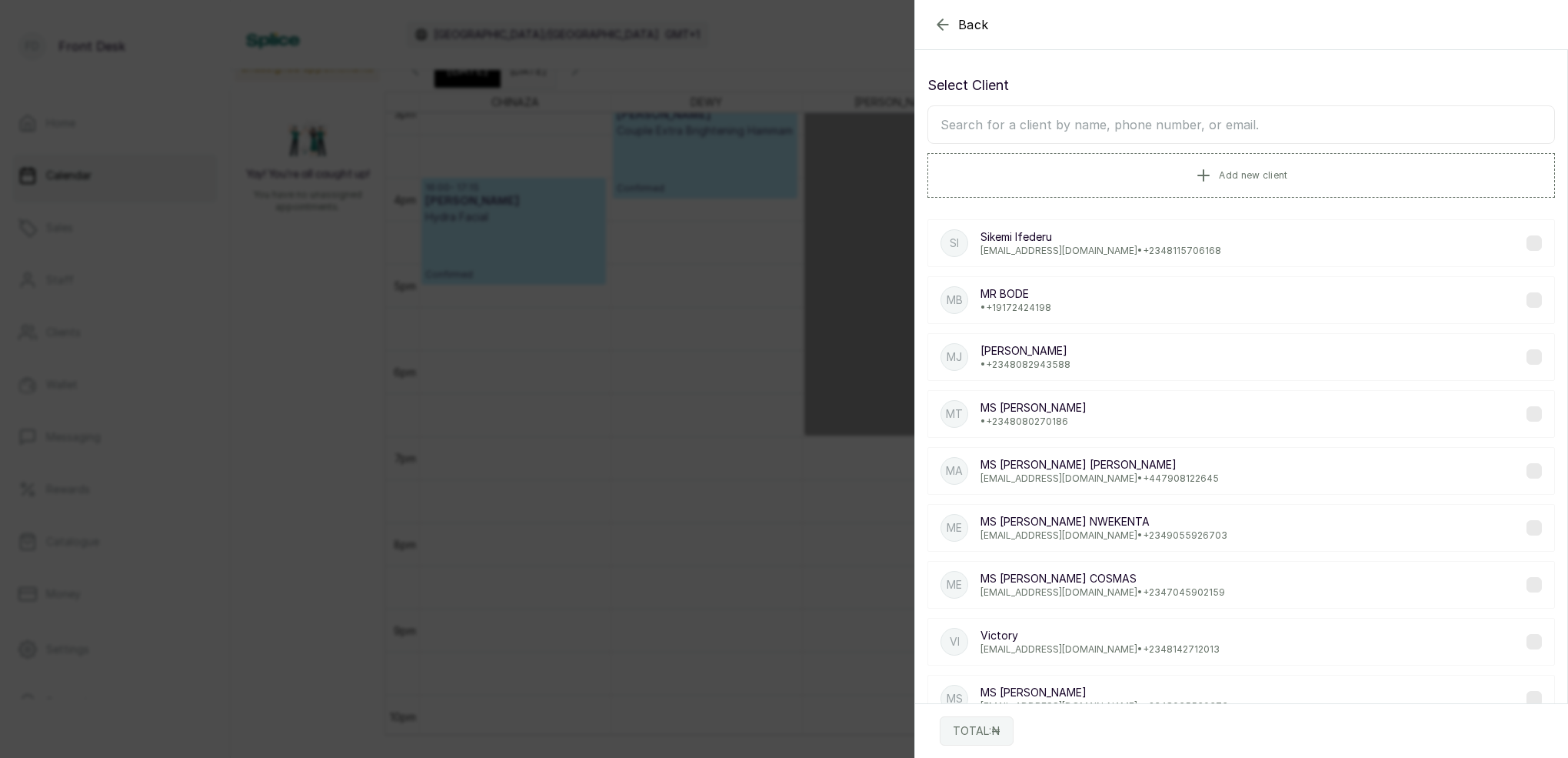
click at [1166, 129] on input "text" at bounding box center [1241, 124] width 628 height 38
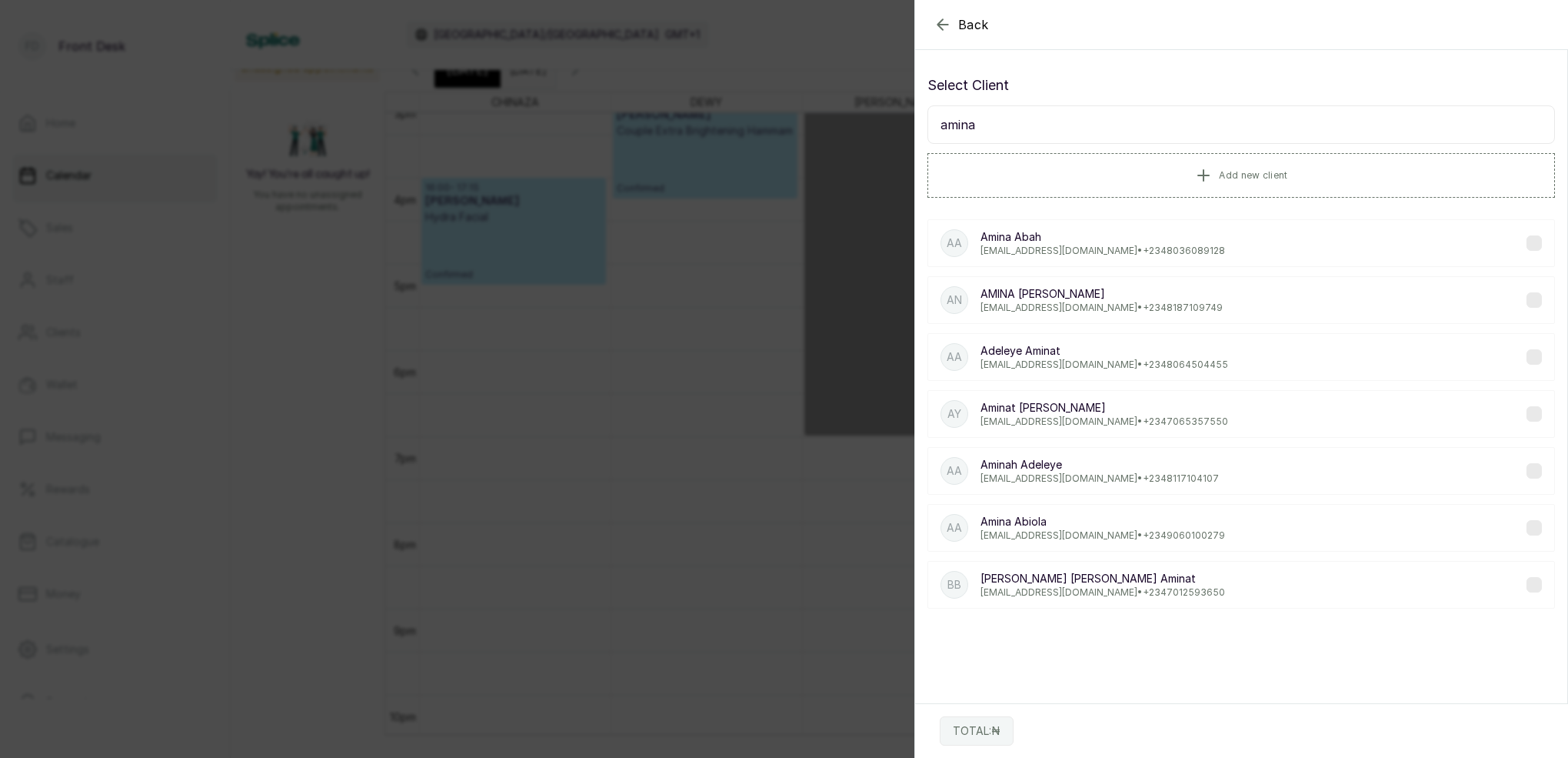
type input "amina"
click at [1070, 252] on p "[EMAIL_ADDRESS][DOMAIN_NAME] • [PHONE_NUMBER]" at bounding box center [1103, 251] width 245 height 13
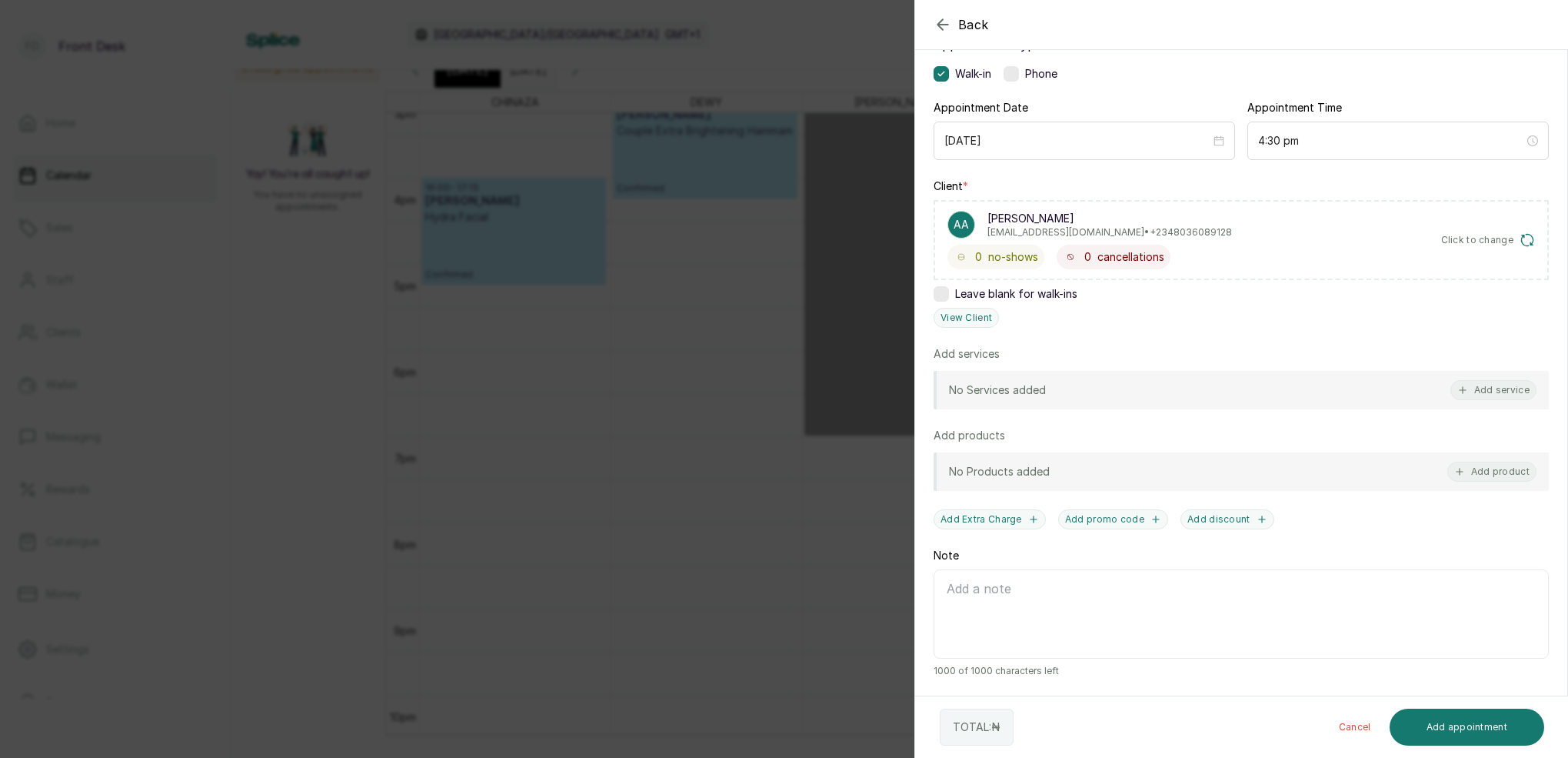
scroll to position [113, 0]
click at [718, 389] on div "Back Add Appointment Add an Appointment Create a new appointment for a client A…" at bounding box center [784, 379] width 1568 height 758
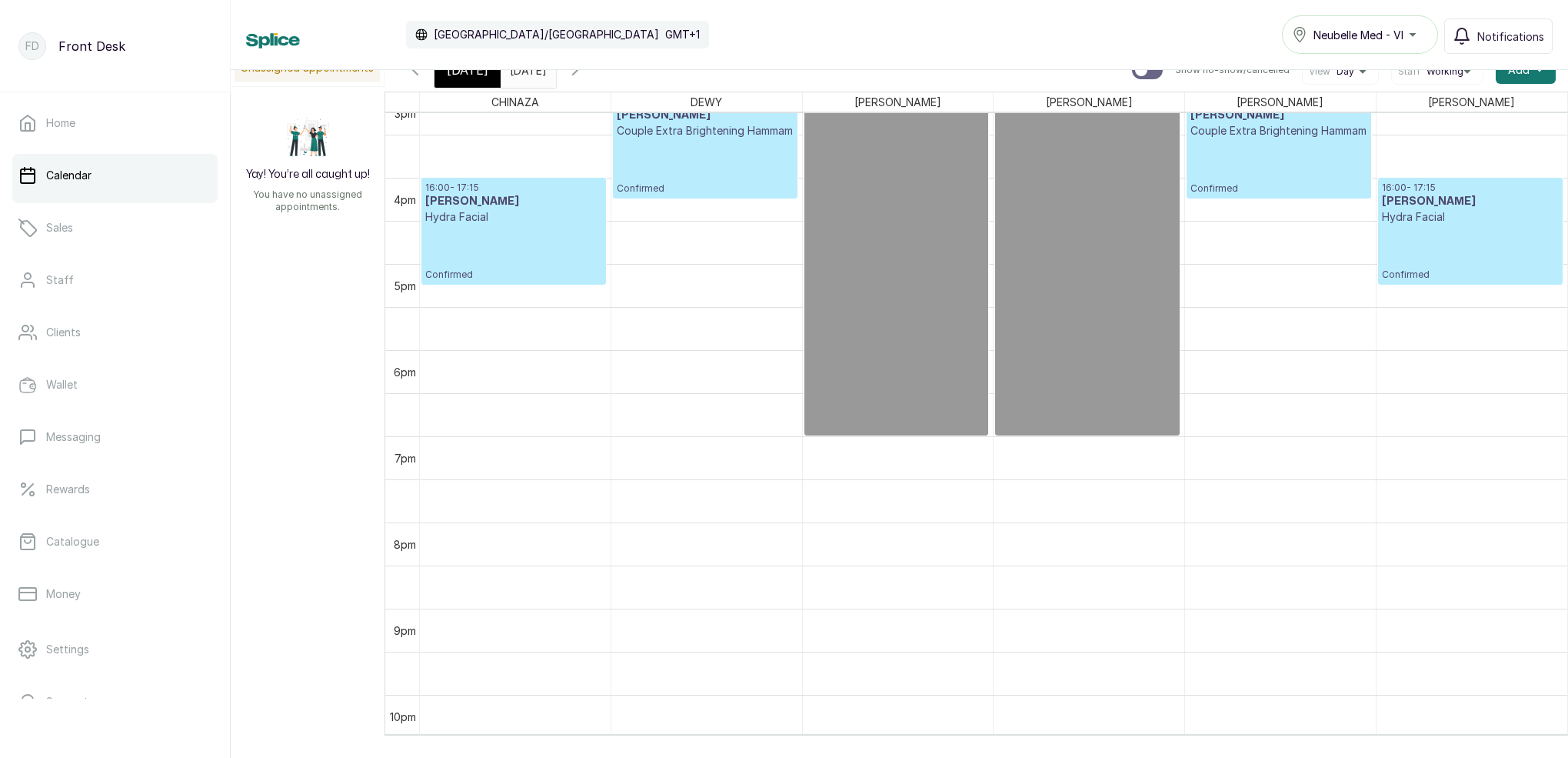
scroll to position [11, 0]
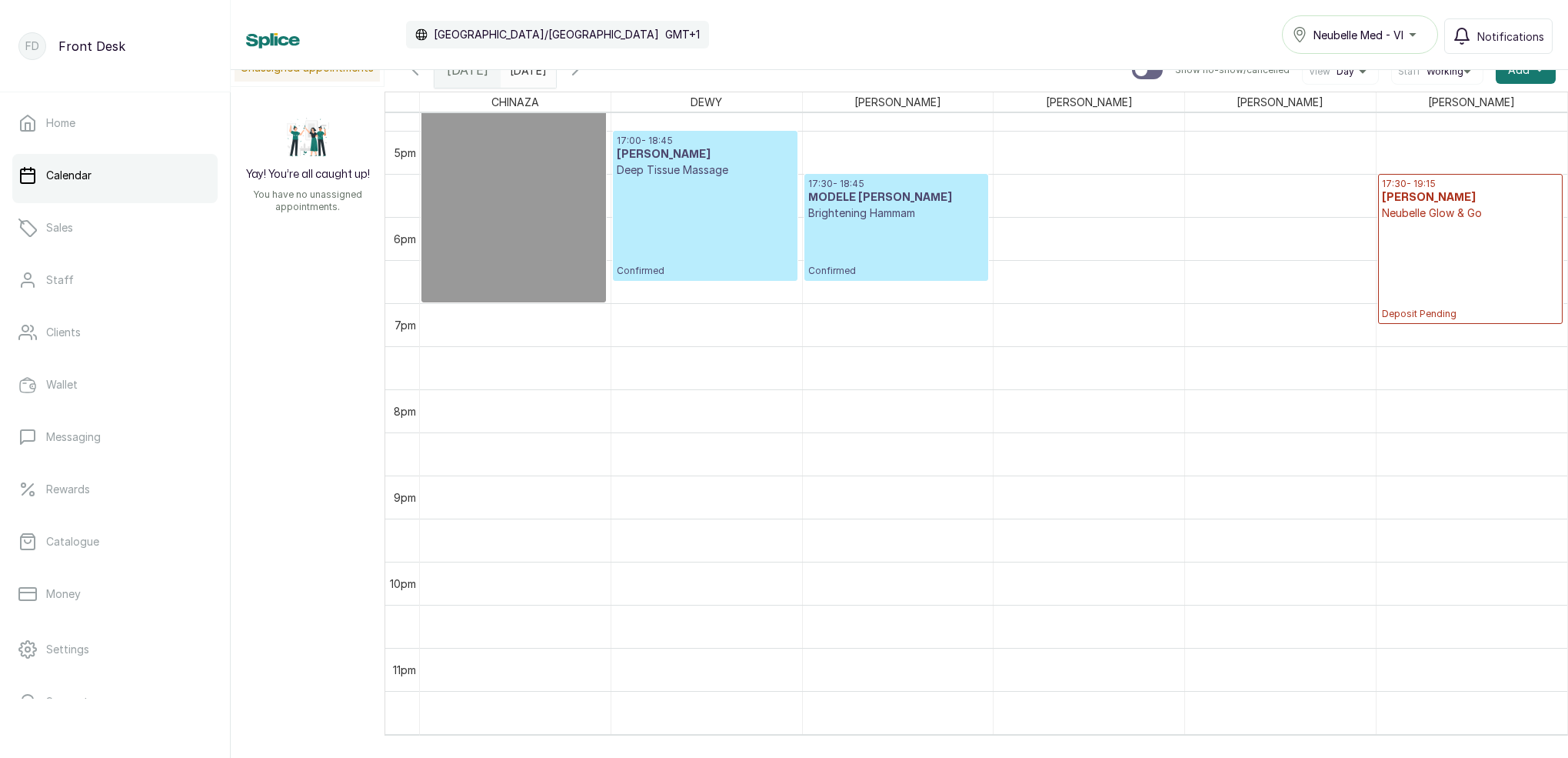
click at [585, 74] on icon "button" at bounding box center [575, 70] width 19 height 19
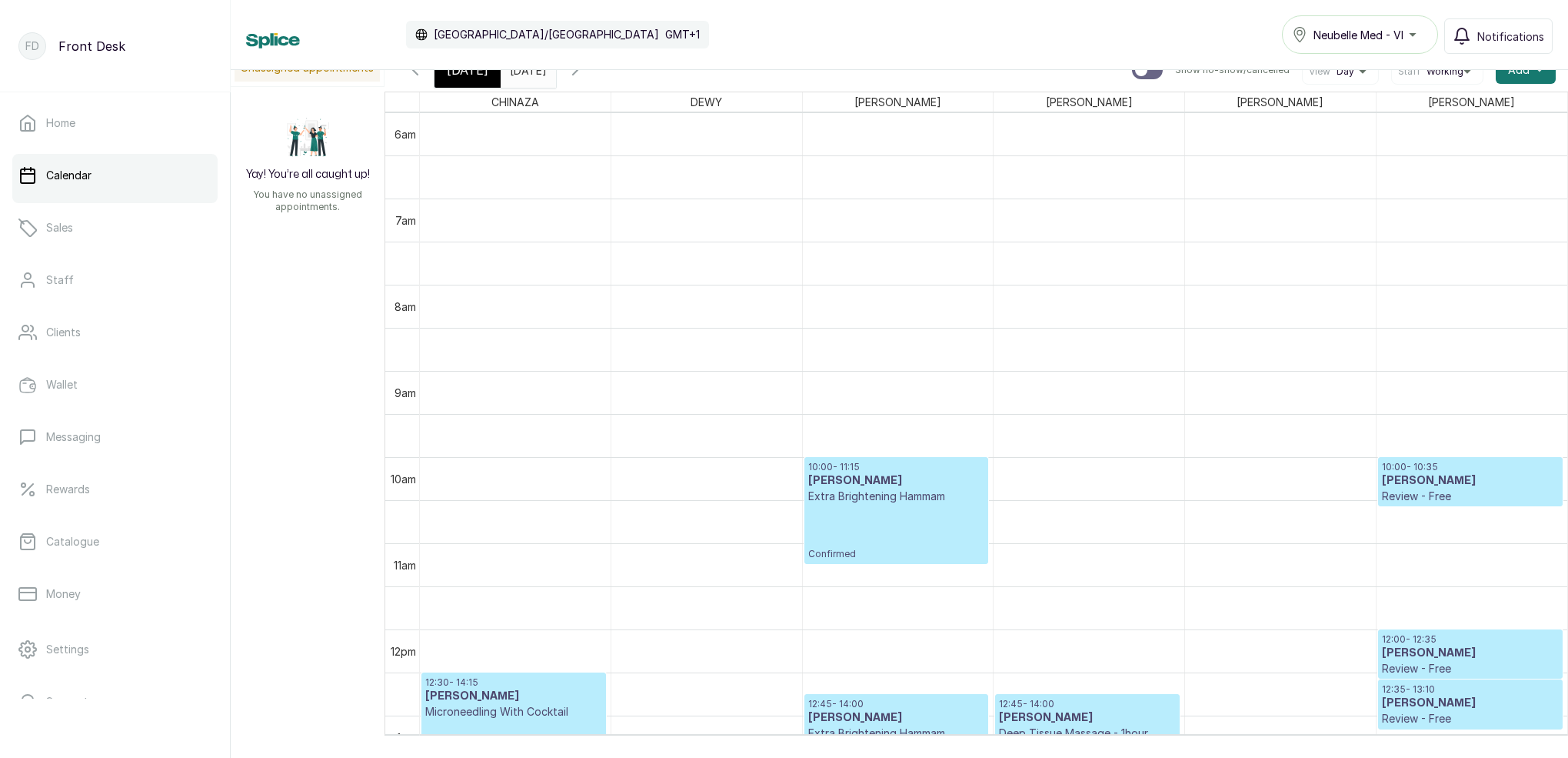
click at [555, 77] on span at bounding box center [541, 66] width 29 height 26
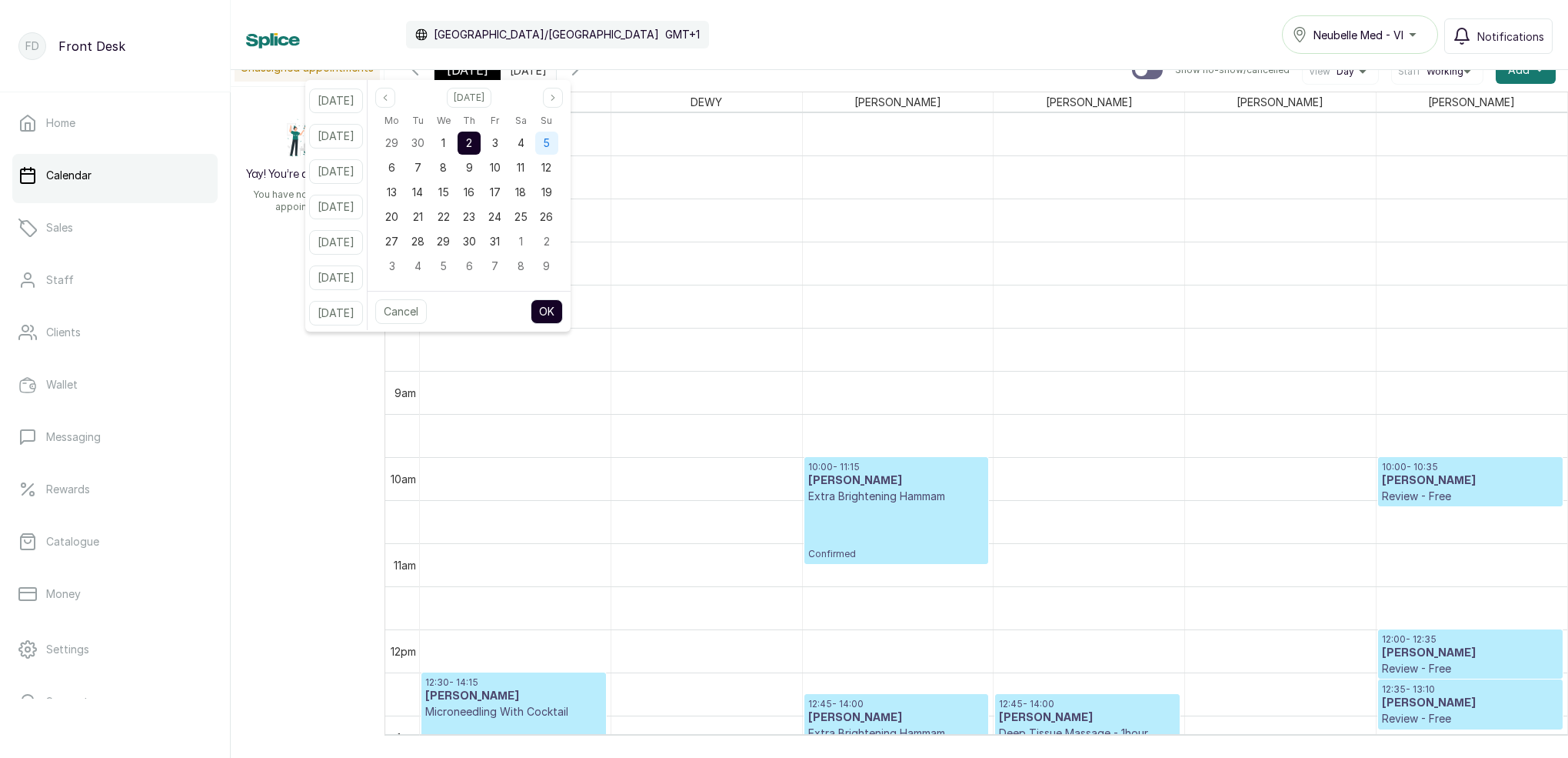
click at [550, 147] on span "5" at bounding box center [546, 142] width 7 height 13
click at [563, 306] on button "OK" at bounding box center [546, 311] width 32 height 24
type input "[DATE]"
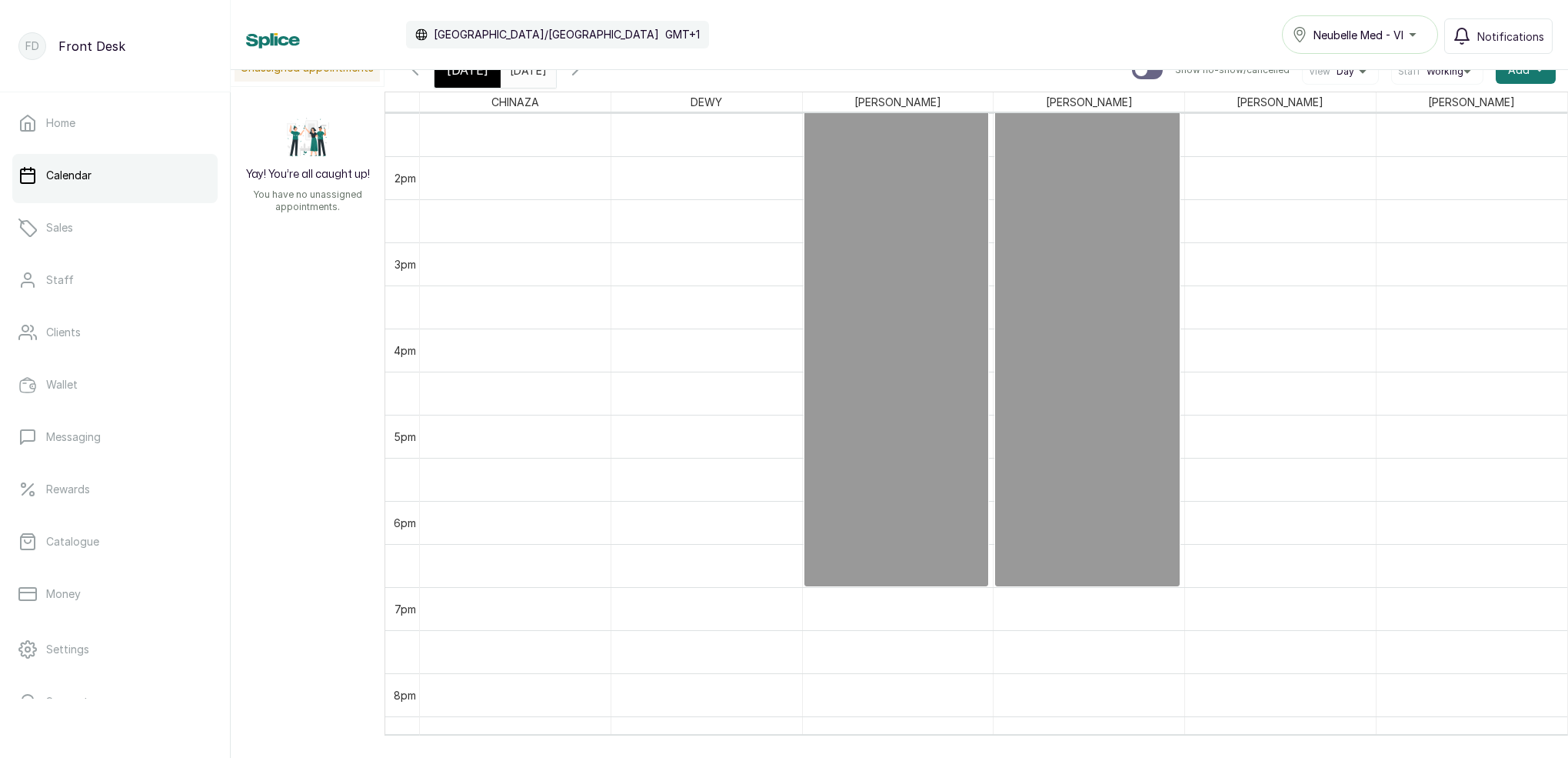
click at [412, 73] on icon "button" at bounding box center [415, 70] width 19 height 19
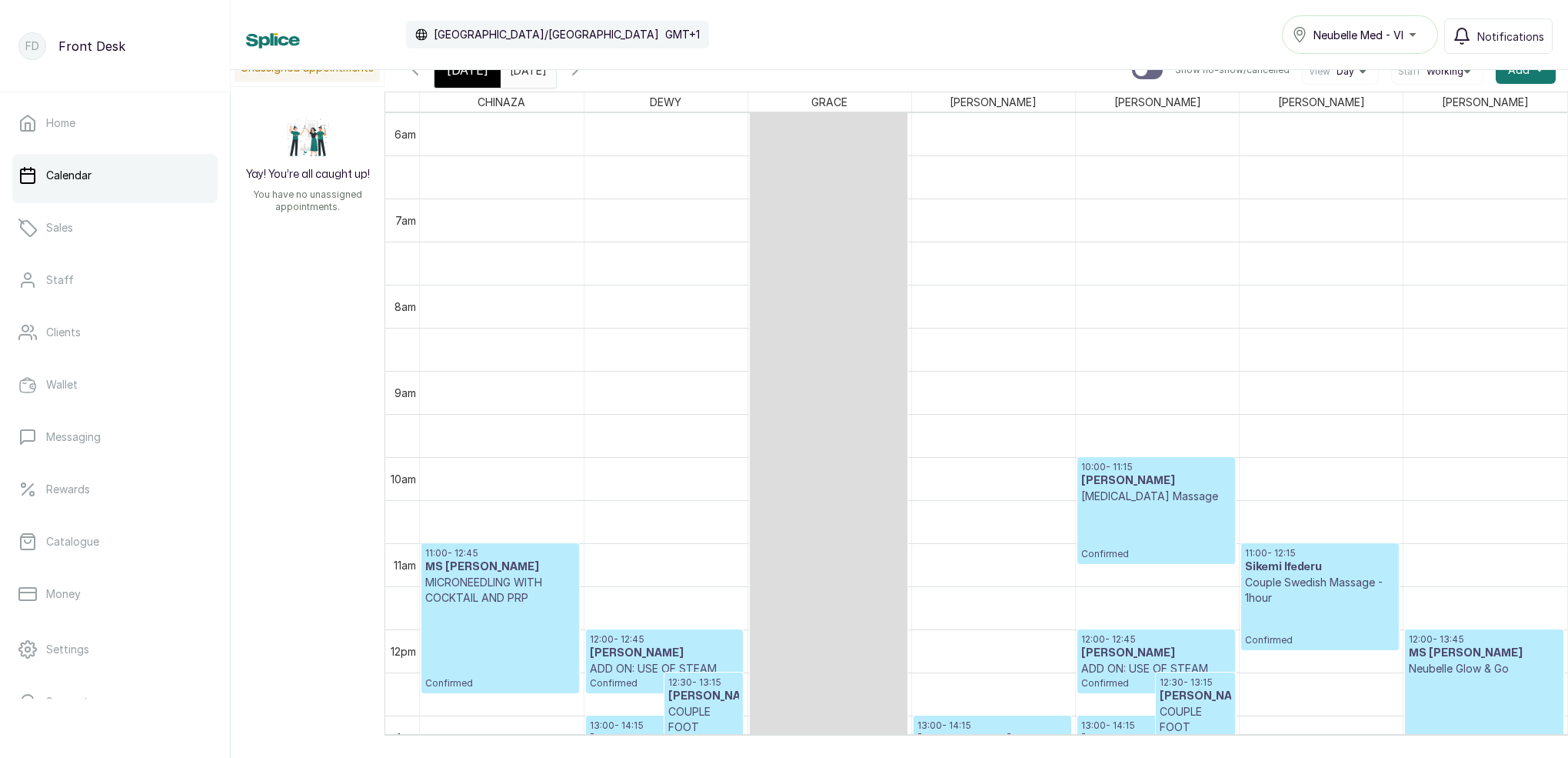
click at [585, 76] on icon "button" at bounding box center [575, 70] width 19 height 19
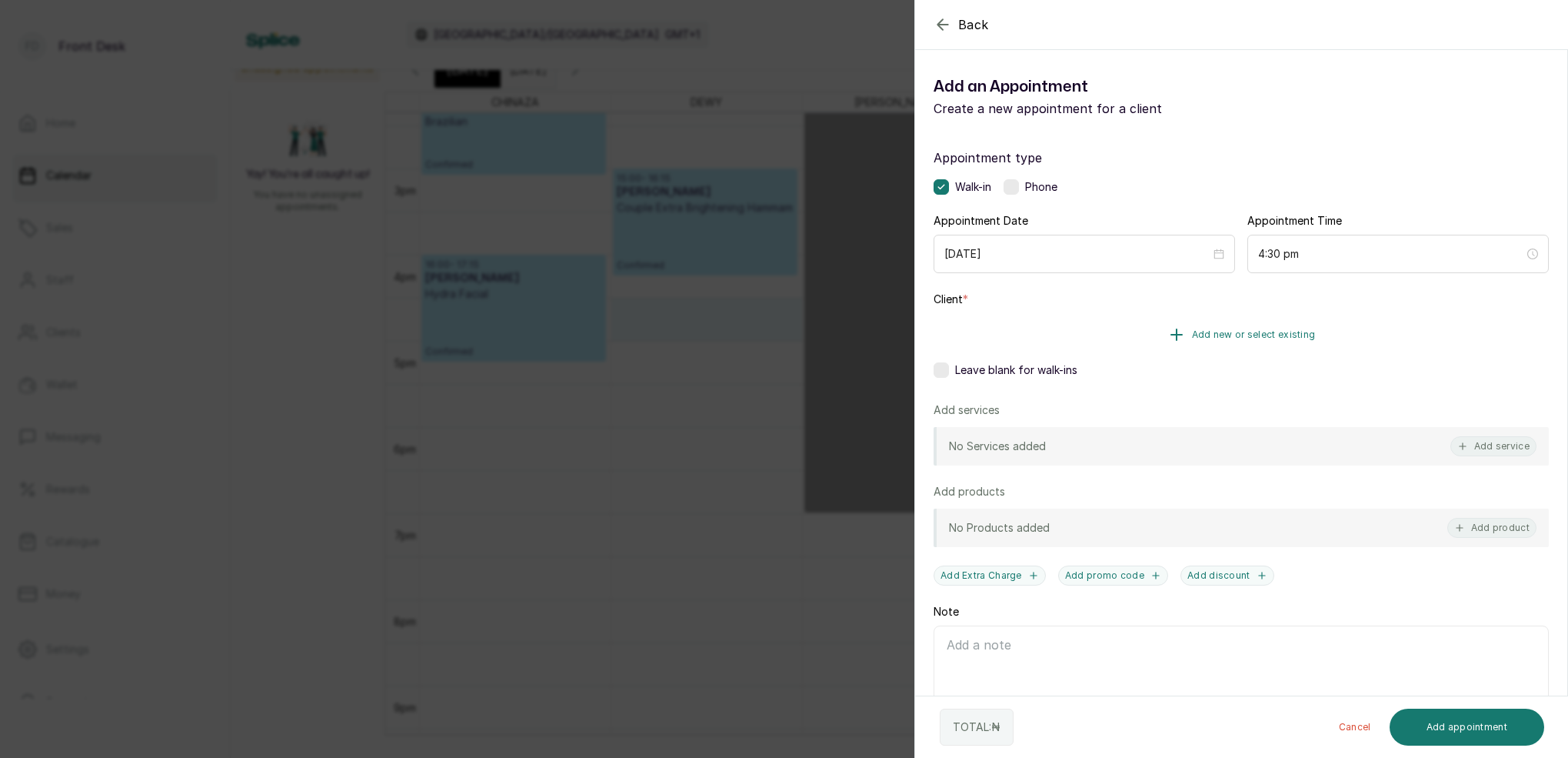
click at [1278, 335] on span "Add new or select existing" at bounding box center [1254, 334] width 123 height 13
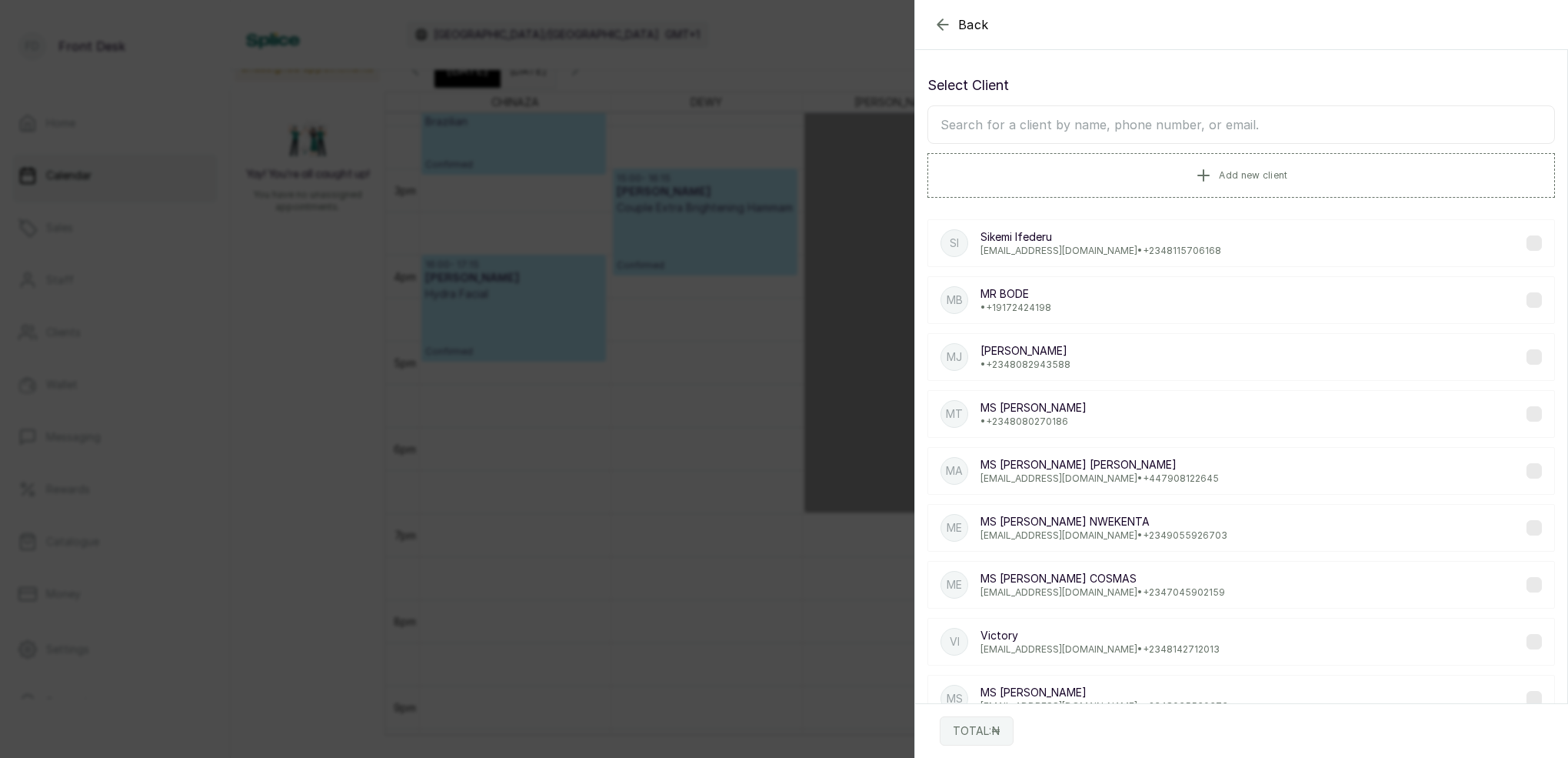
click at [1093, 122] on input "text" at bounding box center [1241, 124] width 628 height 38
type input "amina"
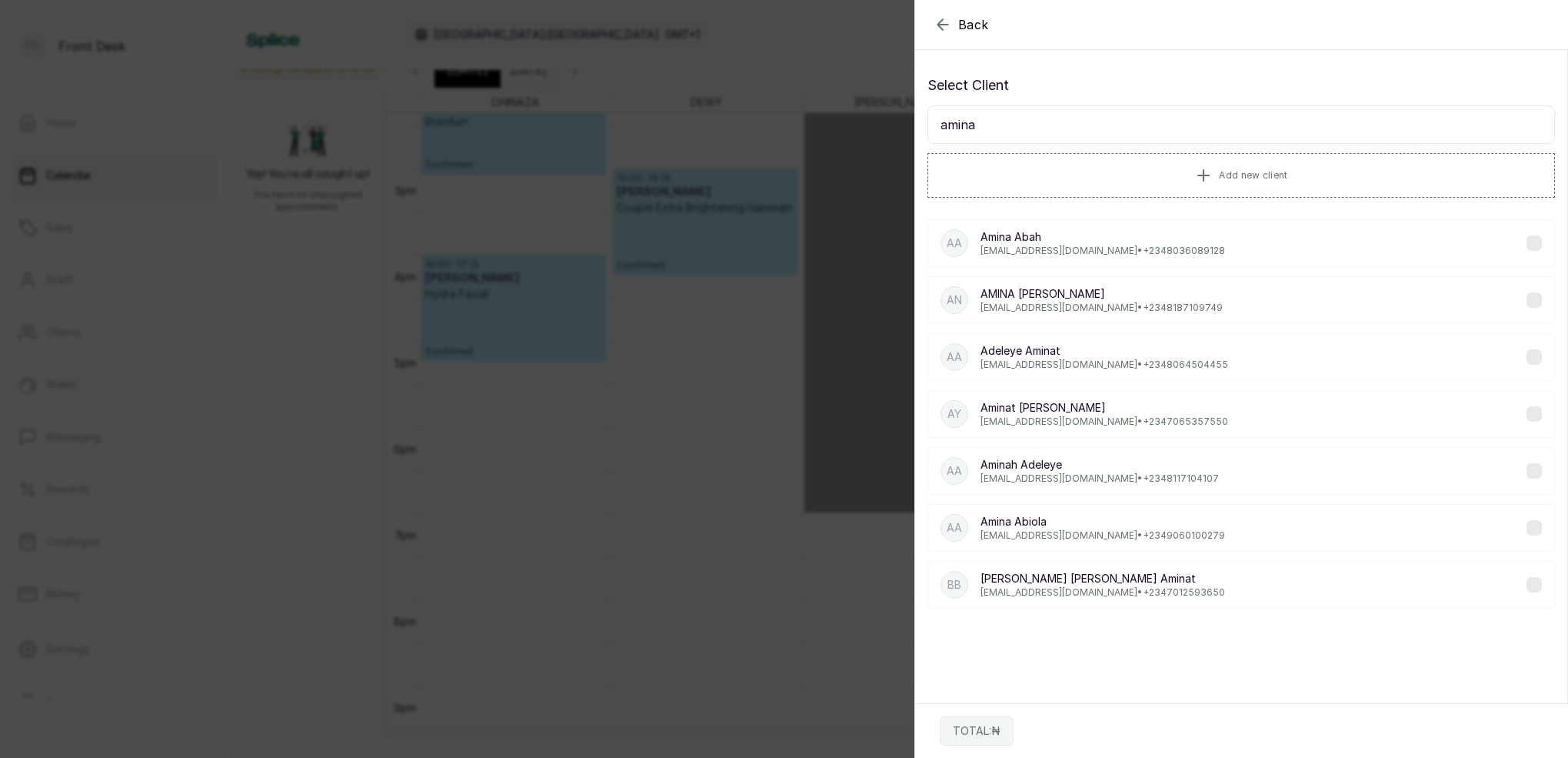
click at [1081, 253] on p "[EMAIL_ADDRESS][DOMAIN_NAME] • [PHONE_NUMBER]" at bounding box center [1103, 251] width 245 height 13
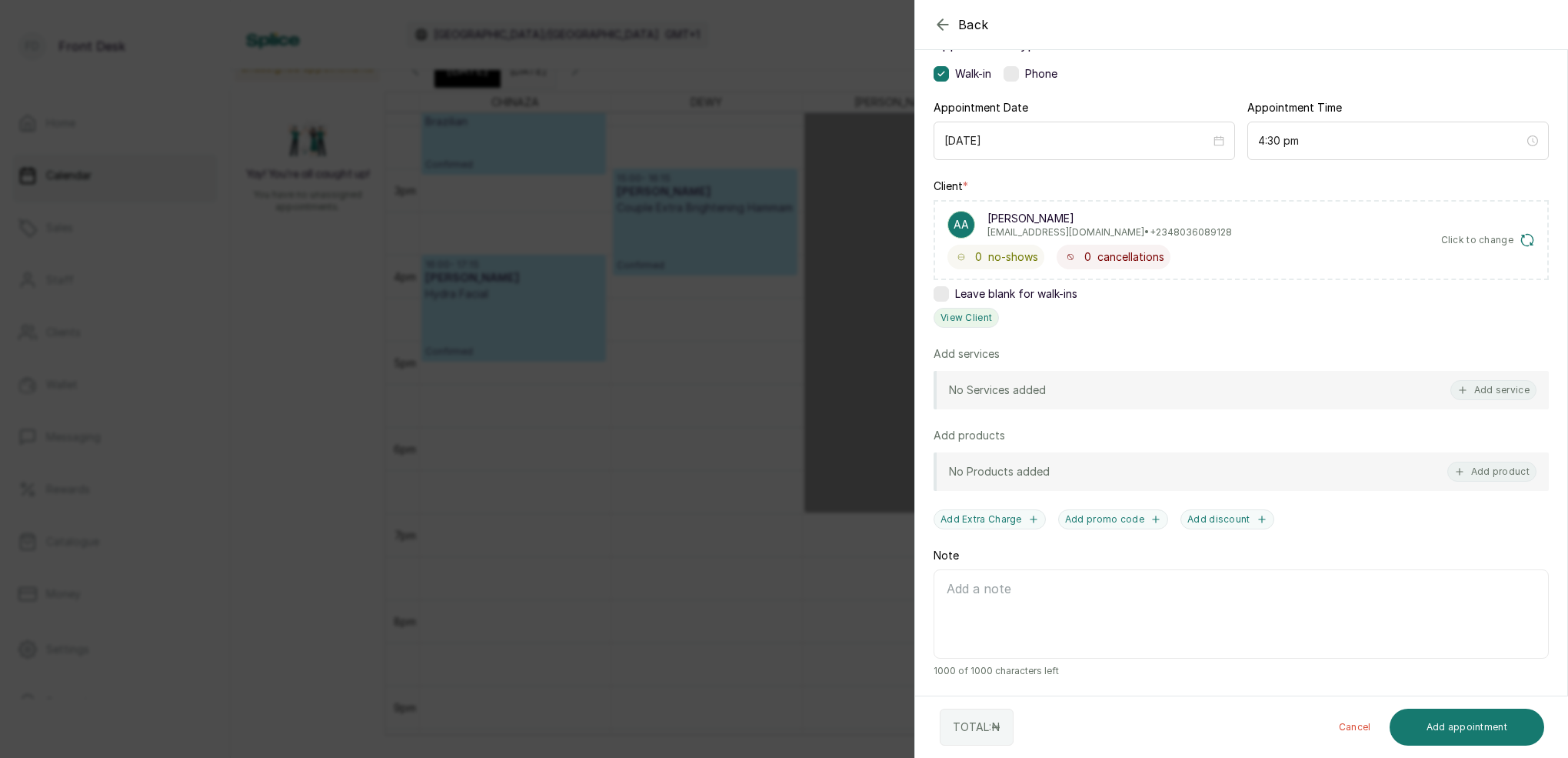
click at [981, 313] on button "View Client" at bounding box center [966, 317] width 66 height 20
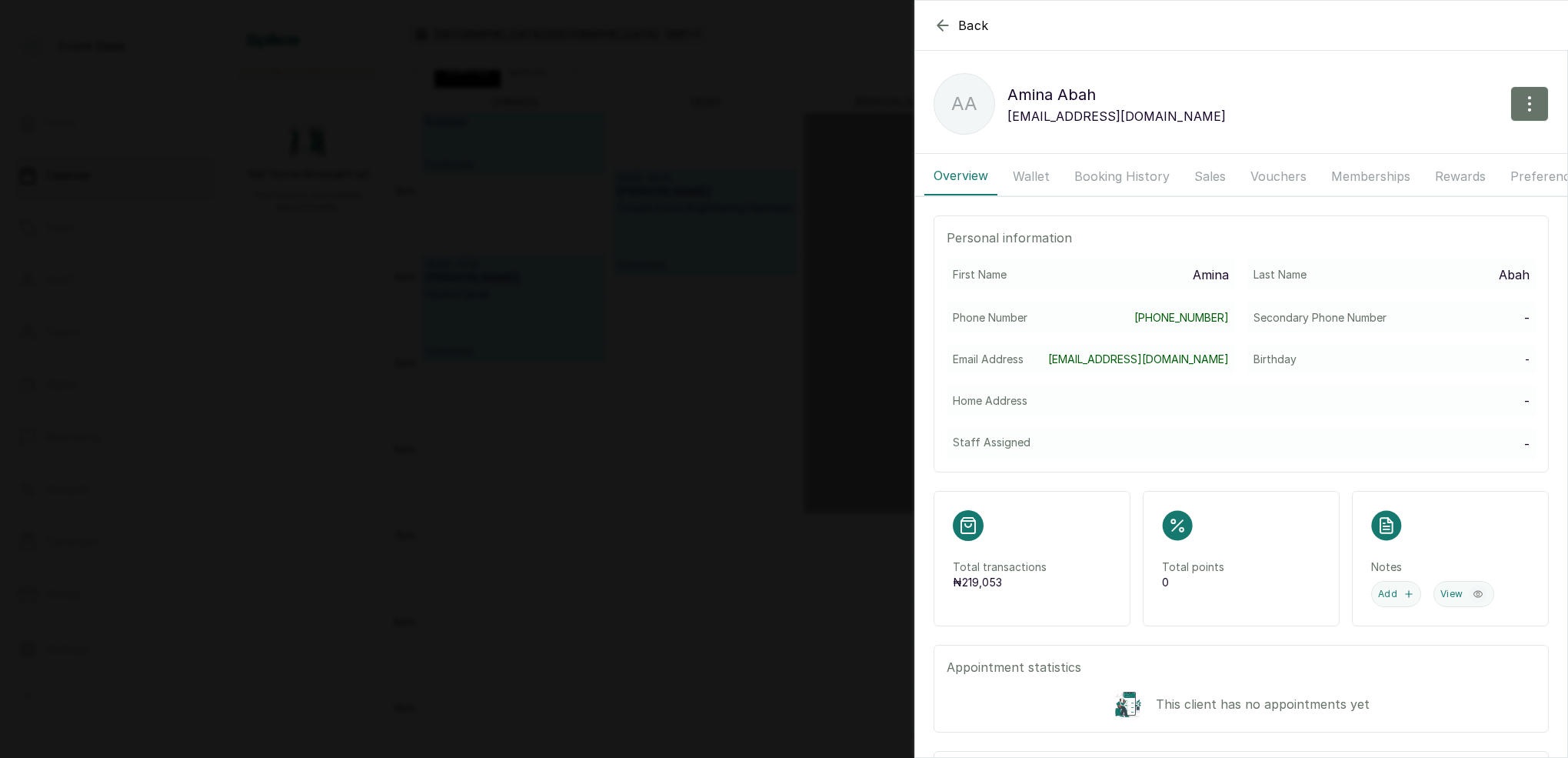
click at [1271, 177] on button "Vouchers" at bounding box center [1279, 175] width 74 height 38
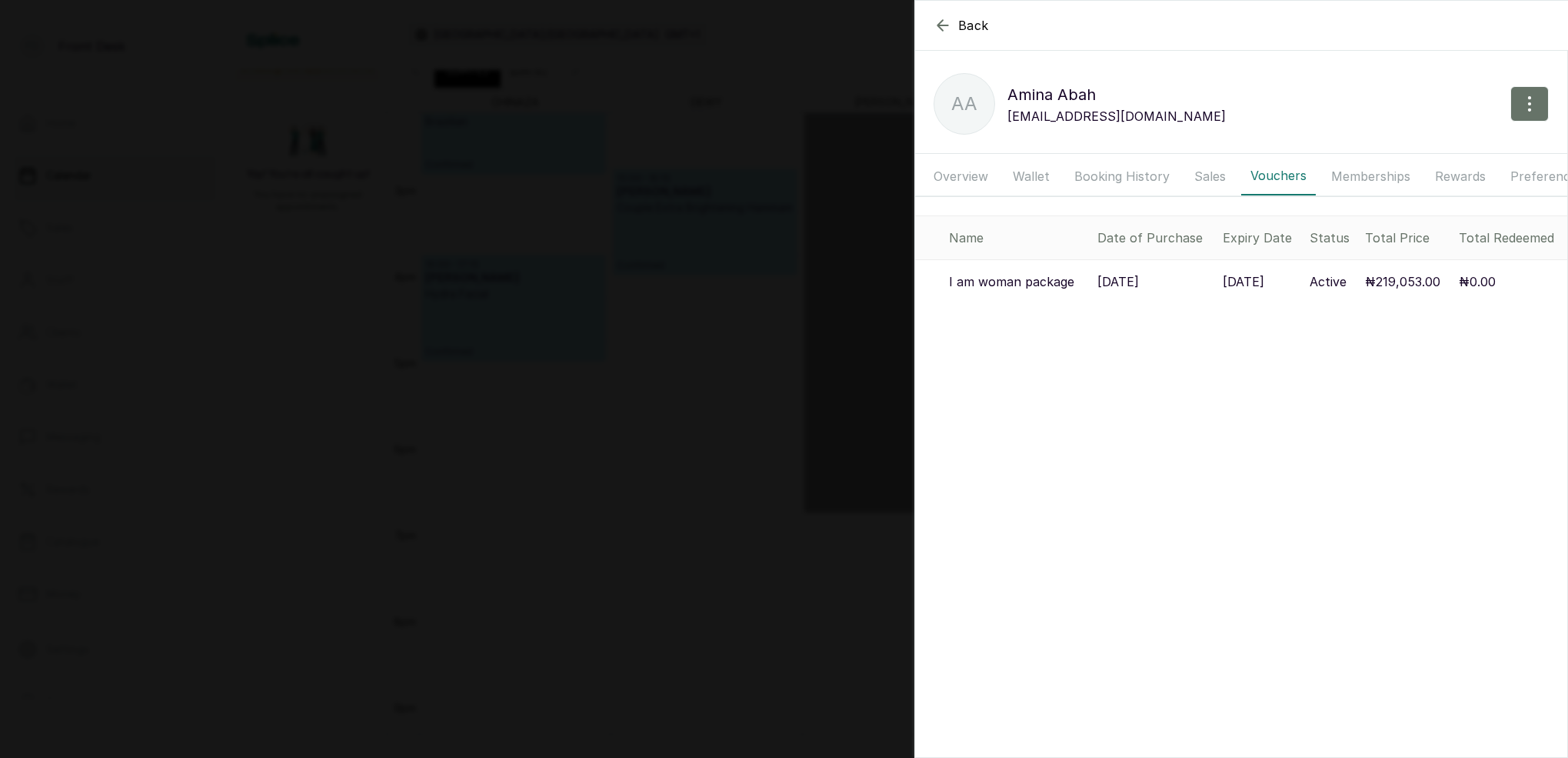
click at [1060, 287] on p "I am woman package" at bounding box center [1012, 281] width 125 height 19
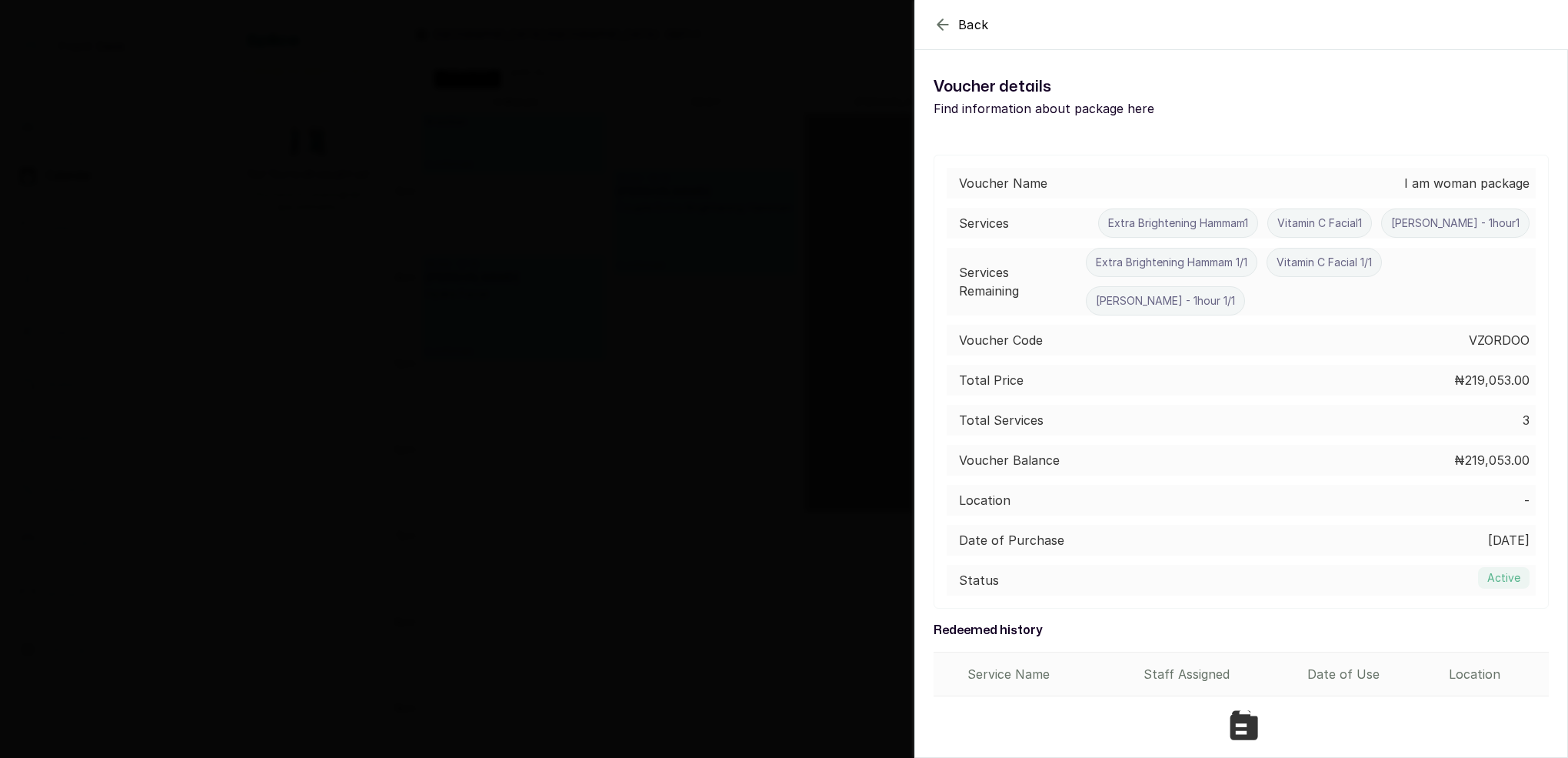
click at [946, 23] on icon "button" at bounding box center [942, 24] width 19 height 19
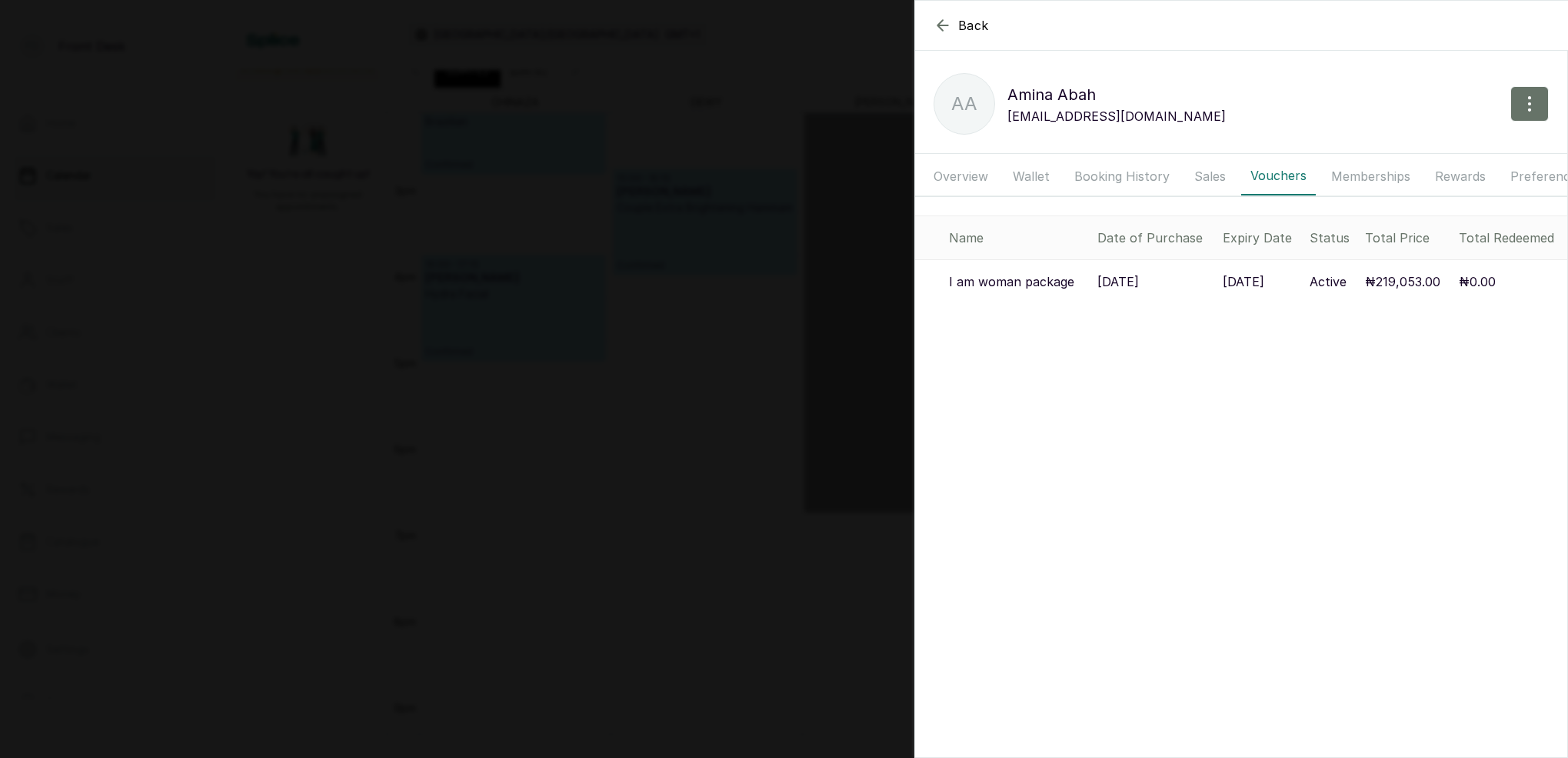
click at [944, 26] on icon "button" at bounding box center [942, 24] width 19 height 19
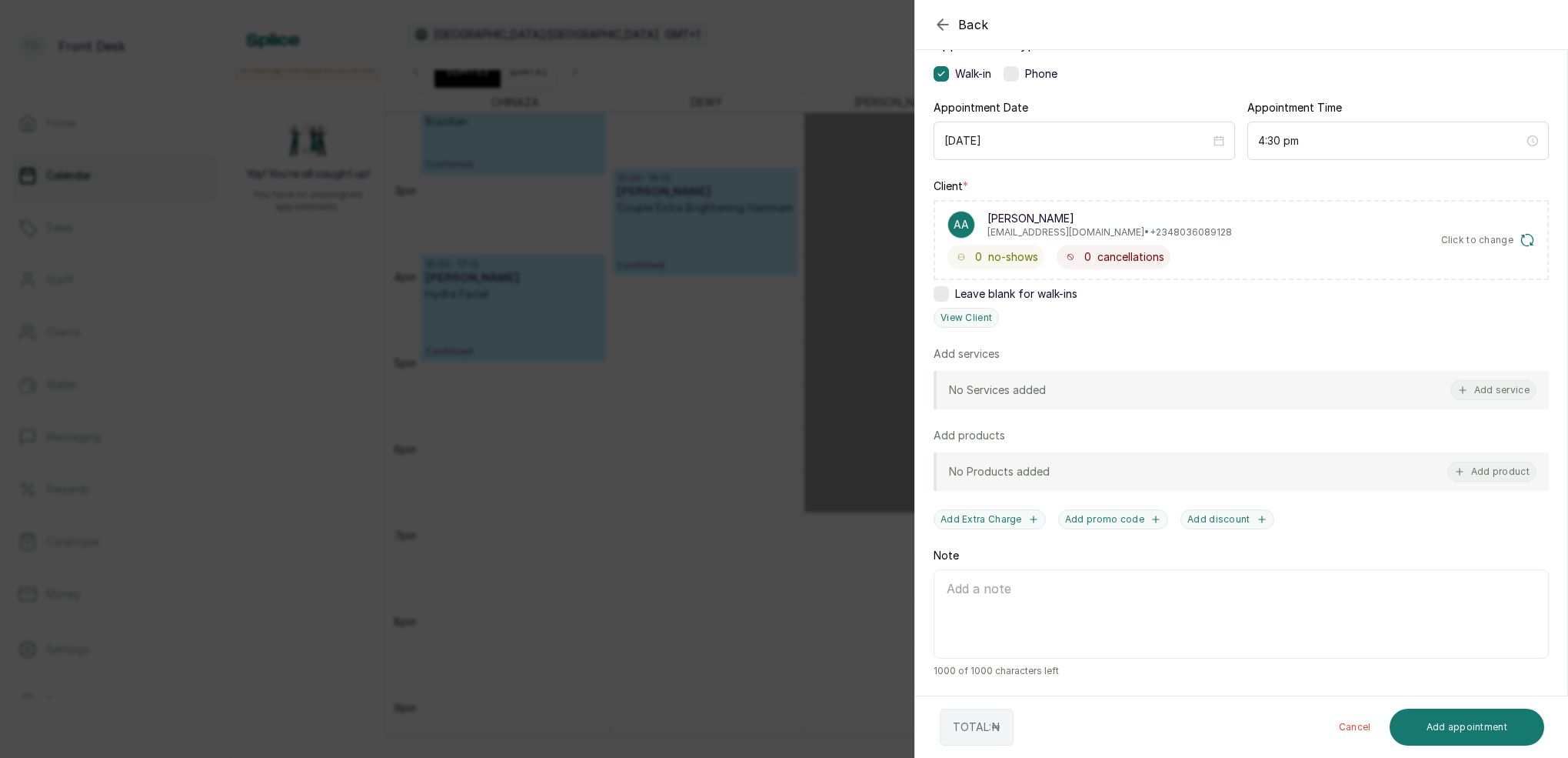
click at [685, 285] on div "Back Add Appointment Add an Appointment Create a new appointment for a client A…" at bounding box center [784, 379] width 1568 height 758
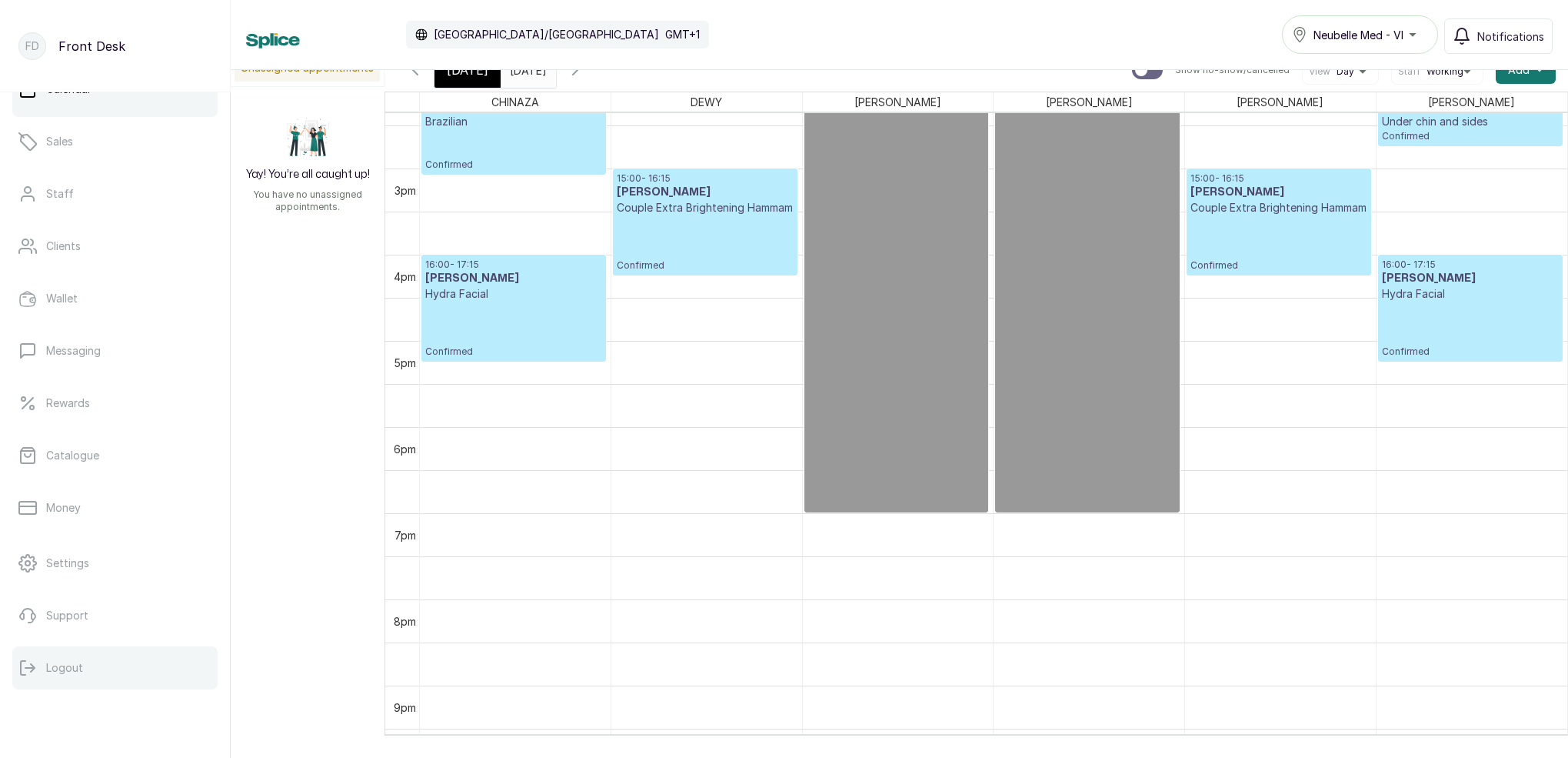
click at [91, 675] on button "Logout" at bounding box center [116, 668] width 206 height 43
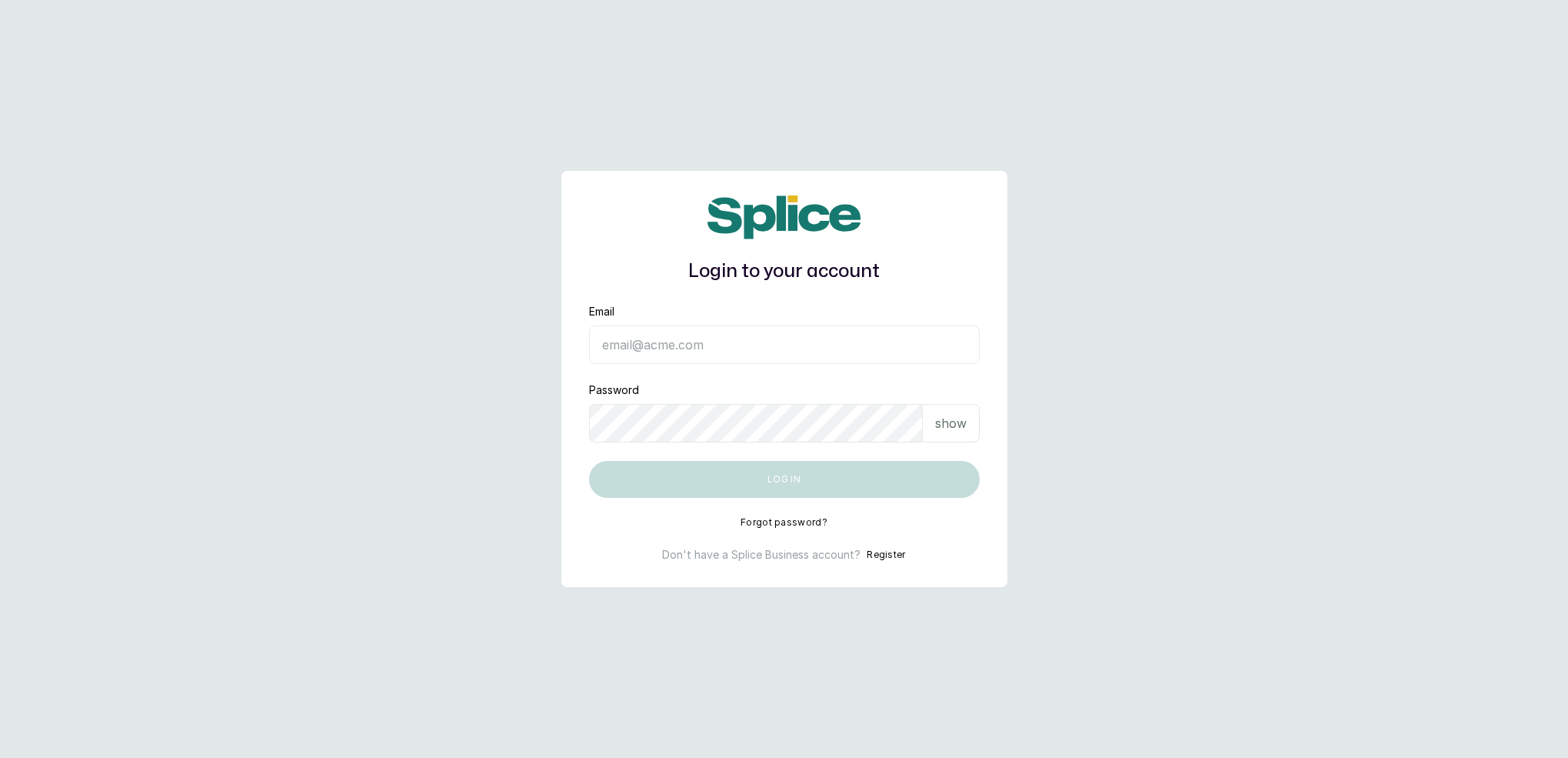
type input "neubellemedspa@gmail.com"
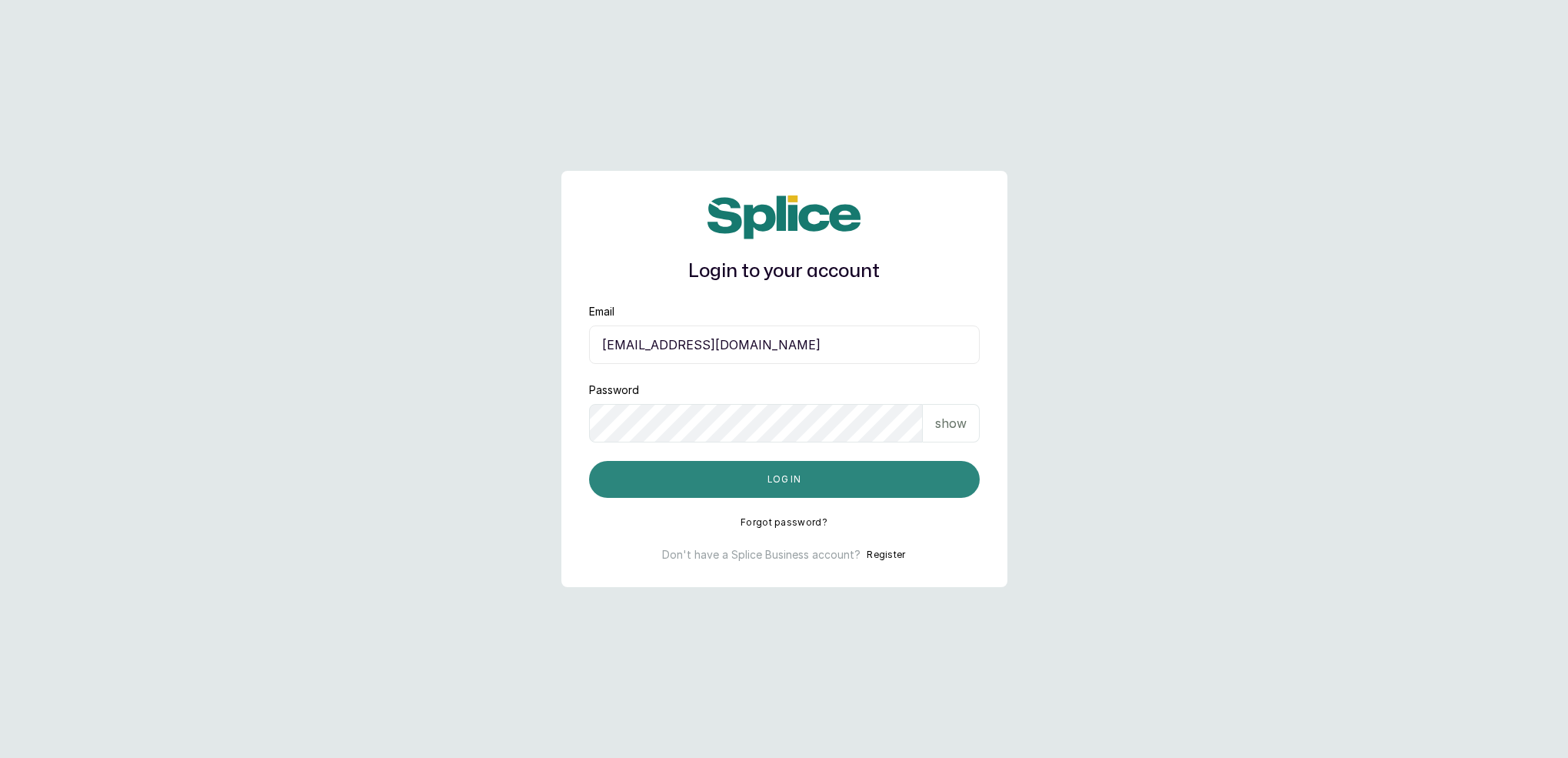
drag, startPoint x: 731, startPoint y: 482, endPoint x: 723, endPoint y: 481, distance: 8.1
click at [731, 482] on button "Log in" at bounding box center [784, 479] width 391 height 37
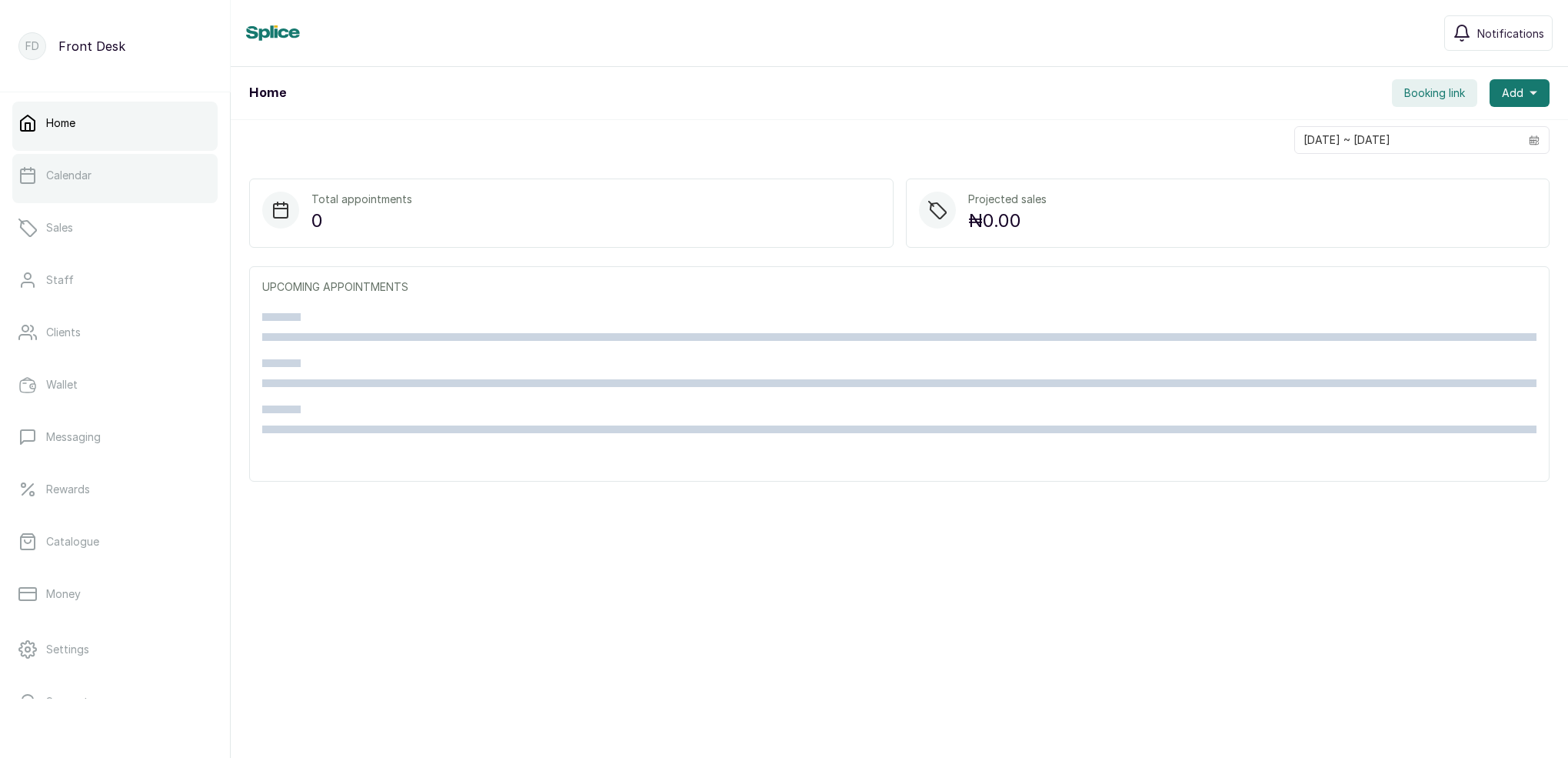
click at [112, 188] on link "Calendar" at bounding box center [116, 175] width 206 height 43
